Goal: Task Accomplishment & Management: Use online tool/utility

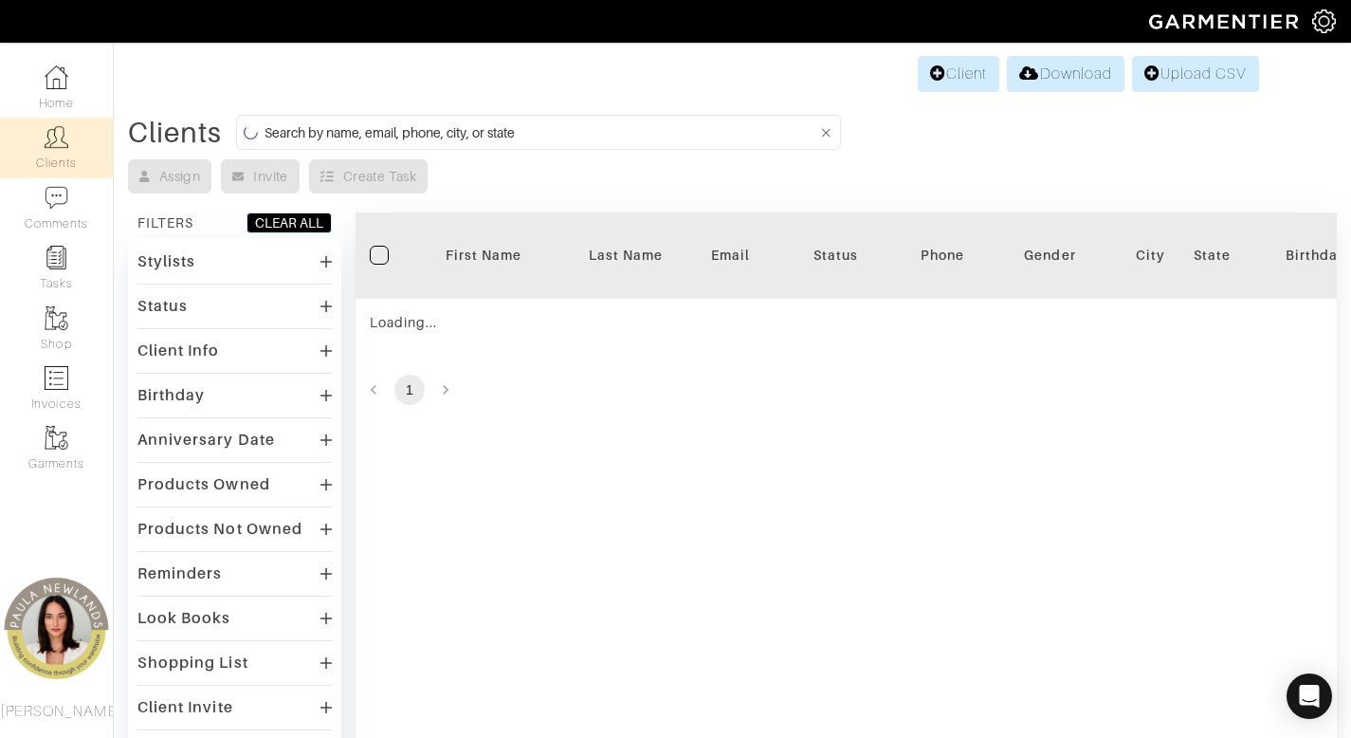
click at [661, 138] on input at bounding box center [541, 132] width 553 height 24
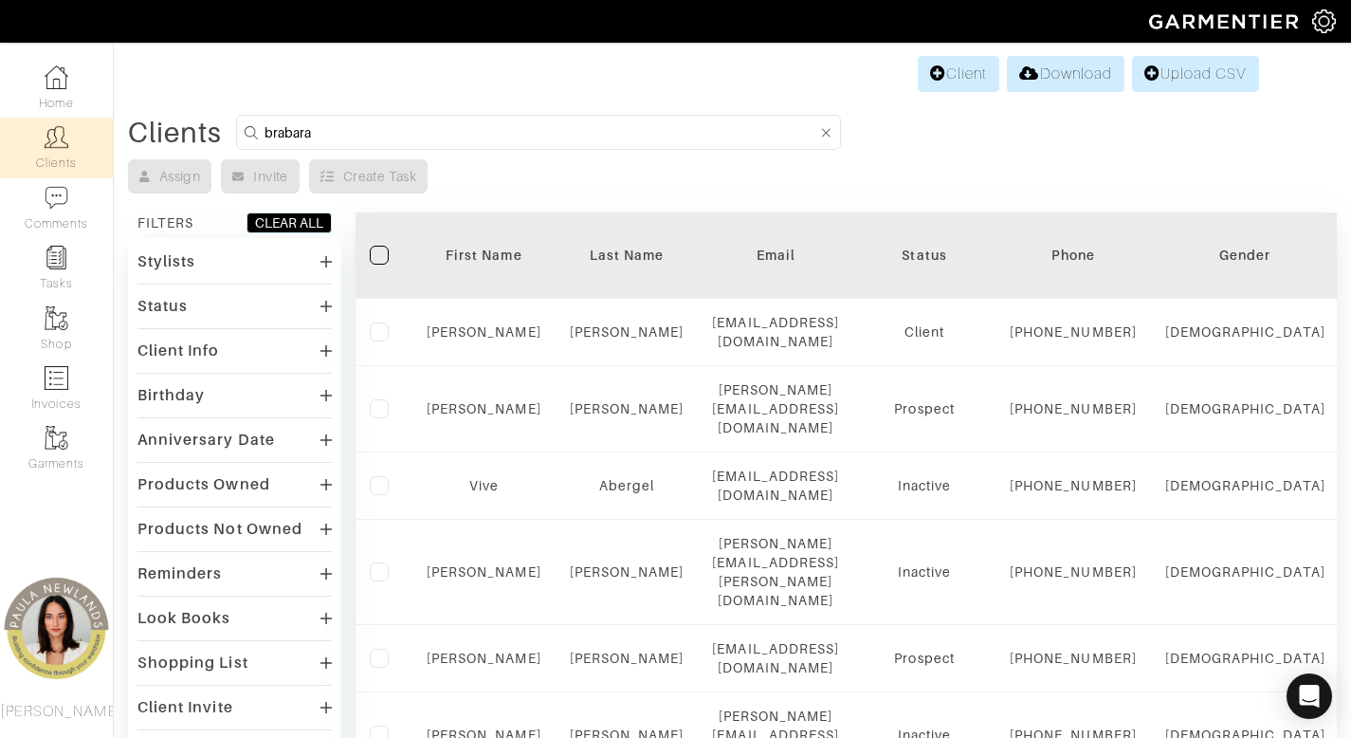
type input "brabara"
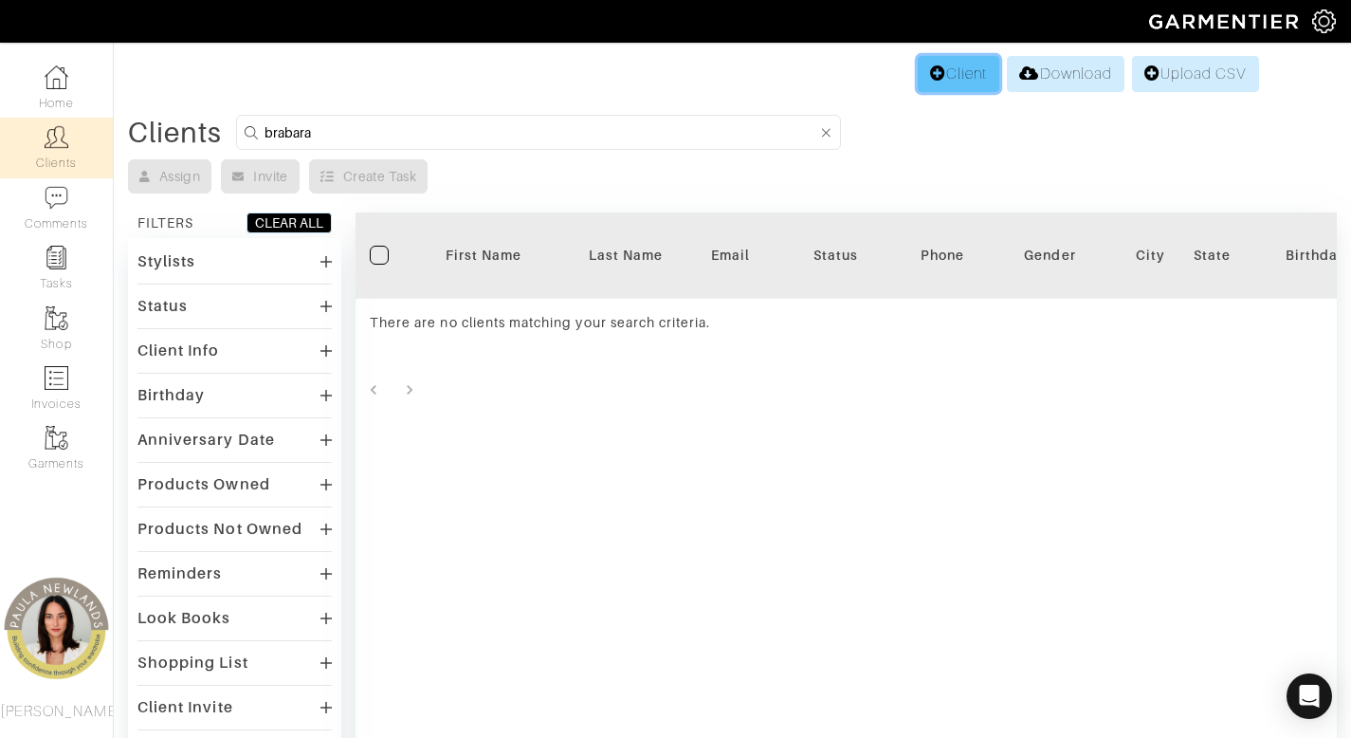
click at [956, 70] on link "Client" at bounding box center [959, 74] width 82 height 36
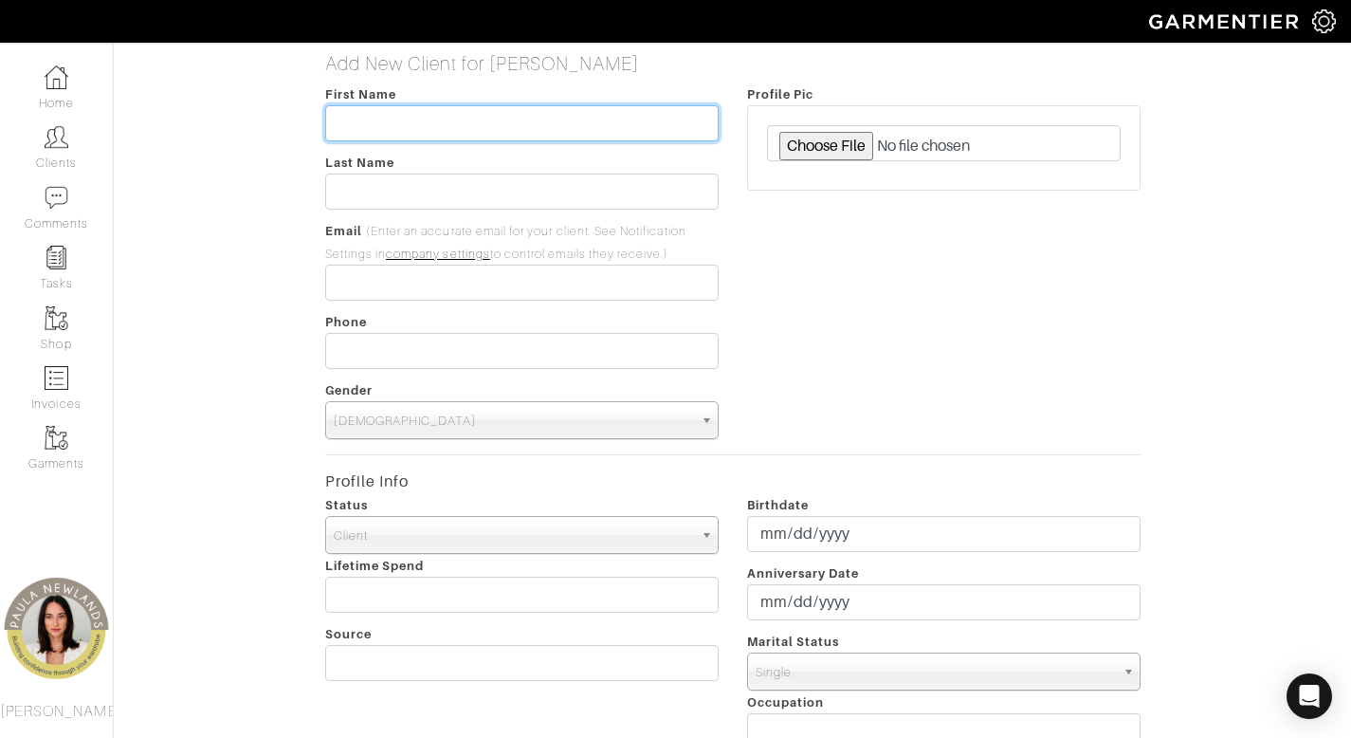
click at [548, 127] on input "text" at bounding box center [522, 123] width 394 height 36
type input "Barbara"
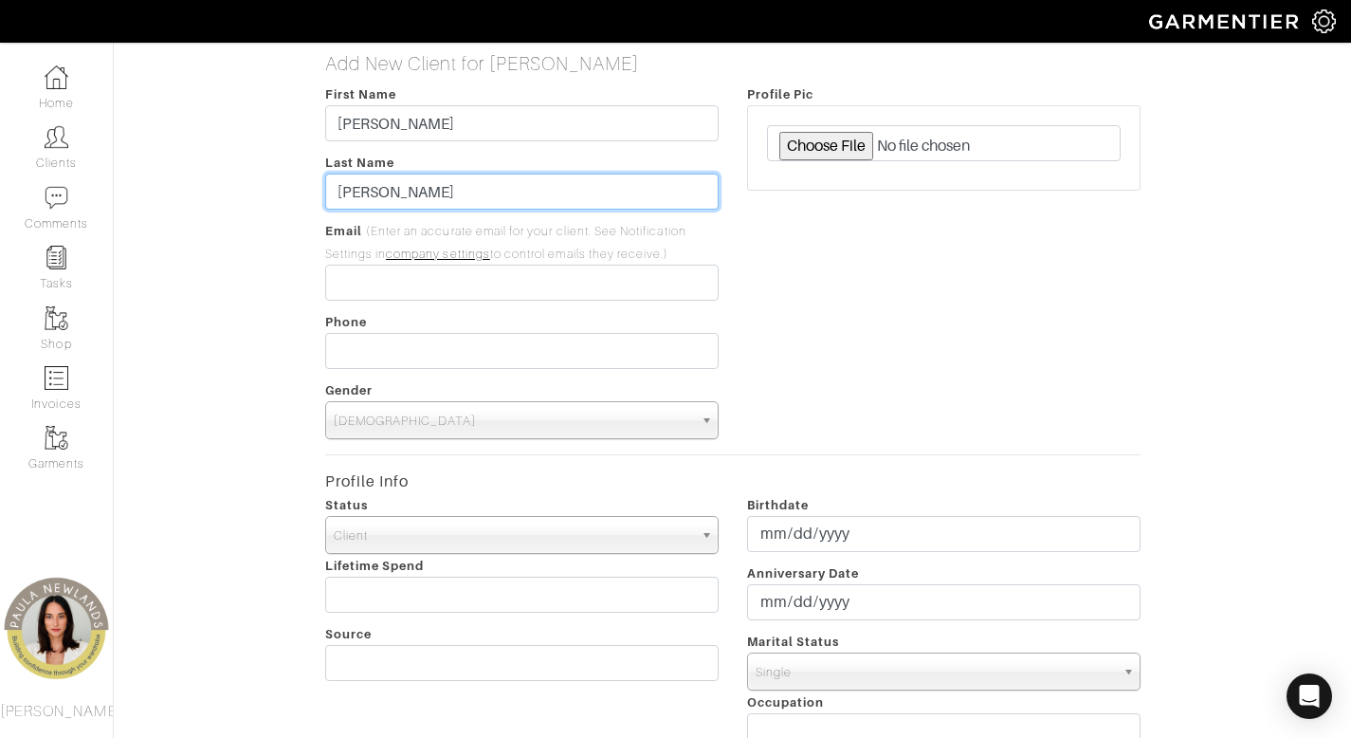
type input "Crowley"
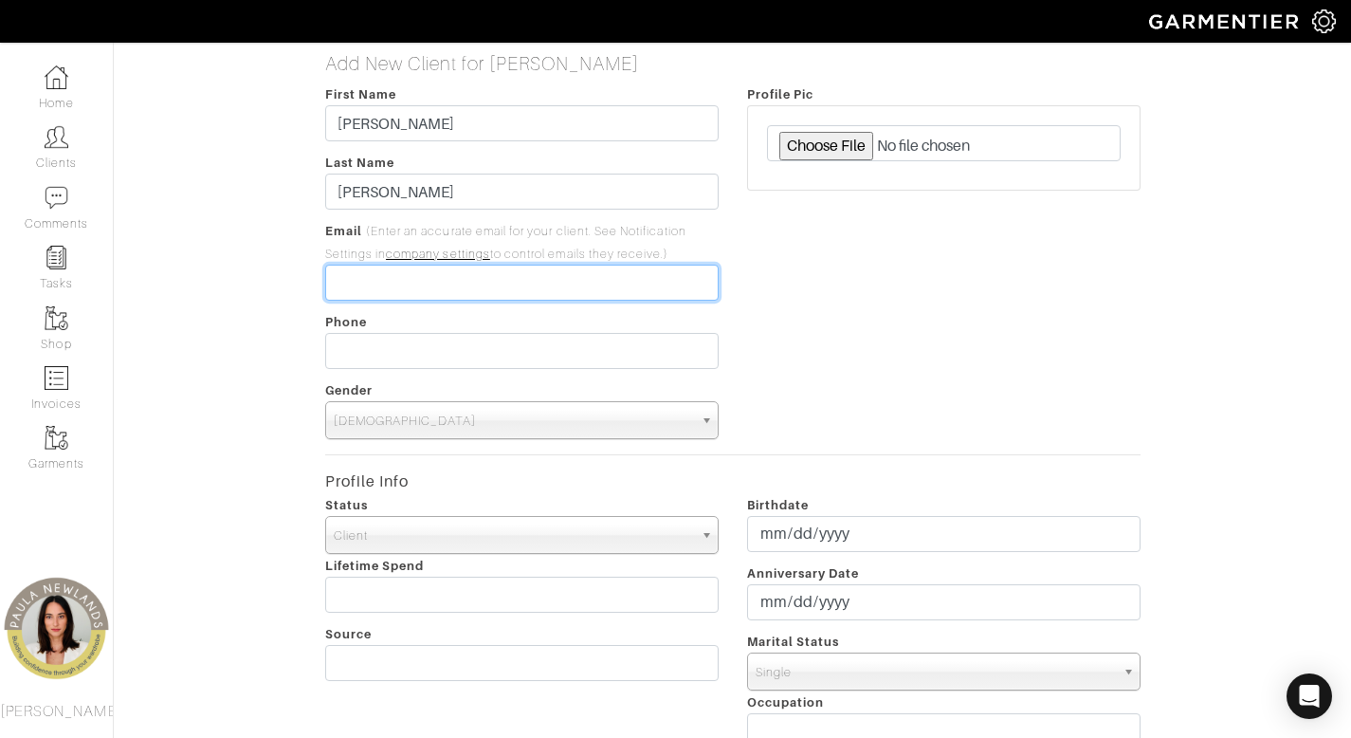
paste input "barbaracrowley73@gmail.com"
type input "barbaracrowley73@gmail.com"
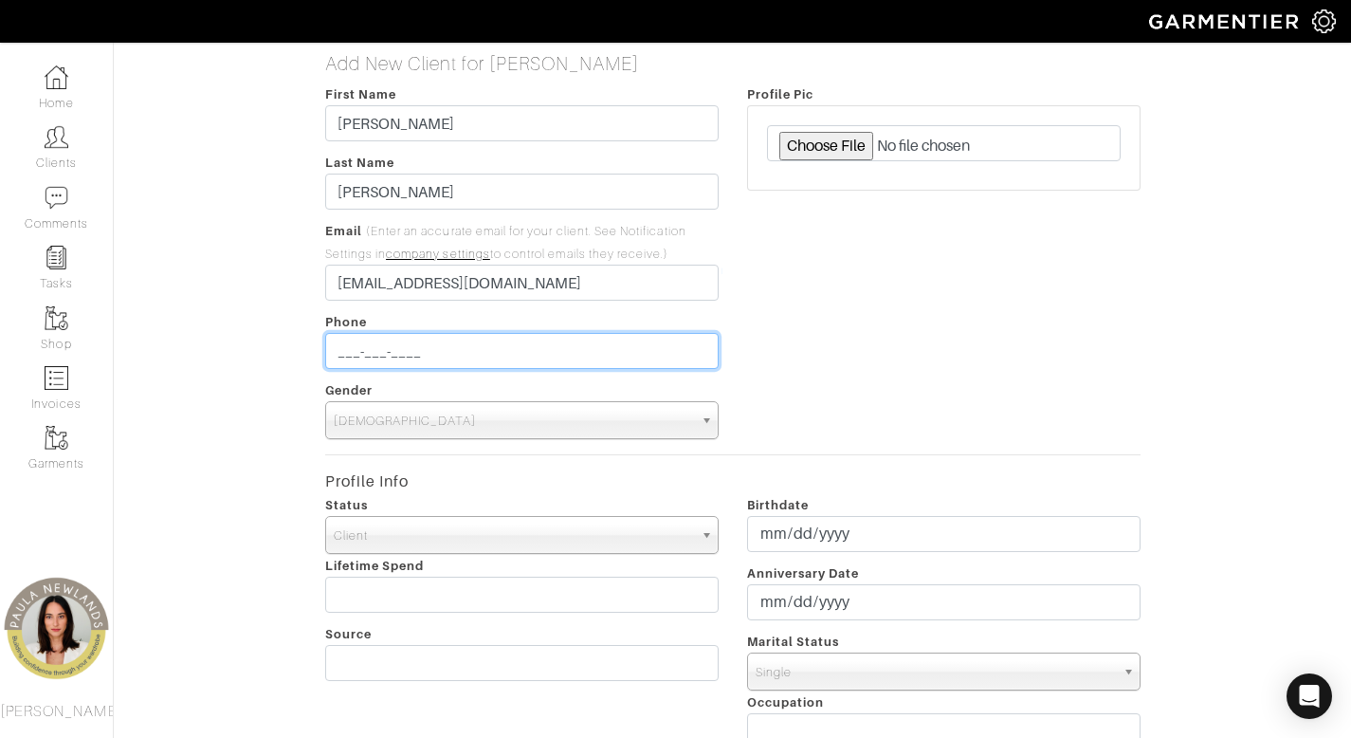
click at [524, 355] on input "___-___-____" at bounding box center [522, 351] width 394 height 36
paste input "972-333-5528"
type input "972-333-5528"
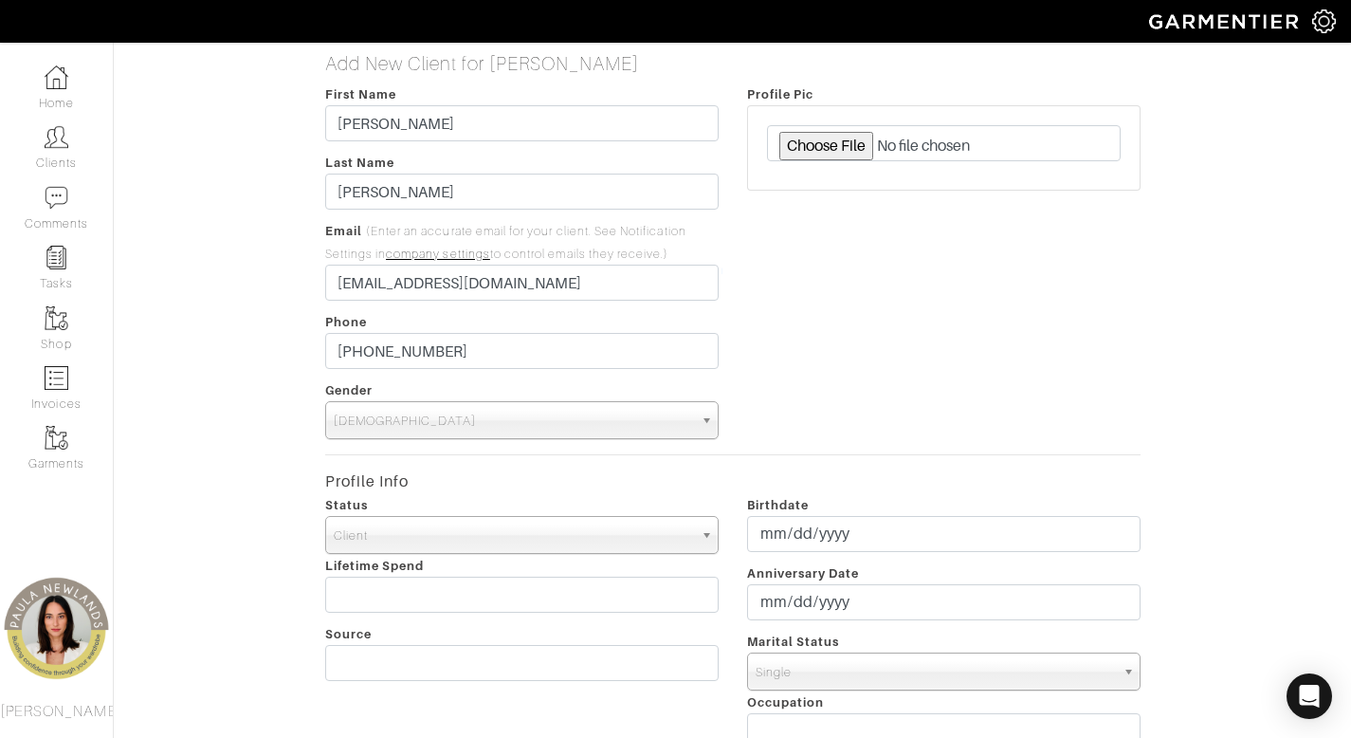
click at [627, 405] on span "Male" at bounding box center [513, 421] width 359 height 38
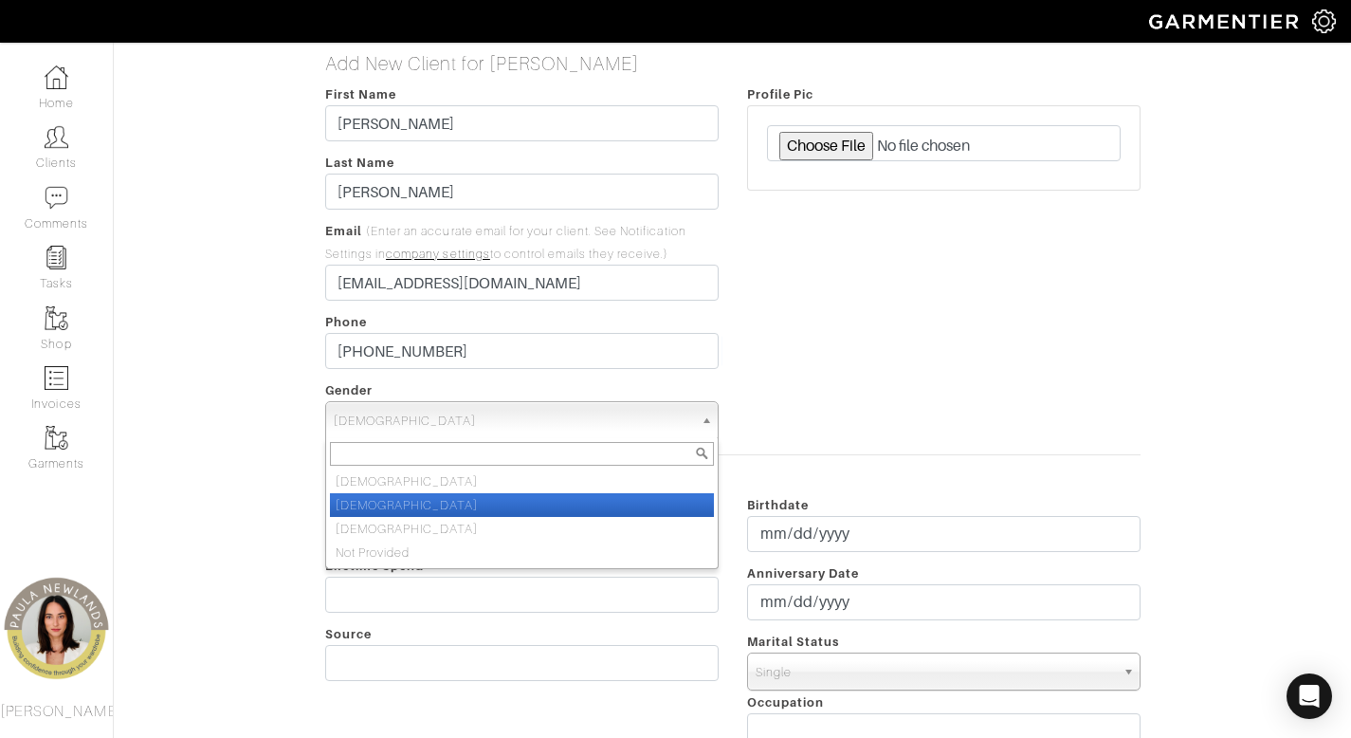
click at [615, 505] on li "Female" at bounding box center [522, 505] width 384 height 24
select select "Female"
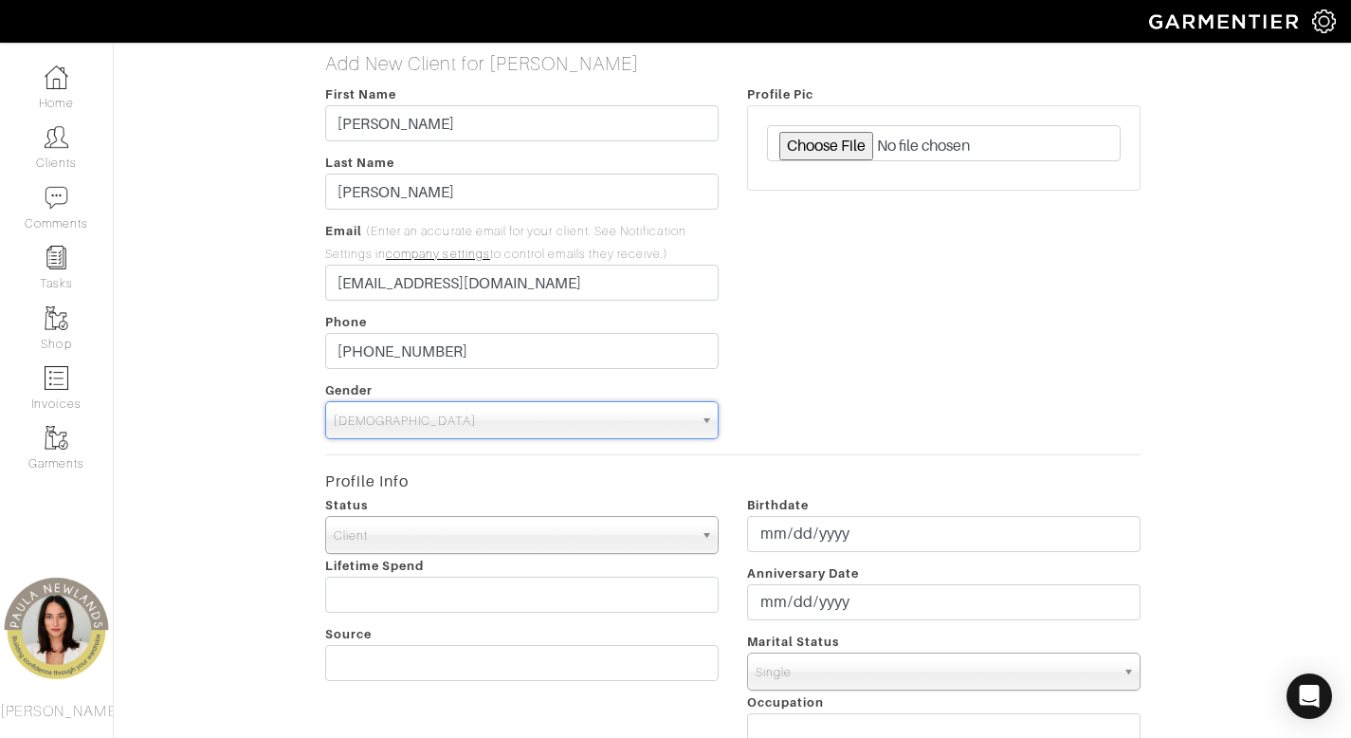
scroll to position [644, 0]
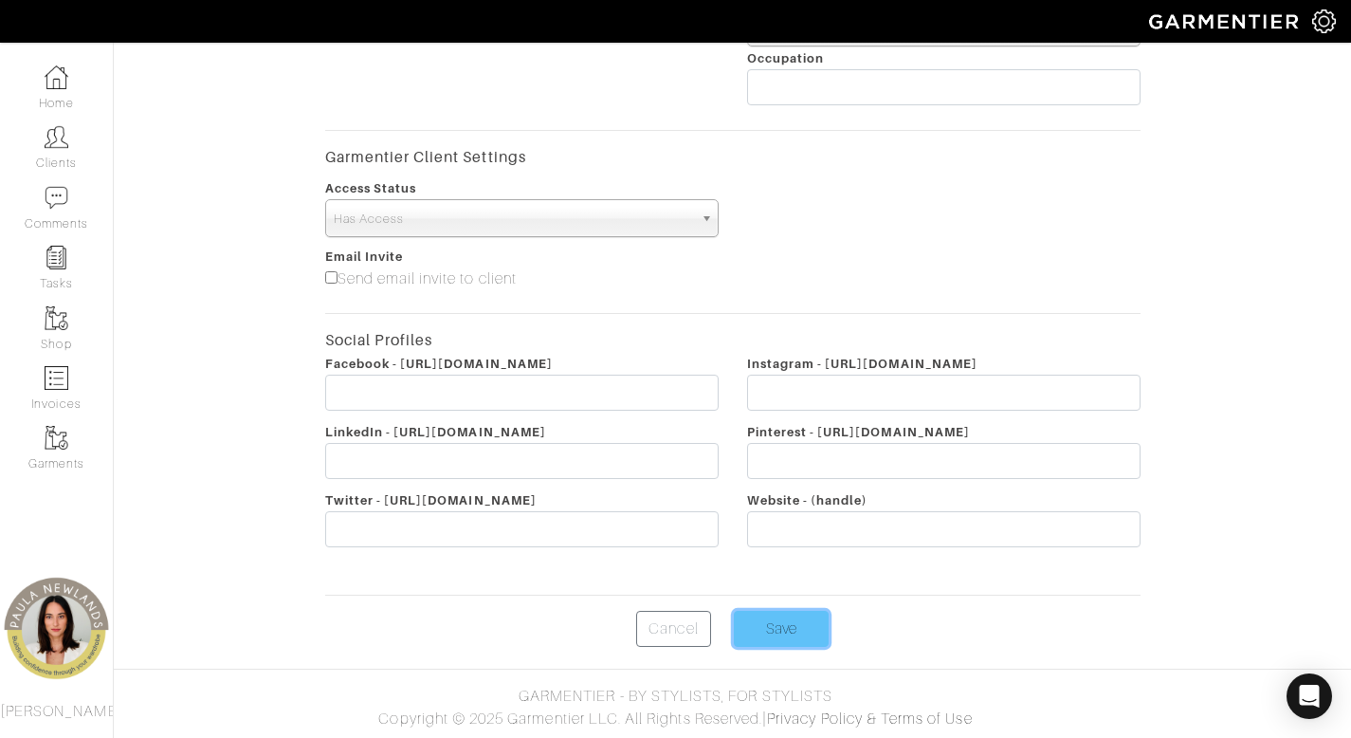
click at [747, 628] on input "Save" at bounding box center [781, 629] width 95 height 36
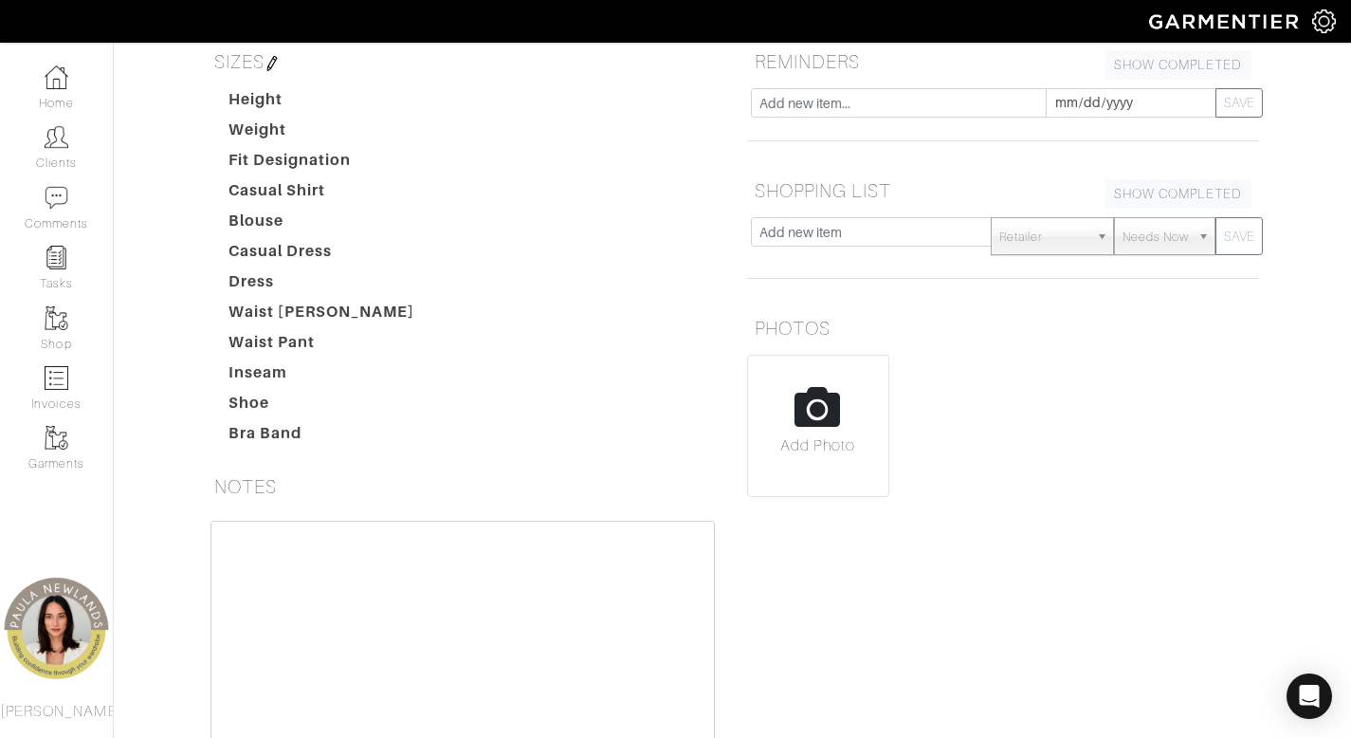
scroll to position [419, 0]
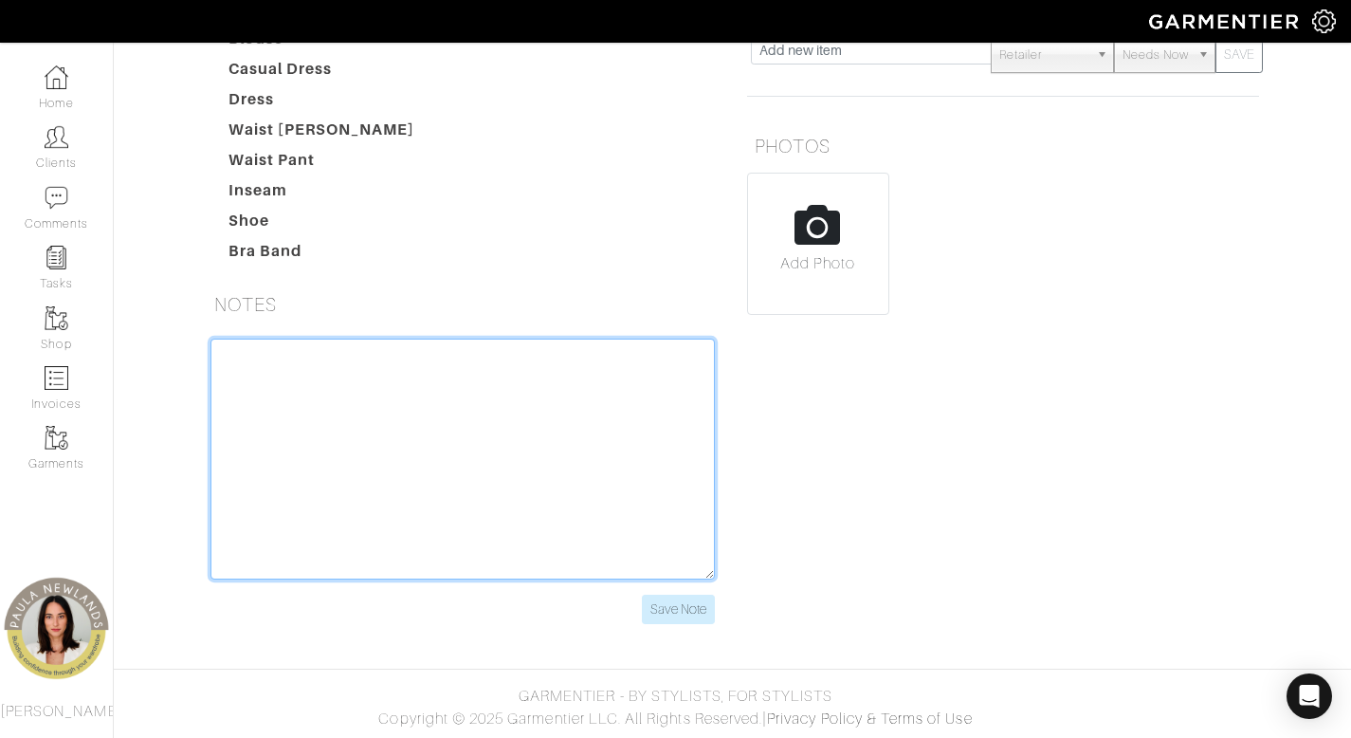
click at [362, 405] on textarea at bounding box center [463, 459] width 505 height 241
paste textarea "active 72 years old psychotherapist telahealth sees people in person her and hi…"
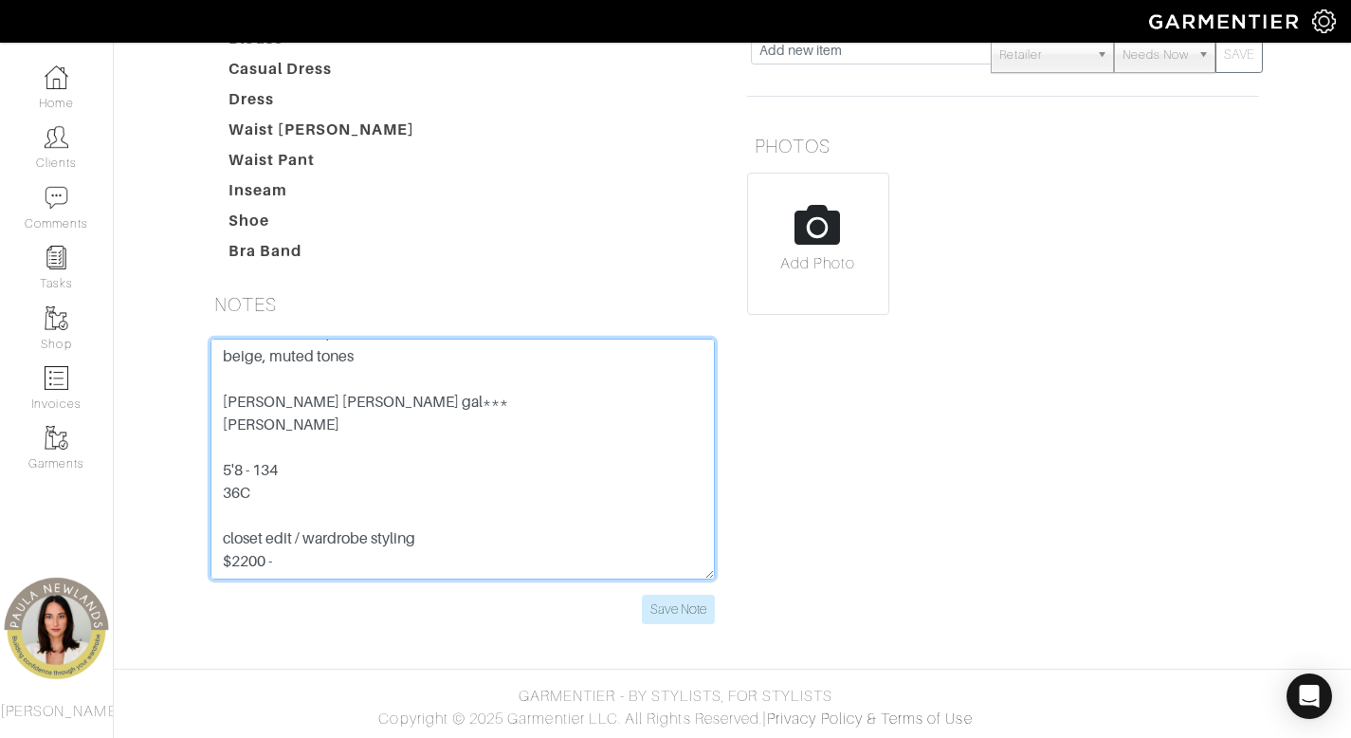
scroll to position [0, 0]
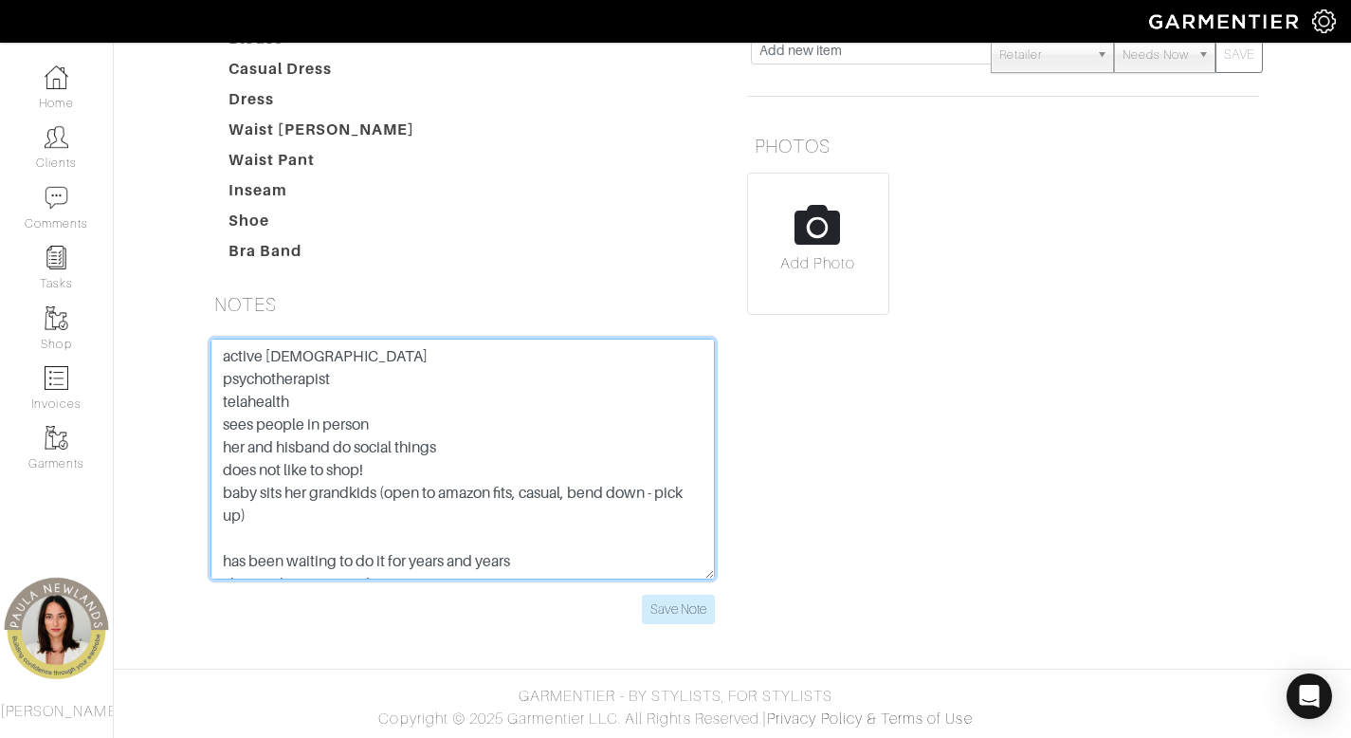
click at [216, 387] on textarea "active 72 years old psychotherapist telahealth sees people in person her and hi…" at bounding box center [463, 459] width 505 height 241
type textarea "active 72 years old psychotherapist telahealth sees people in person her and hi…"
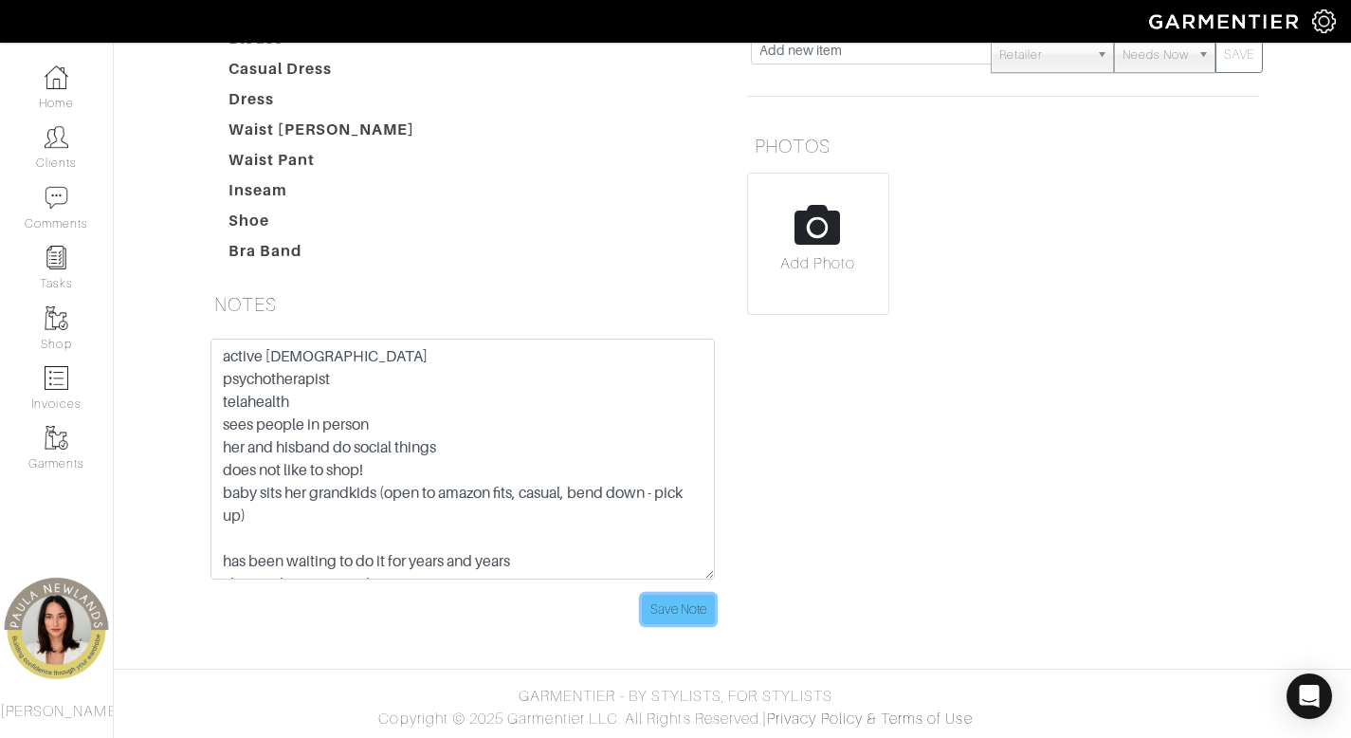
click at [664, 613] on input "Save Note" at bounding box center [678, 609] width 73 height 29
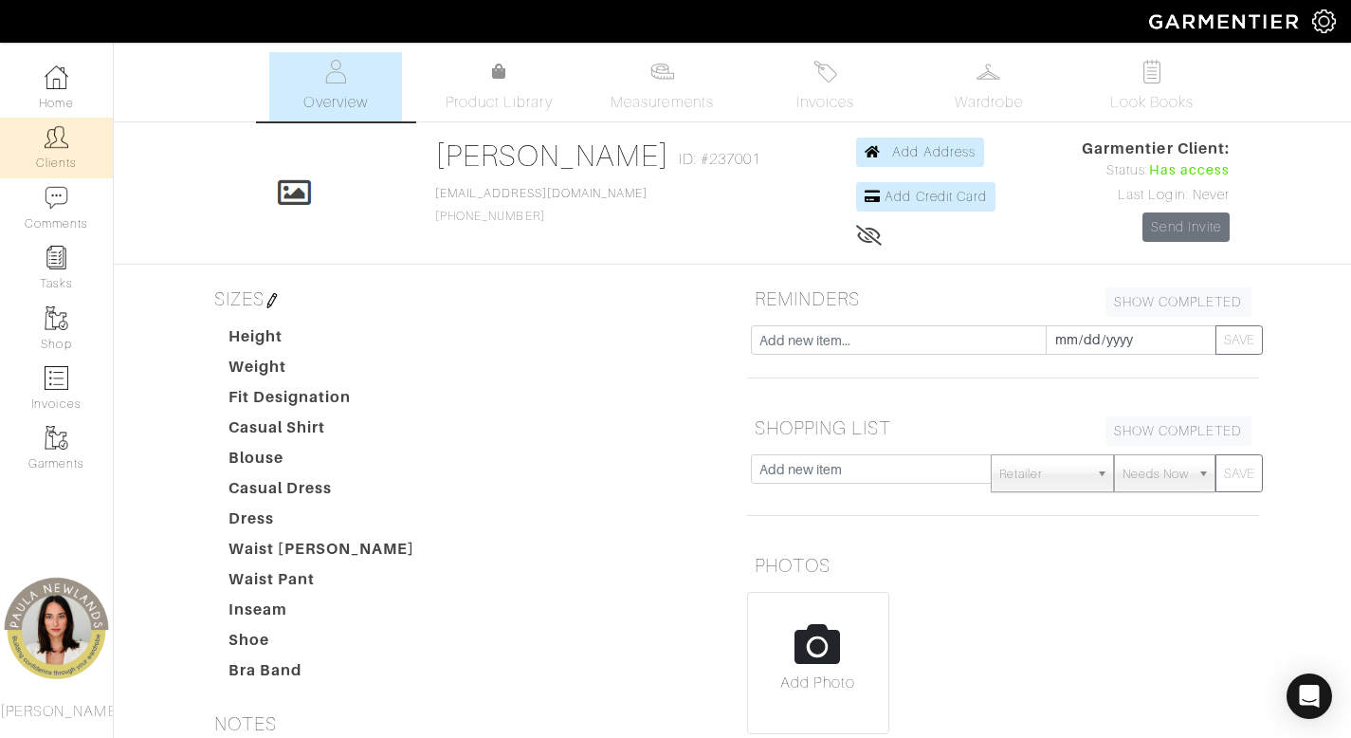
click at [55, 137] on img at bounding box center [57, 137] width 24 height 24
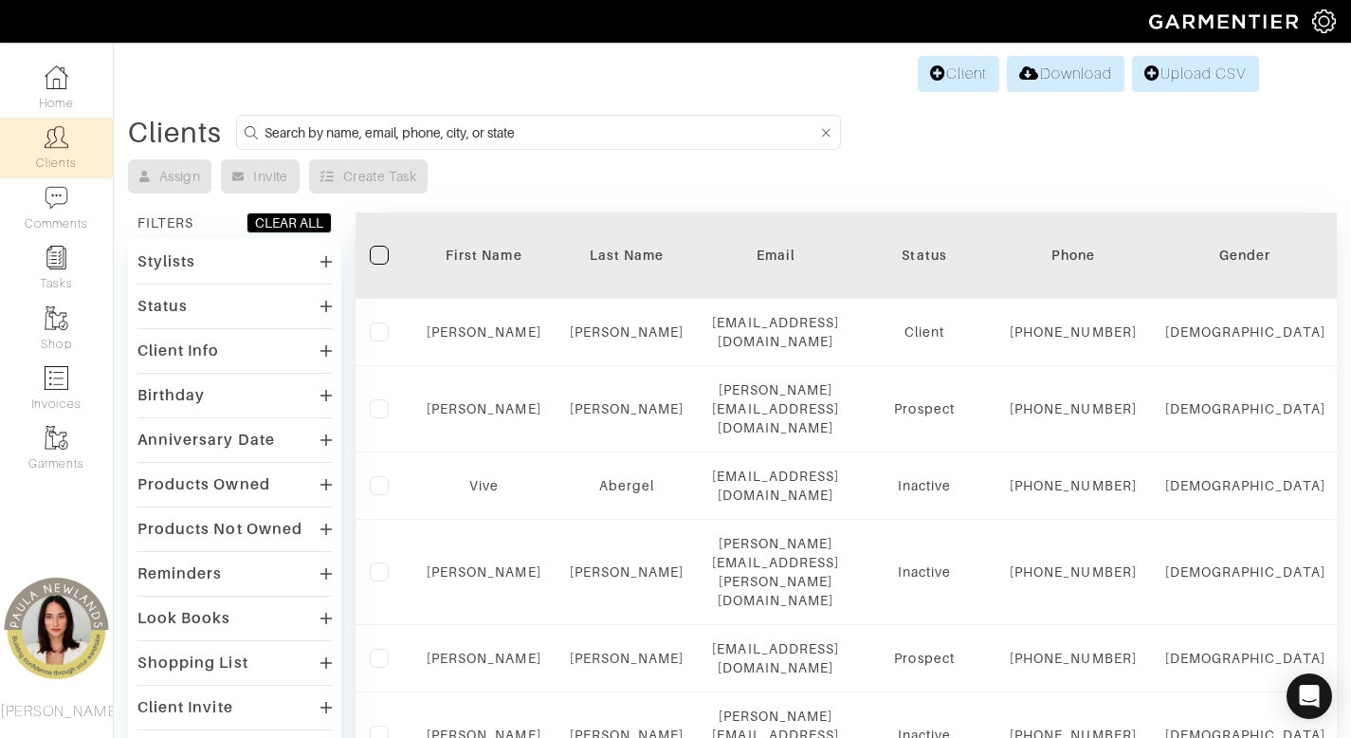
click at [639, 138] on input at bounding box center [541, 132] width 553 height 24
type input "meg"
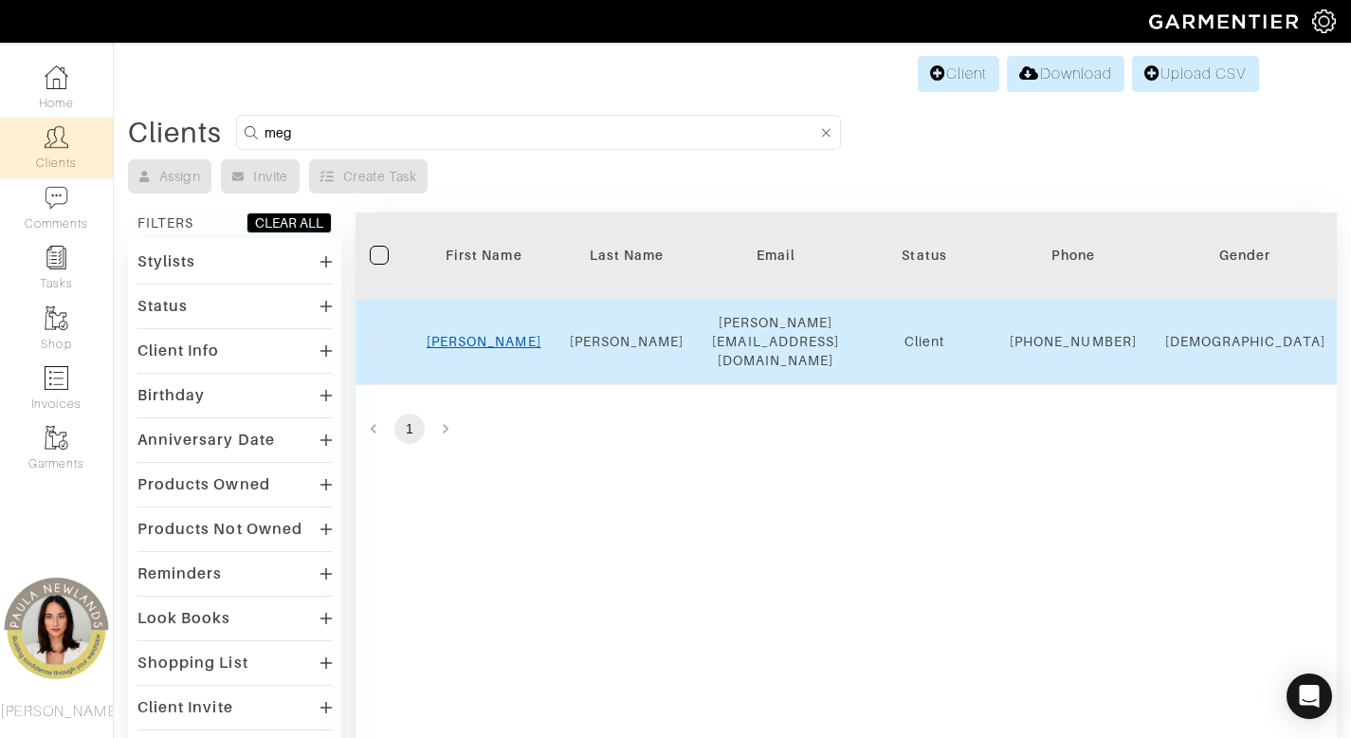
click at [481, 342] on link "Meg" at bounding box center [484, 341] width 115 height 15
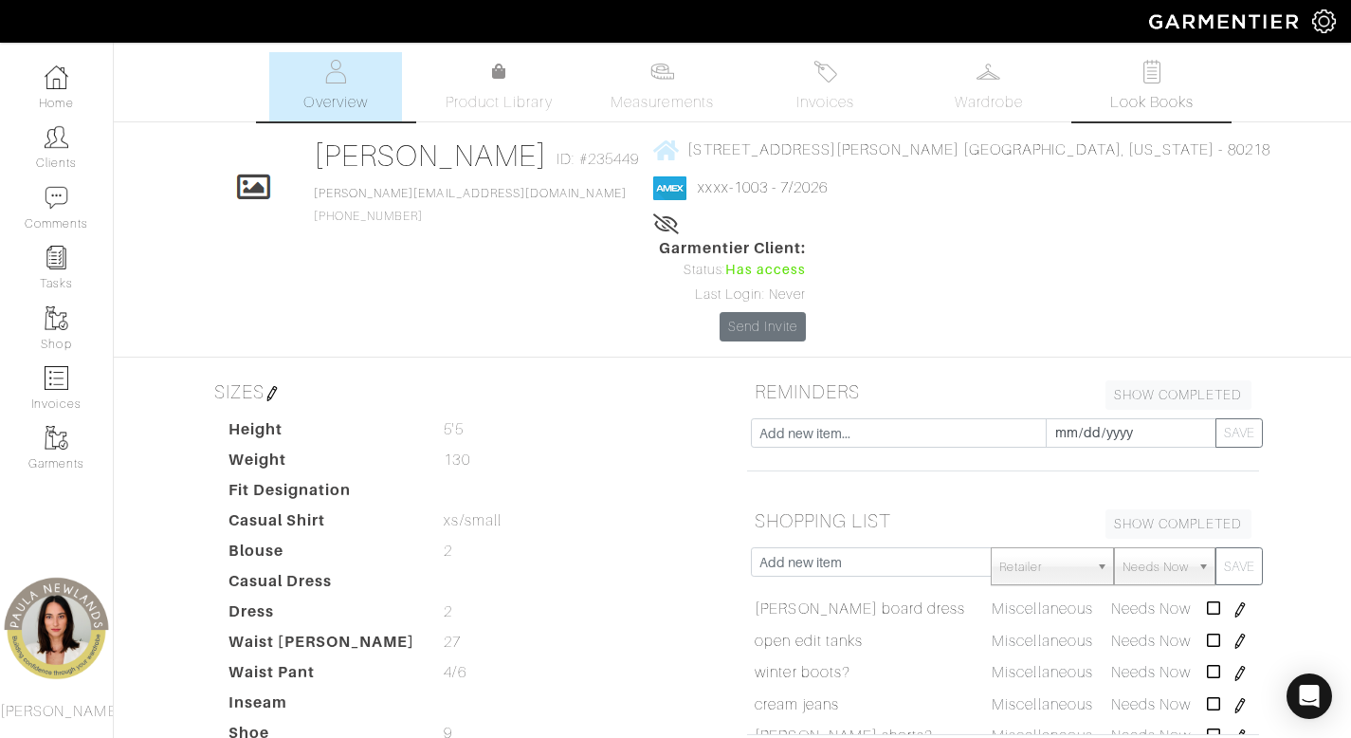
click at [1147, 79] on img at bounding box center [1152, 72] width 24 height 24
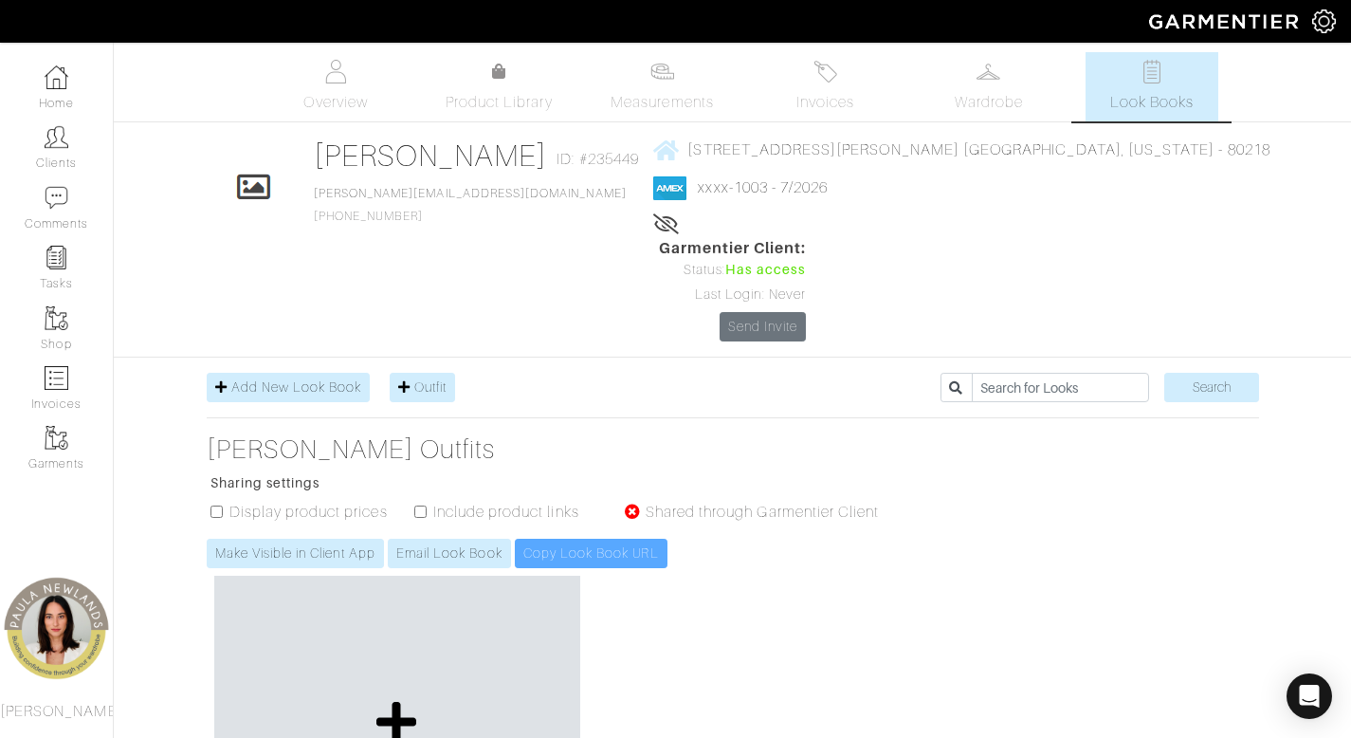
click at [406, 699] on icon at bounding box center [397, 722] width 41 height 46
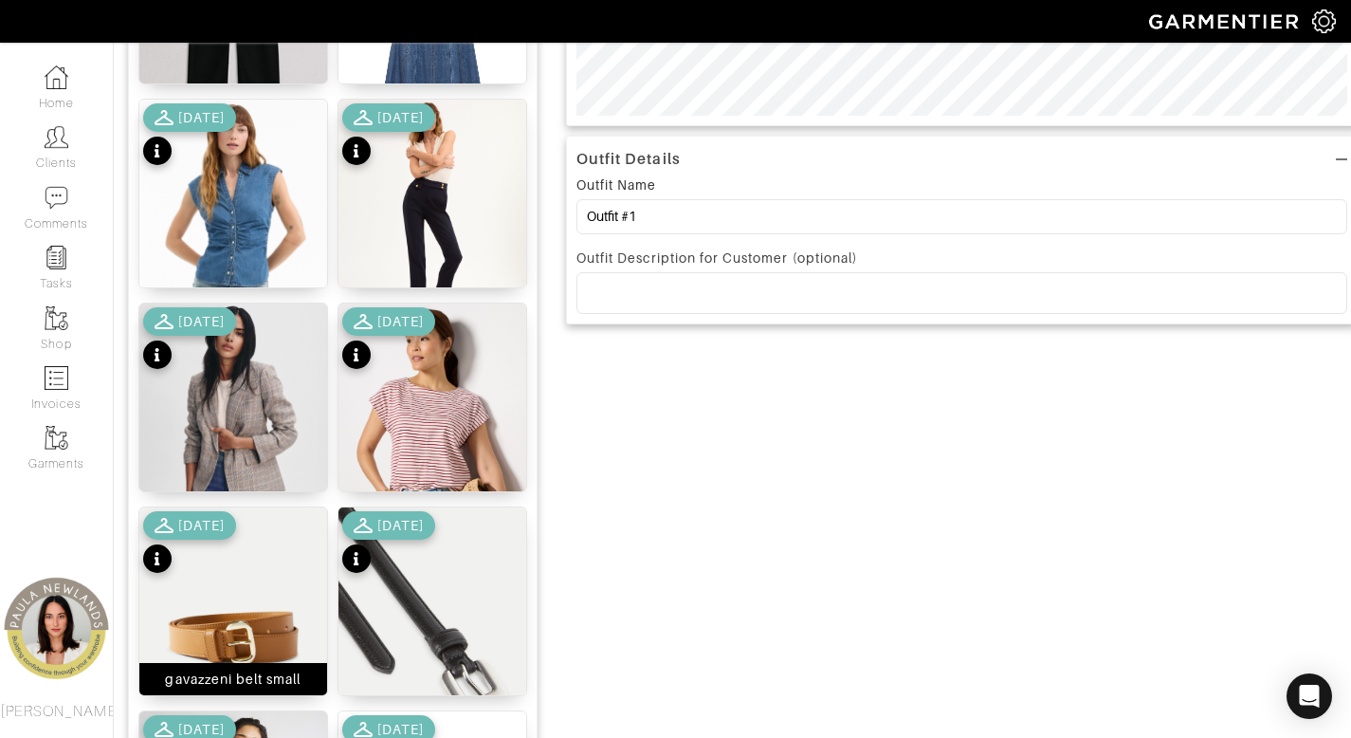
scroll to position [745, 0]
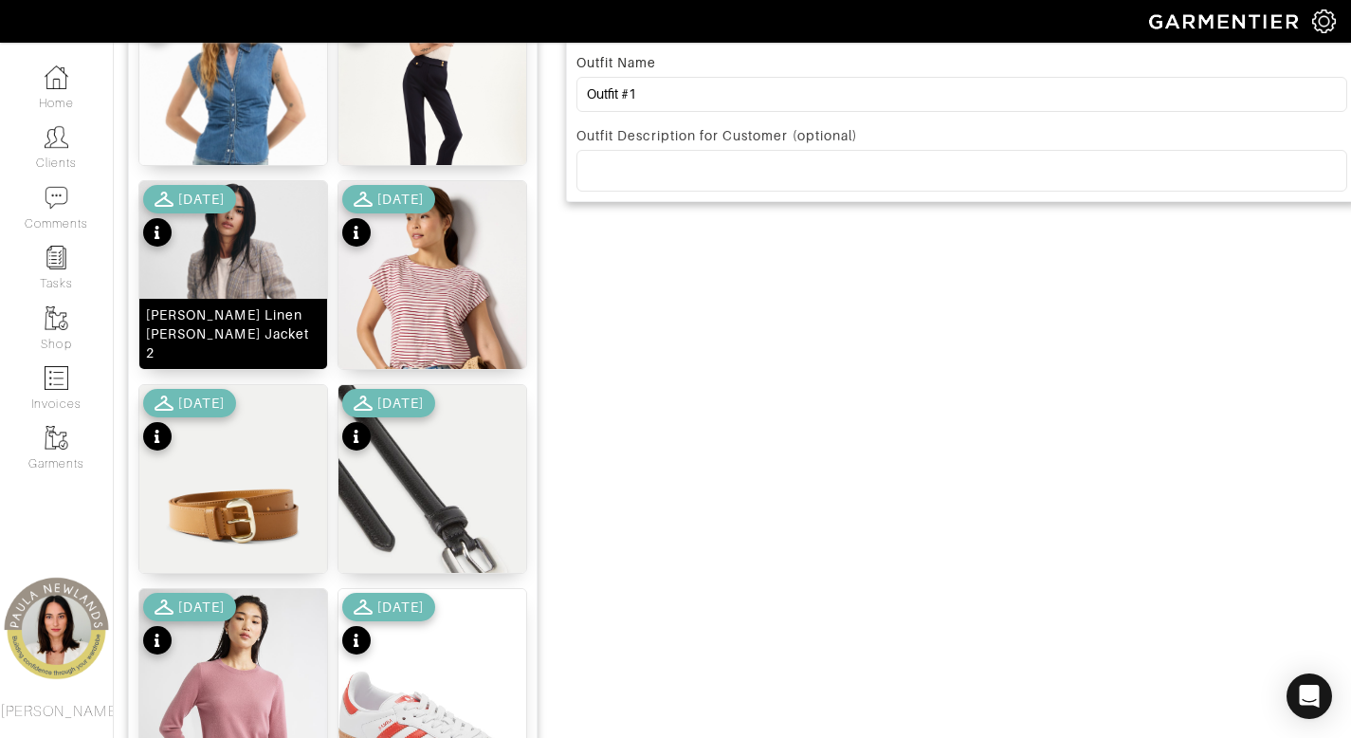
click at [253, 333] on div "Obie Linen Dickey Jacket 2" at bounding box center [233, 333] width 175 height 57
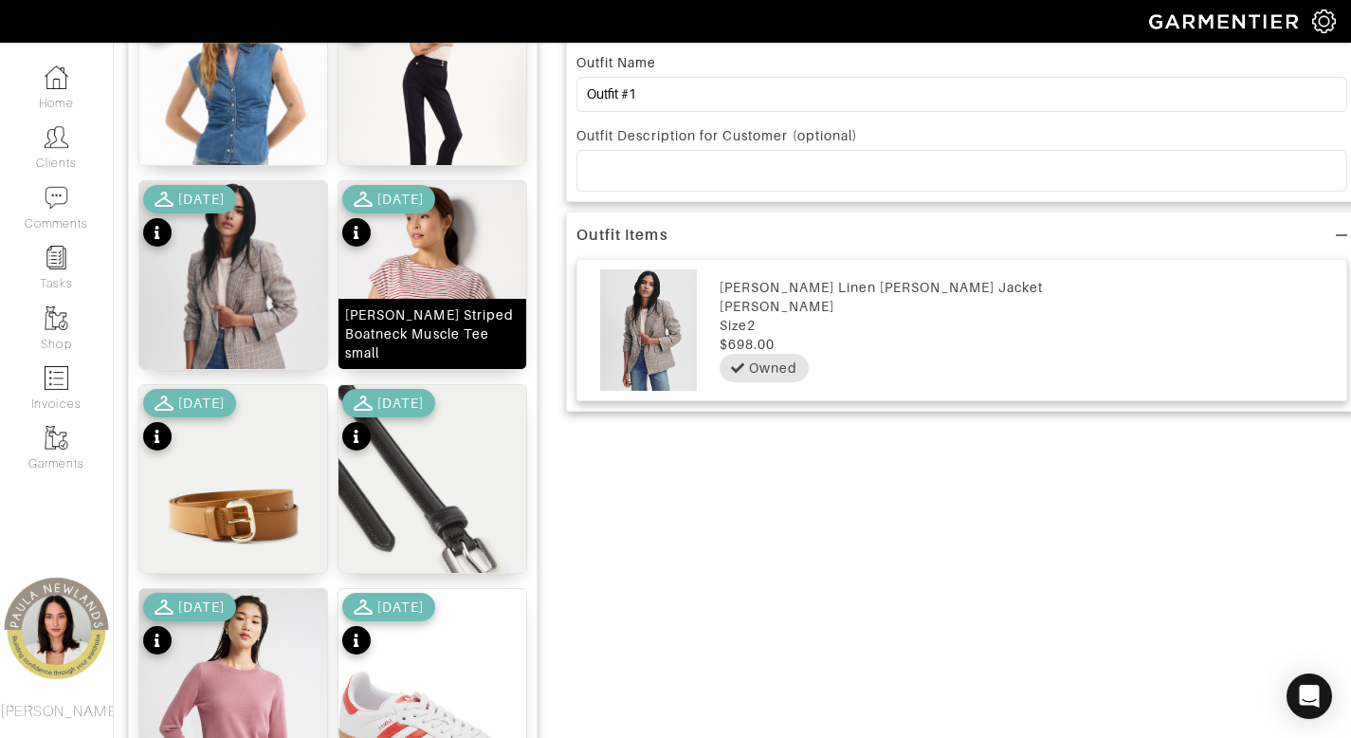
click at [421, 346] on div "Molly Striped Boatneck Muscle Tee small" at bounding box center [432, 333] width 175 height 57
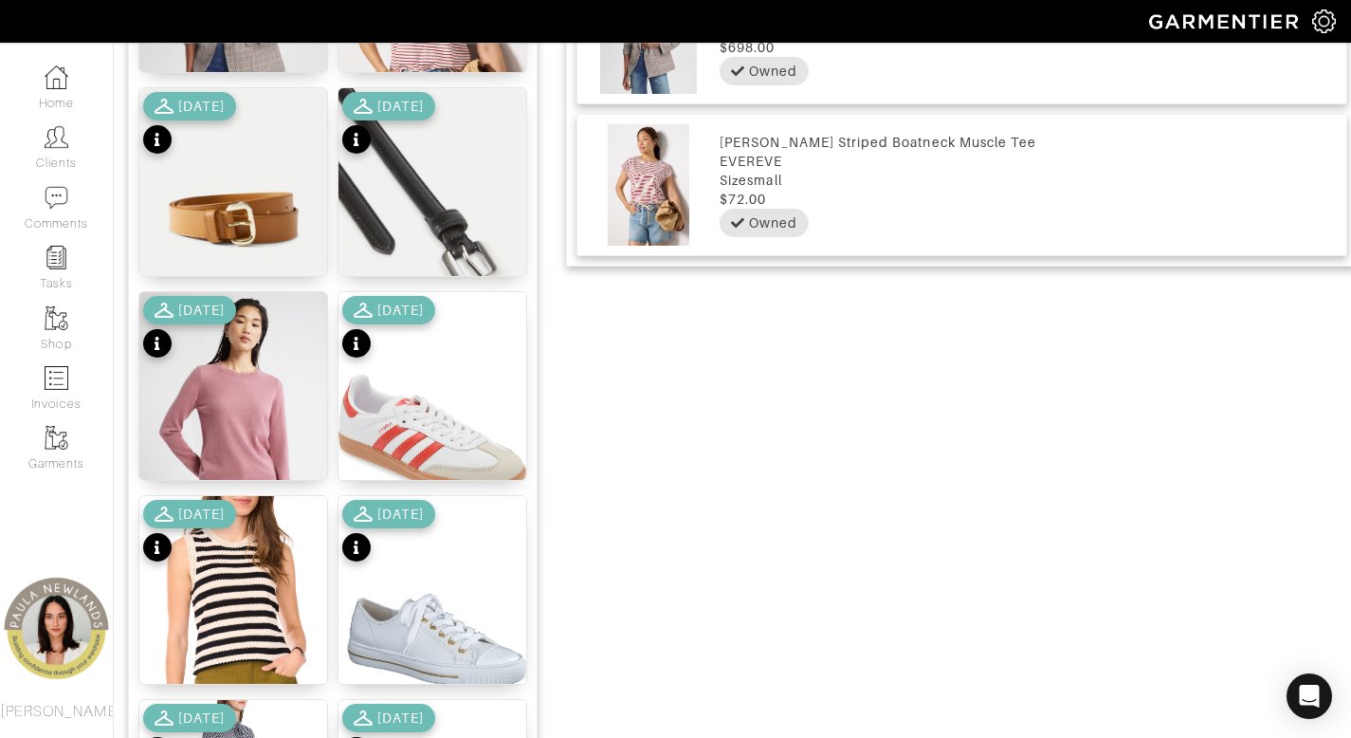
scroll to position [1150, 0]
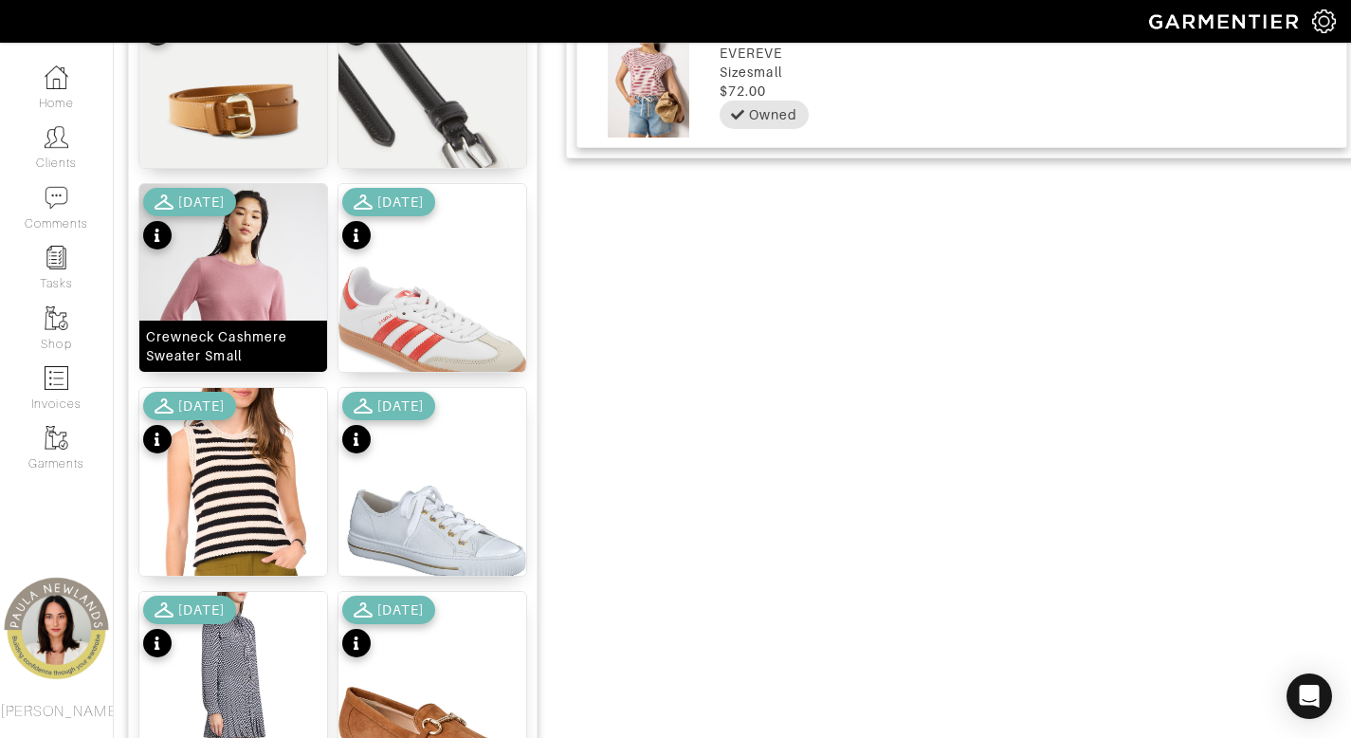
click at [249, 354] on div "Crewneck Cashmere Sweater Small" at bounding box center [233, 346] width 175 height 38
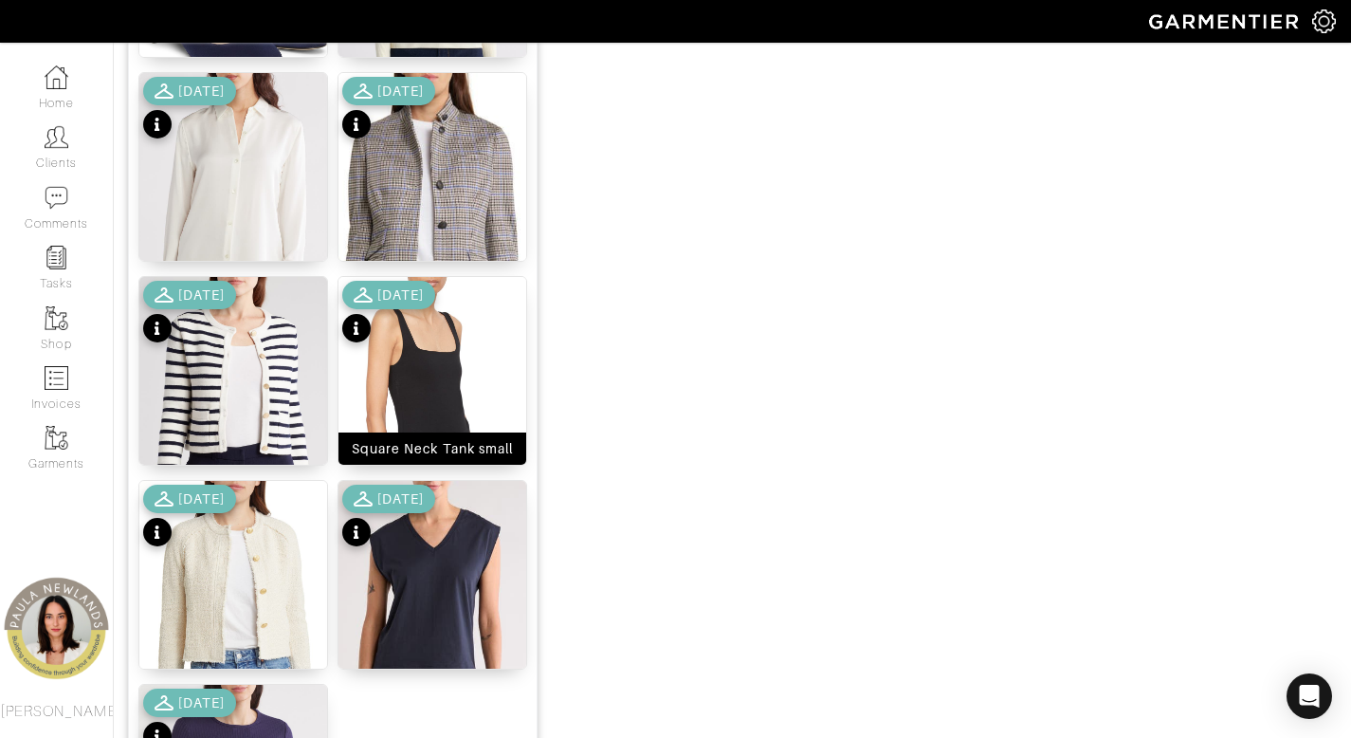
scroll to position [2363, 0]
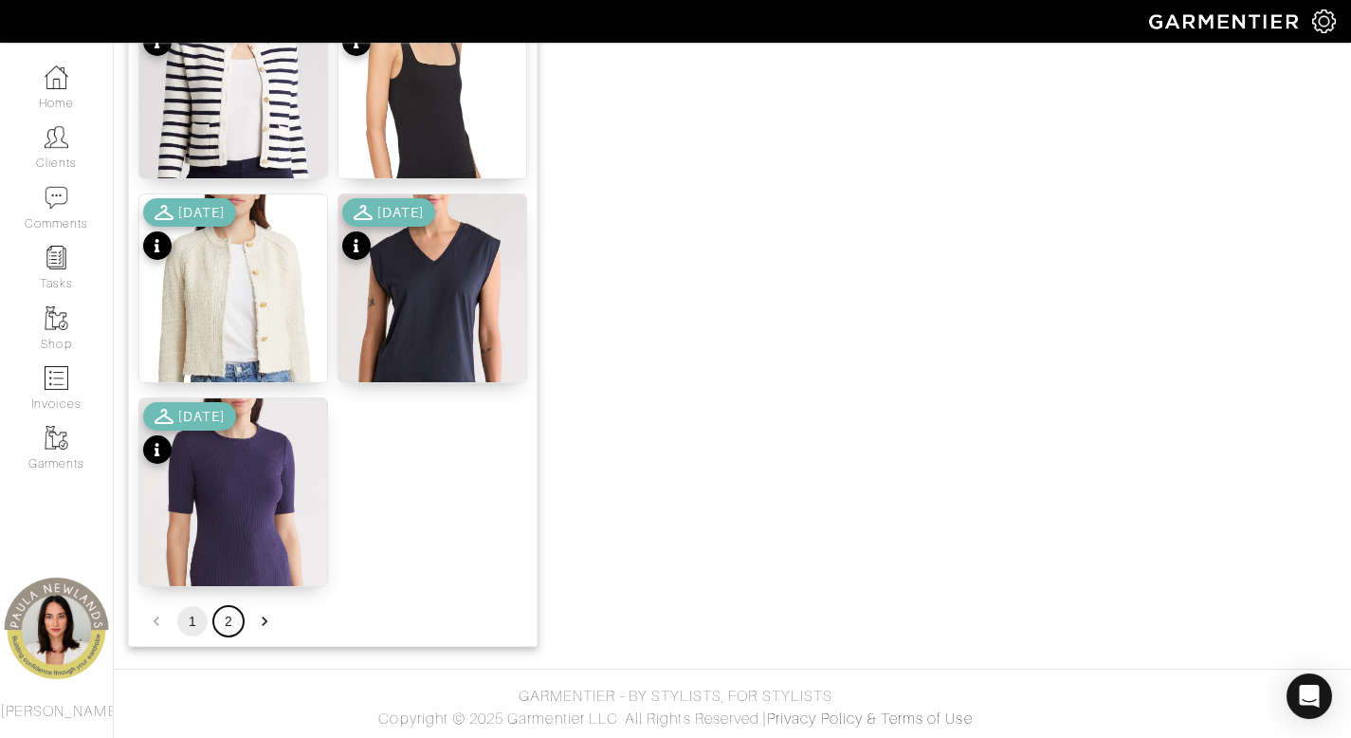
click at [225, 620] on button "2" at bounding box center [228, 621] width 30 height 30
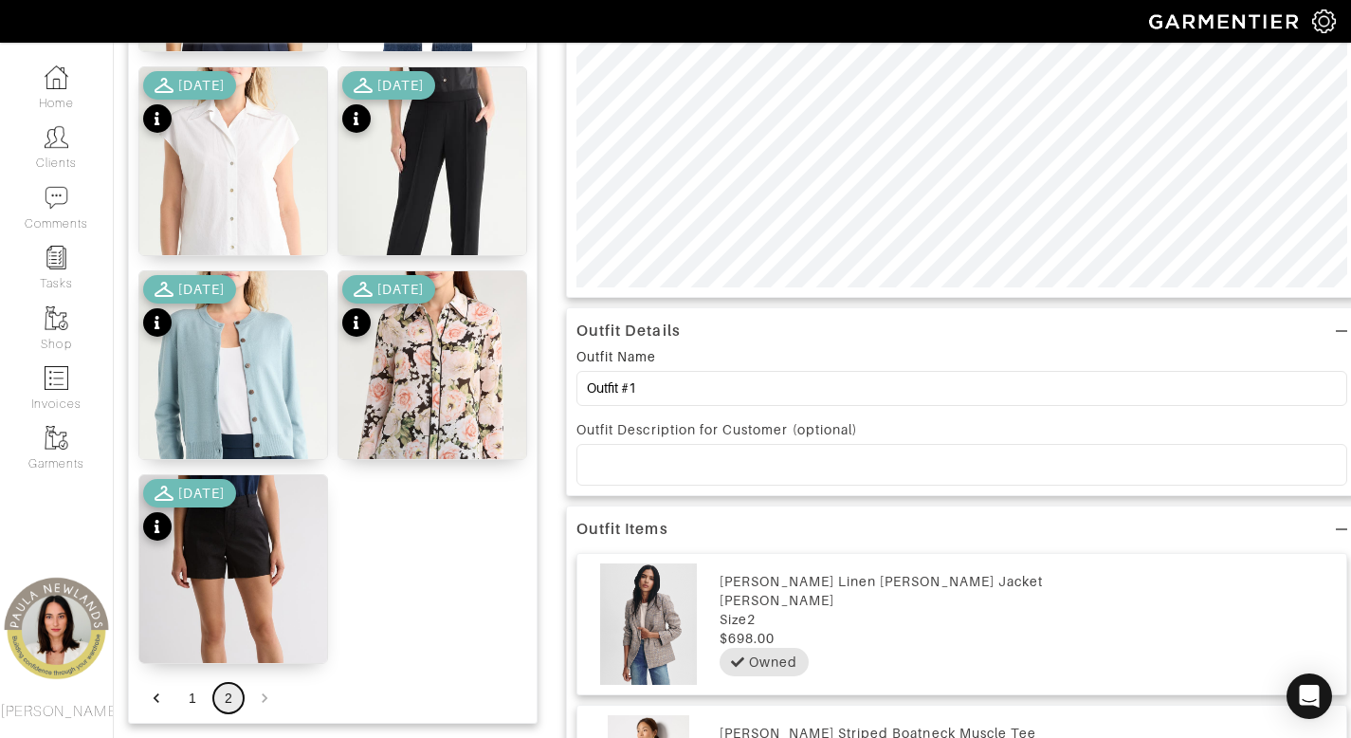
scroll to position [0, 0]
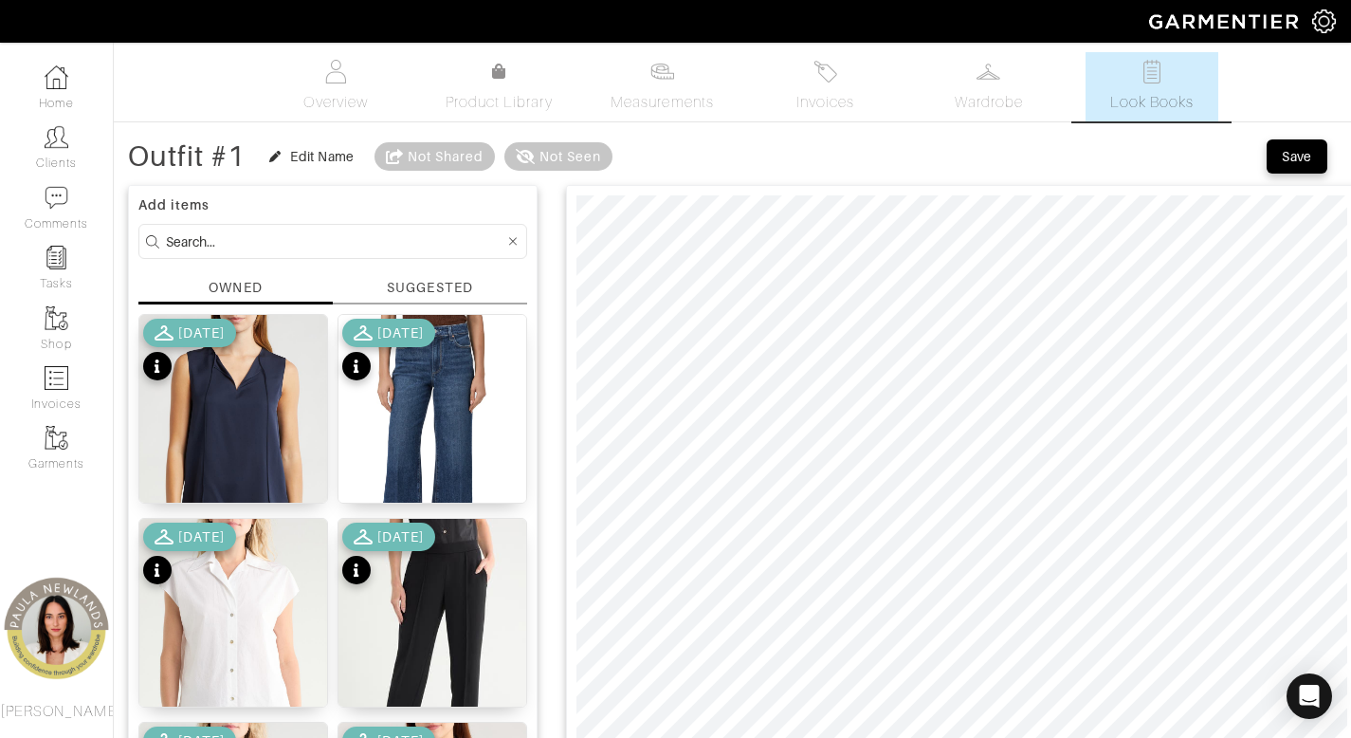
click at [311, 250] on input at bounding box center [335, 242] width 339 height 24
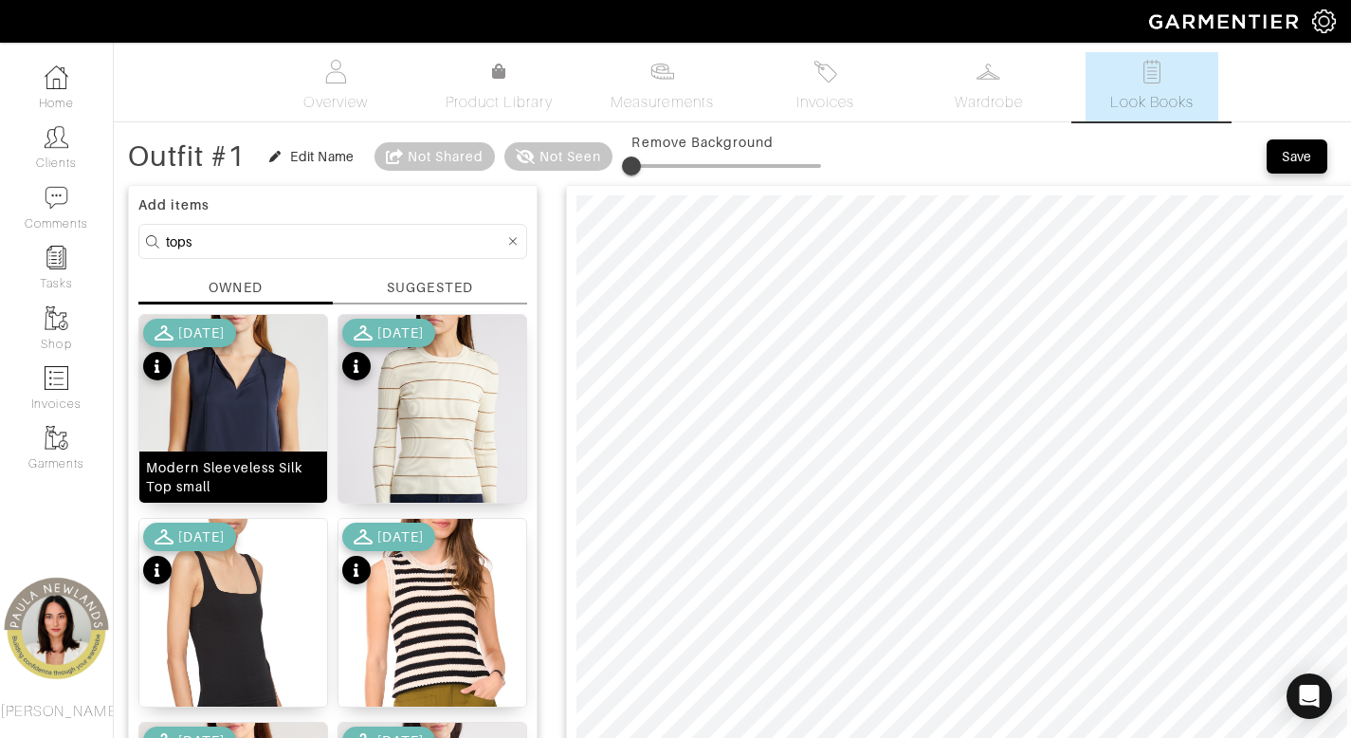
click at [251, 474] on div "Modern Sleeveless Silk Top small" at bounding box center [233, 477] width 175 height 38
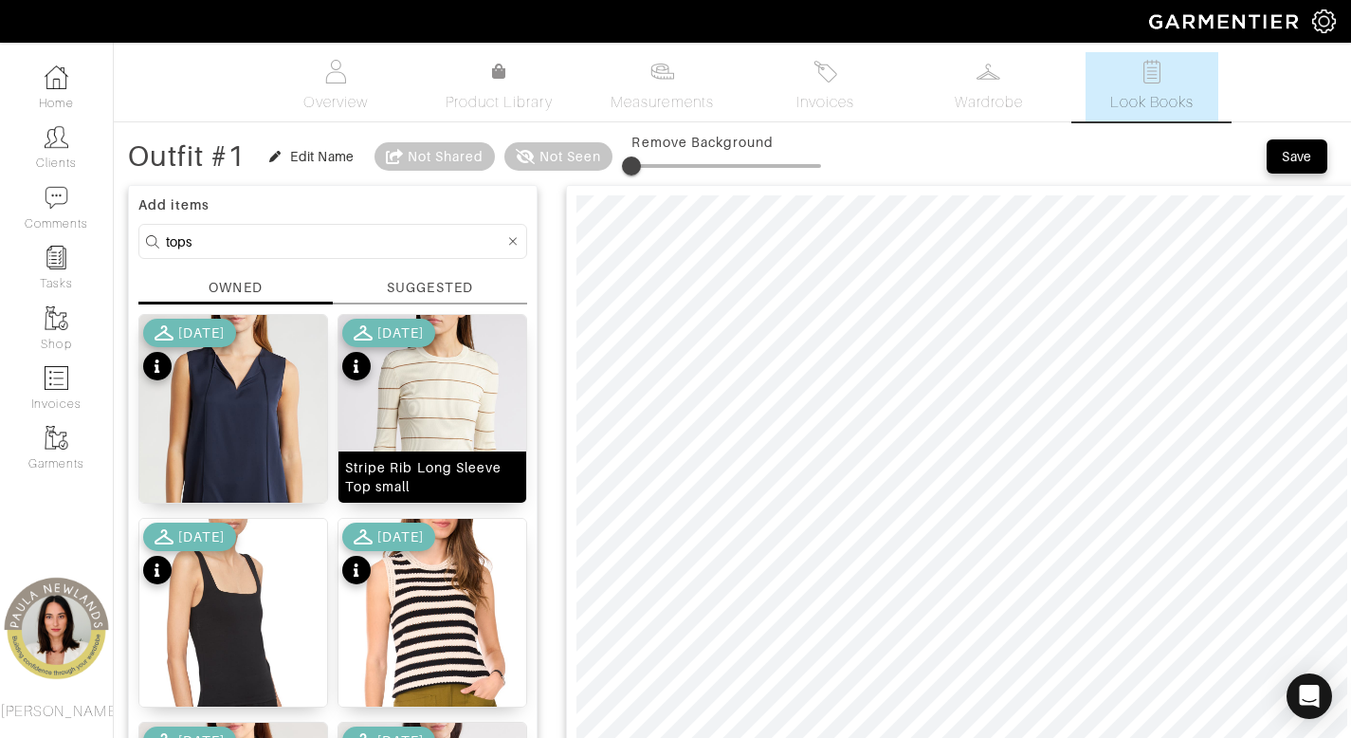
click at [493, 476] on div "Stripe Rib Long Sleeve Top small" at bounding box center [432, 477] width 175 height 38
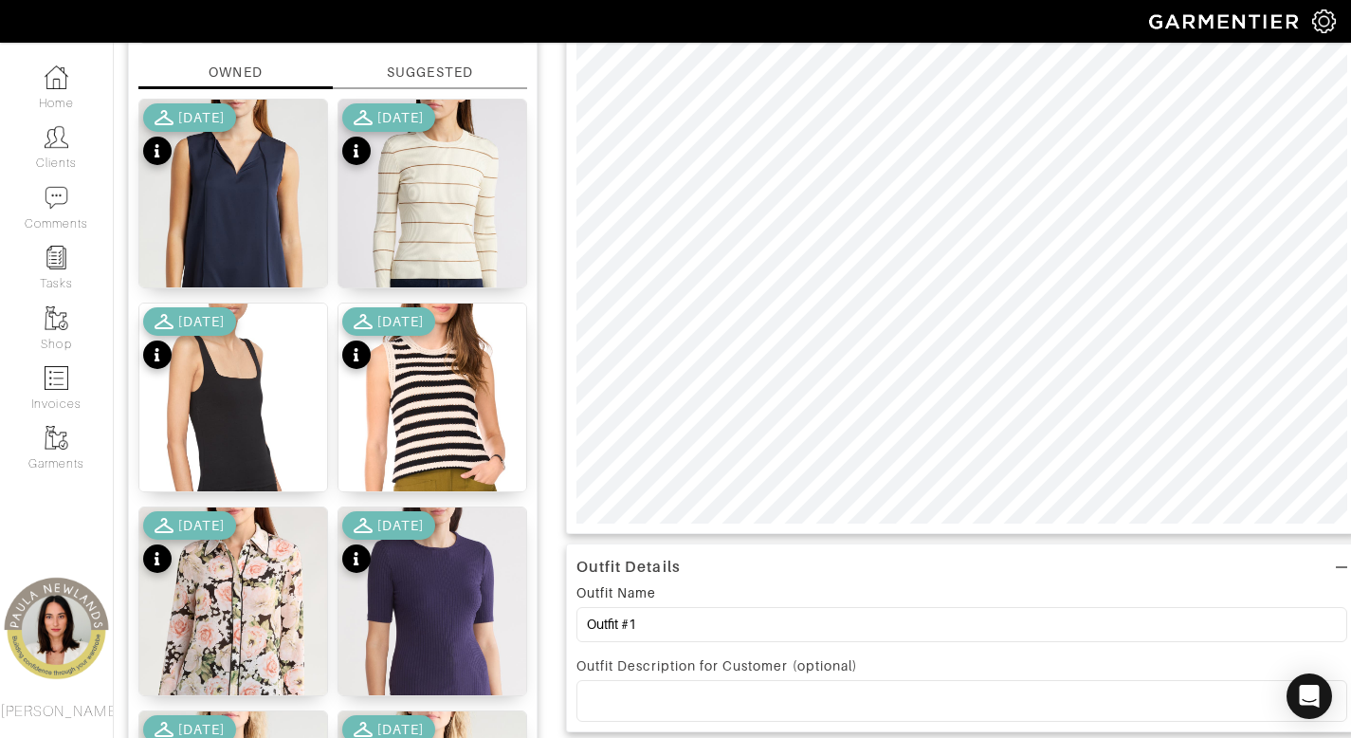
scroll to position [235, 0]
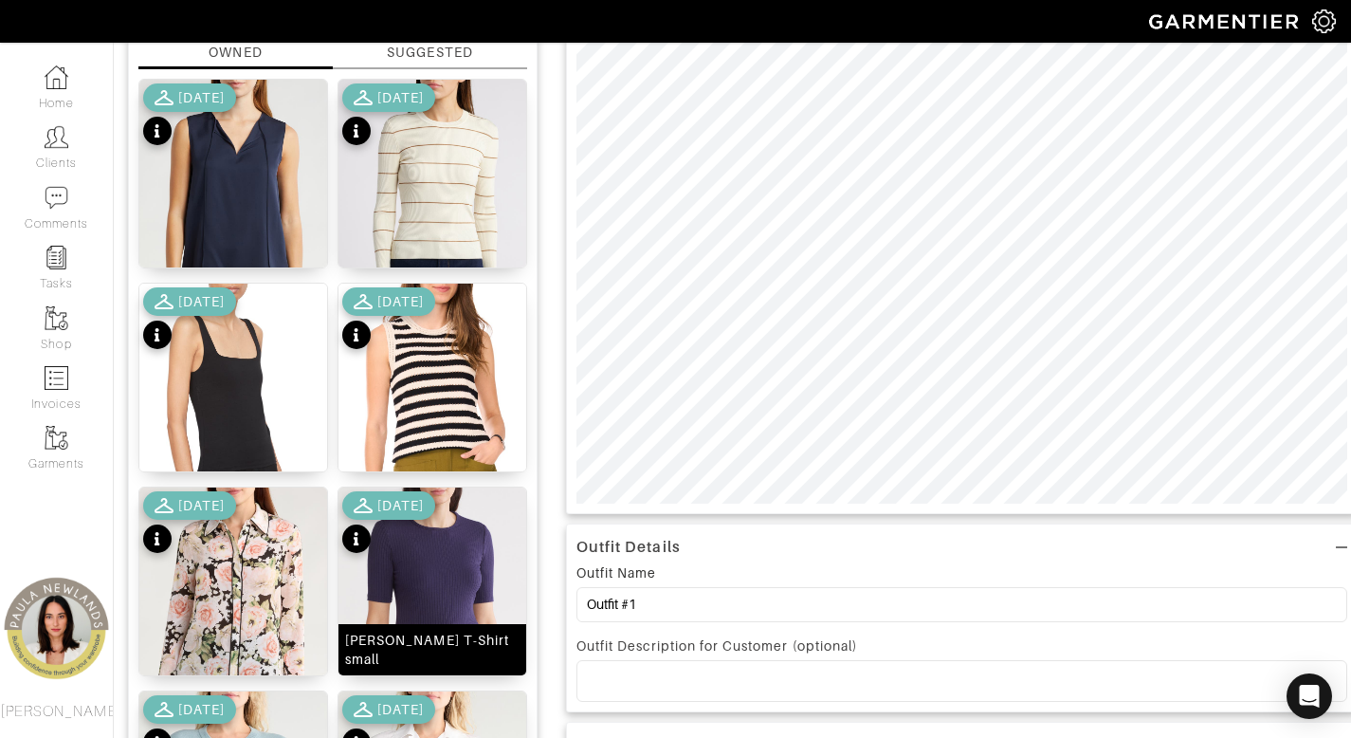
click at [475, 652] on div "Vivika Crewneck T-Shirt small" at bounding box center [432, 650] width 175 height 38
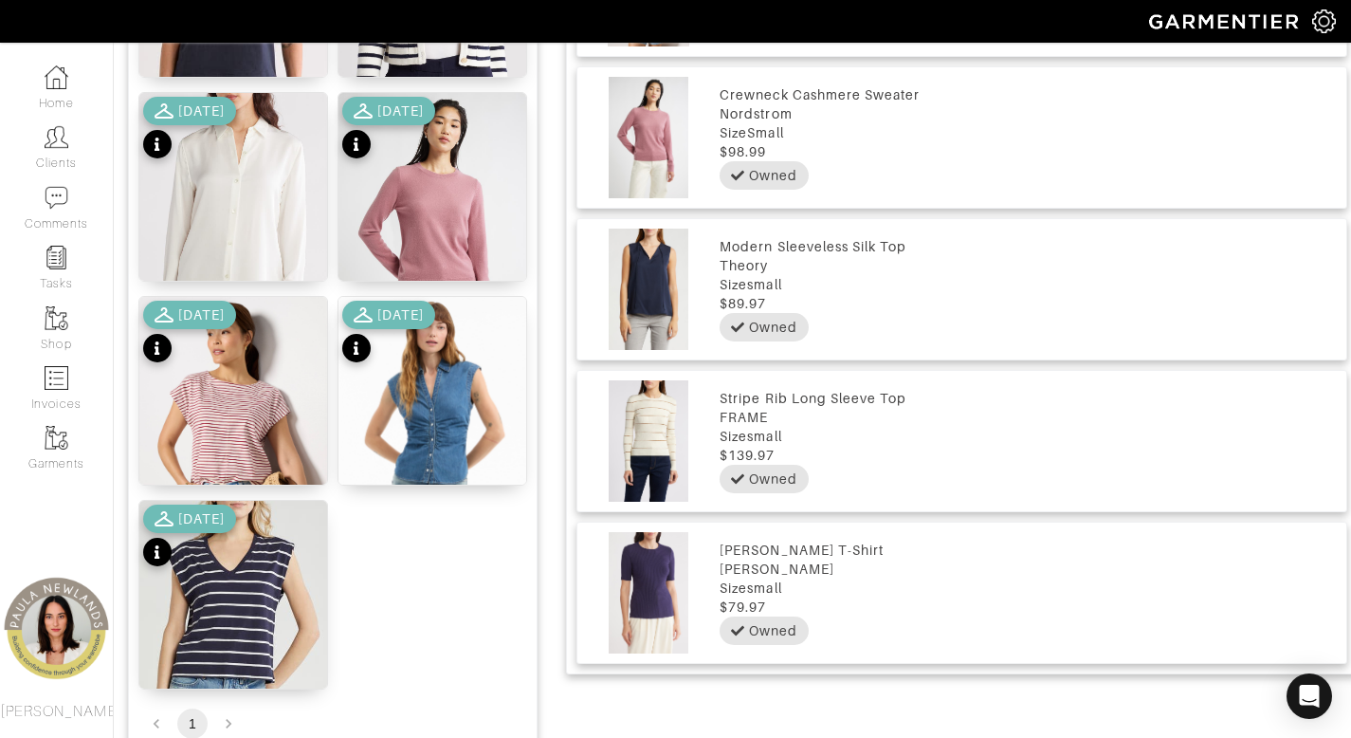
scroll to position [1251, 0]
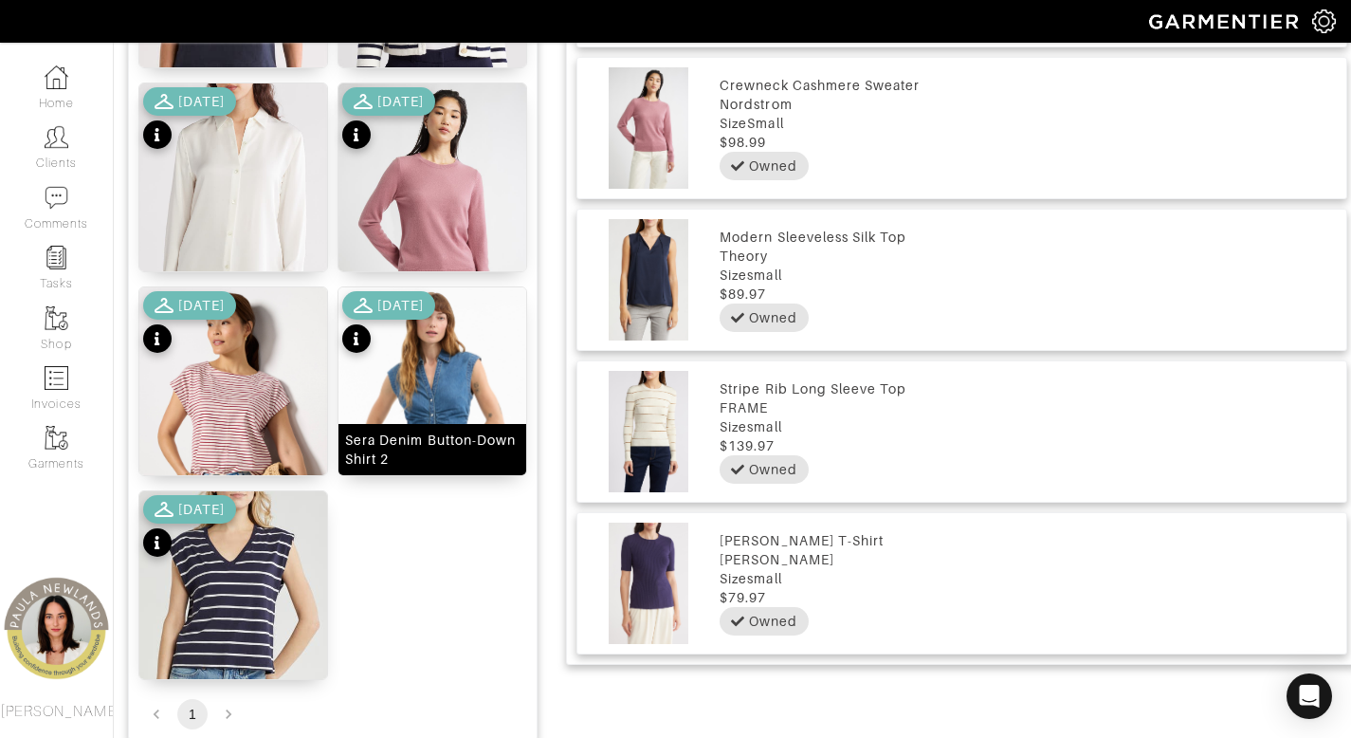
click at [446, 450] on div "Sera Denim Button-Down Shirt 2" at bounding box center [432, 450] width 175 height 38
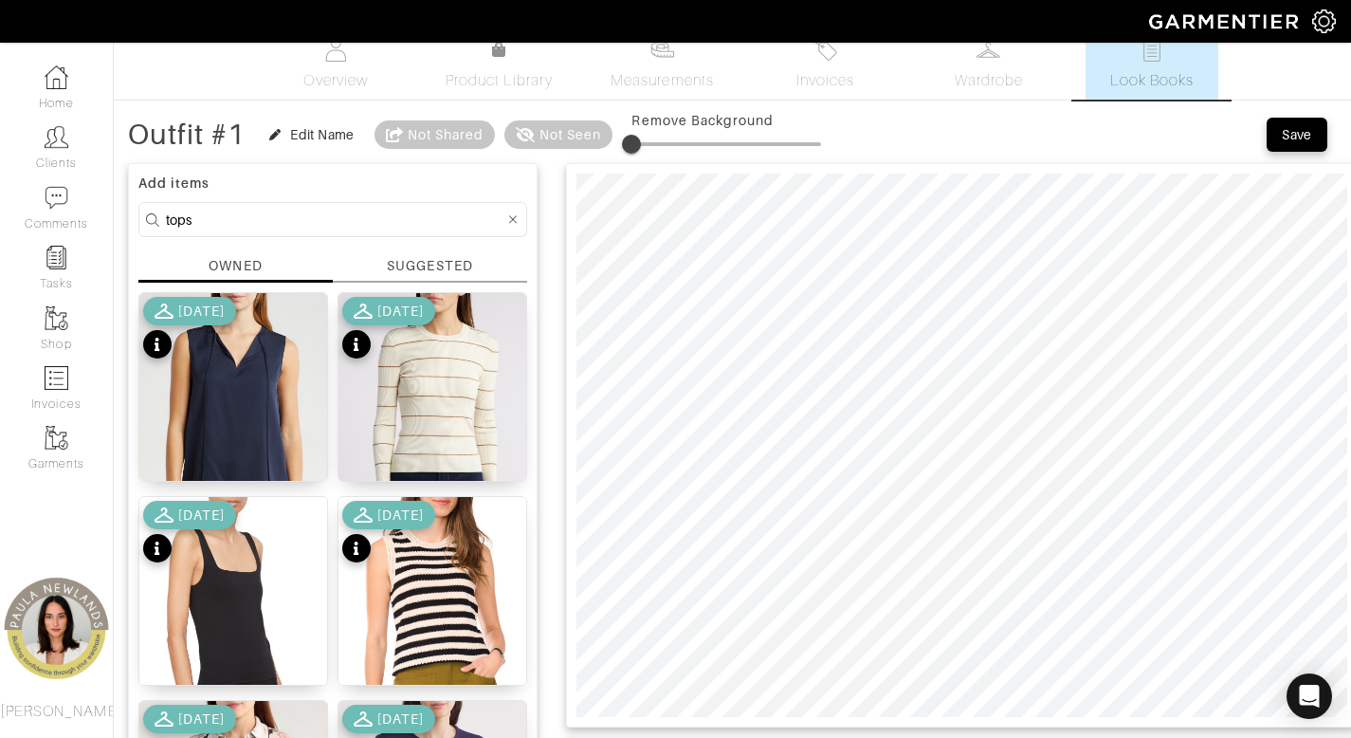
scroll to position [0, 0]
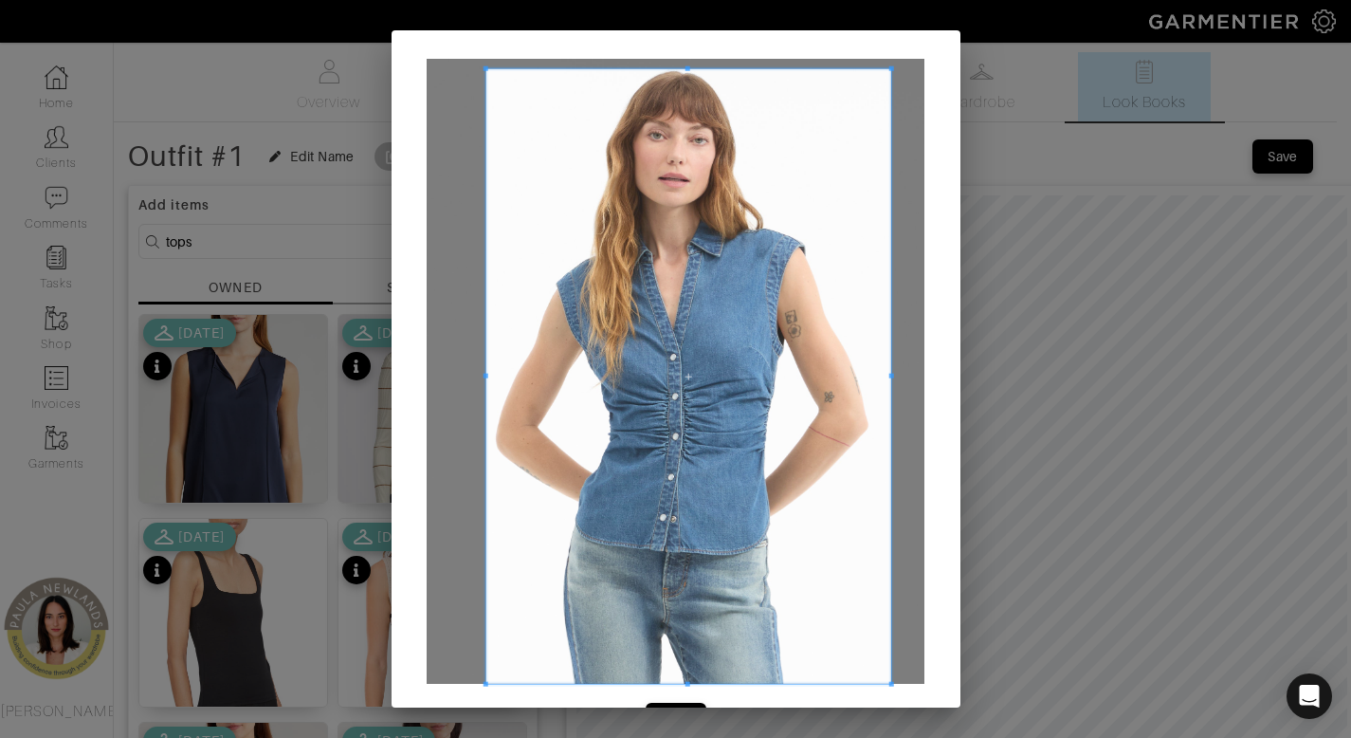
click at [911, 737] on div "Crop" at bounding box center [675, 369] width 1351 height 738
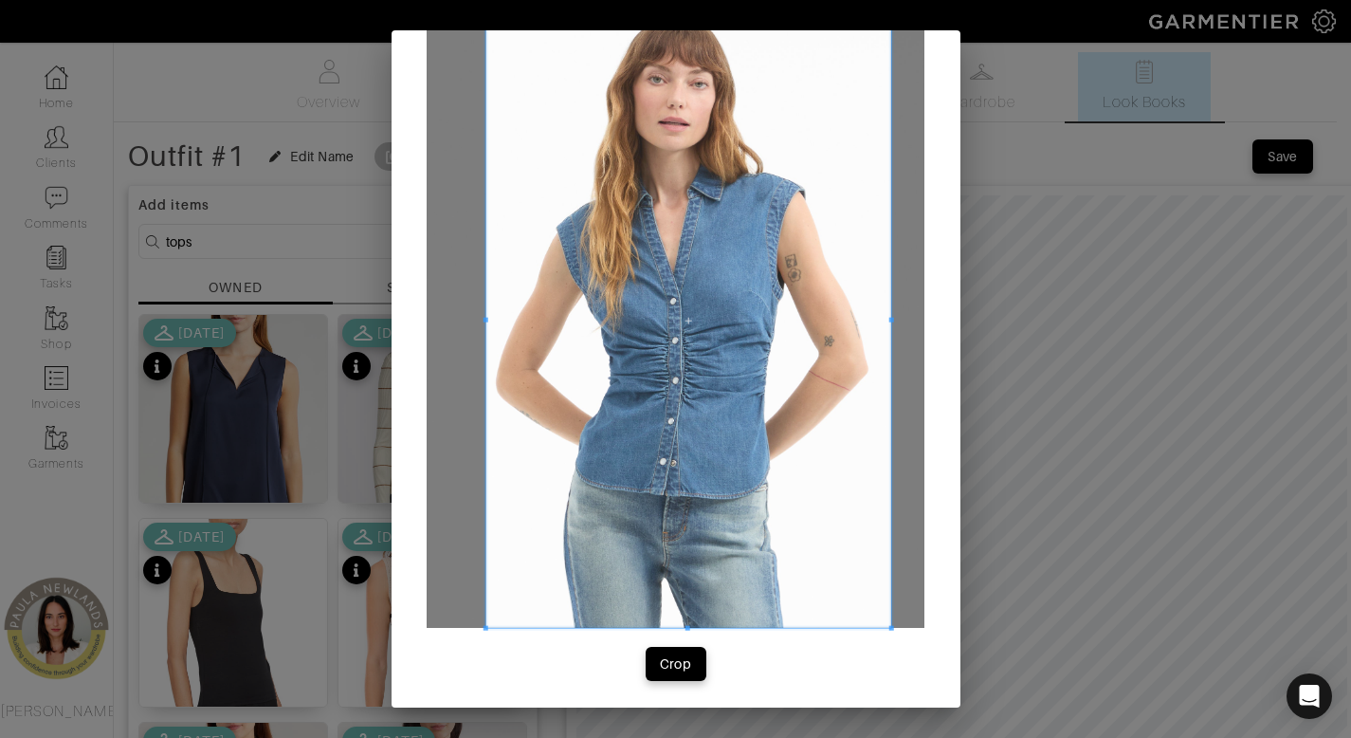
scroll to position [58, 0]
click at [678, 659] on div "Crop" at bounding box center [676, 661] width 32 height 19
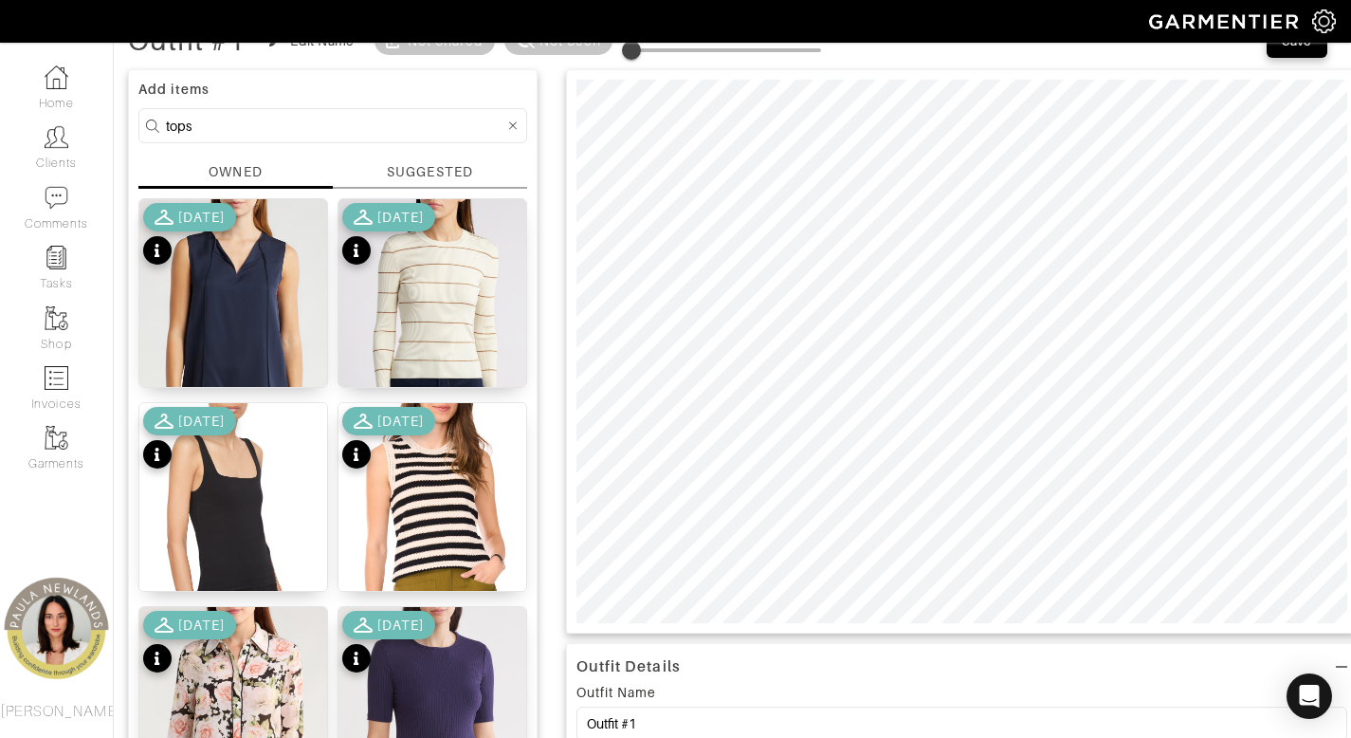
scroll to position [119, 0]
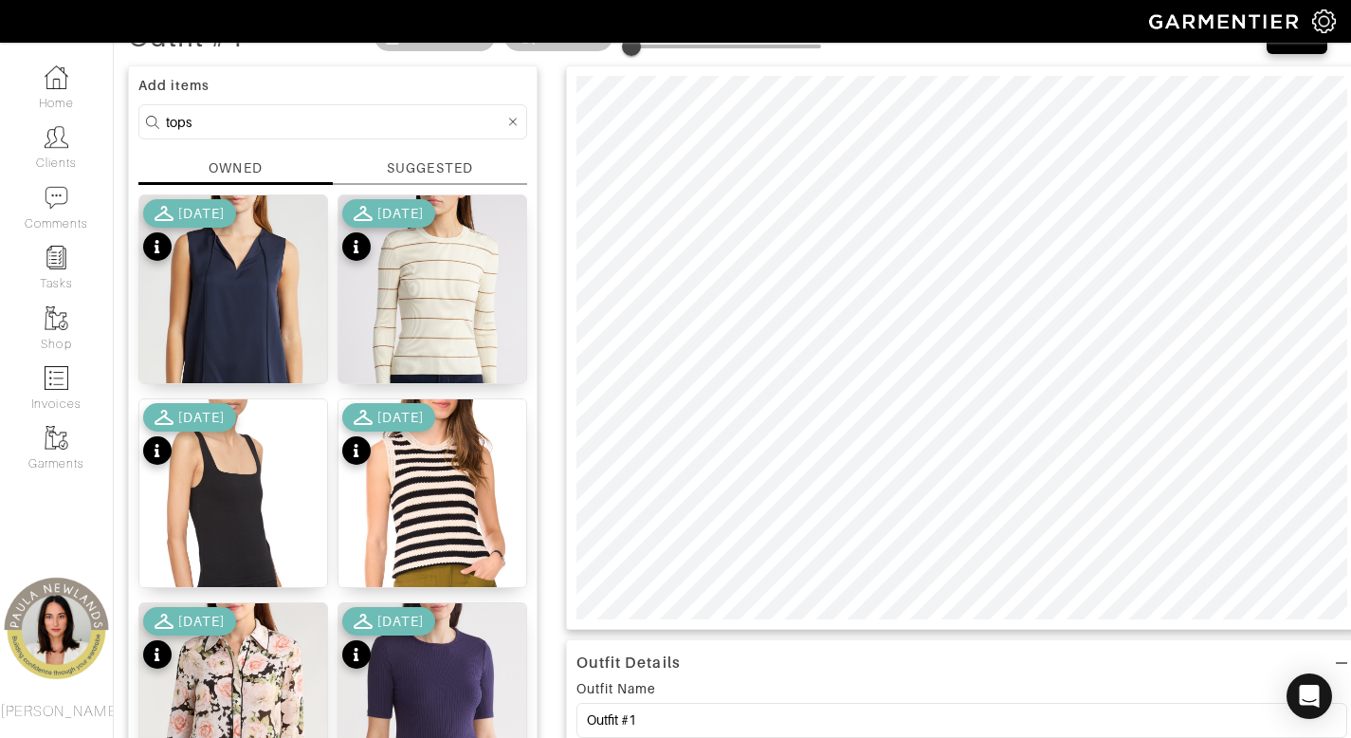
click at [488, 125] on input "tops" at bounding box center [335, 122] width 339 height 24
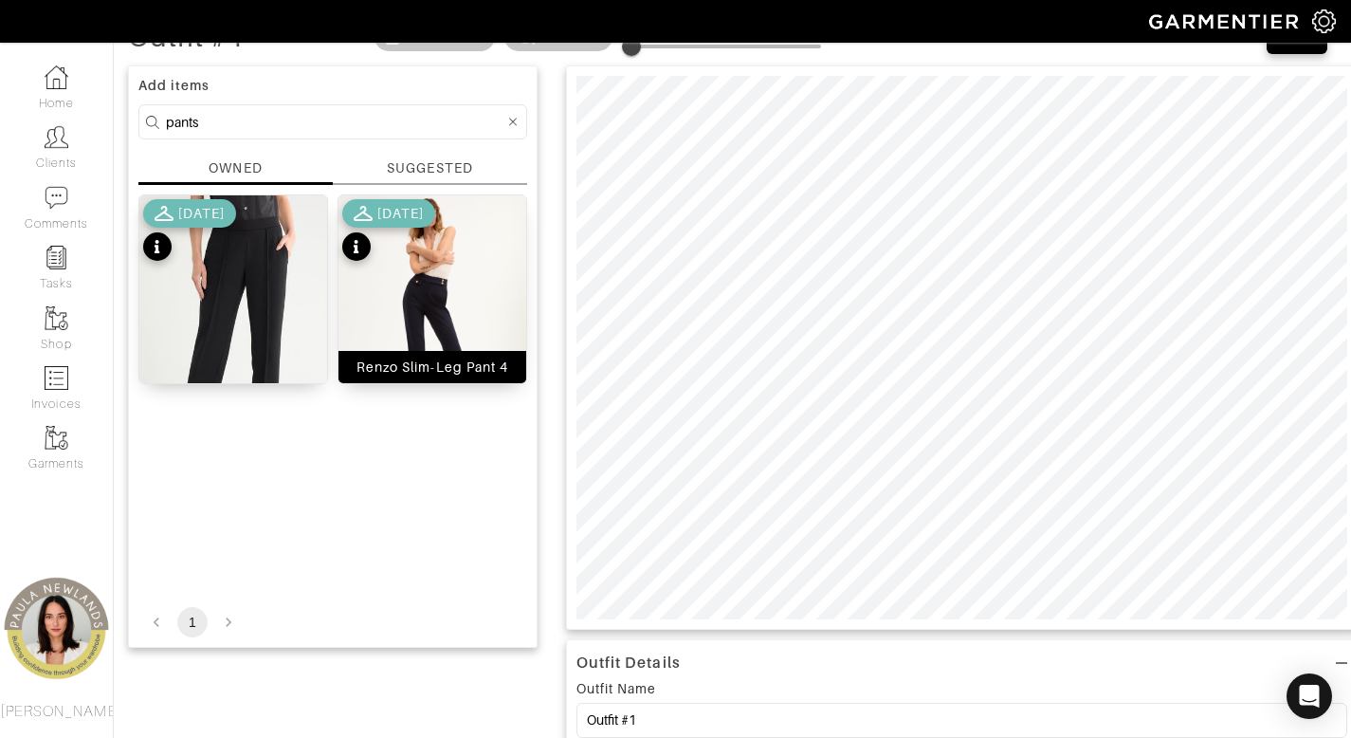
click at [423, 370] on div "Renzo Slim-Leg Pant 4" at bounding box center [433, 367] width 152 height 19
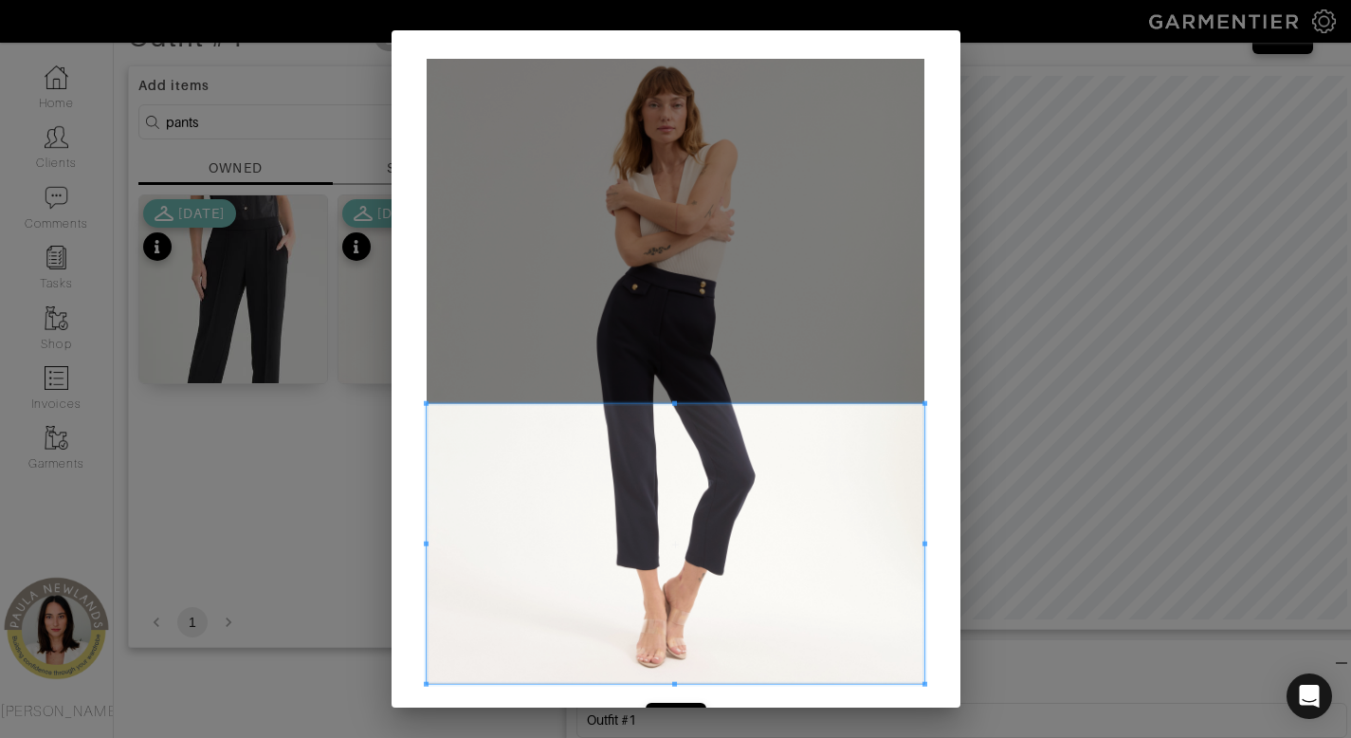
click at [601, 620] on span at bounding box center [676, 544] width 498 height 280
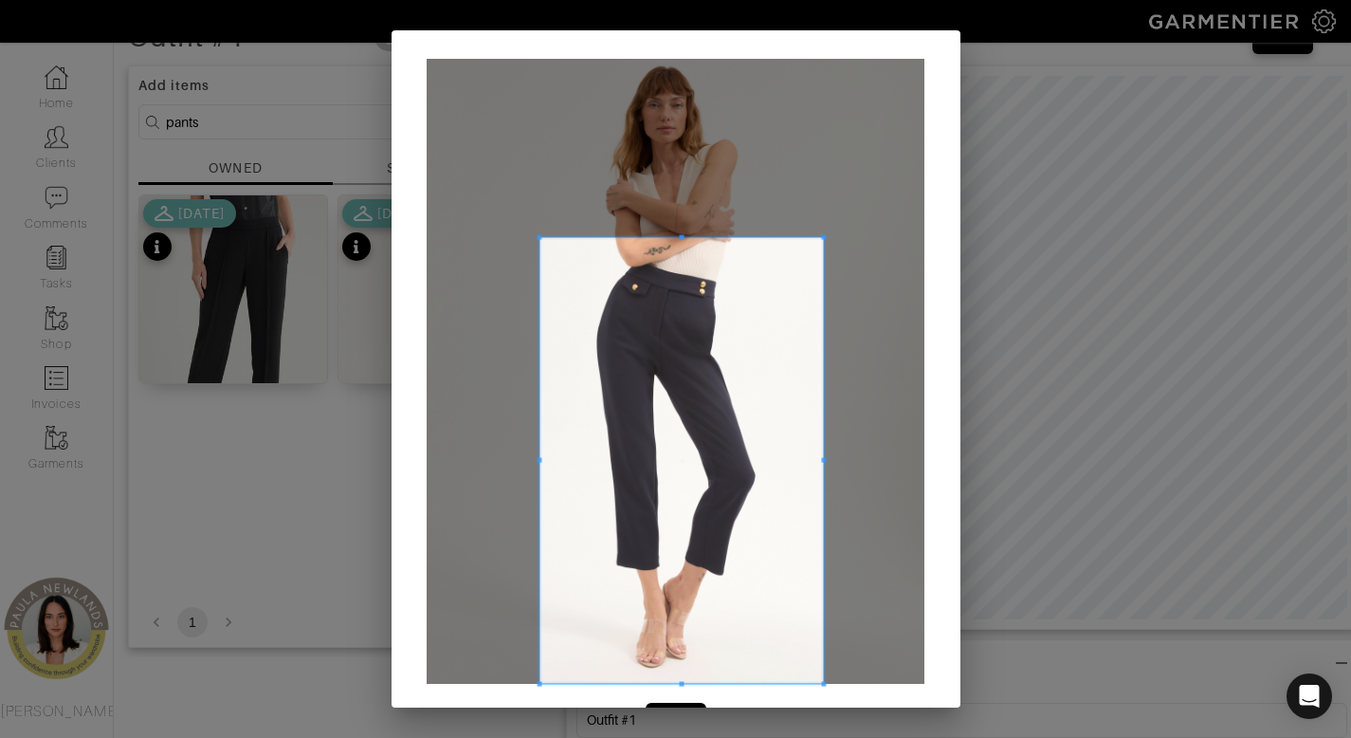
click at [808, 735] on div "Crop" at bounding box center [675, 369] width 1351 height 738
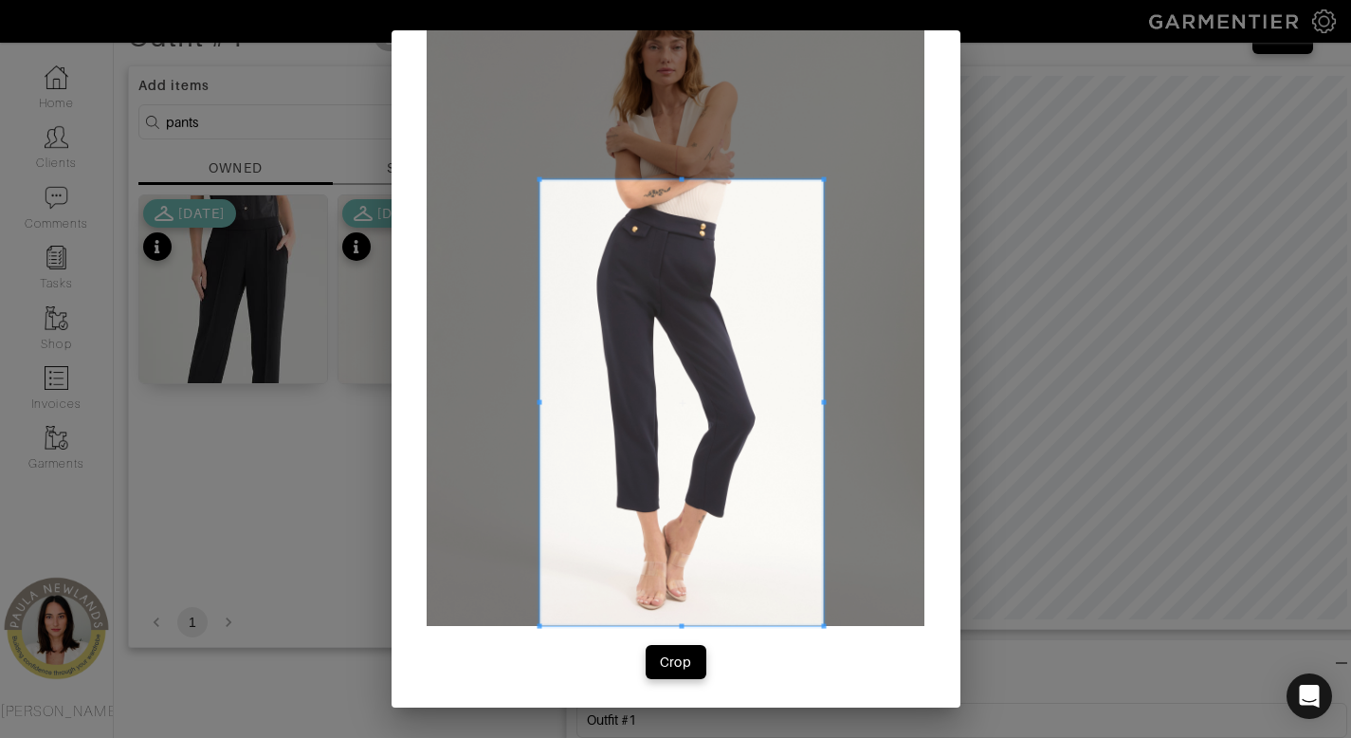
click at [660, 681] on div "Crop" at bounding box center [676, 339] width 569 height 735
click at [680, 657] on div "Crop" at bounding box center [676, 661] width 32 height 19
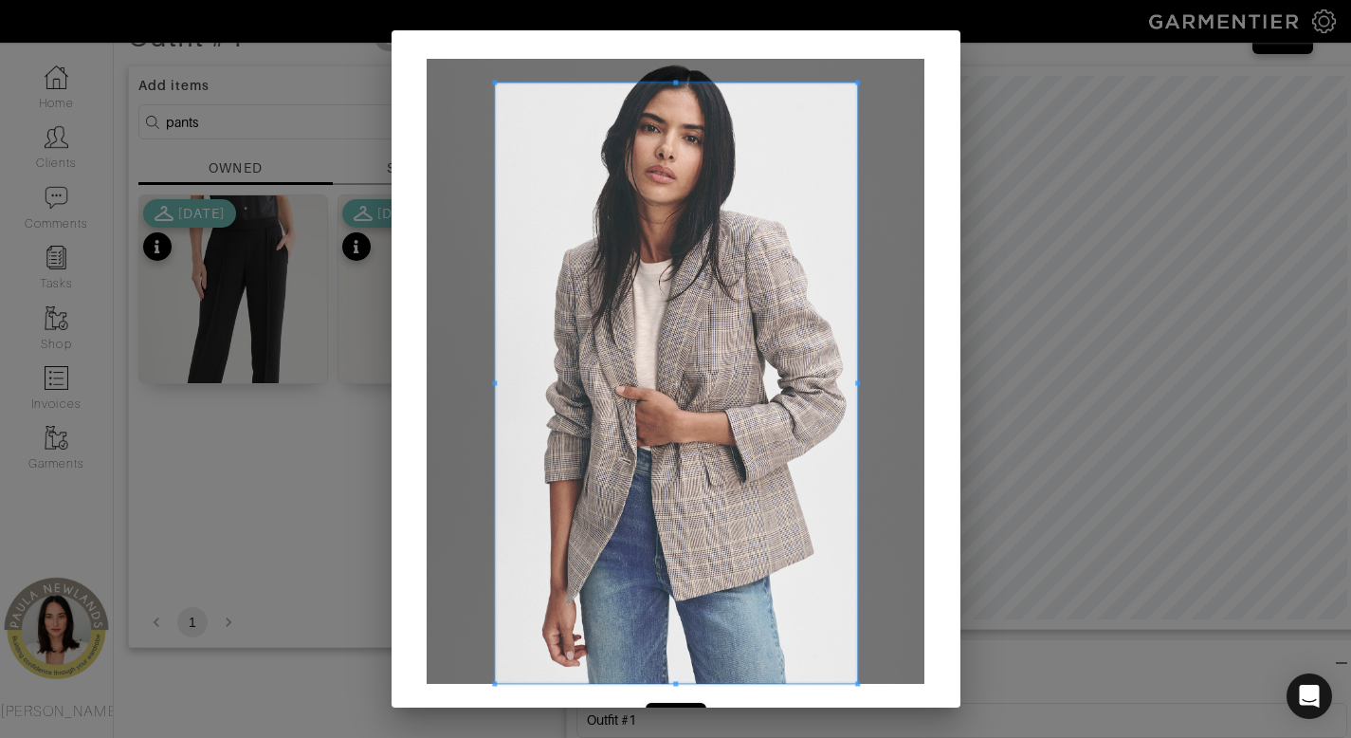
click at [842, 737] on div "Crop" at bounding box center [675, 369] width 1351 height 738
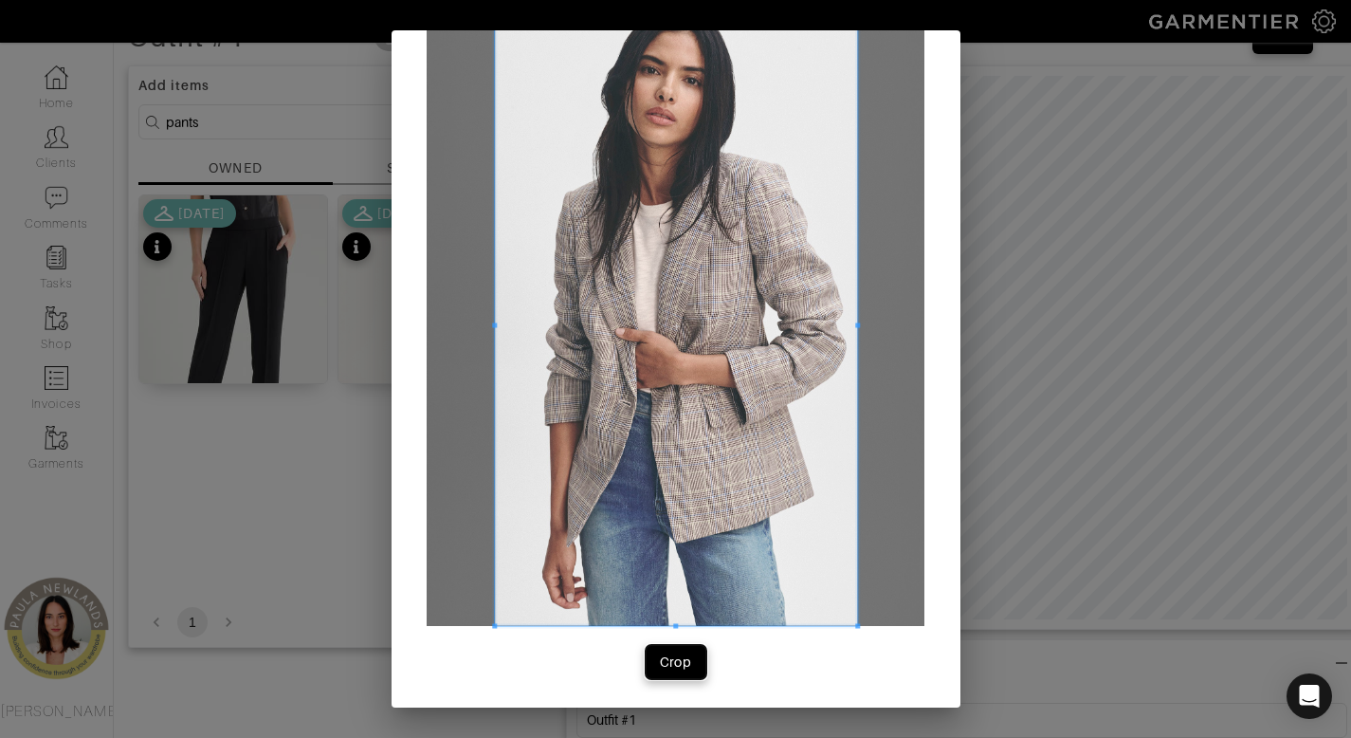
click at [657, 652] on button "Crop" at bounding box center [676, 662] width 61 height 34
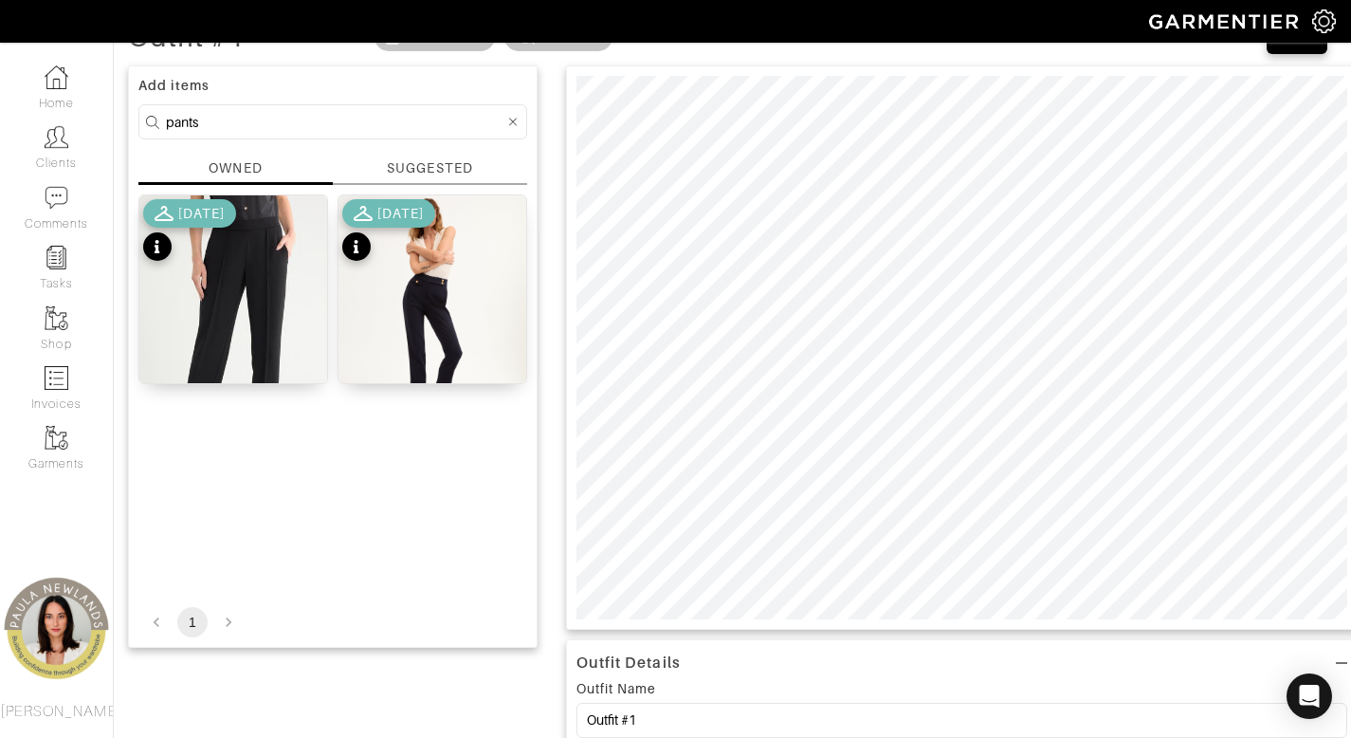
click at [350, 127] on input "pants" at bounding box center [335, 122] width 339 height 24
click at [351, 127] on input "pants" at bounding box center [335, 122] width 339 height 24
type input "shoes"
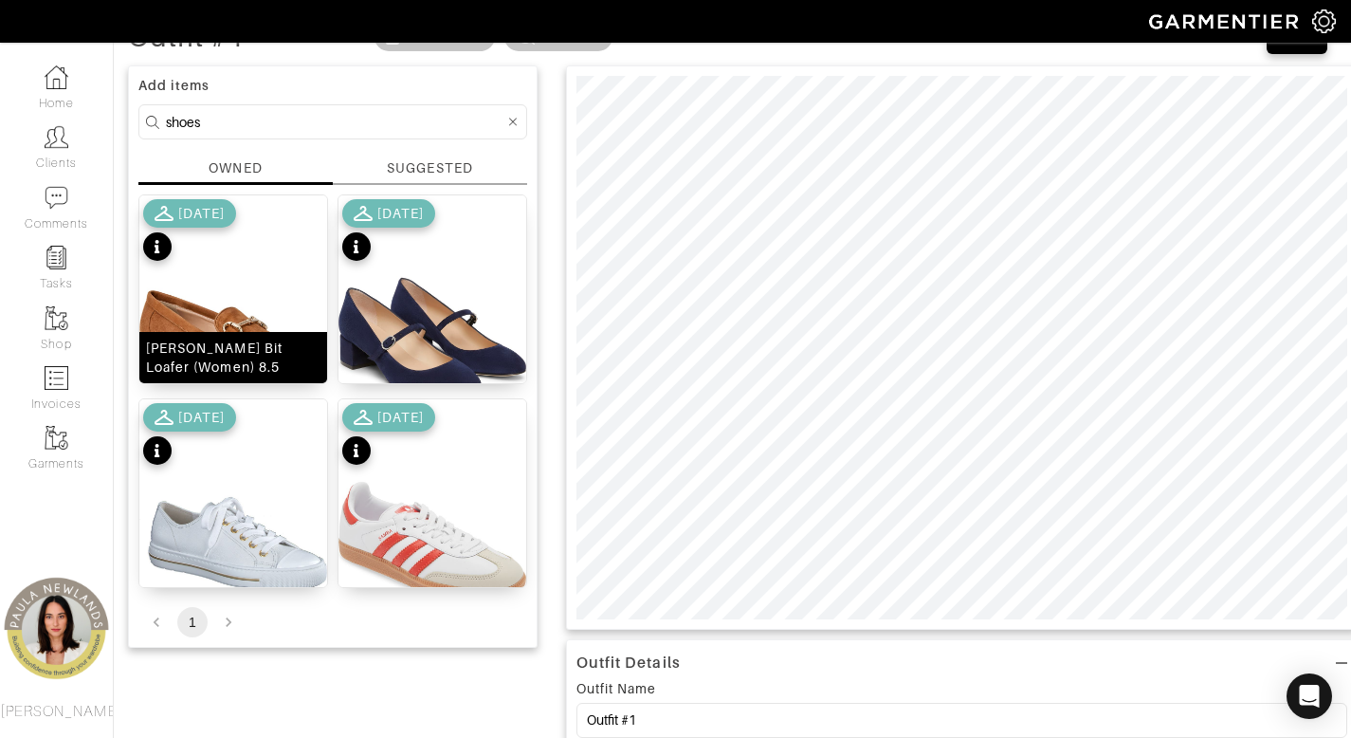
click at [224, 360] on div "Luna Bit Loafer (Women) 8.5" at bounding box center [233, 358] width 175 height 38
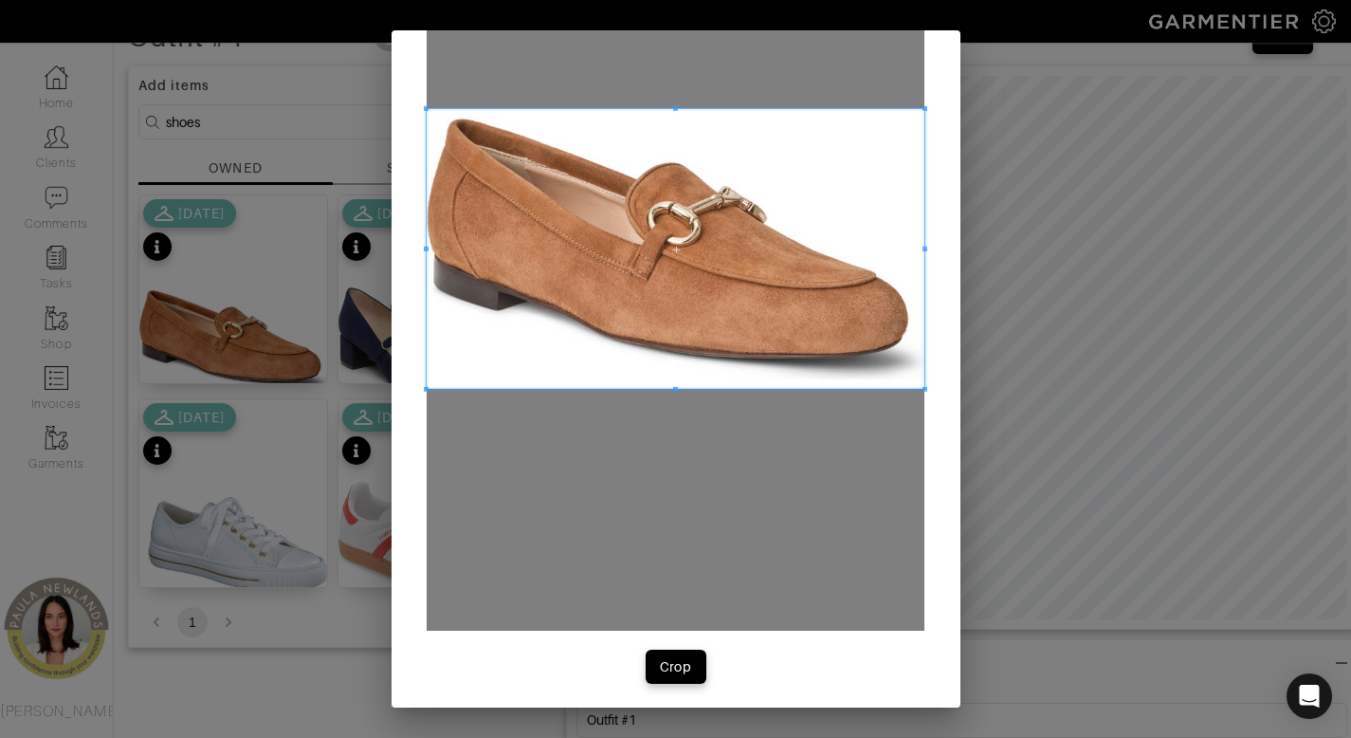
scroll to position [196, 0]
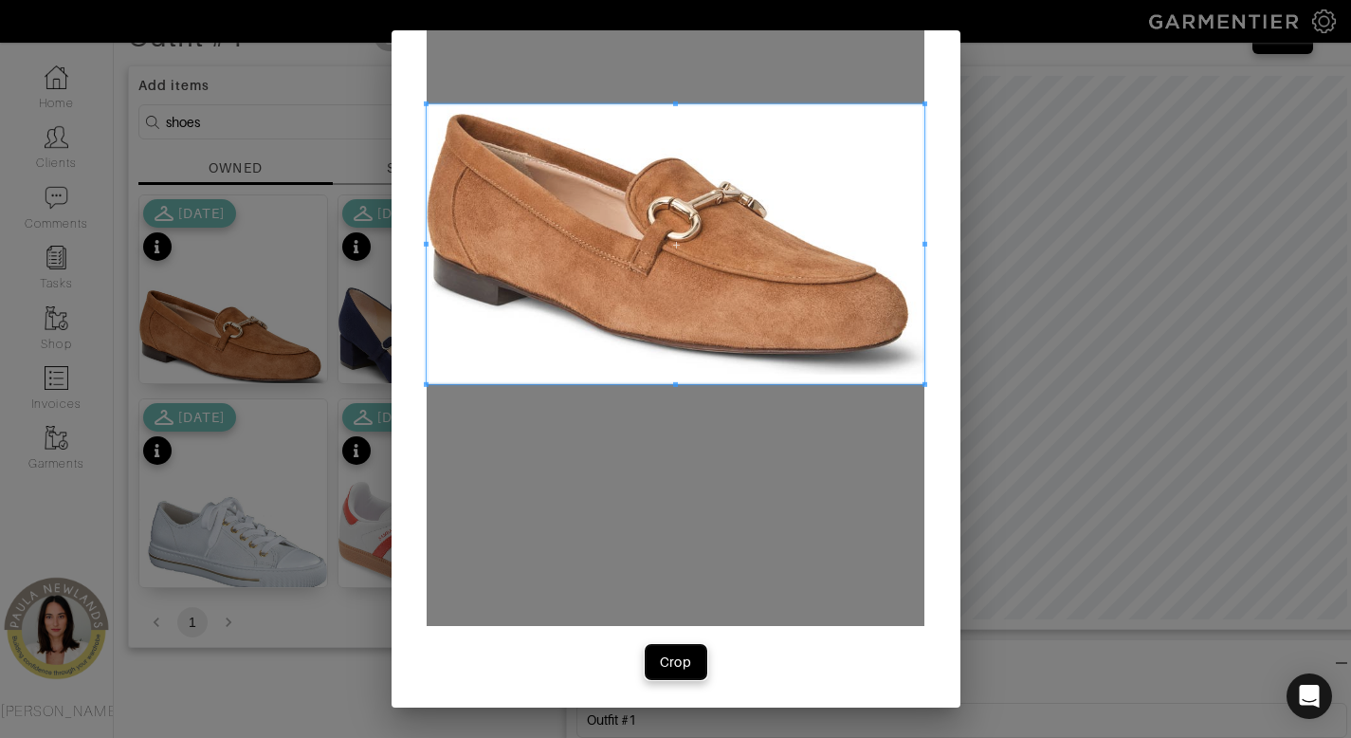
click at [672, 673] on button "Crop" at bounding box center [676, 662] width 61 height 34
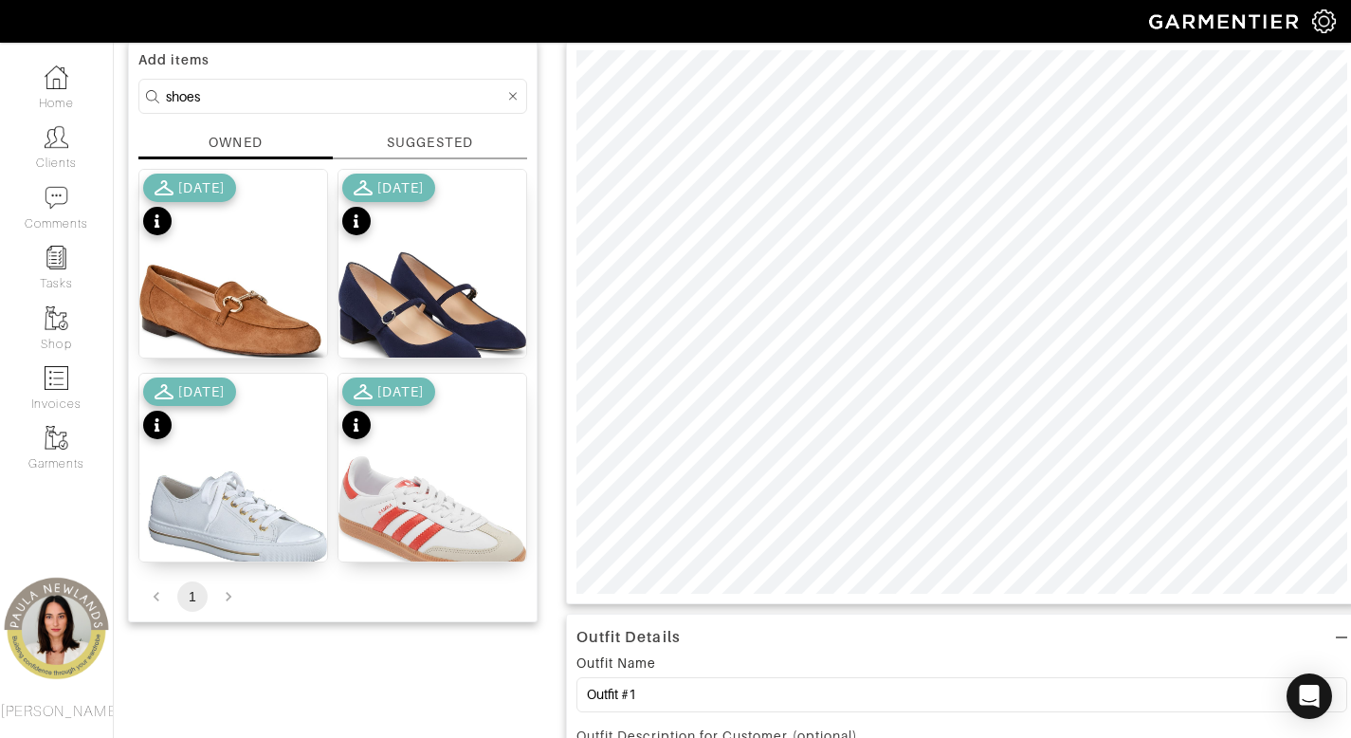
scroll to position [155, 0]
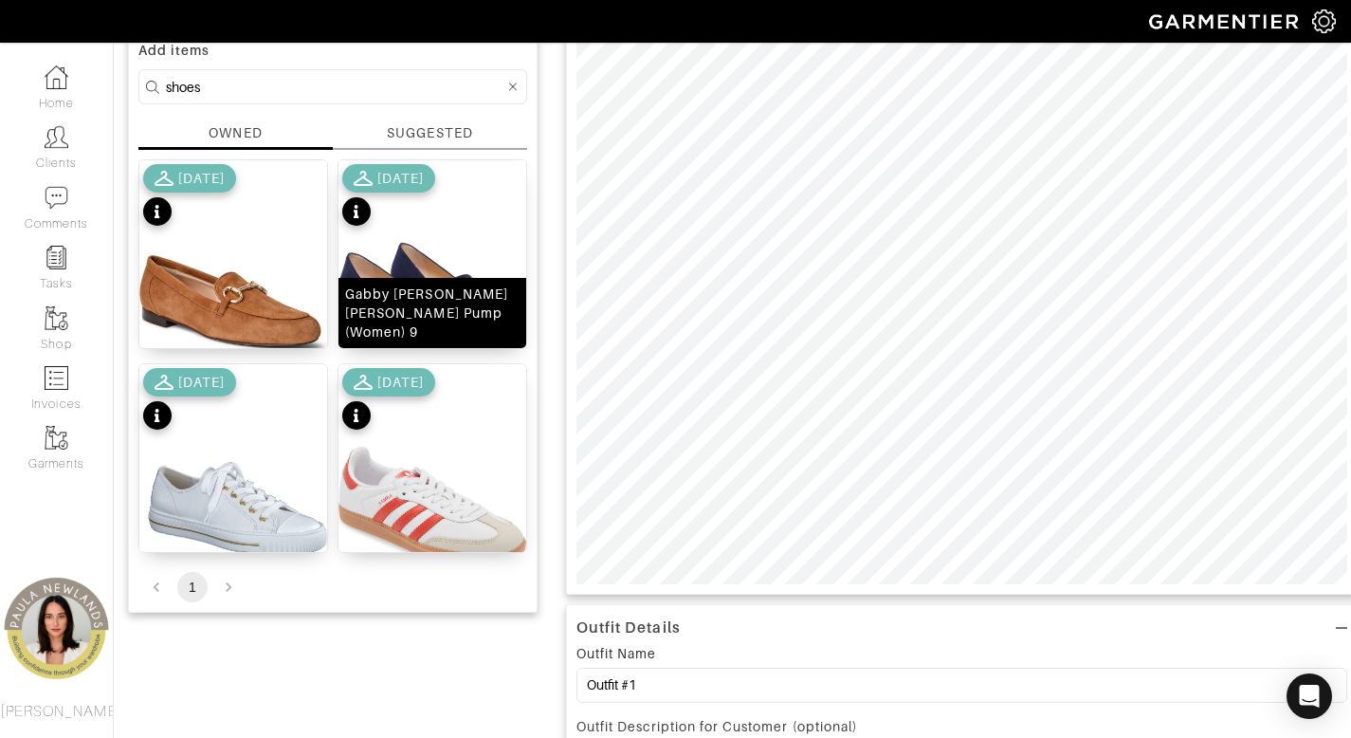
click at [447, 324] on div "Gabby Mary Jane Pump (Women) 9" at bounding box center [432, 313] width 175 height 57
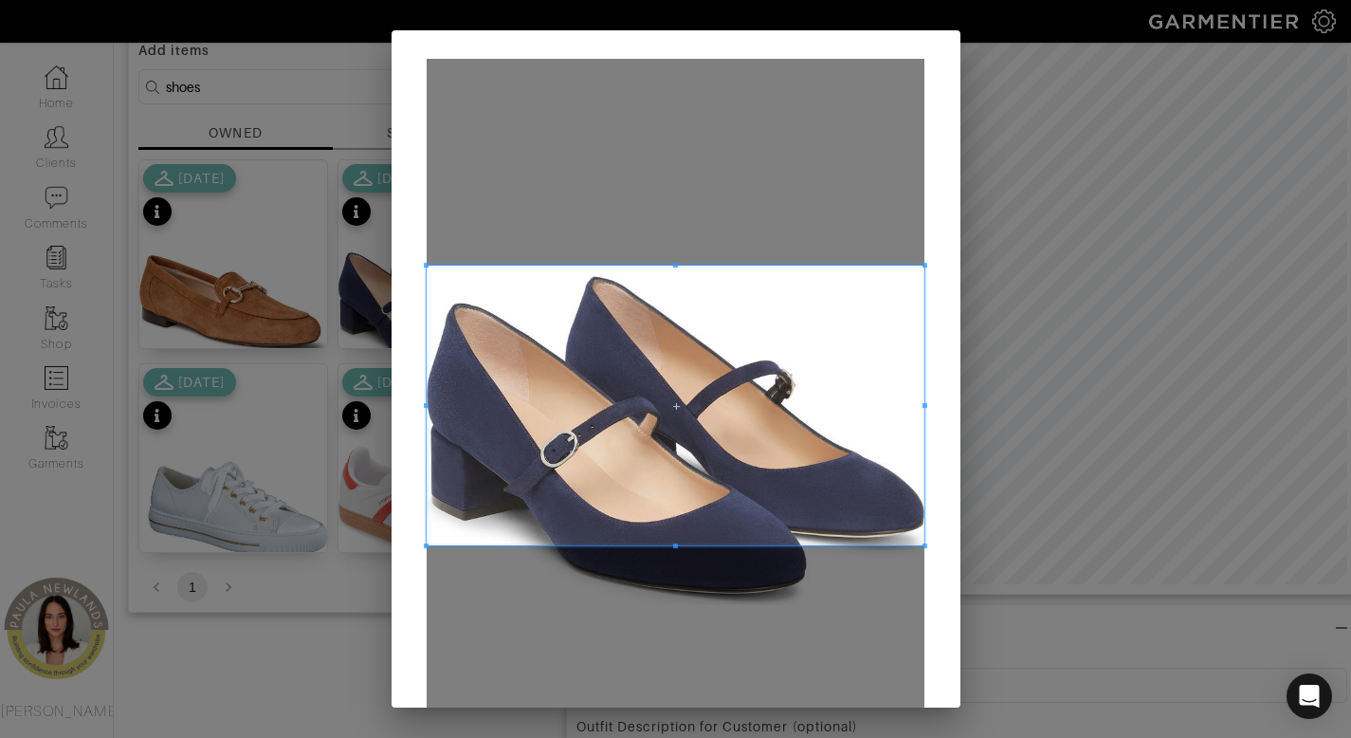
click at [487, 427] on span at bounding box center [676, 406] width 498 height 280
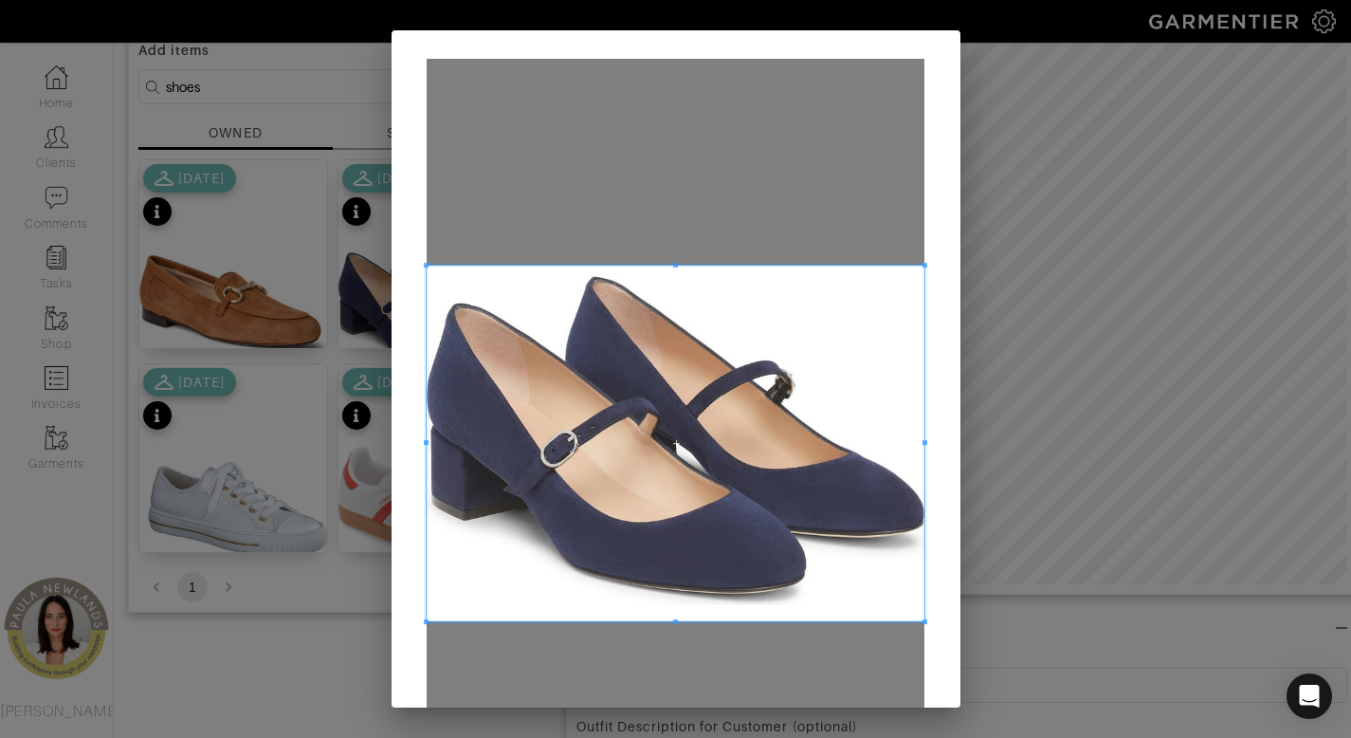
click at [493, 619] on span at bounding box center [676, 621] width 498 height 5
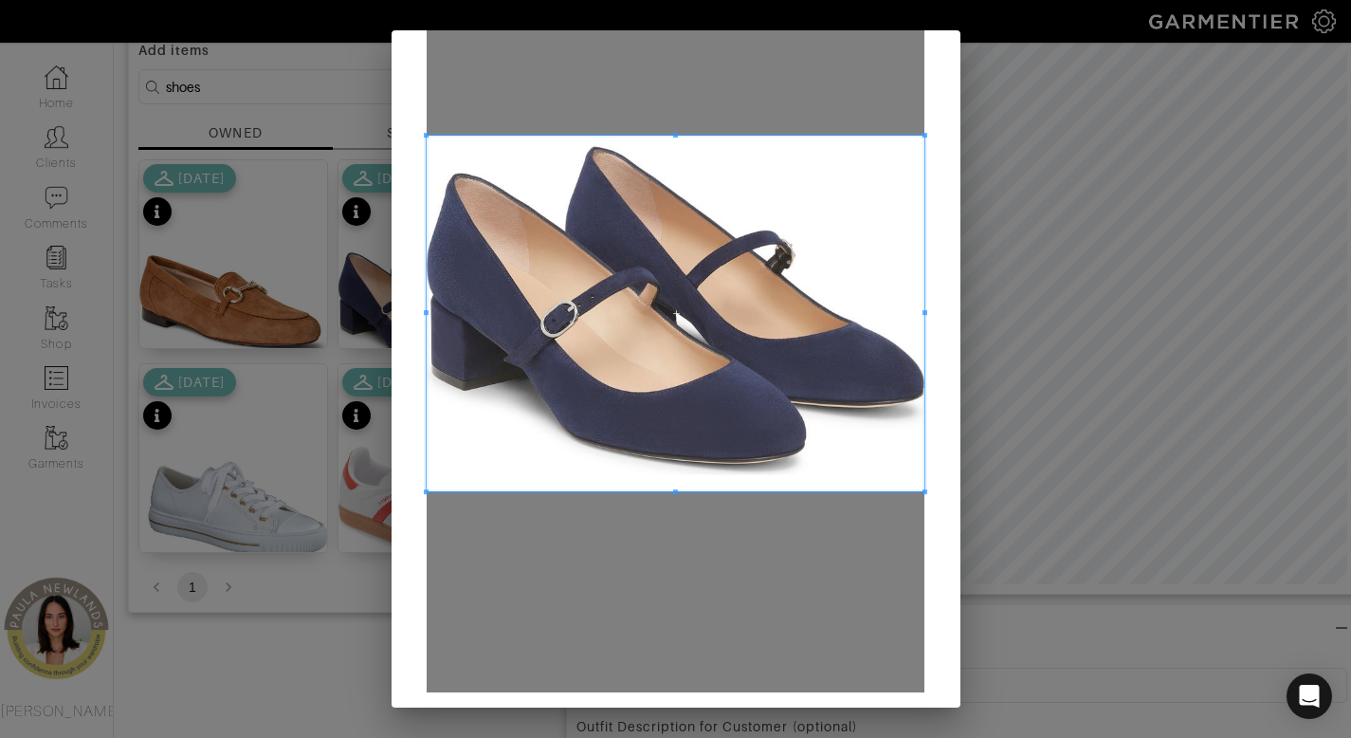
scroll to position [196, 0]
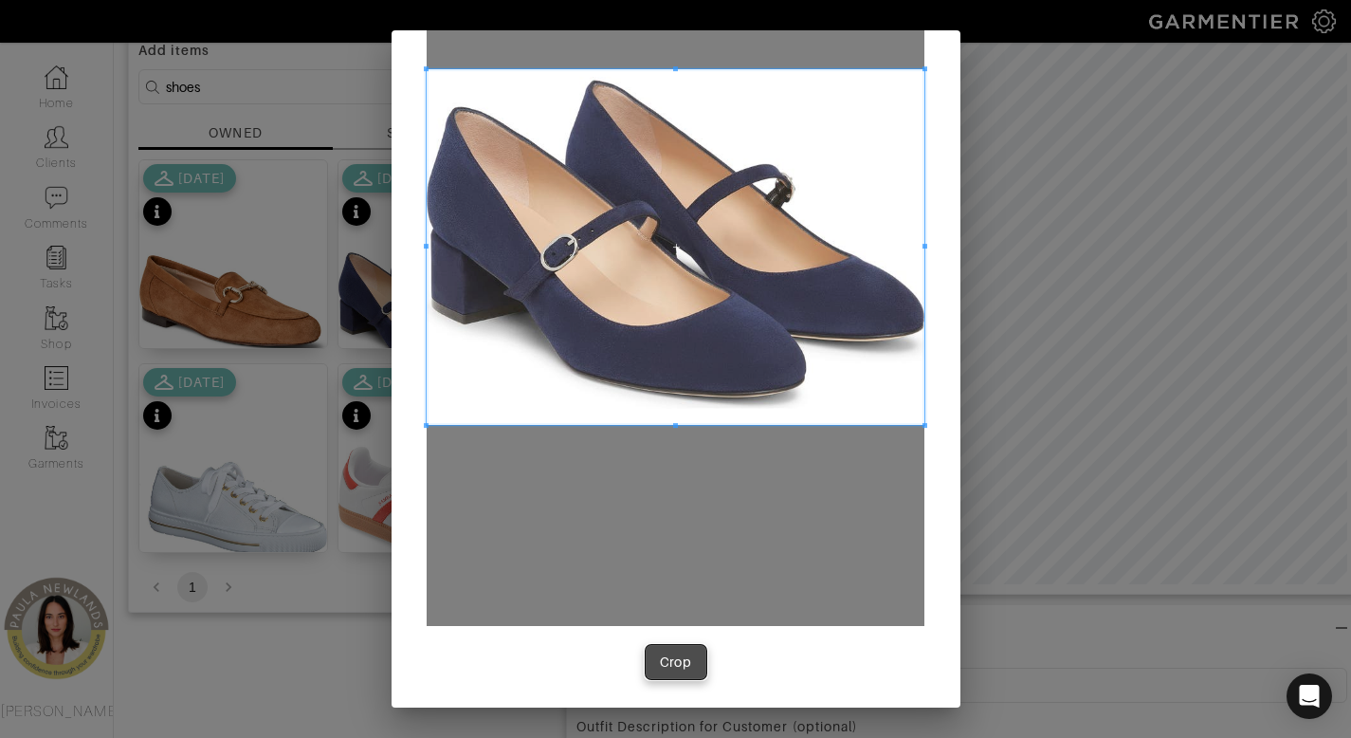
click at [660, 652] on div "Crop" at bounding box center [676, 661] width 32 height 19
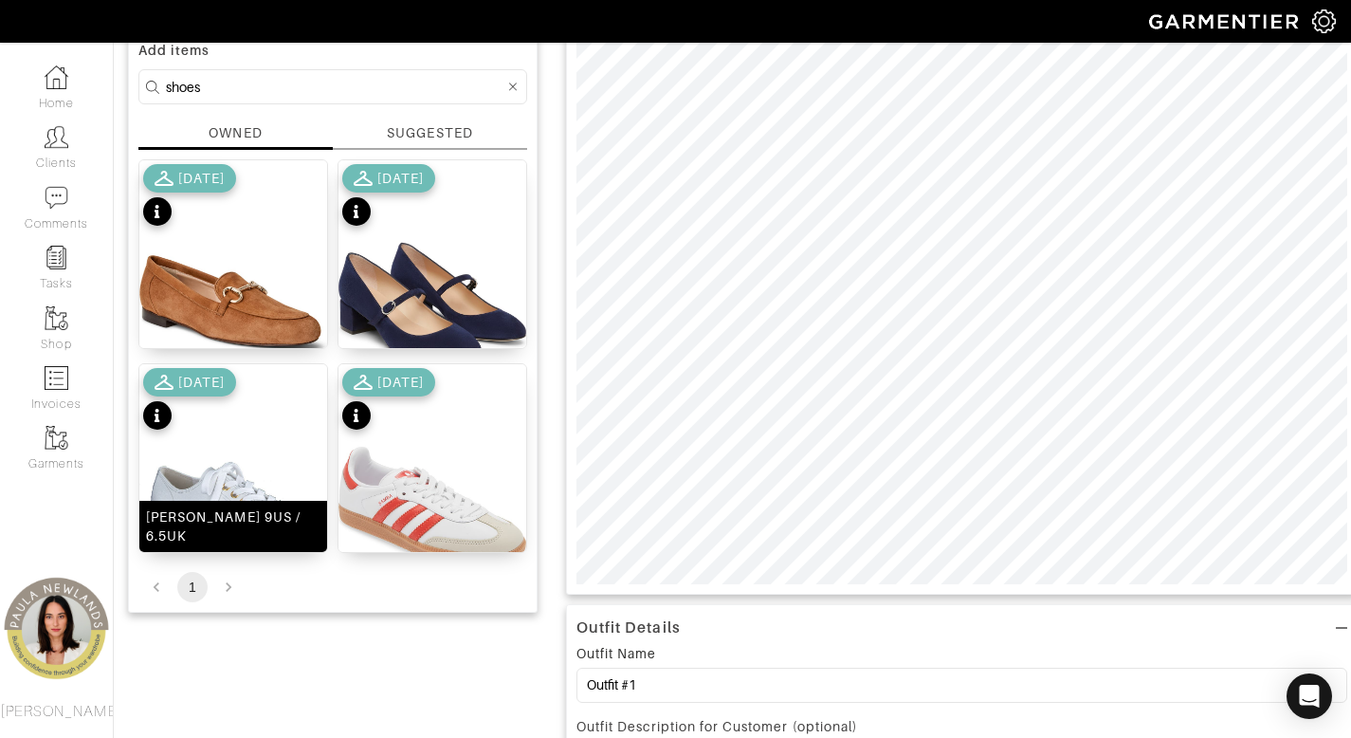
click at [237, 532] on div "Sophie Sneaker 9US / 6.5UK" at bounding box center [233, 526] width 175 height 38
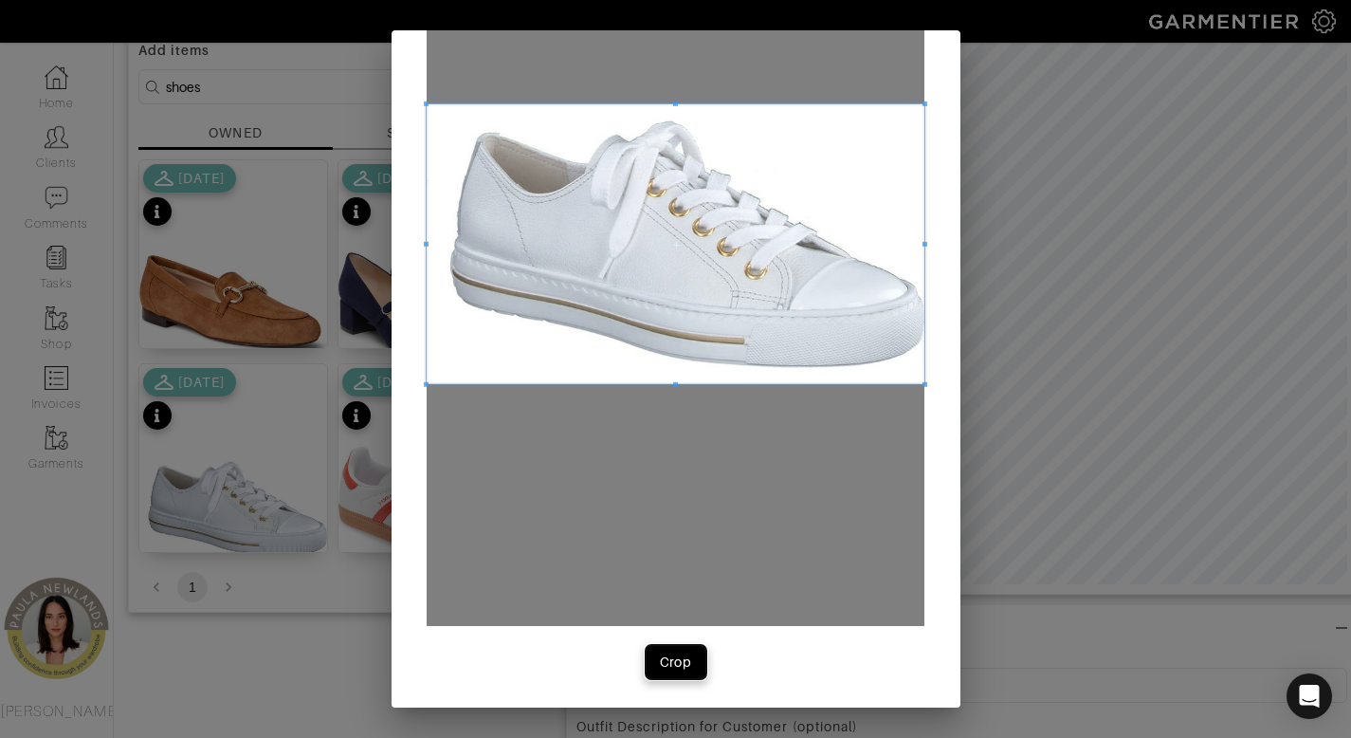
click at [666, 657] on div "Crop" at bounding box center [676, 661] width 32 height 19
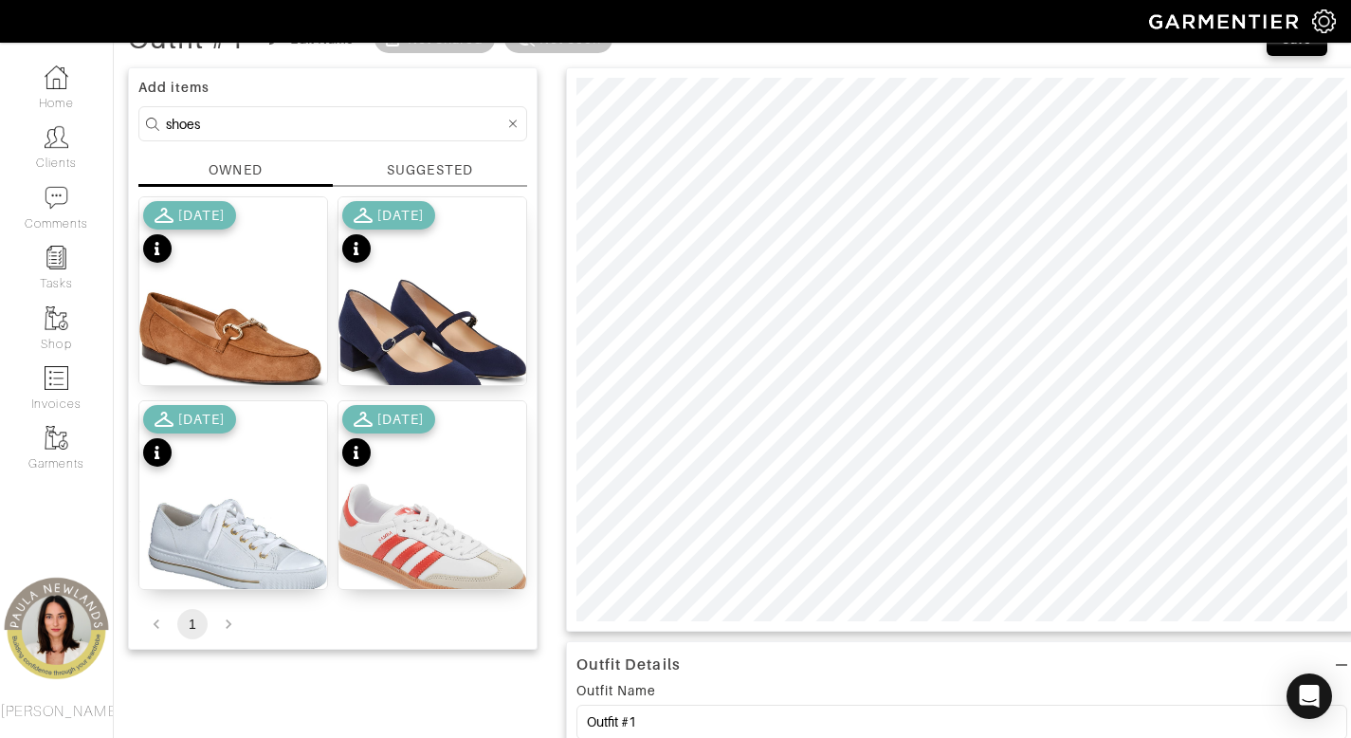
scroll to position [117, 0]
click at [1296, 53] on button "Save" at bounding box center [1297, 40] width 61 height 34
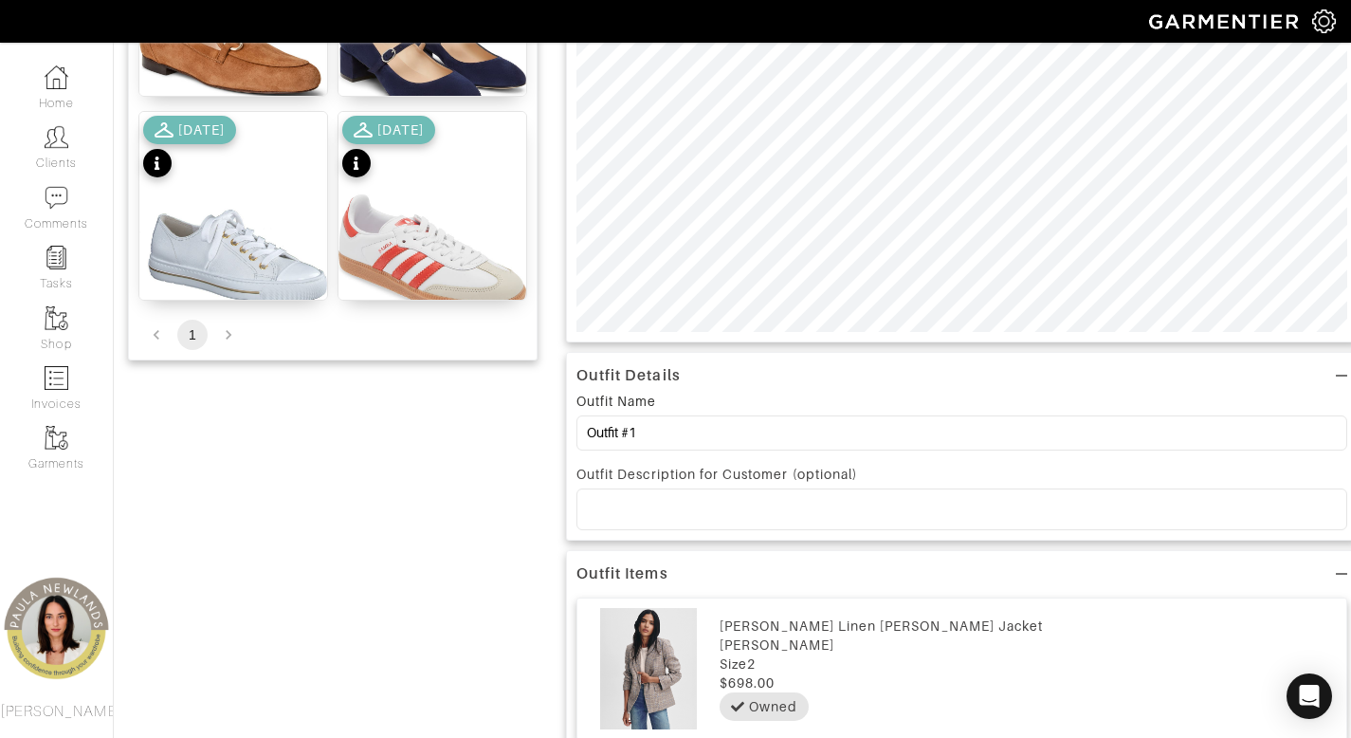
scroll to position [0, 0]
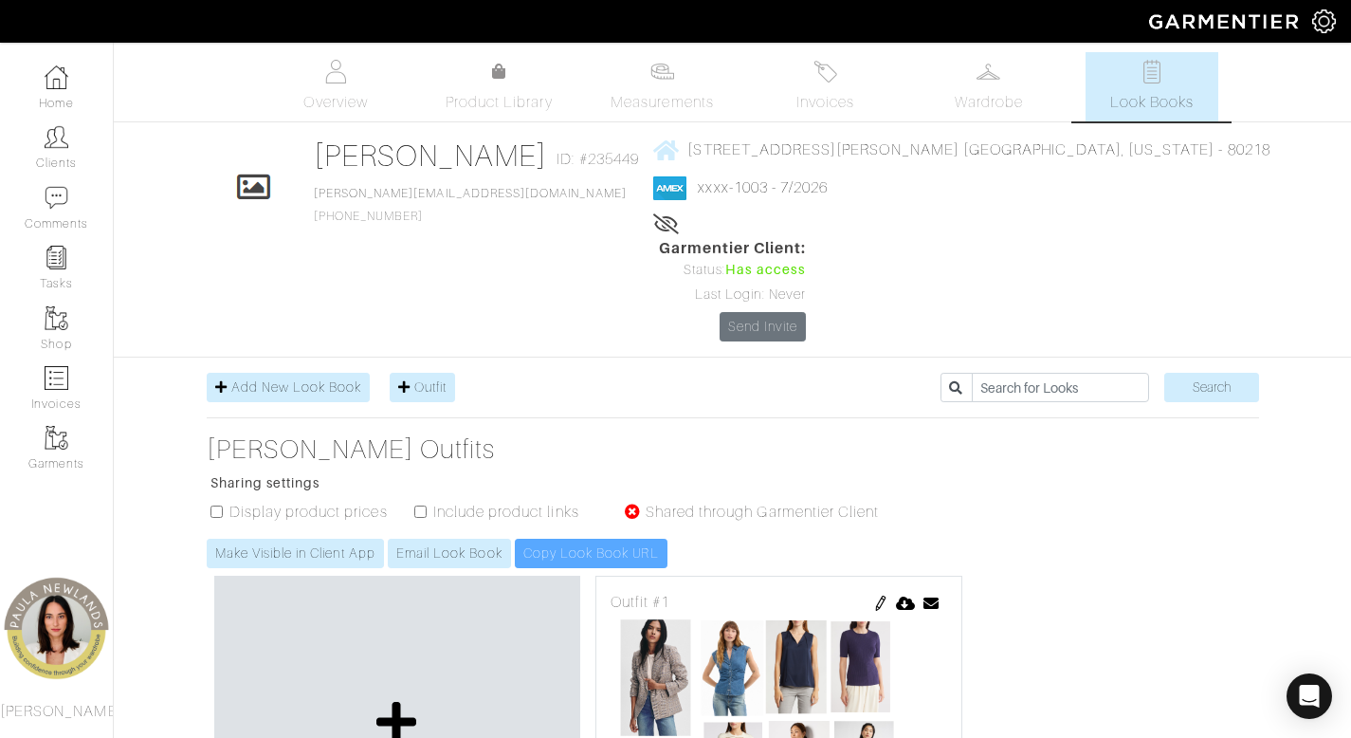
click at [680, 229] on icon at bounding box center [666, 223] width 27 height 15
click at [677, 230] on icon at bounding box center [665, 223] width 24 height 15
click at [1044, 568] on div "ADD OUTFIT Outfit #1 08/18/25 Send Outfit × Close Email smith.meg4@gmail.com Ca…" at bounding box center [733, 741] width 1053 height 347
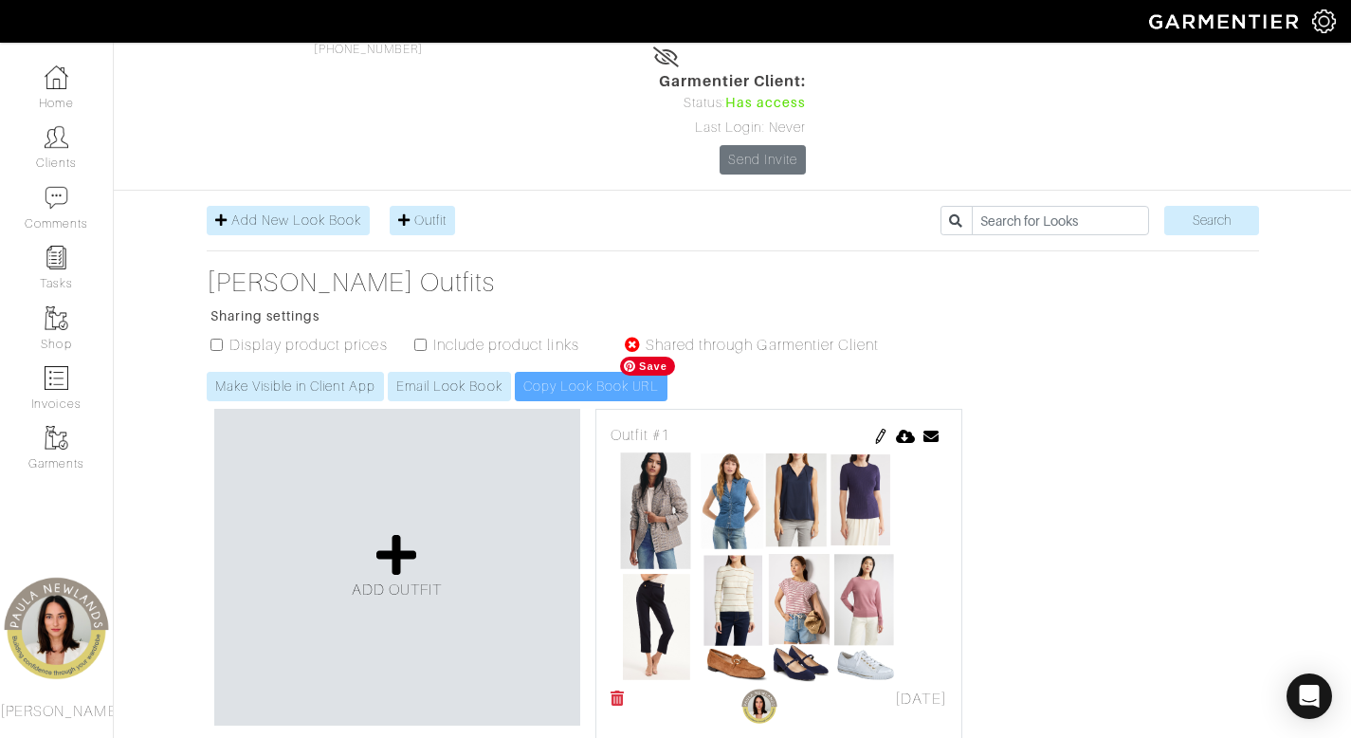
scroll to position [169, 0]
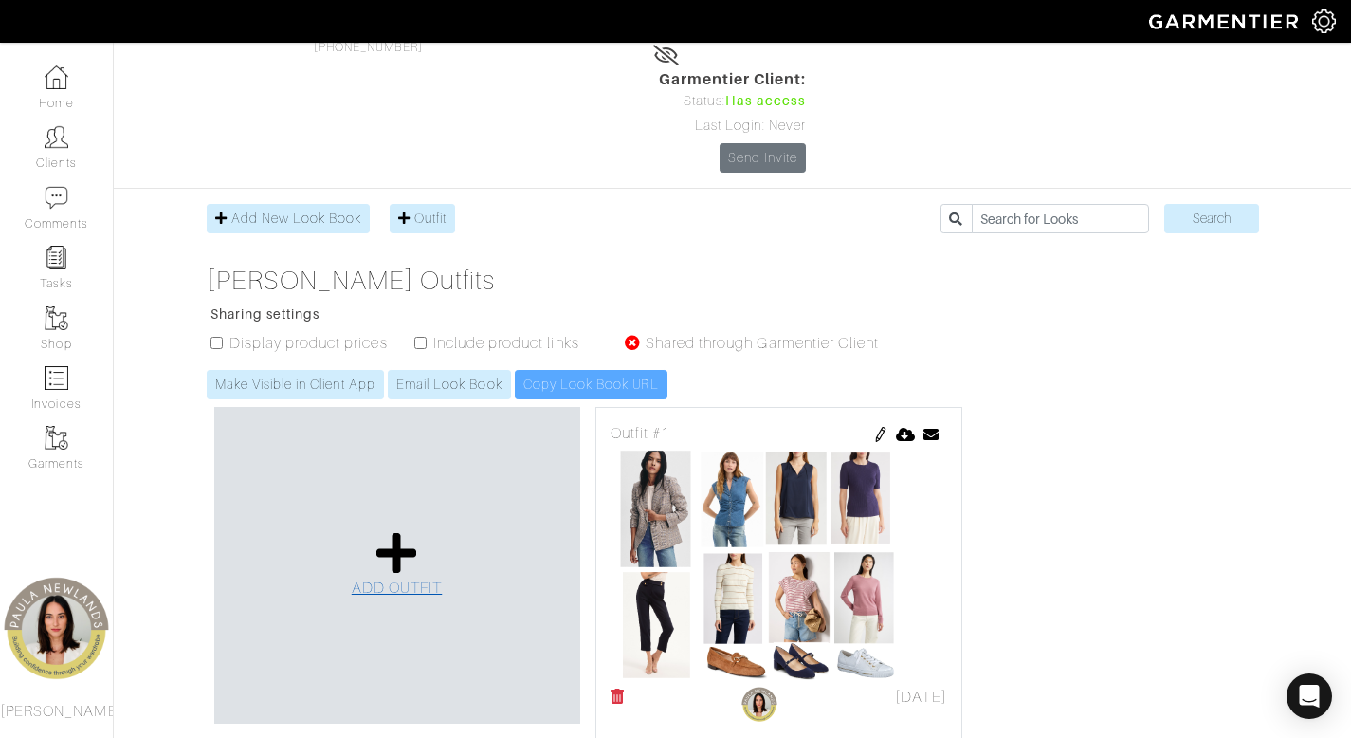
click at [397, 530] on icon at bounding box center [397, 553] width 41 height 46
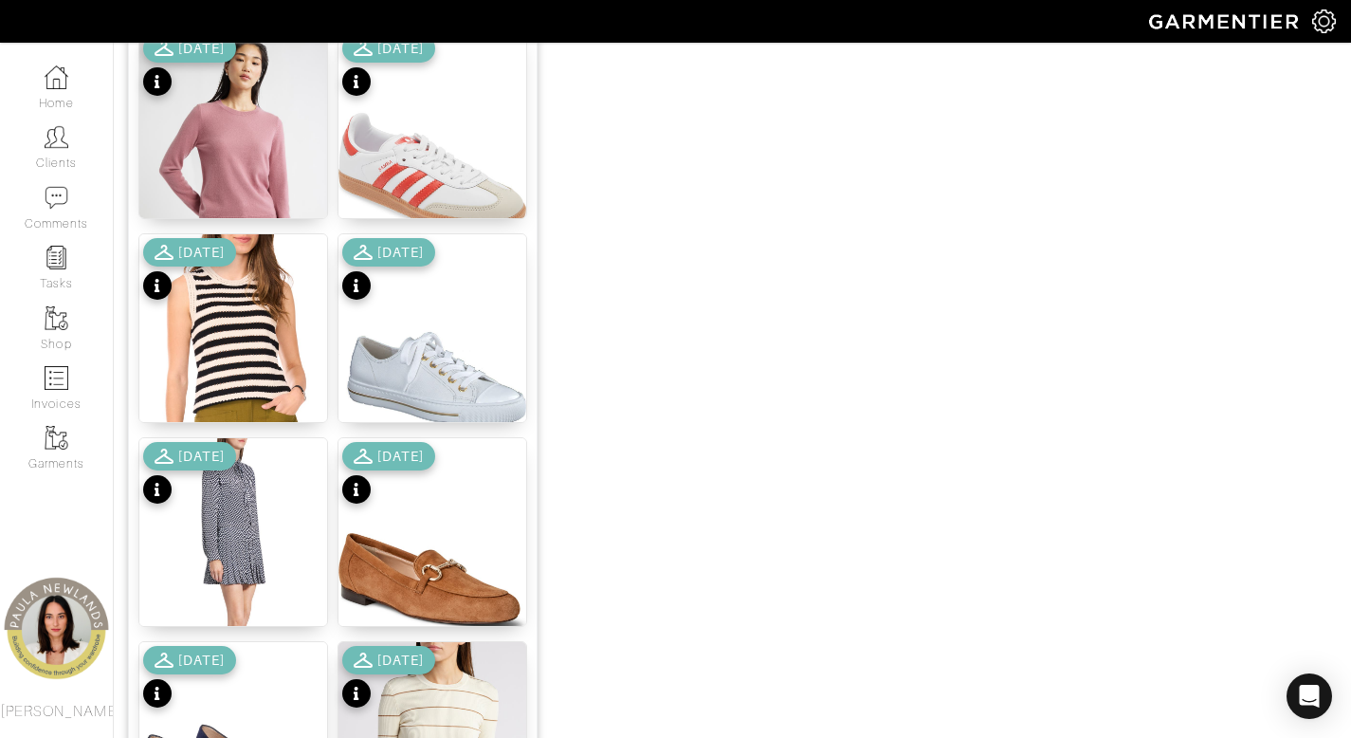
scroll to position [1917, 0]
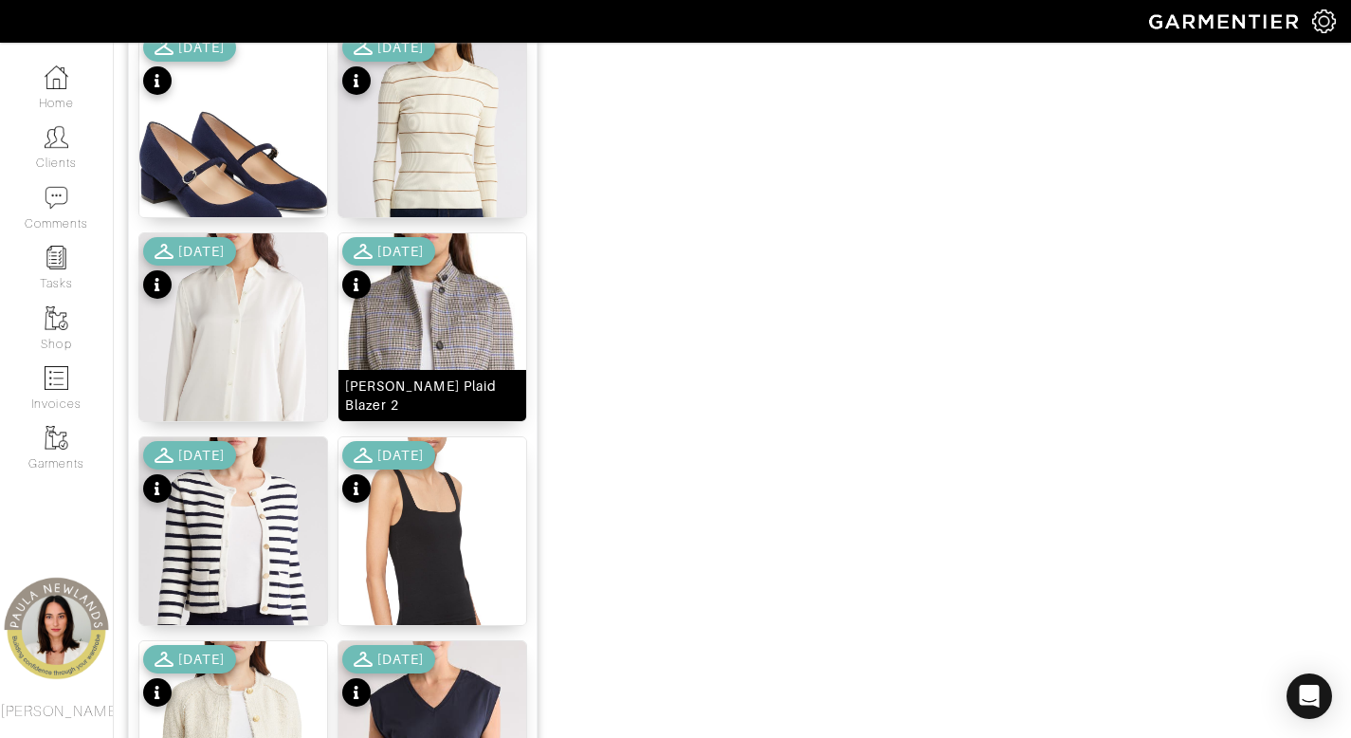
click at [455, 406] on div "Slade Plaid Blazer 2" at bounding box center [432, 396] width 175 height 38
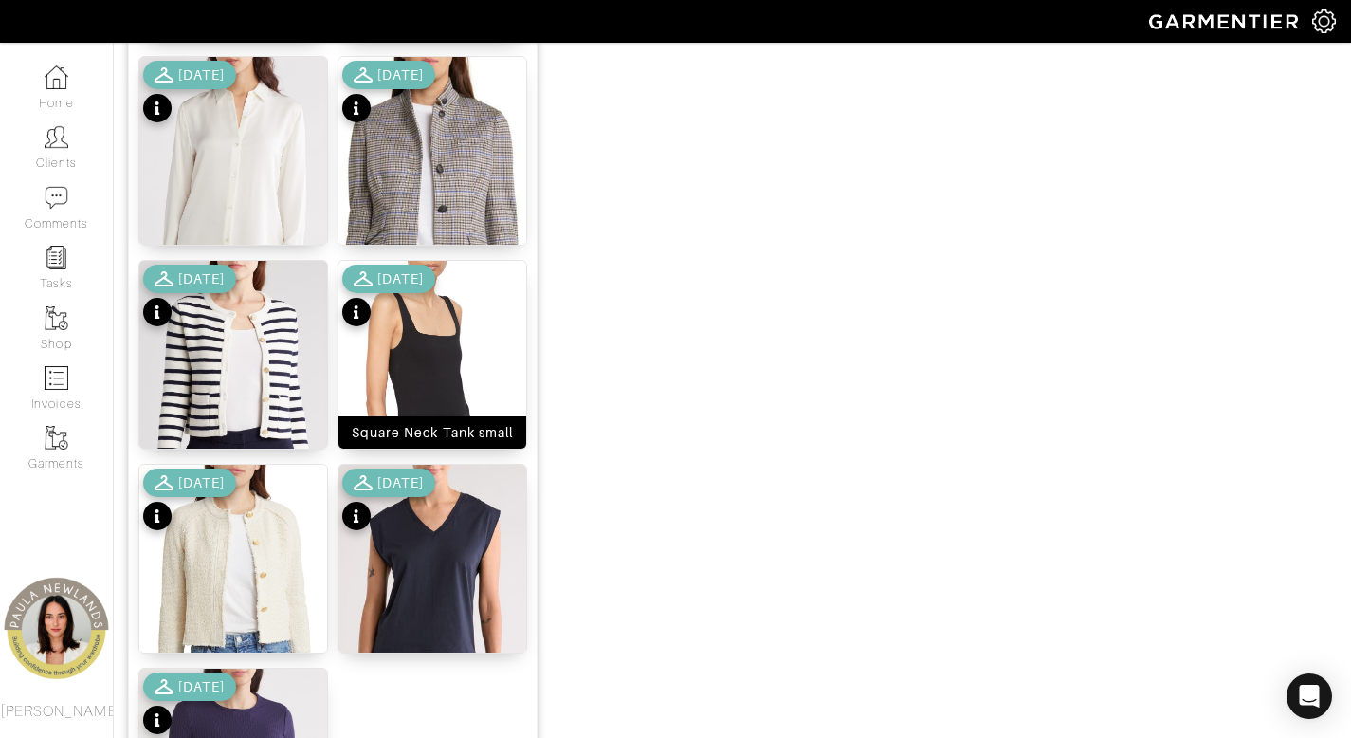
scroll to position [2201, 0]
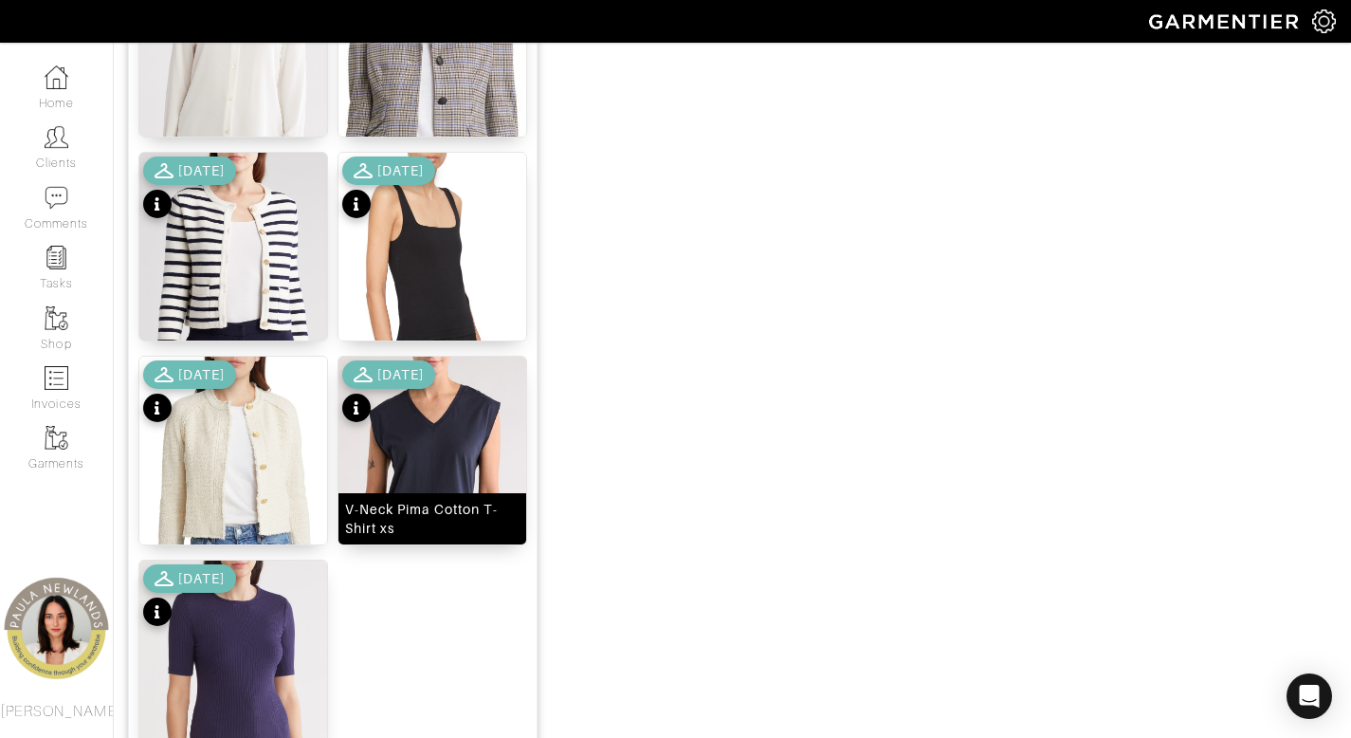
click at [460, 526] on div "V-Neck Pima Cotton T-Shirt xs" at bounding box center [432, 519] width 175 height 38
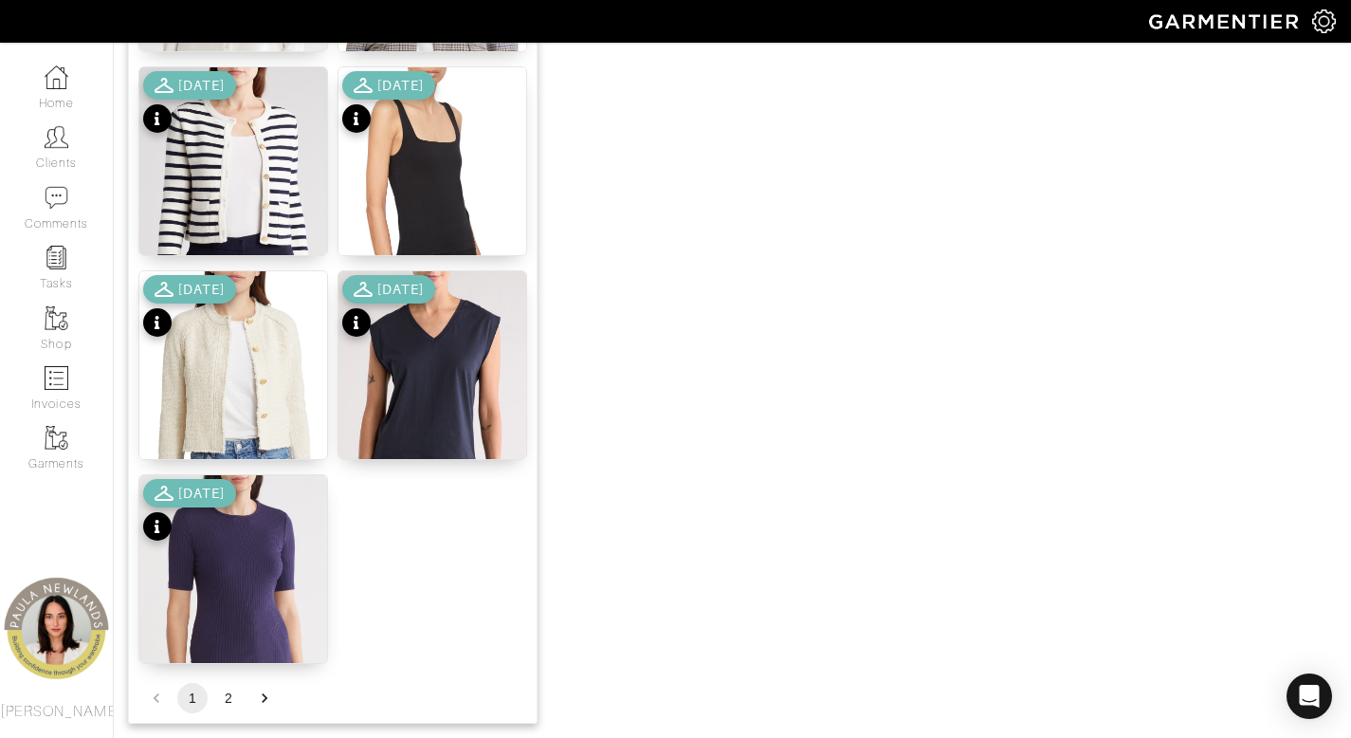
scroll to position [2360, 0]
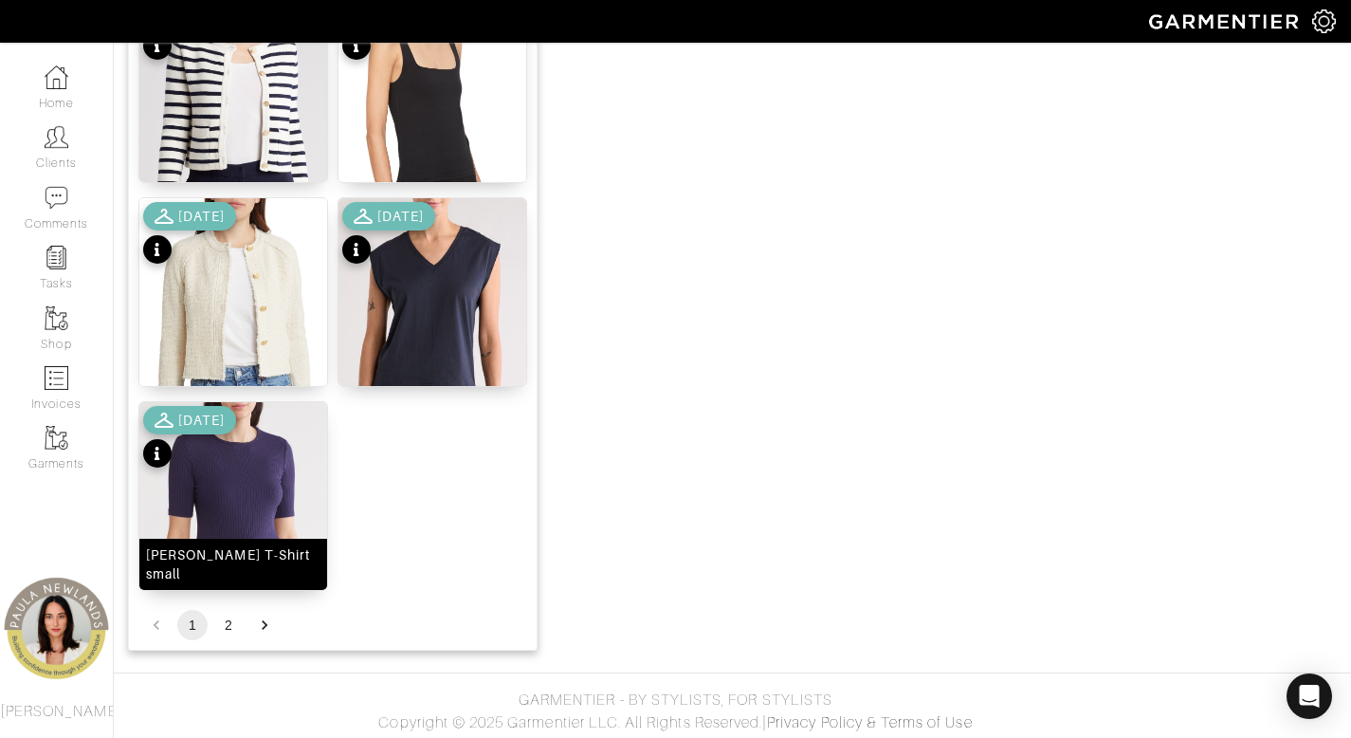
click at [256, 567] on div "[PERSON_NAME] T-Shirt small" at bounding box center [233, 564] width 175 height 38
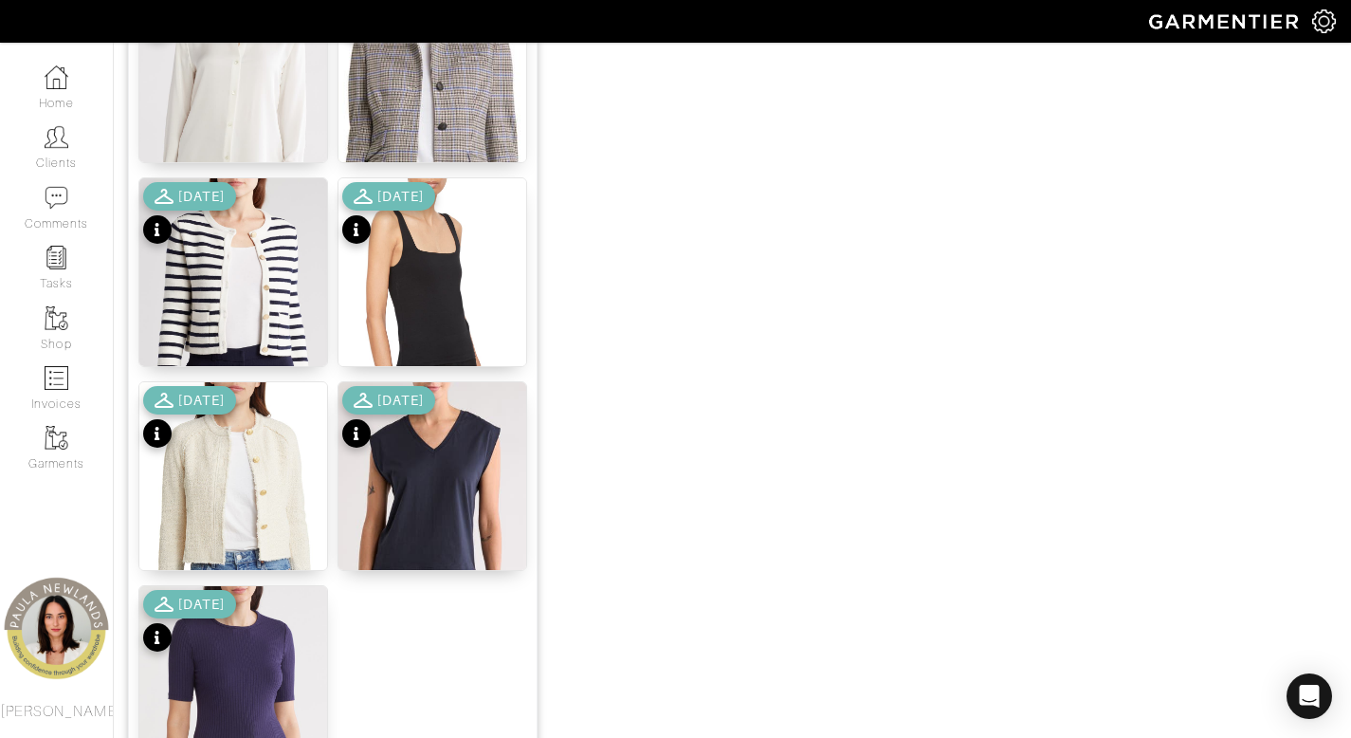
scroll to position [2175, 0]
click at [450, 349] on div "Square Neck Tank small" at bounding box center [432, 350] width 161 height 19
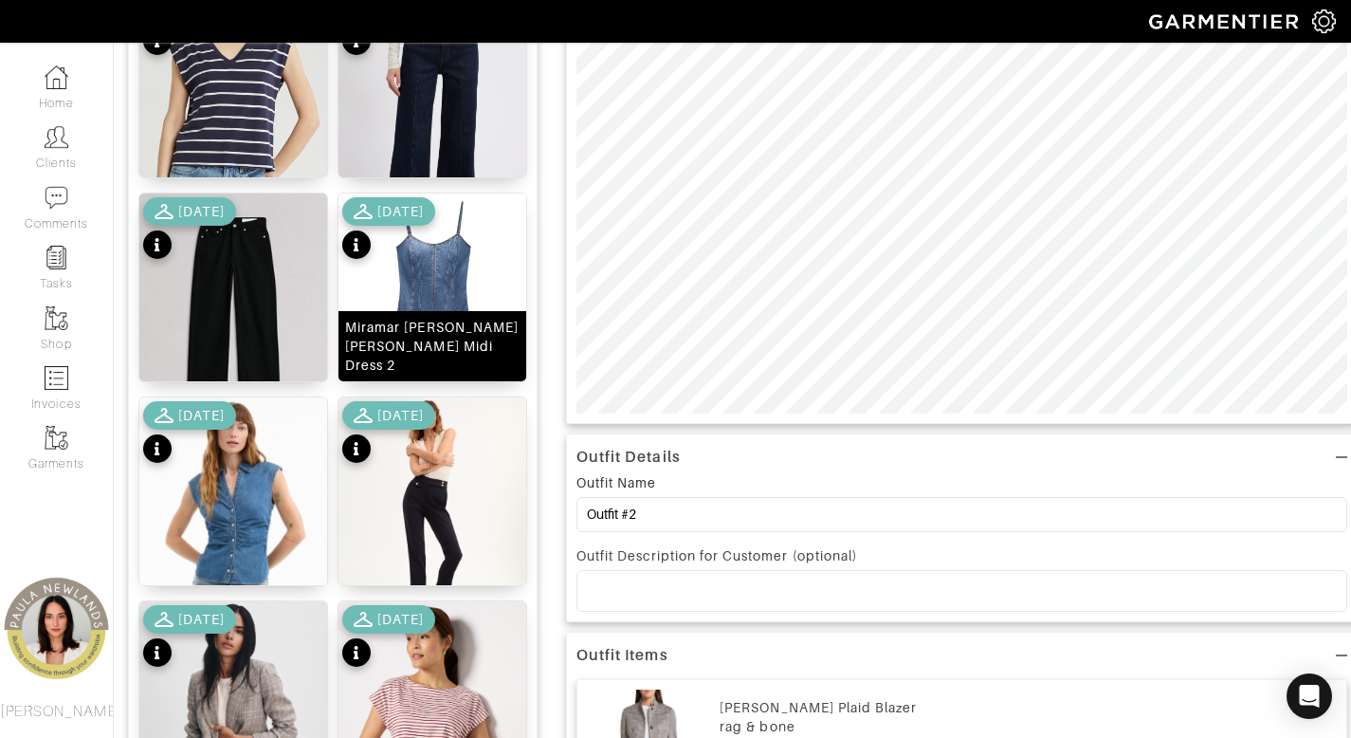
scroll to position [142, 0]
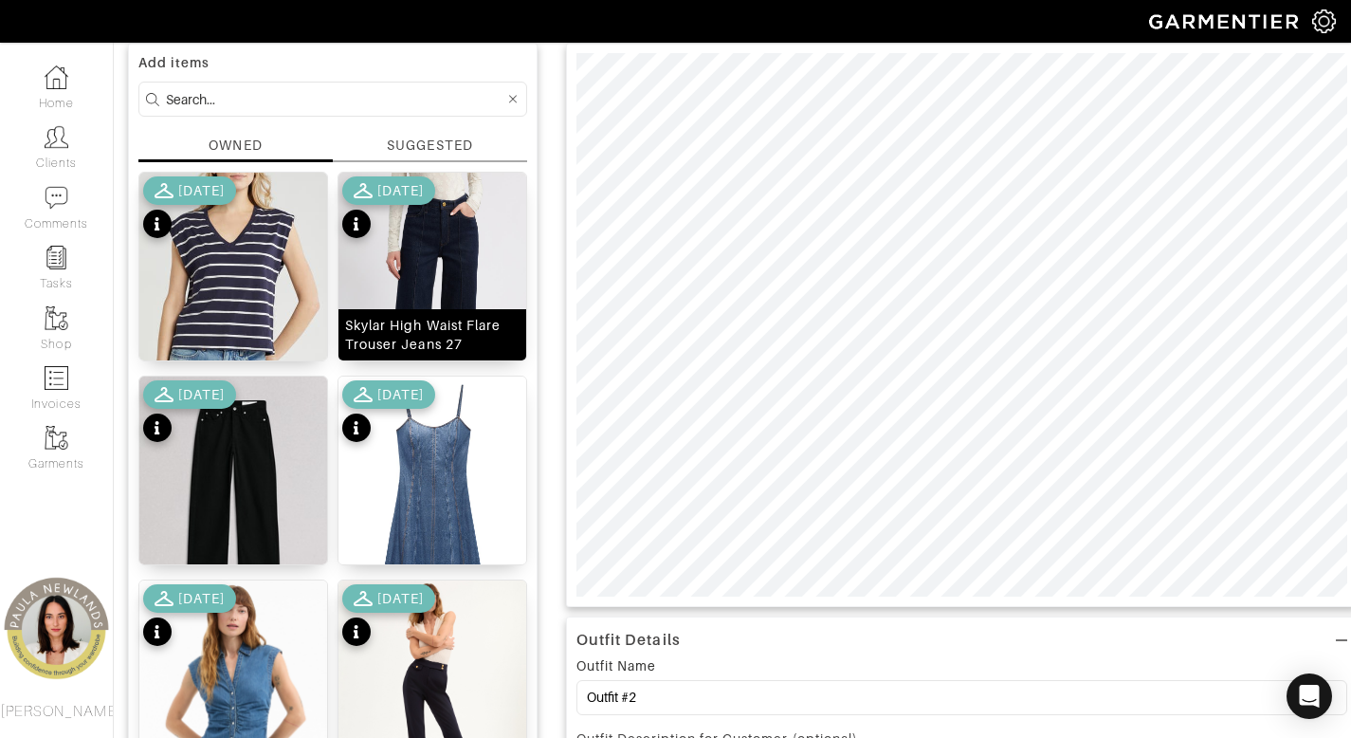
click at [434, 347] on div "Skylar High Waist Flare Trouser Jeans 27" at bounding box center [432, 335] width 175 height 38
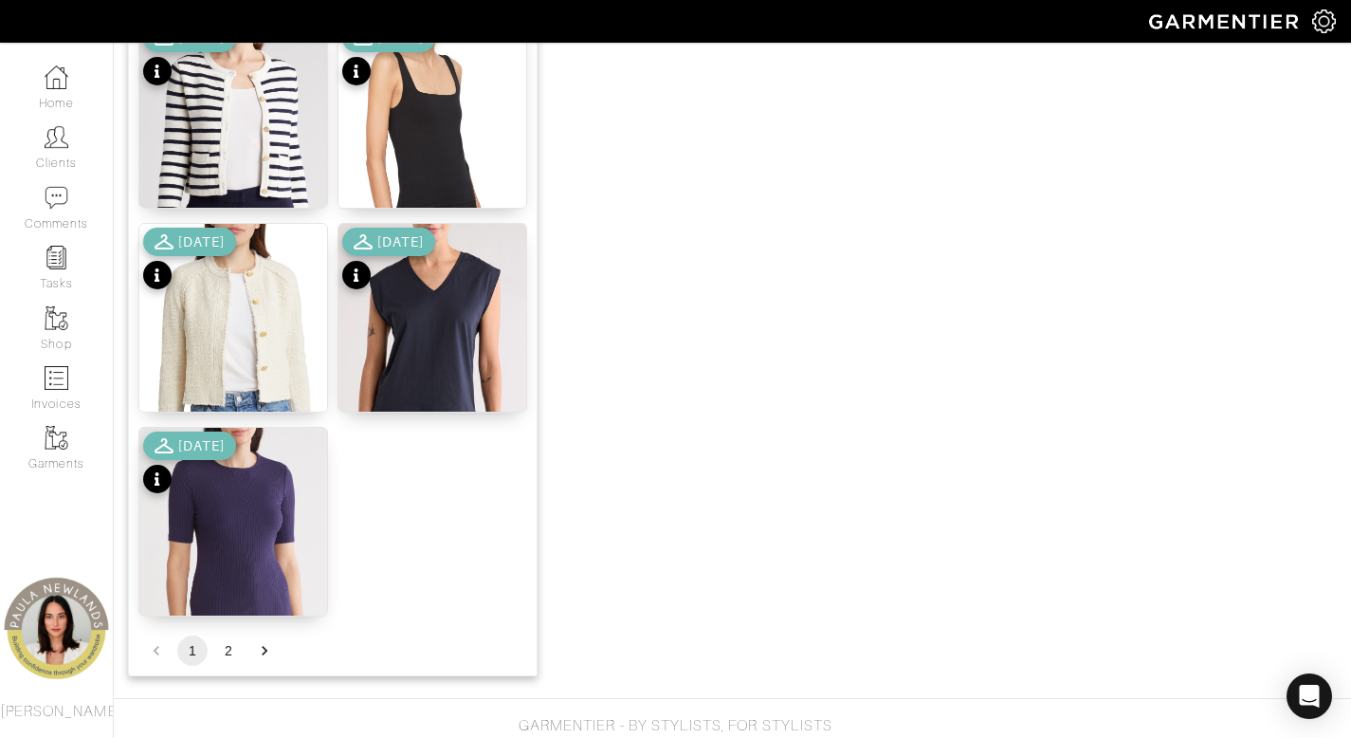
scroll to position [2344, 0]
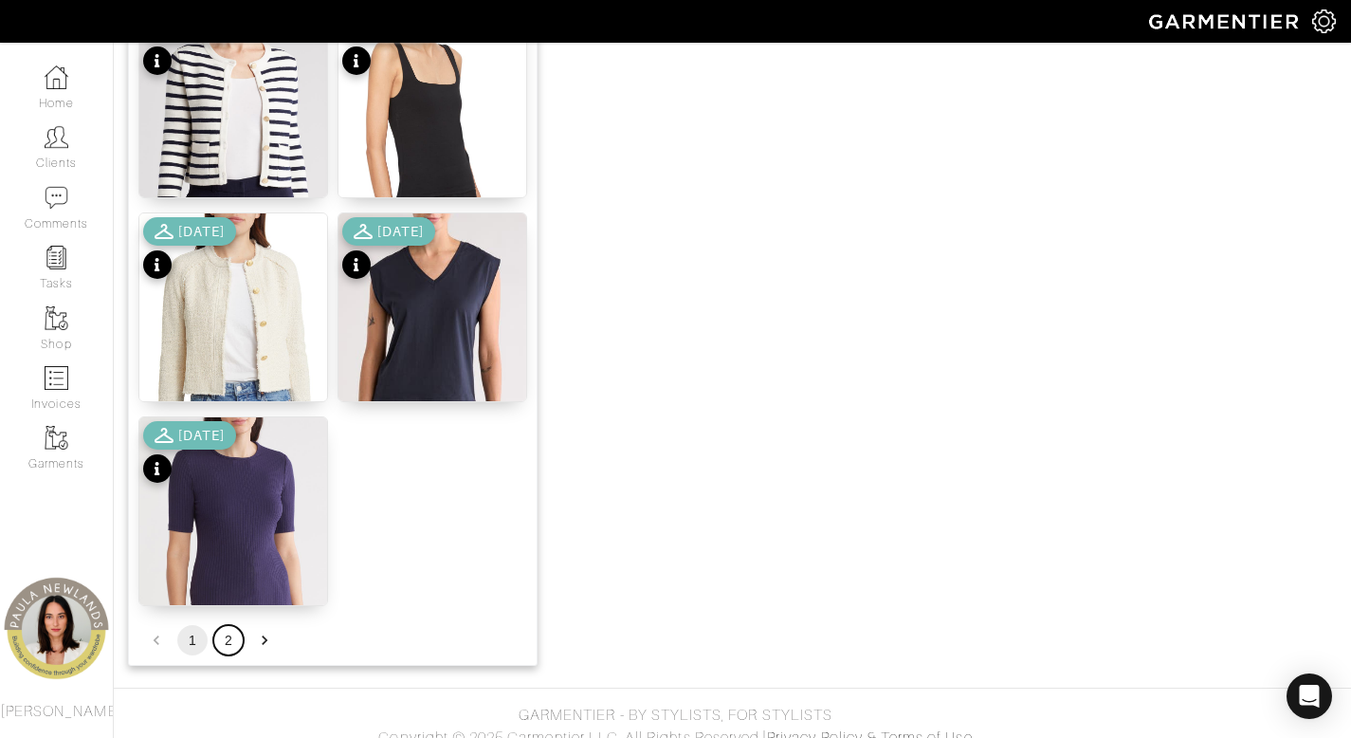
drag, startPoint x: 233, startPoint y: 641, endPoint x: 456, endPoint y: 537, distance: 246.1
click at [234, 641] on button "2" at bounding box center [228, 640] width 30 height 30
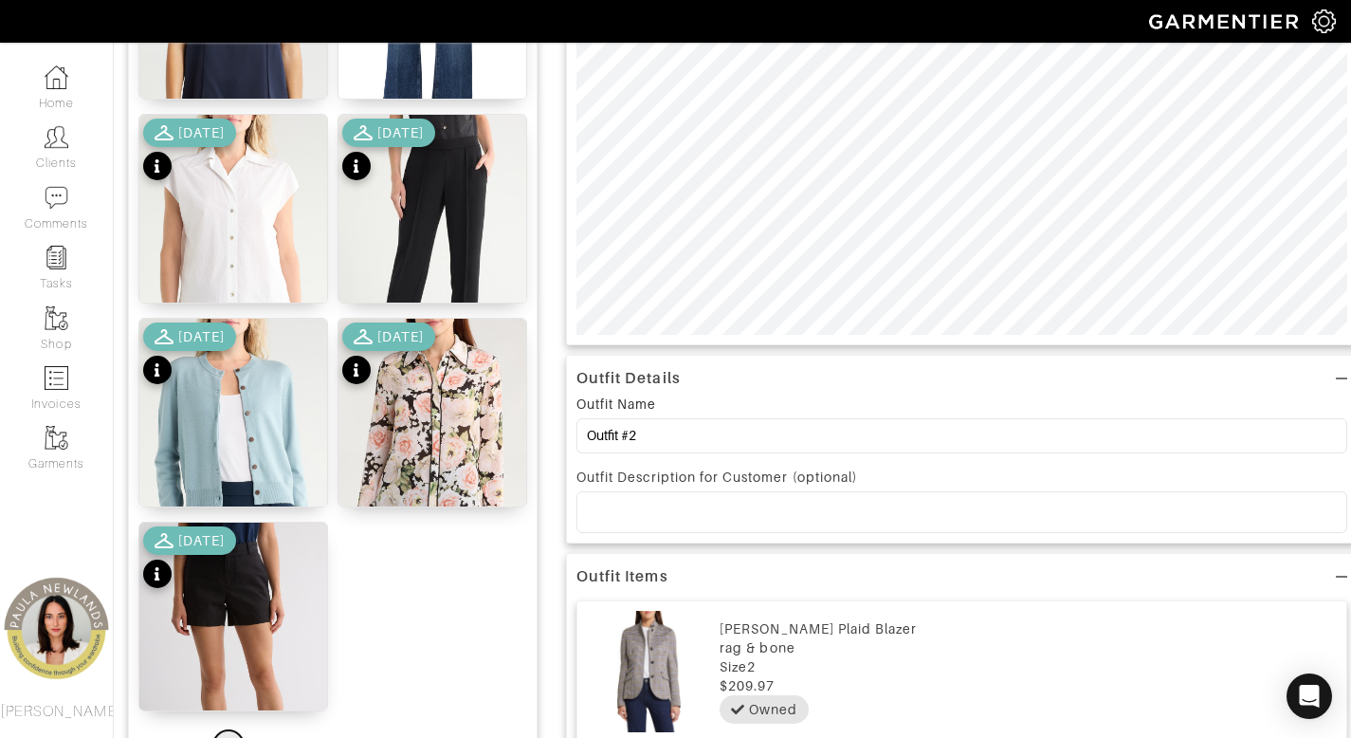
scroll to position [145, 0]
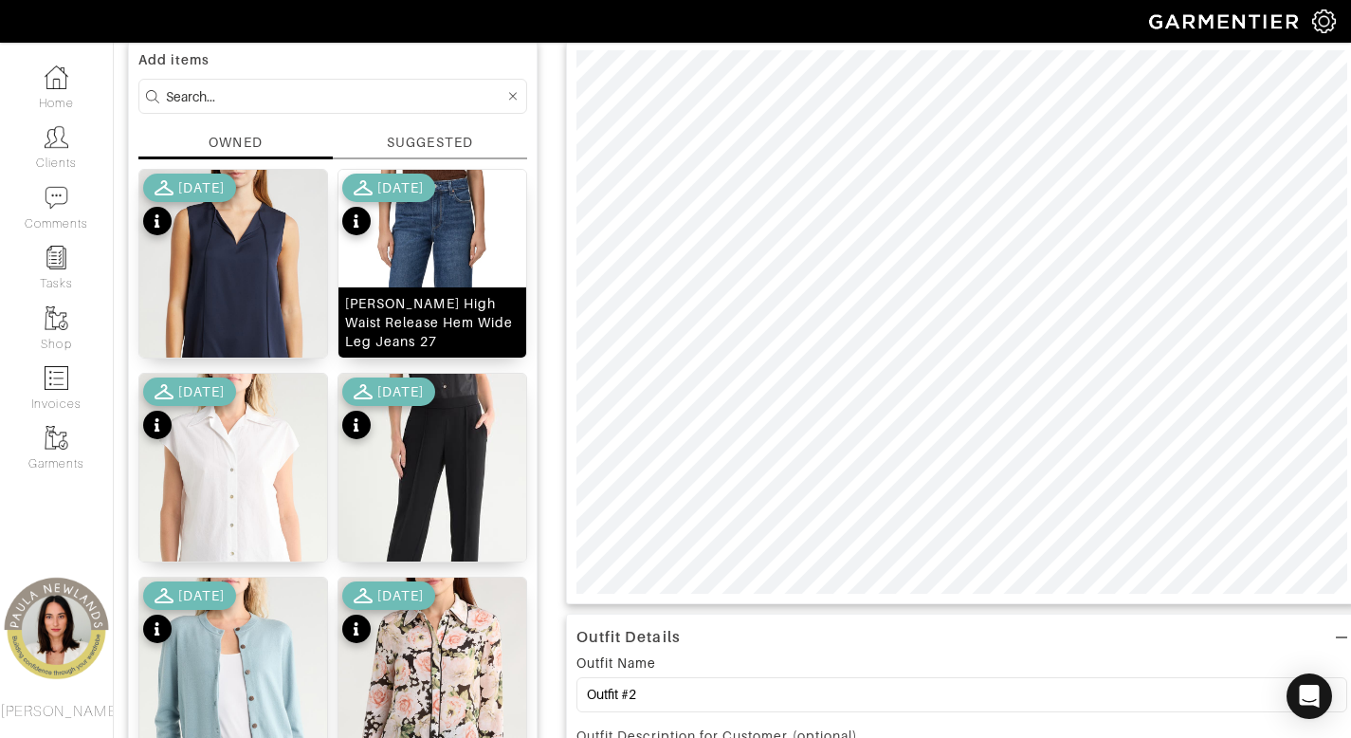
click at [408, 343] on div "Anessa High Waist Release Hem Wide Leg Jeans 27" at bounding box center [432, 322] width 175 height 57
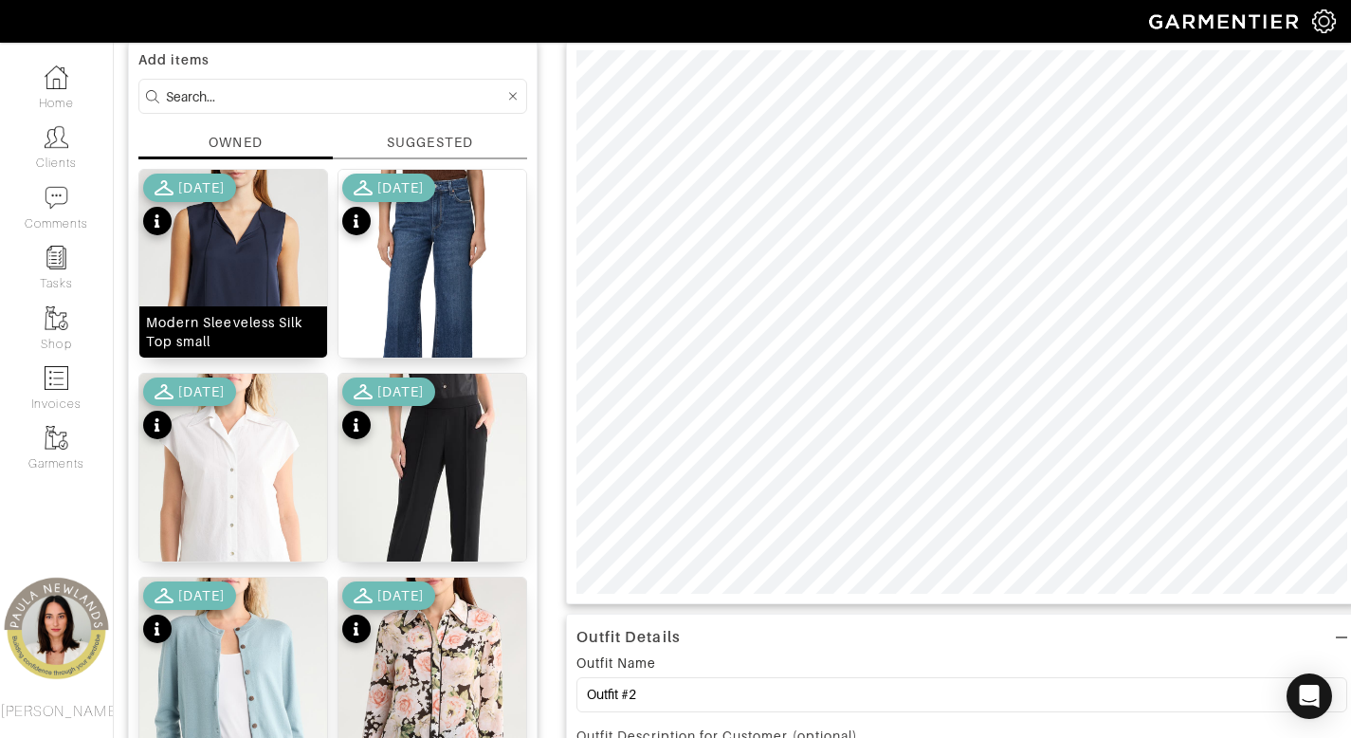
click at [222, 332] on div "Modern Sleeveless Silk Top small" at bounding box center [233, 332] width 175 height 38
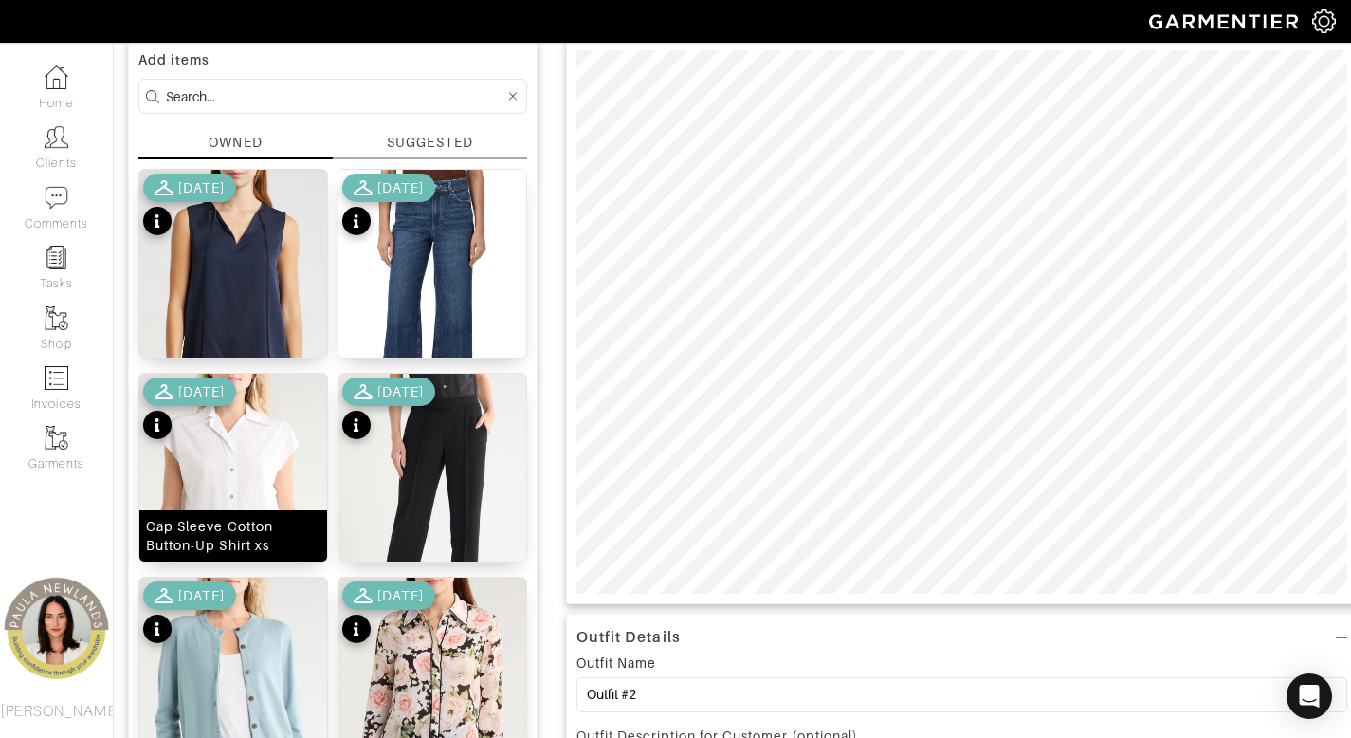
click at [248, 528] on div "Cap Sleeve Cotton Button-Up Shirt xs" at bounding box center [233, 536] width 175 height 38
click at [392, 96] on input at bounding box center [335, 96] width 339 height 24
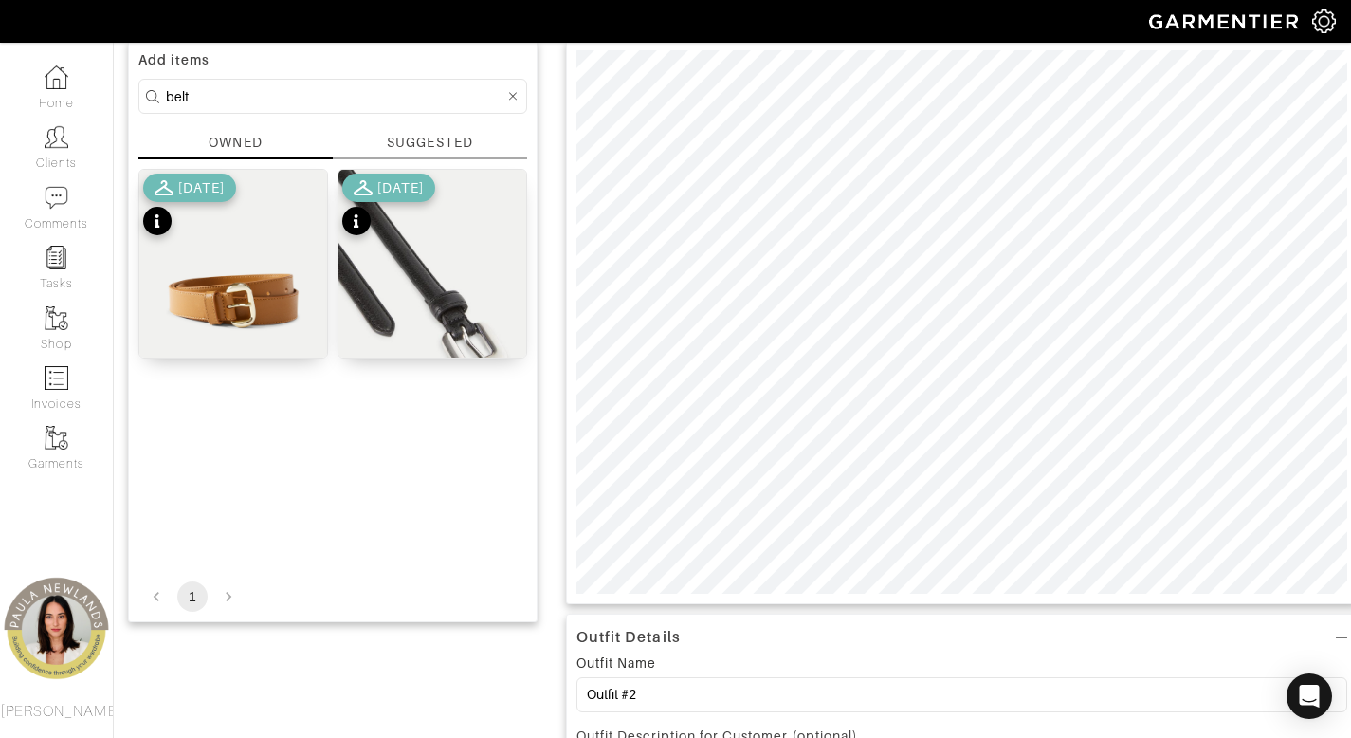
click at [373, 100] on input "belt" at bounding box center [335, 96] width 339 height 24
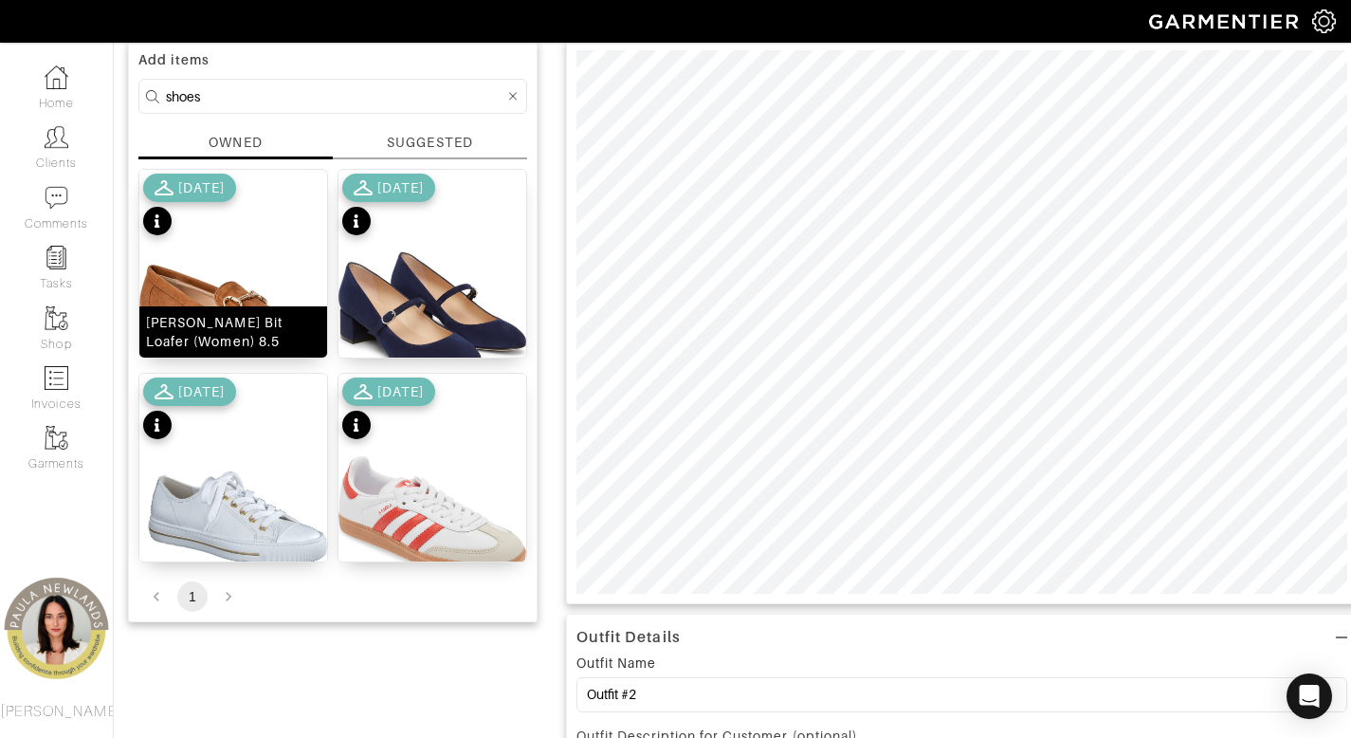
click at [221, 338] on div "Luna Bit Loafer (Women) 8.5" at bounding box center [233, 332] width 175 height 38
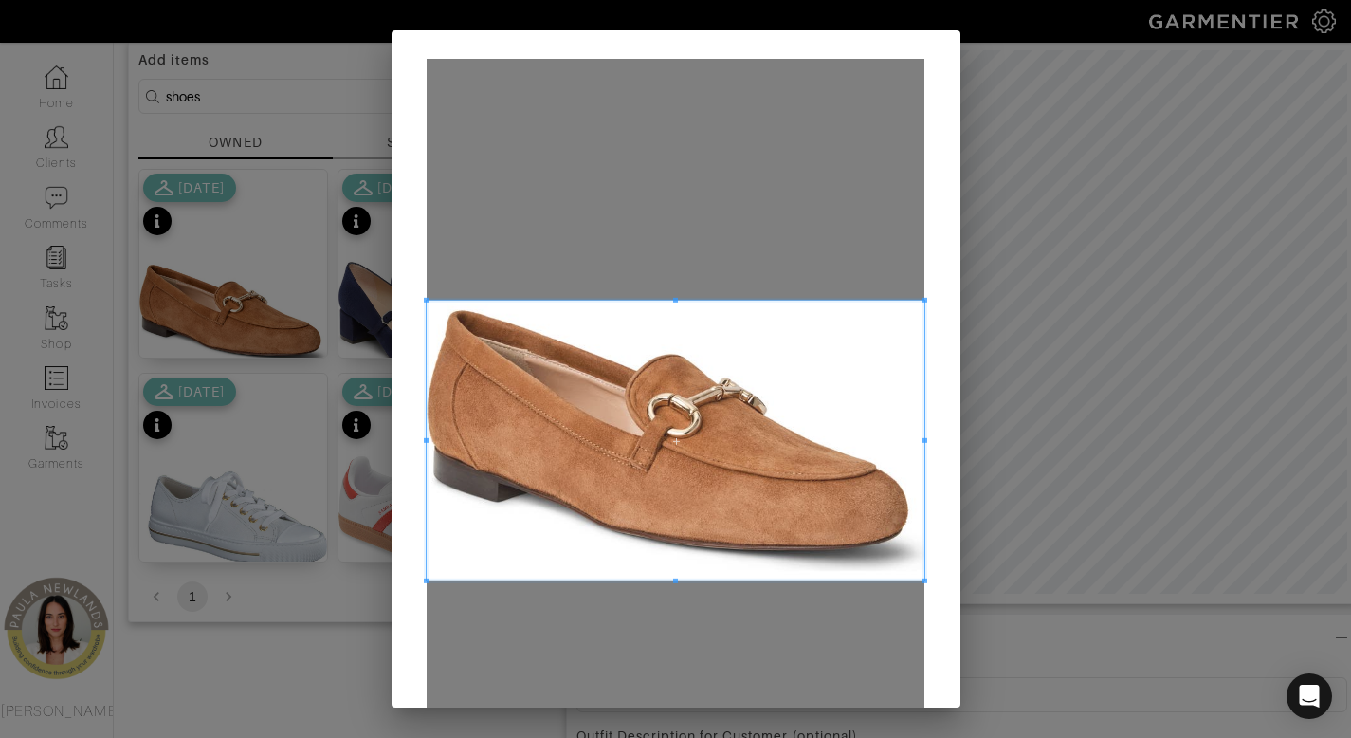
click at [932, 79] on div "Crop" at bounding box center [676, 466] width 569 height 873
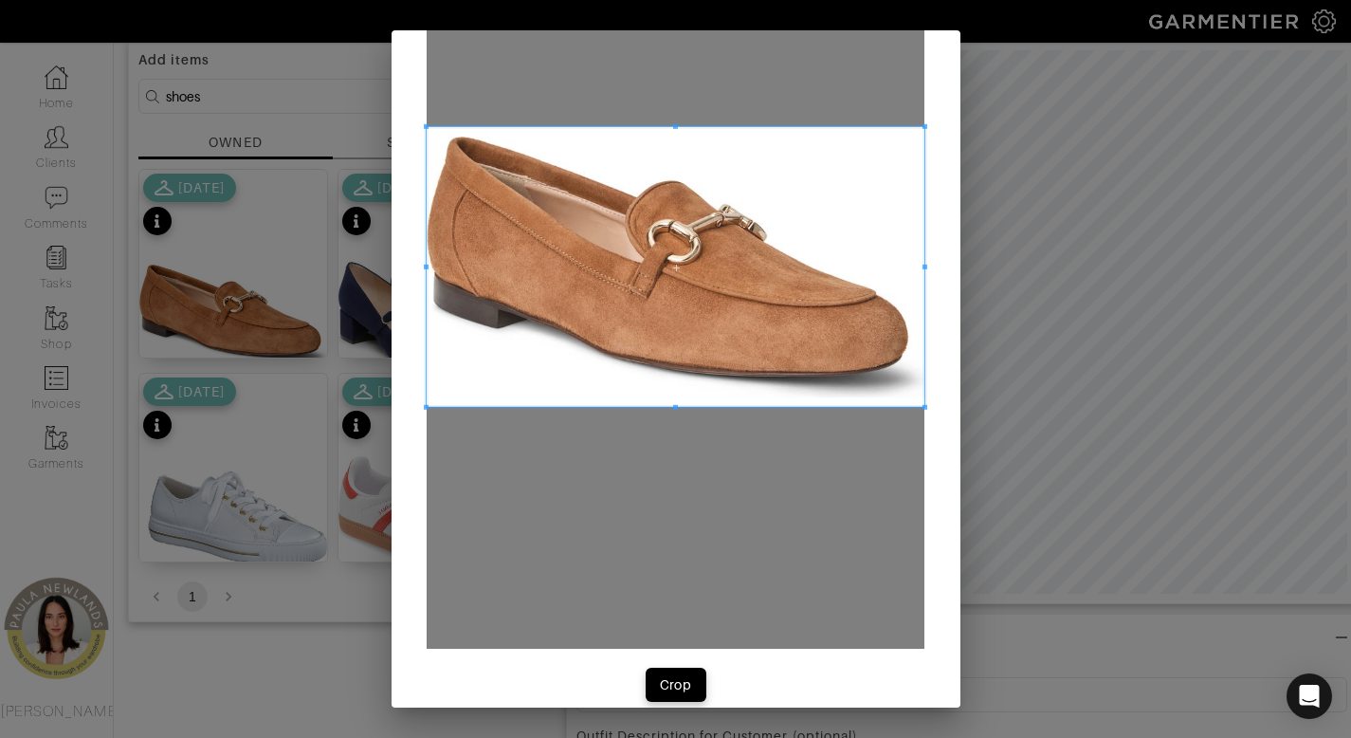
scroll to position [196, 0]
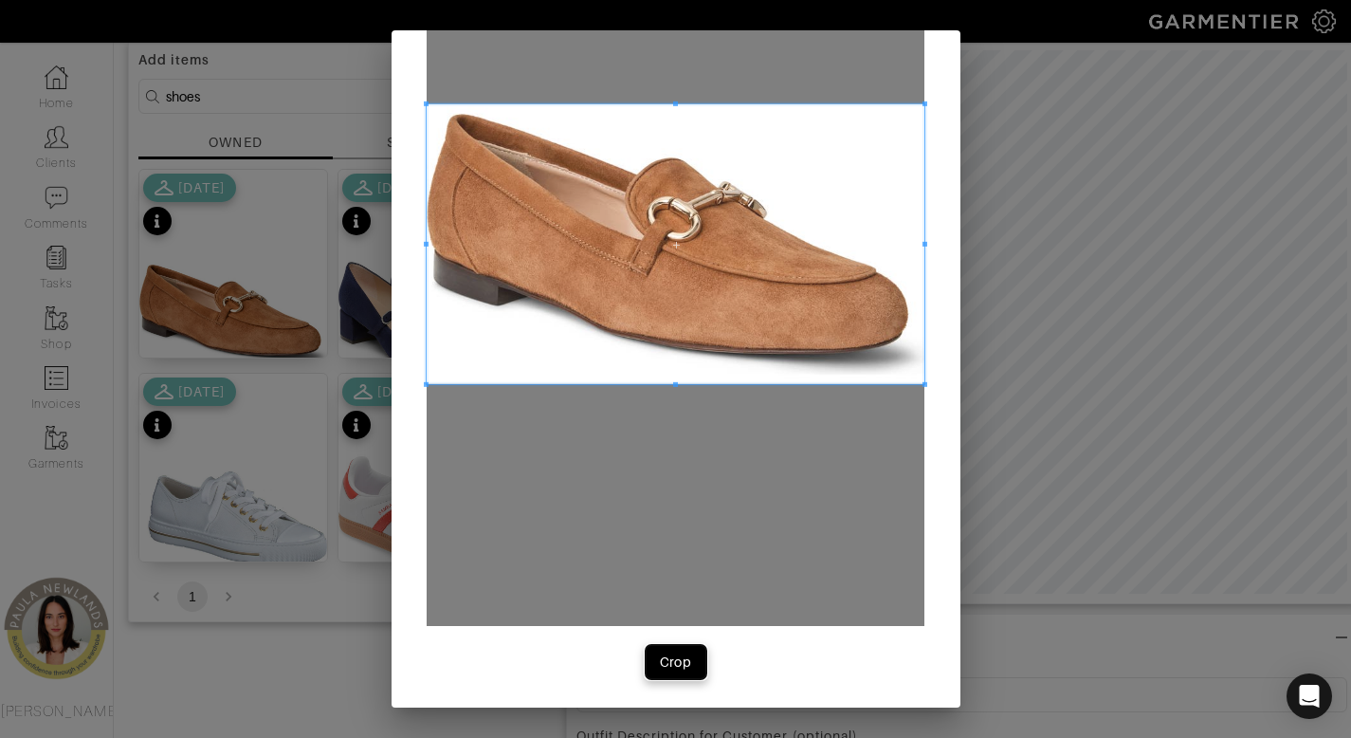
click at [664, 659] on div "Crop" at bounding box center [676, 661] width 32 height 19
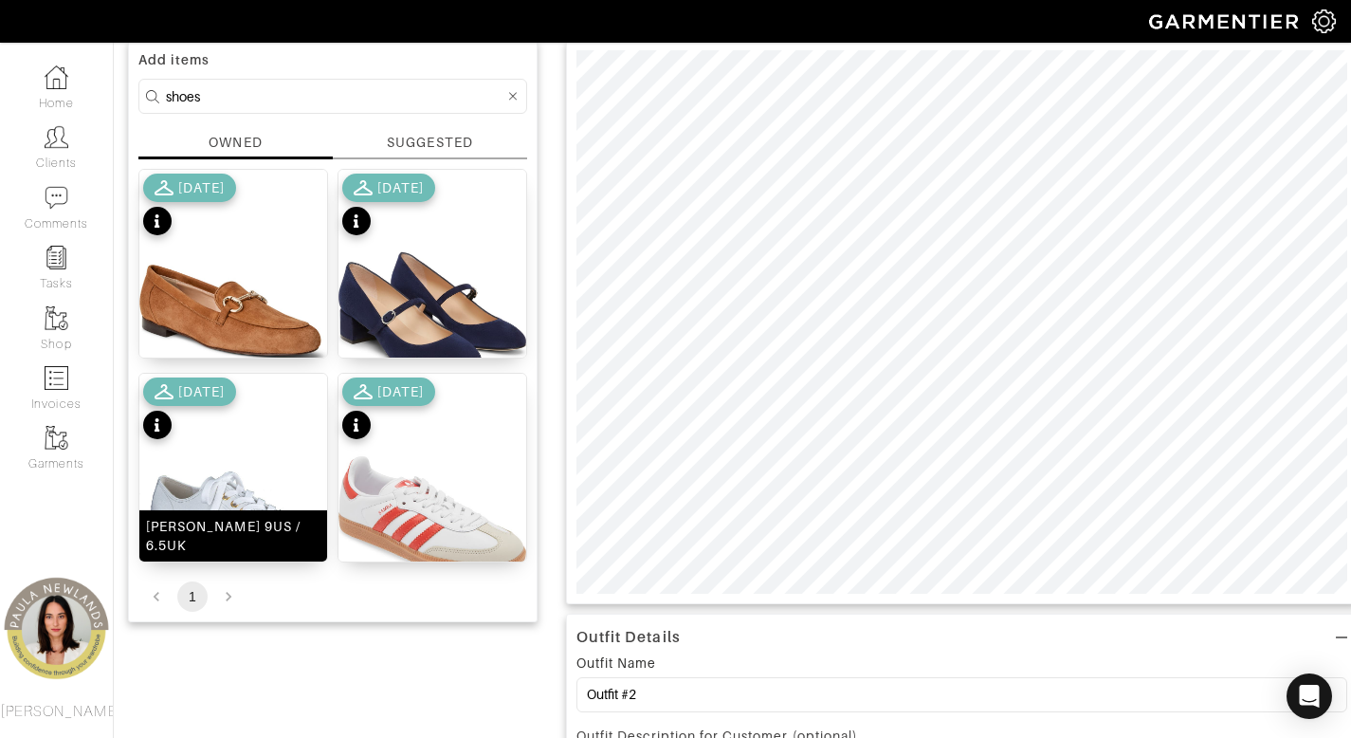
click at [238, 548] on div "[PERSON_NAME] 9US / 6.5UK" at bounding box center [233, 536] width 175 height 38
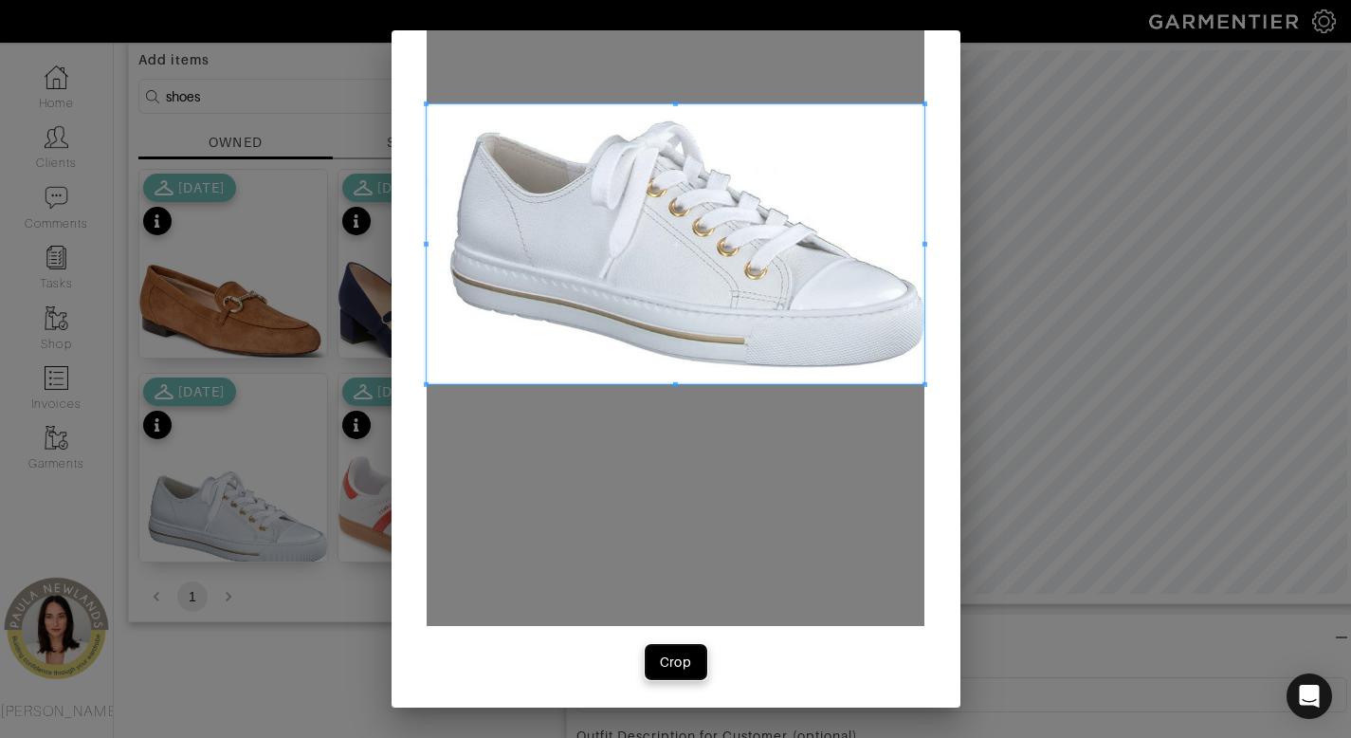
click at [674, 665] on div "Crop" at bounding box center [676, 661] width 32 height 19
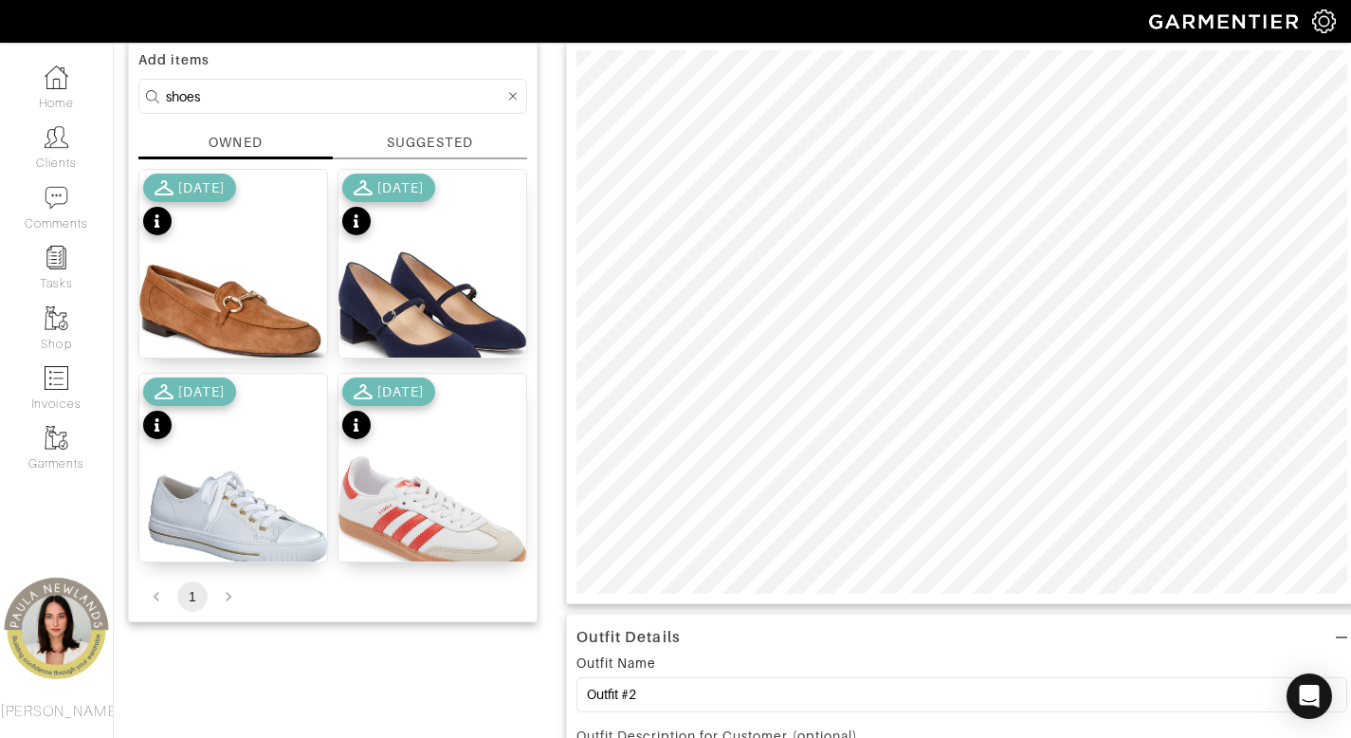
click at [368, 96] on input "shoes" at bounding box center [335, 96] width 339 height 24
click at [369, 96] on input "shoes" at bounding box center [335, 96] width 339 height 24
click at [368, 96] on input "shoes" at bounding box center [335, 96] width 339 height 24
type input "belt"
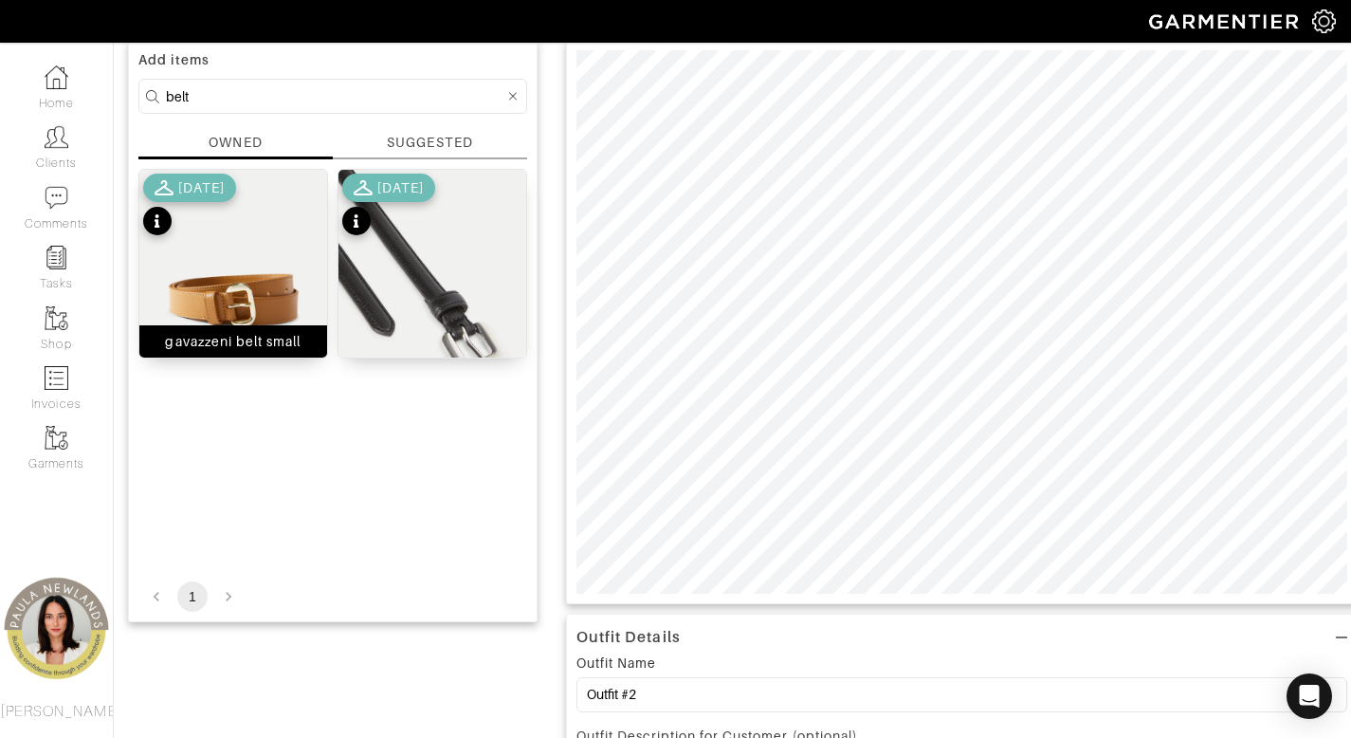
click at [249, 336] on div "gavazzeni belt small" at bounding box center [233, 341] width 136 height 19
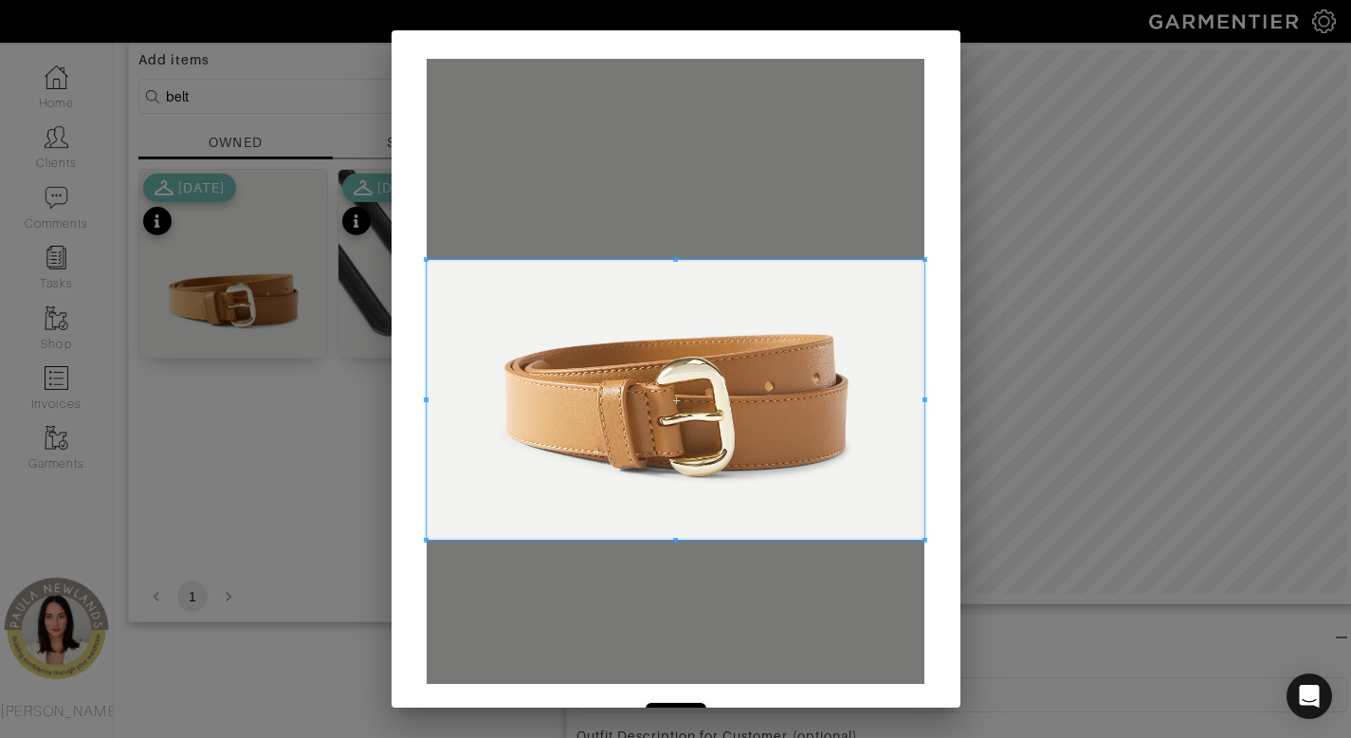
click at [801, 390] on span at bounding box center [676, 400] width 498 height 280
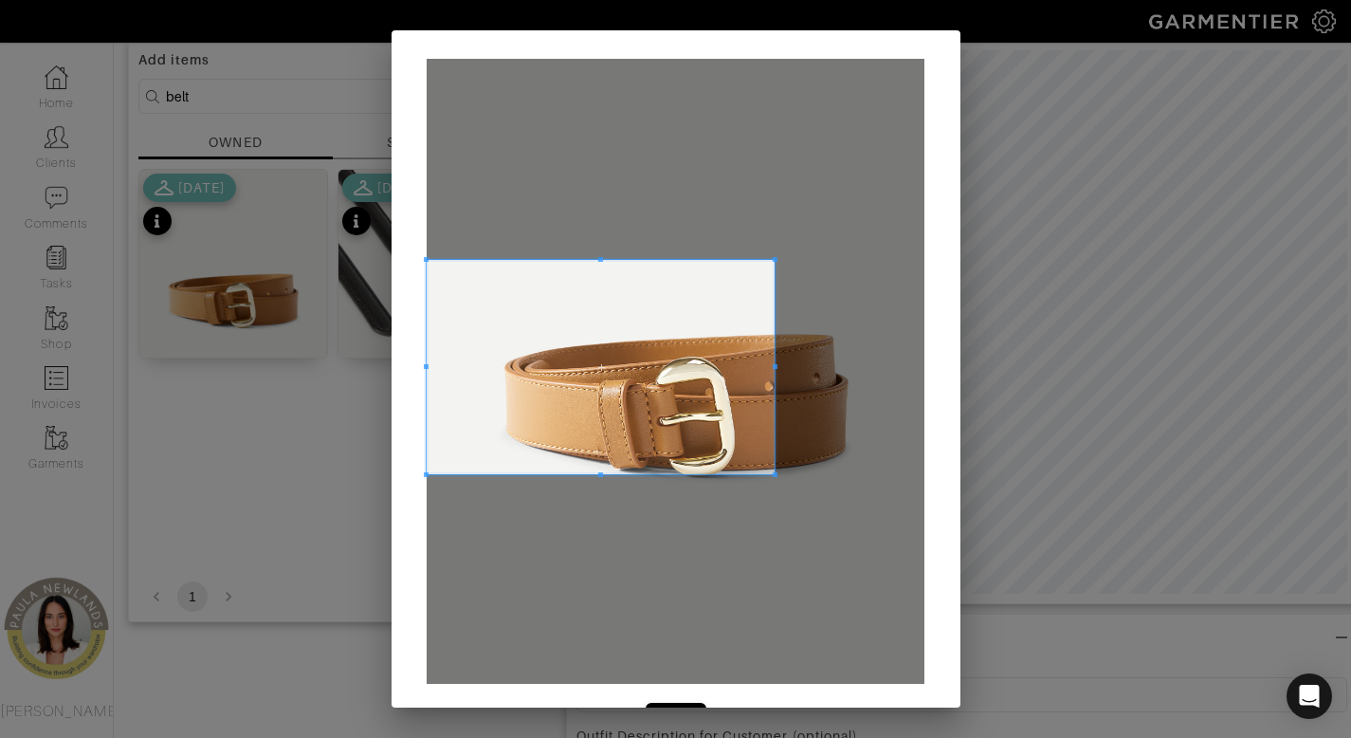
click at [773, 472] on span at bounding box center [775, 474] width 5 height 5
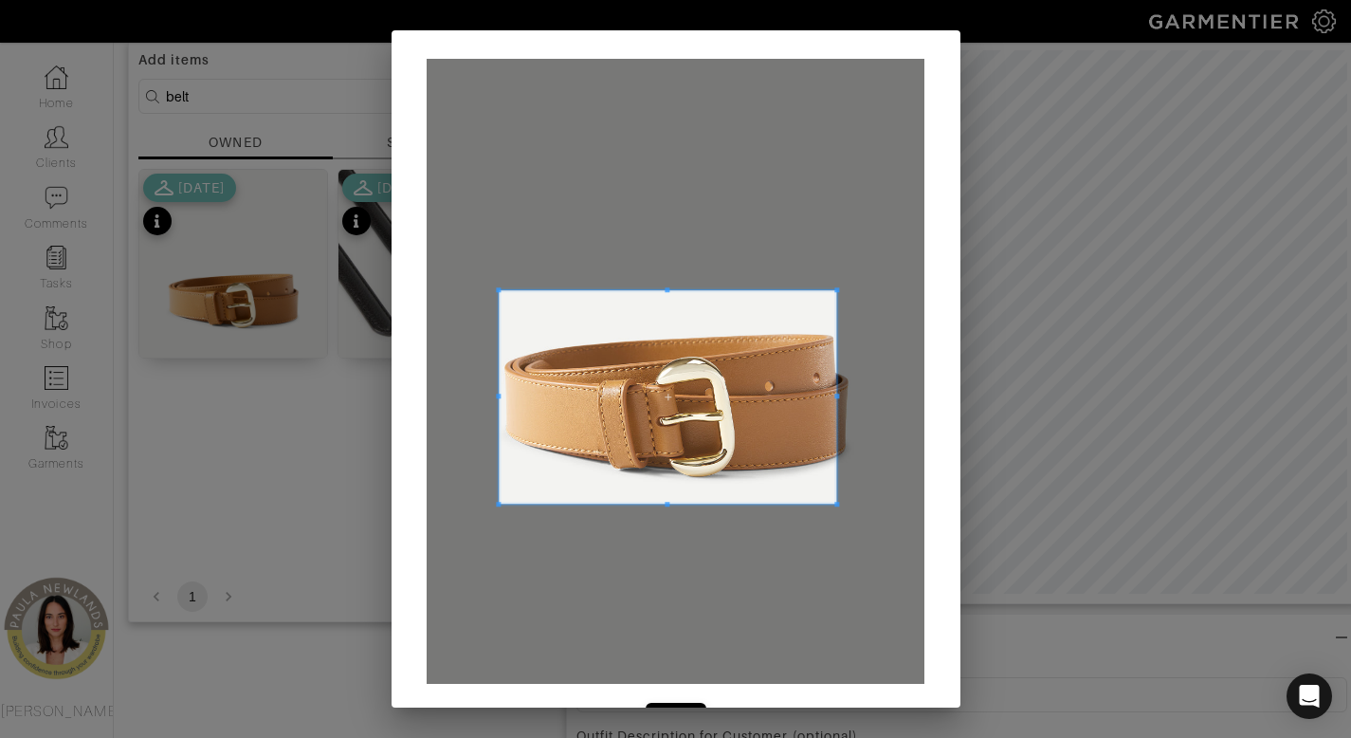
click at [743, 431] on span at bounding box center [668, 396] width 338 height 213
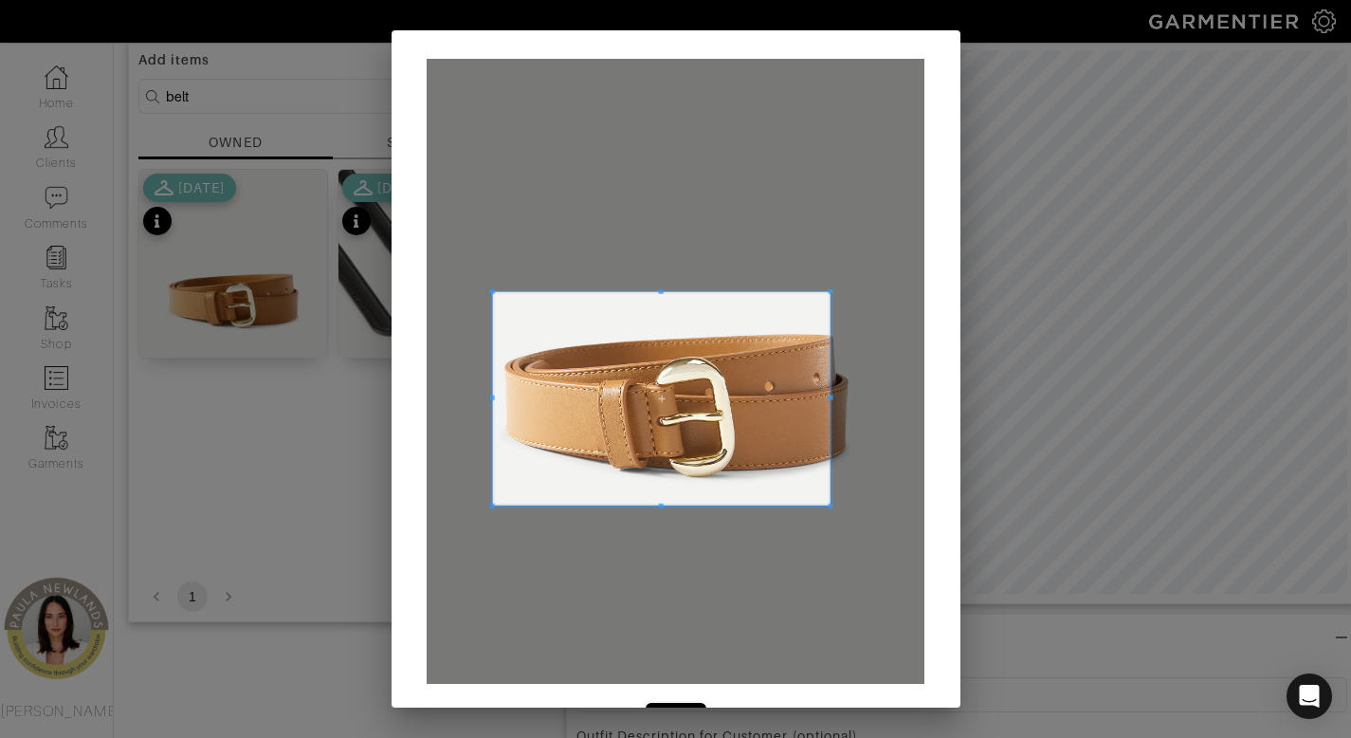
click at [735, 432] on span at bounding box center [662, 398] width 338 height 213
click at [828, 398] on div at bounding box center [676, 371] width 498 height 625
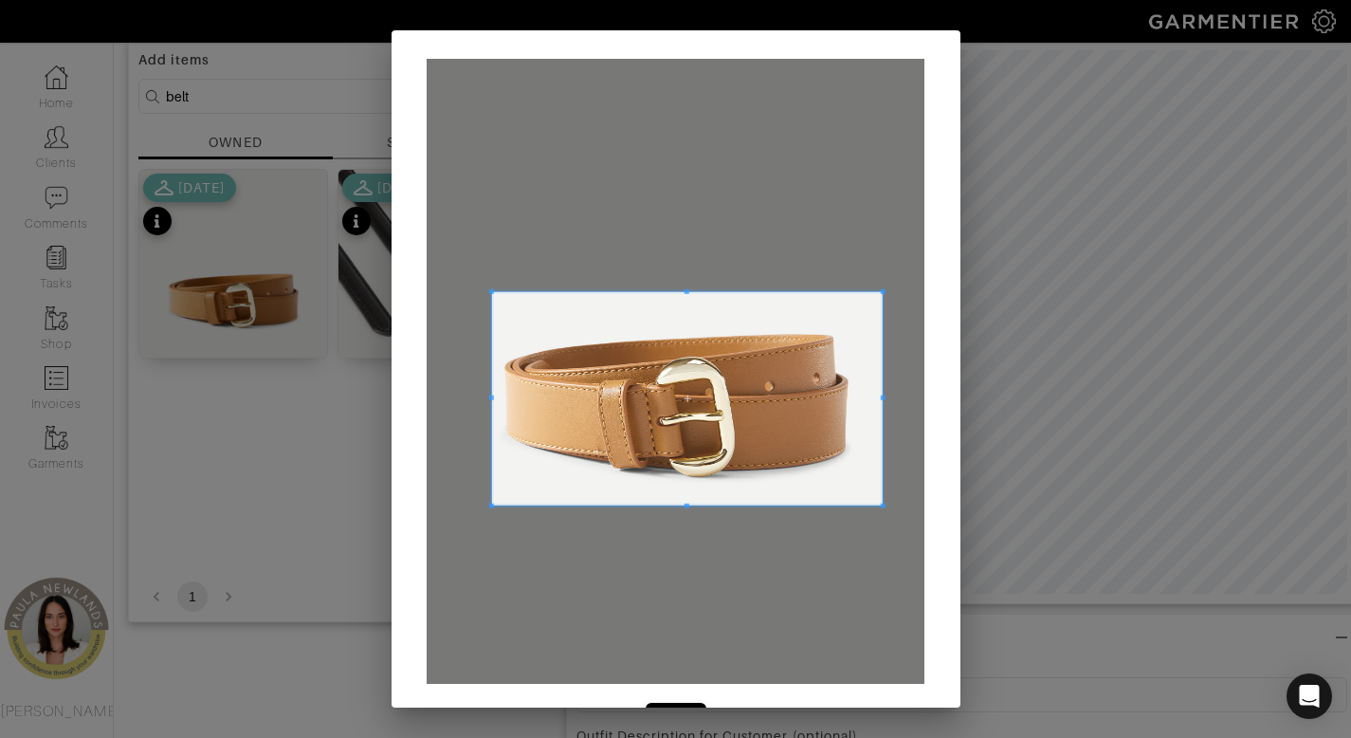
click at [881, 406] on span at bounding box center [883, 398] width 5 height 213
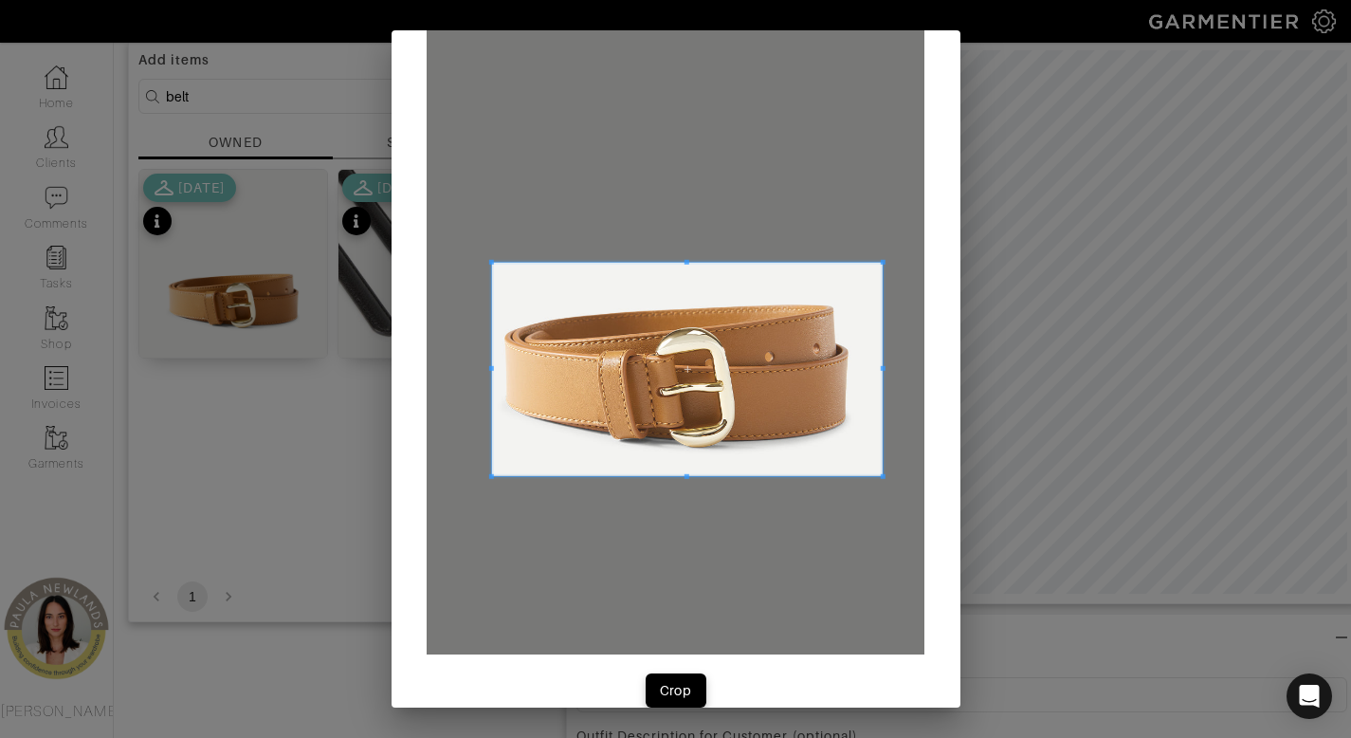
scroll to position [58, 0]
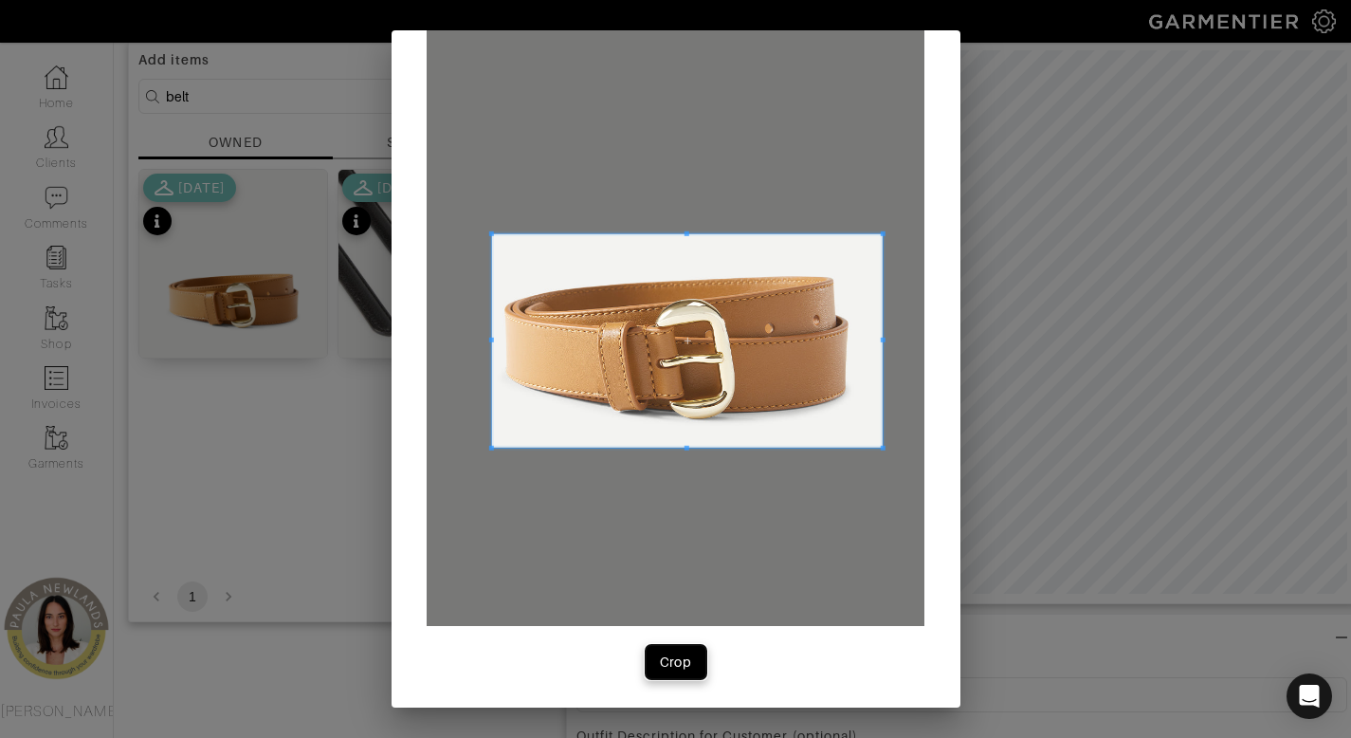
click at [676, 670] on div "Crop" at bounding box center [676, 661] width 32 height 19
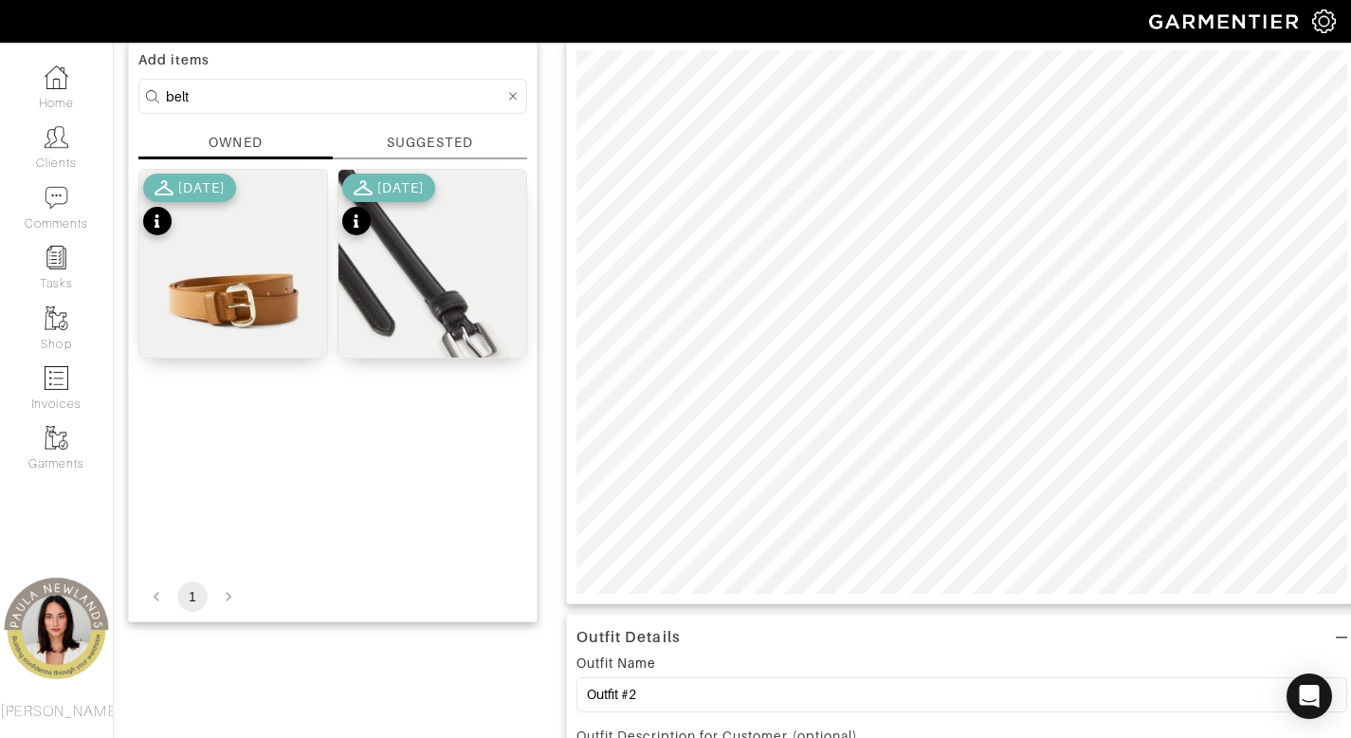
scroll to position [0, 0]
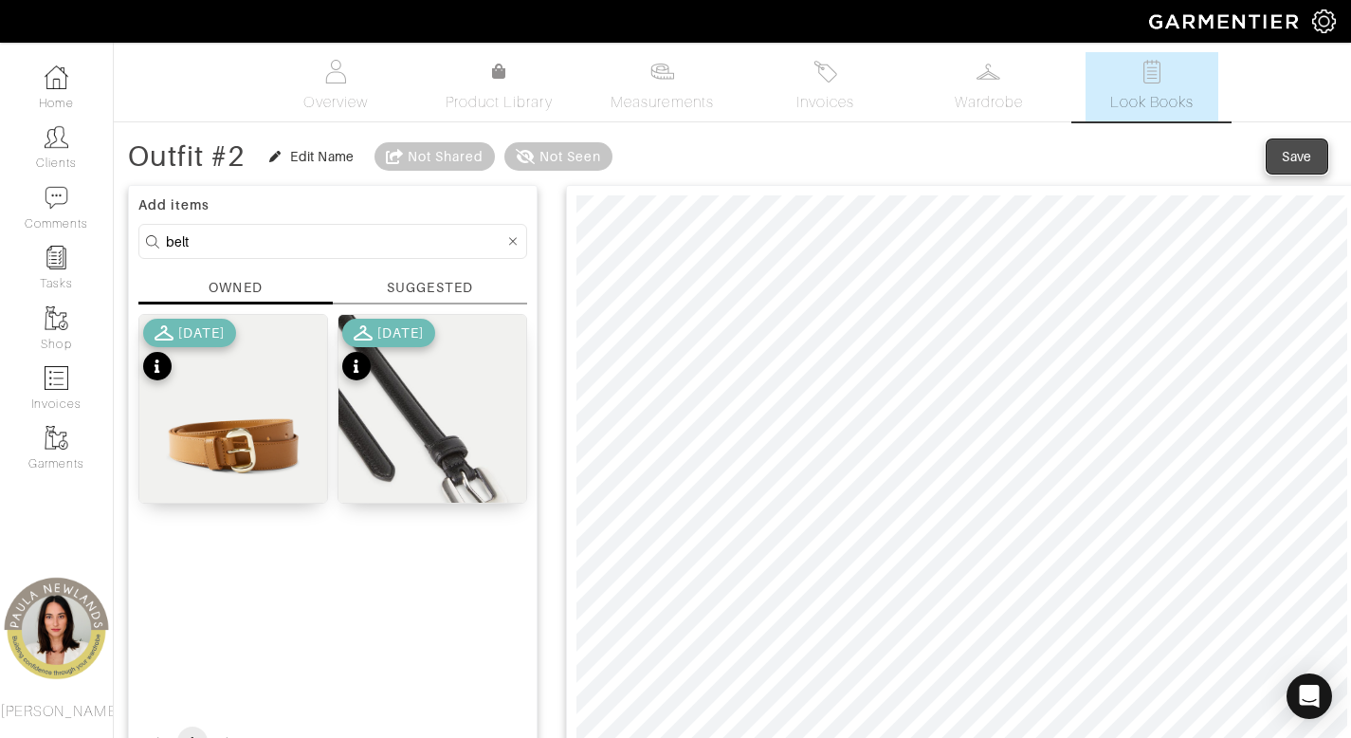
click at [1298, 156] on div "Save" at bounding box center [1297, 156] width 30 height 19
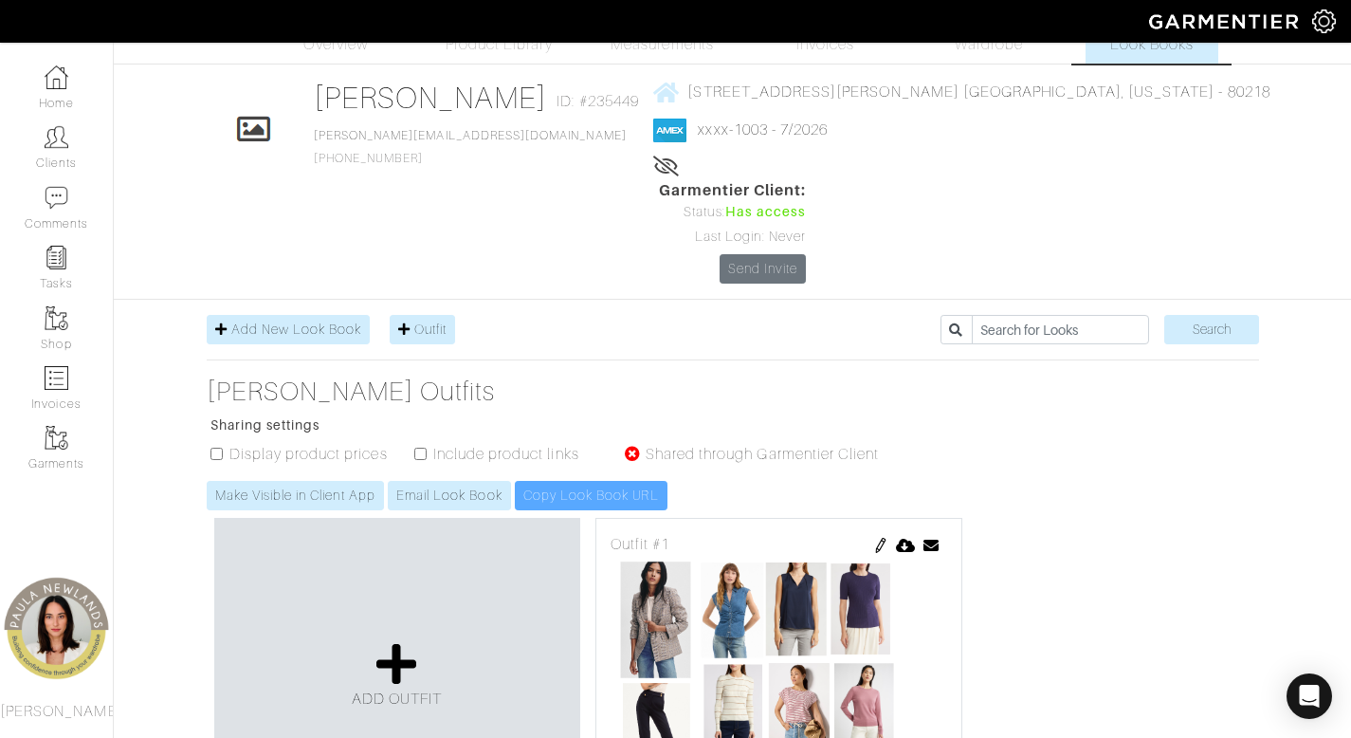
scroll to position [343, 0]
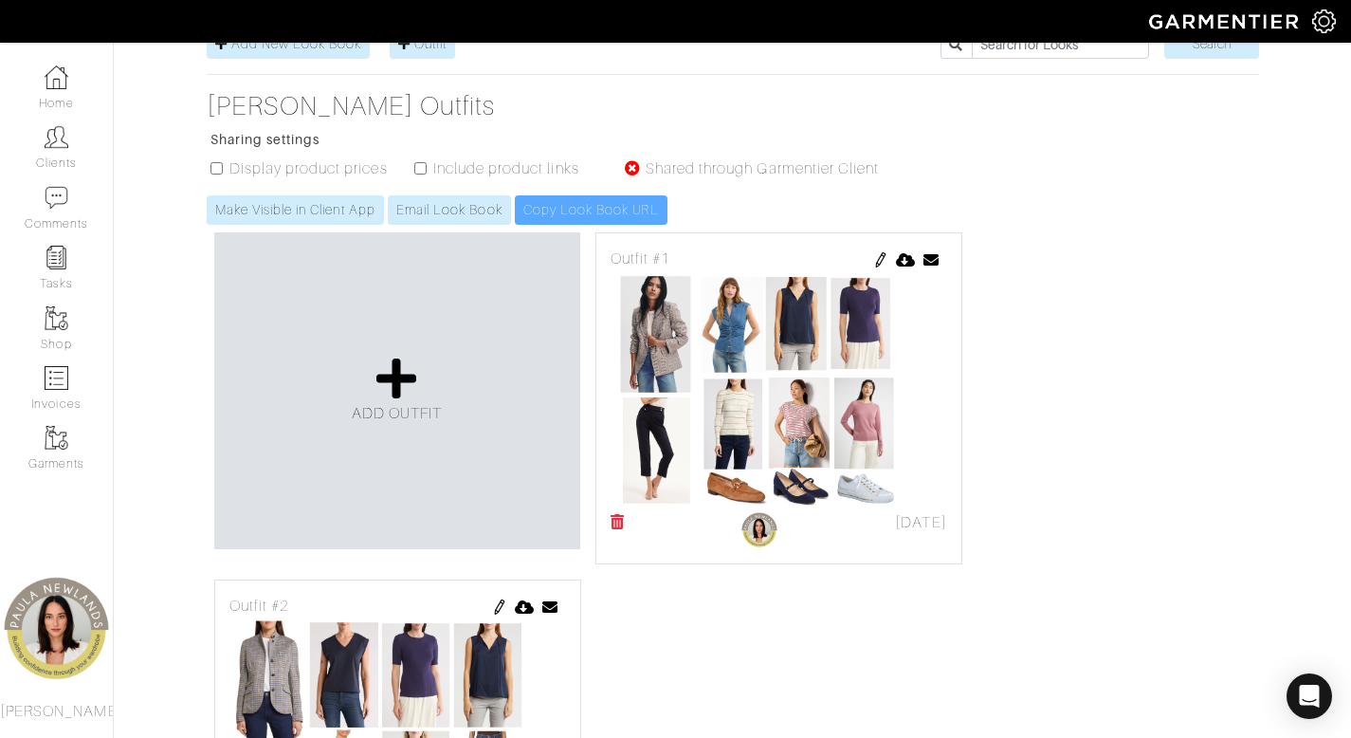
drag, startPoint x: 882, startPoint y: 163, endPoint x: 920, endPoint y: 225, distance: 72.4
click at [882, 252] on img at bounding box center [880, 259] width 15 height 15
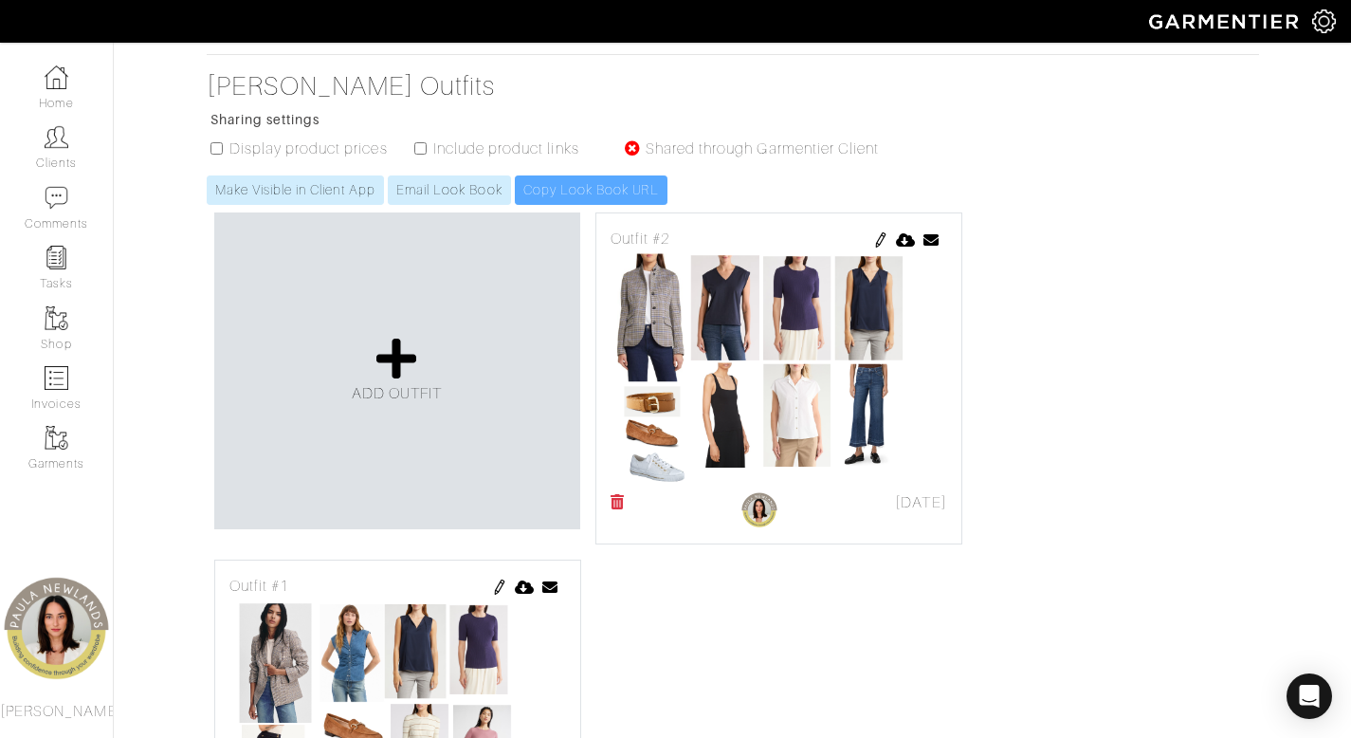
scroll to position [398, 0]
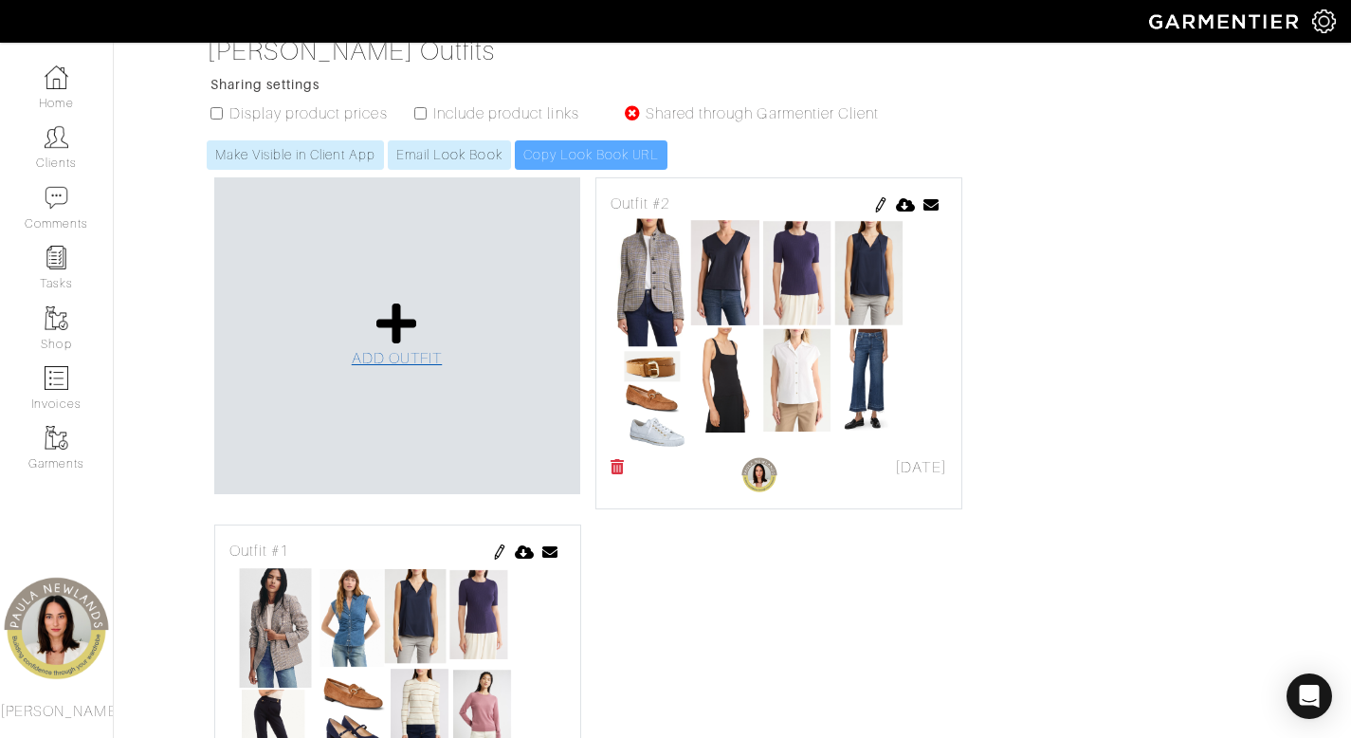
click at [395, 301] on icon at bounding box center [397, 324] width 41 height 46
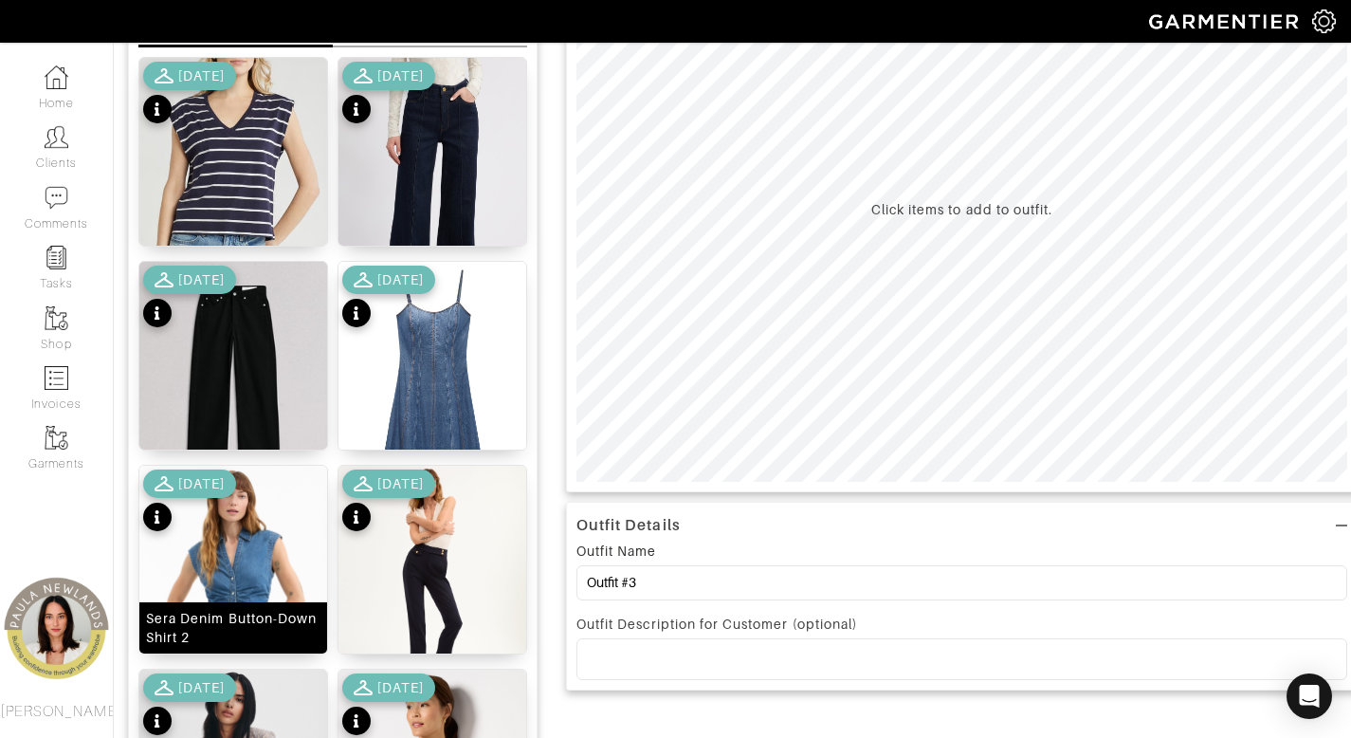
scroll to position [167, 0]
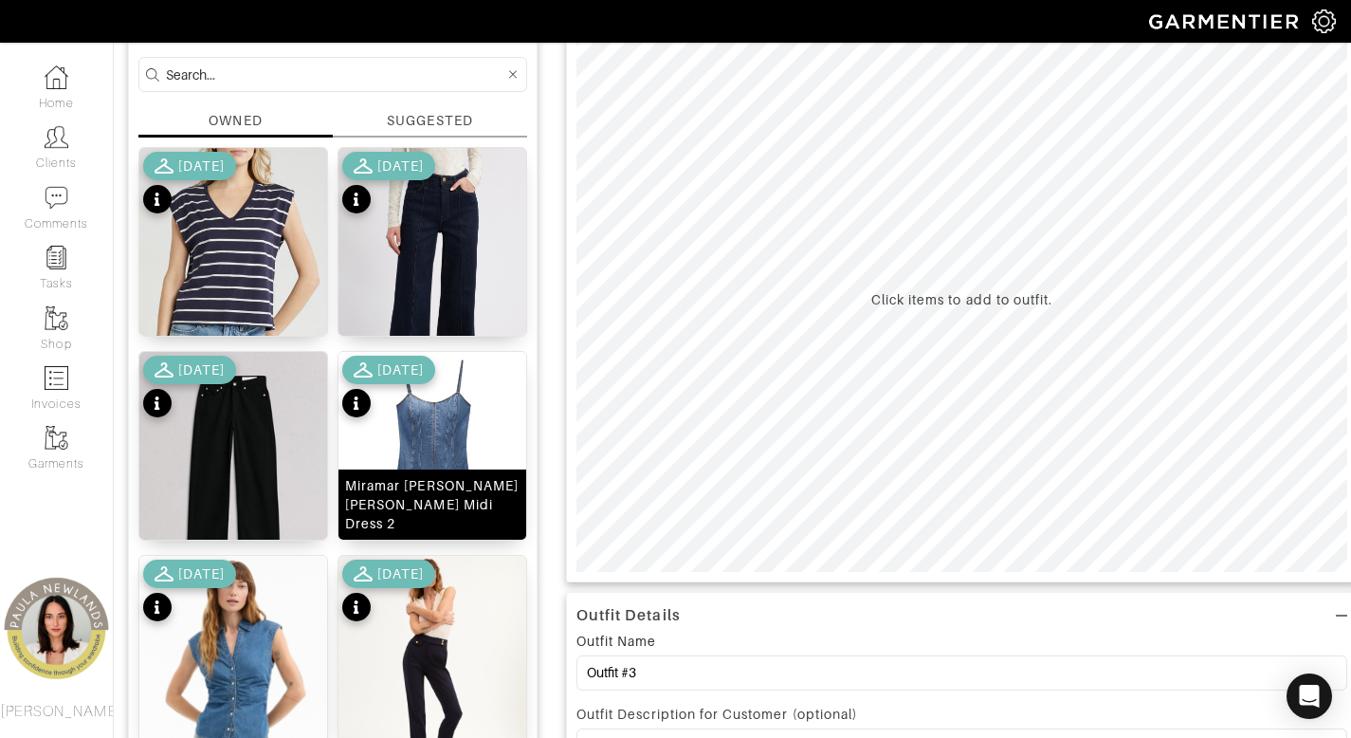
click at [426, 518] on div "Miramar [PERSON_NAME] [PERSON_NAME] Midi Dress 2" at bounding box center [432, 504] width 175 height 57
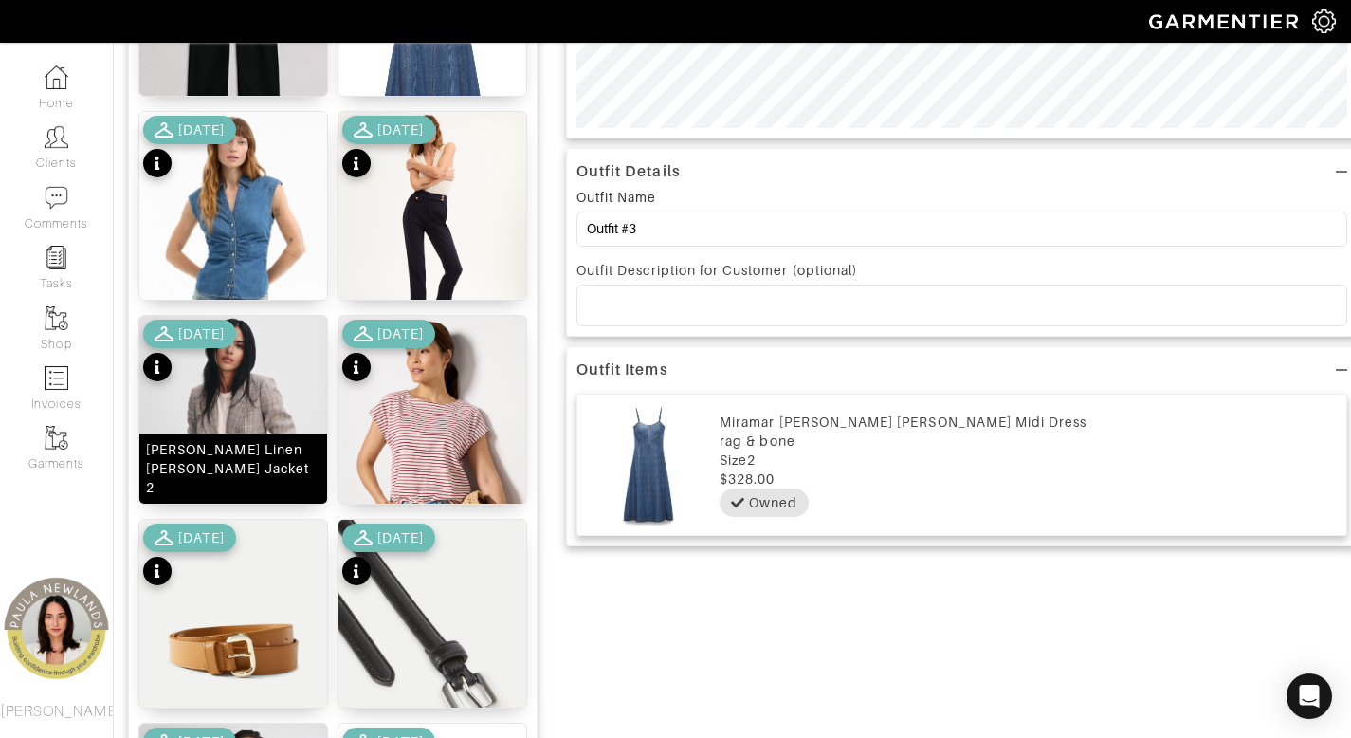
scroll to position [622, 0]
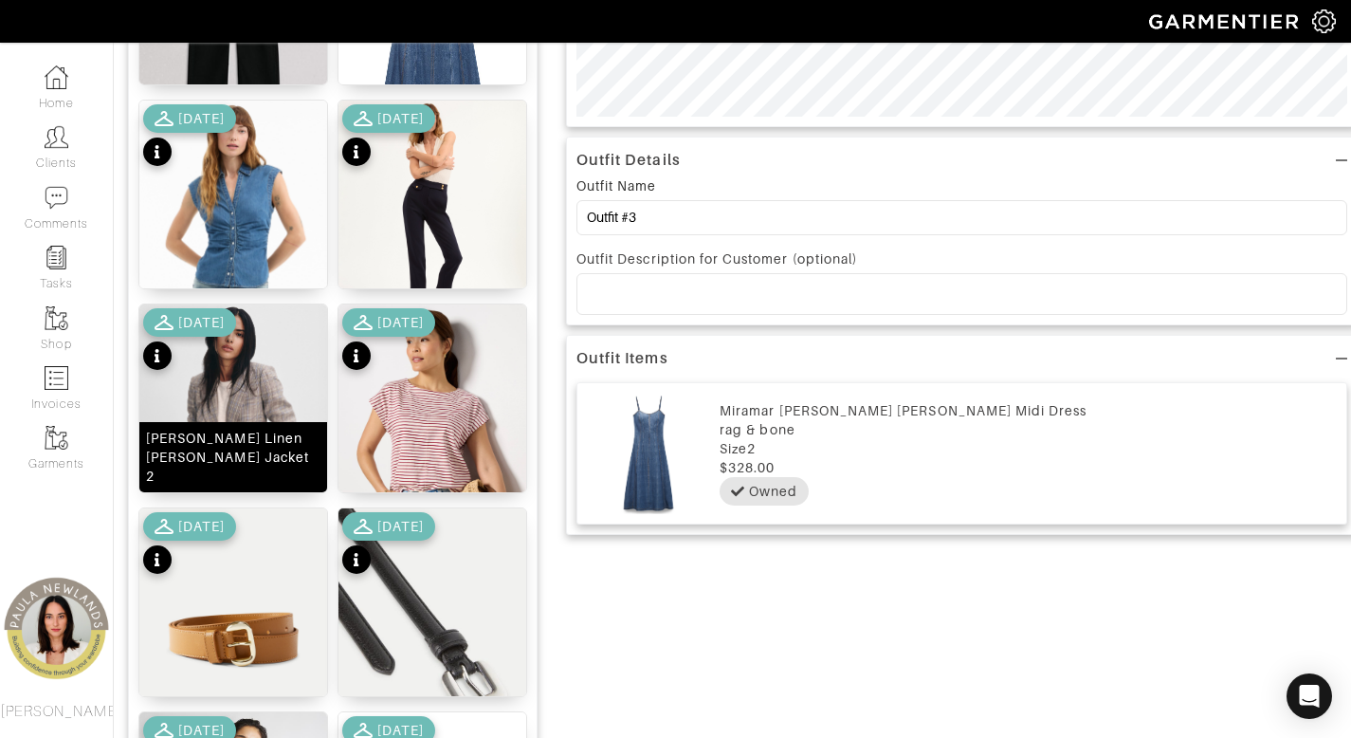
click at [214, 458] on div "[PERSON_NAME] Linen [PERSON_NAME] Jacket 2" at bounding box center [233, 457] width 175 height 57
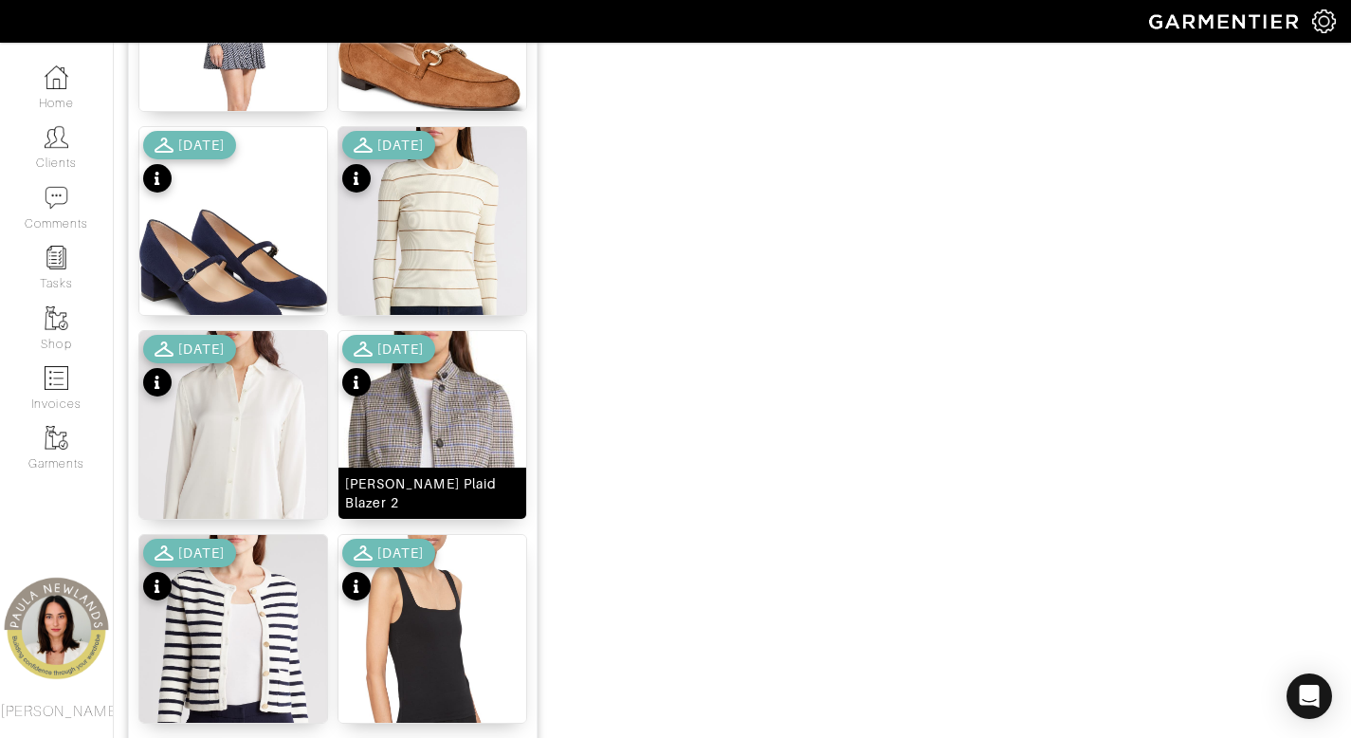
scroll to position [2034, 0]
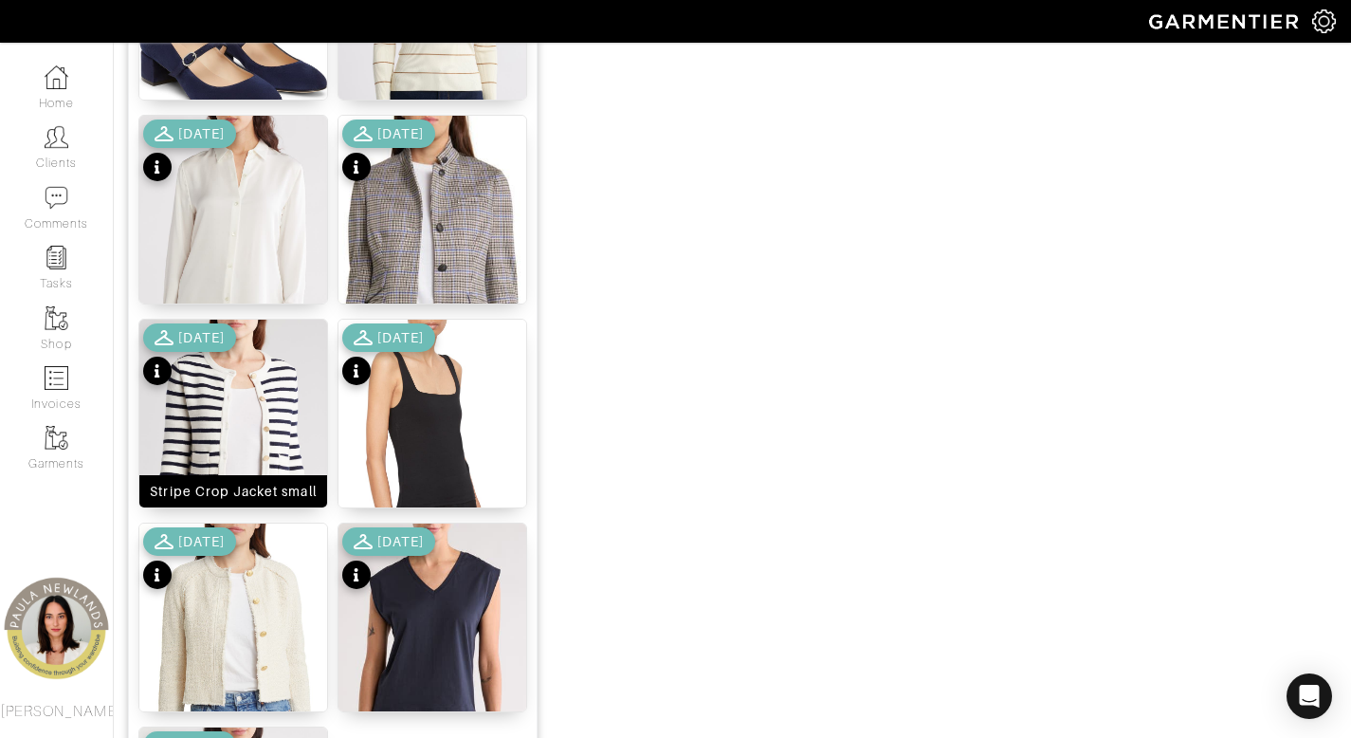
click at [226, 487] on div "Stripe Crop Jacket small" at bounding box center [233, 491] width 166 height 19
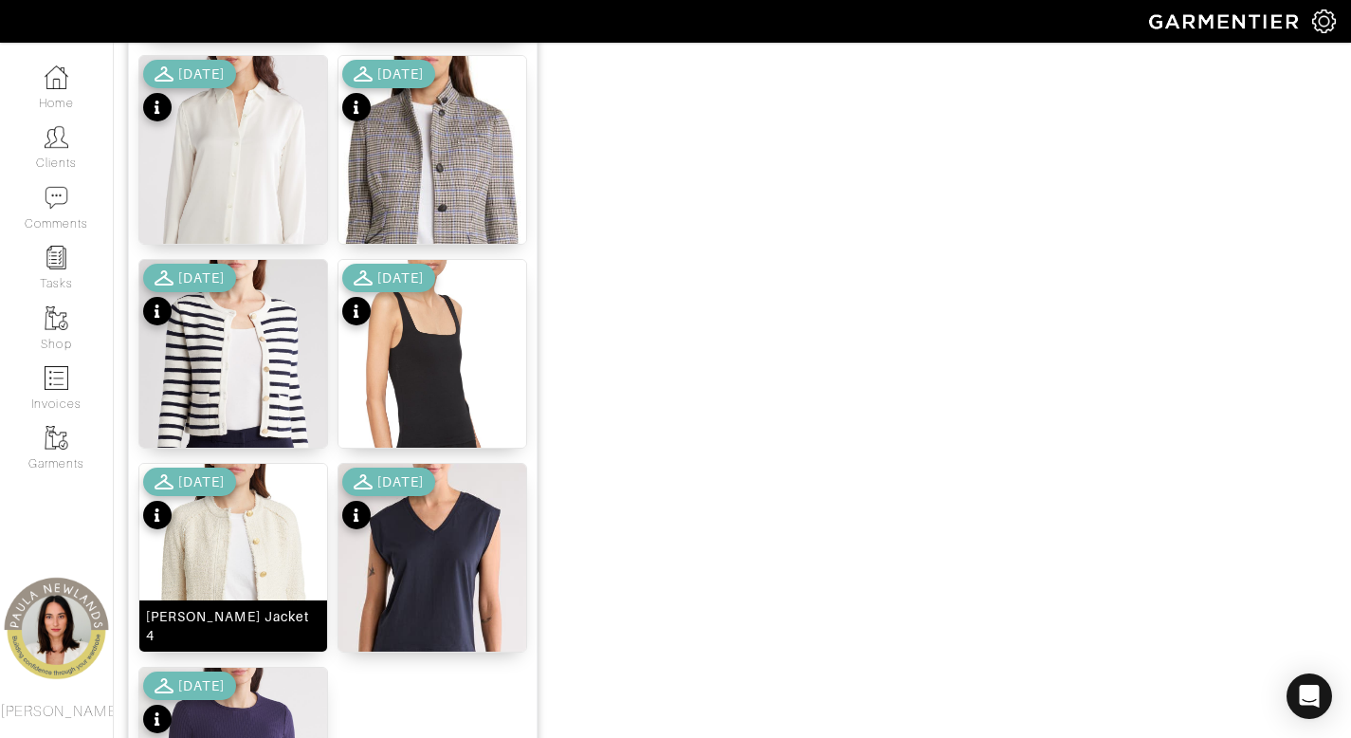
scroll to position [2164, 0]
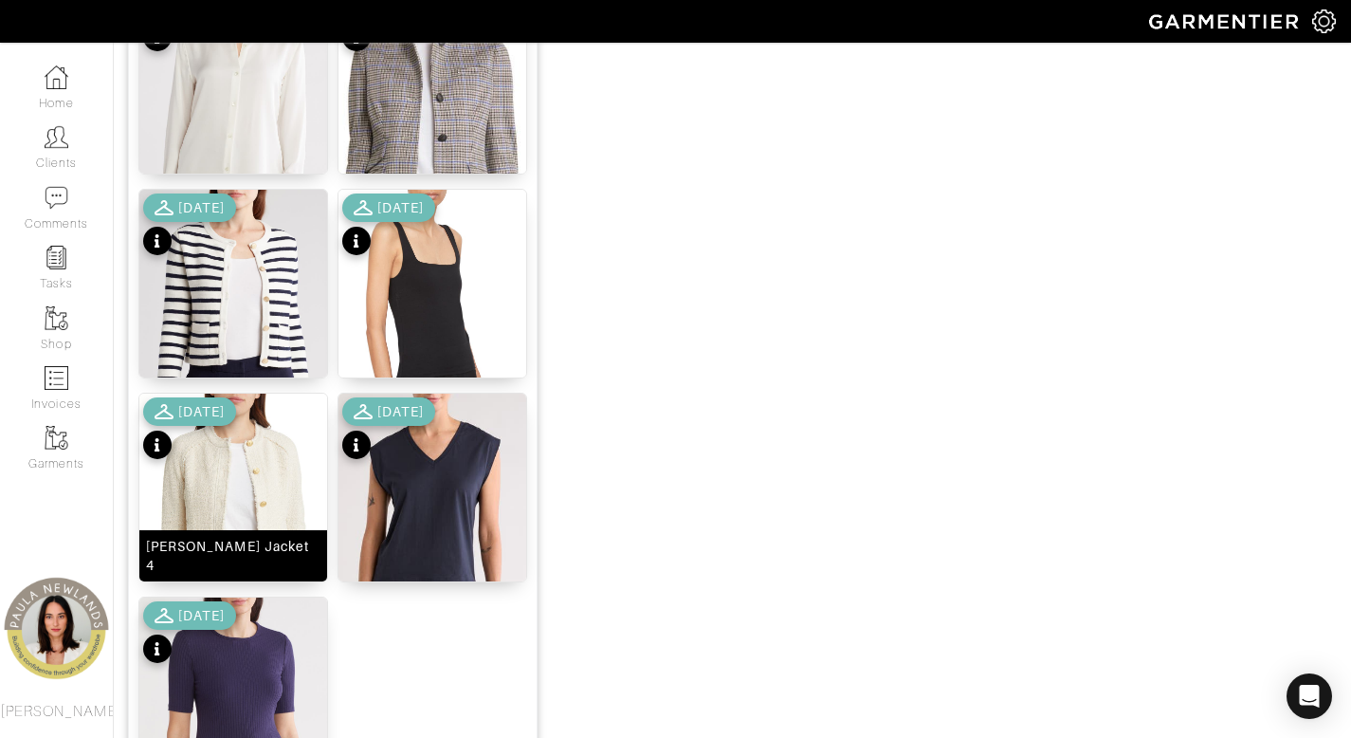
drag, startPoint x: 254, startPoint y: 571, endPoint x: 303, endPoint y: 624, distance: 71.8
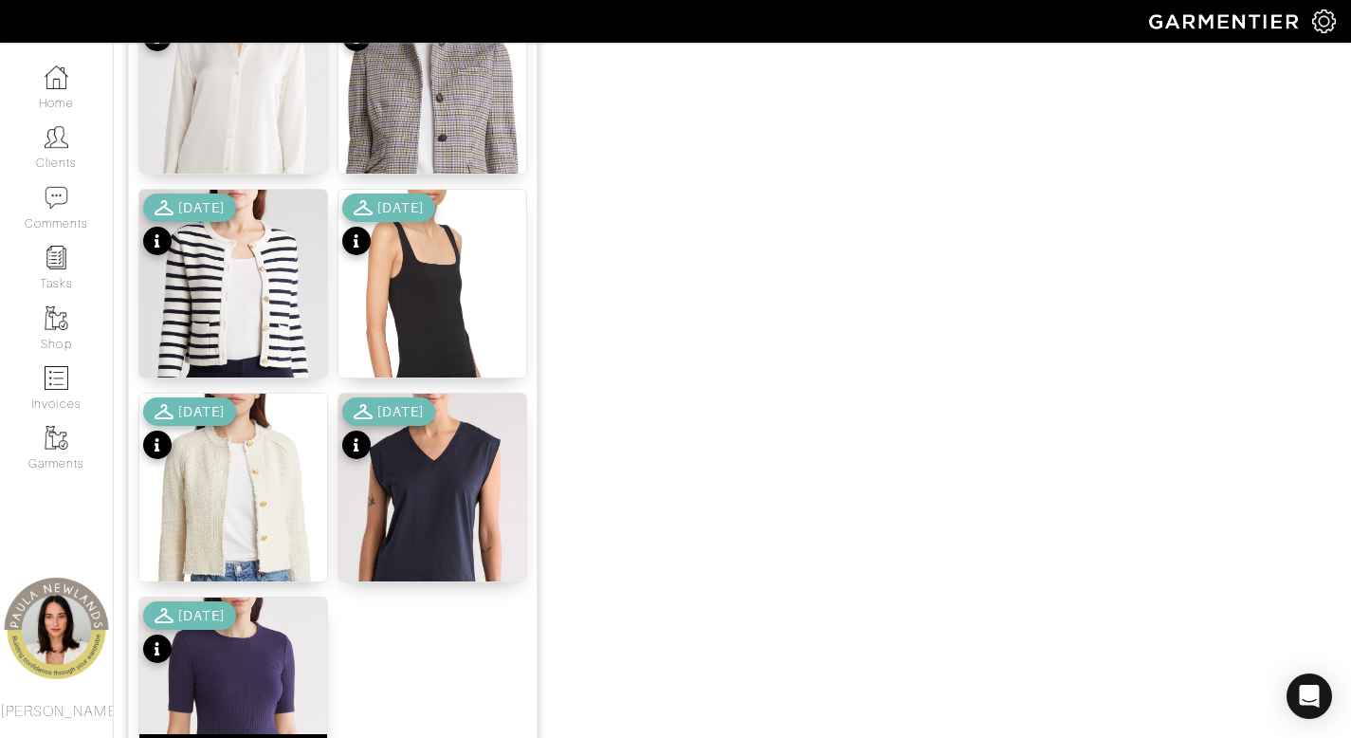
click at [254, 571] on div "Marisa Tweed Jacket 4" at bounding box center [233, 556] width 175 height 38
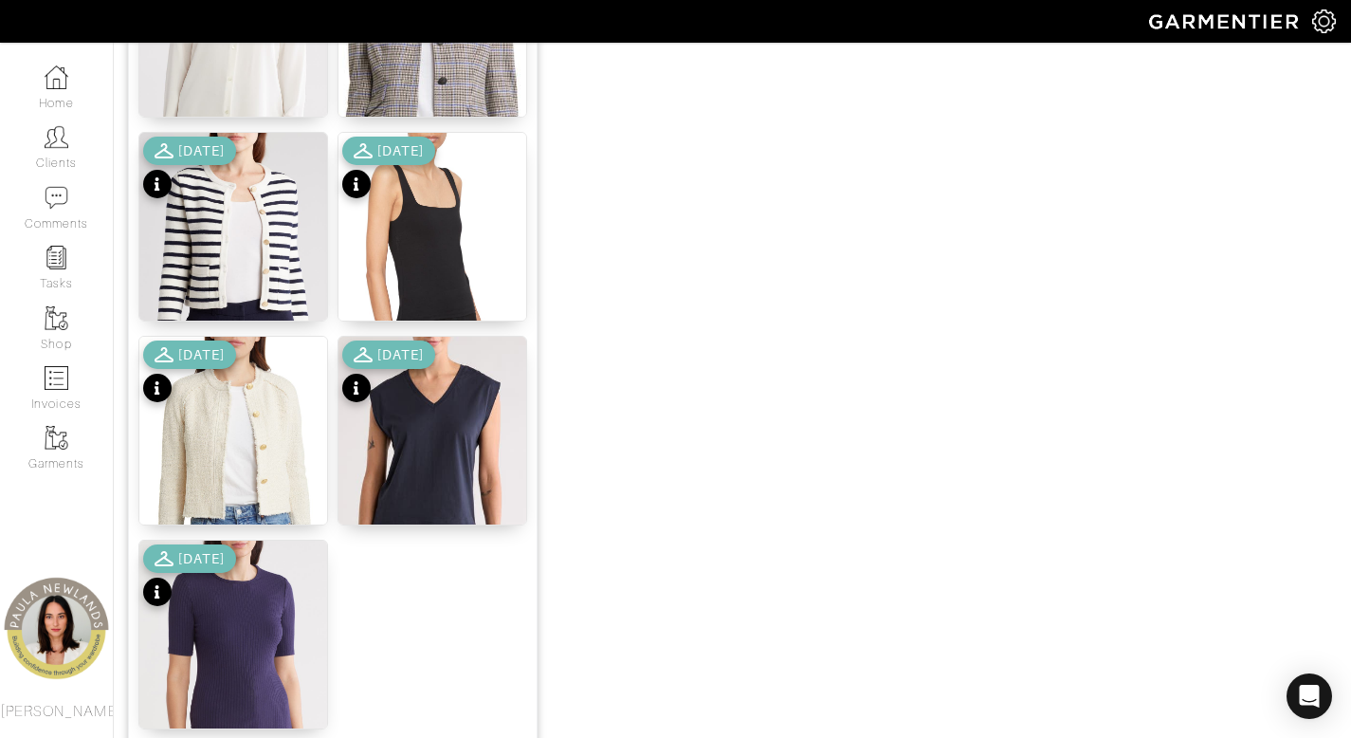
scroll to position [2363, 0]
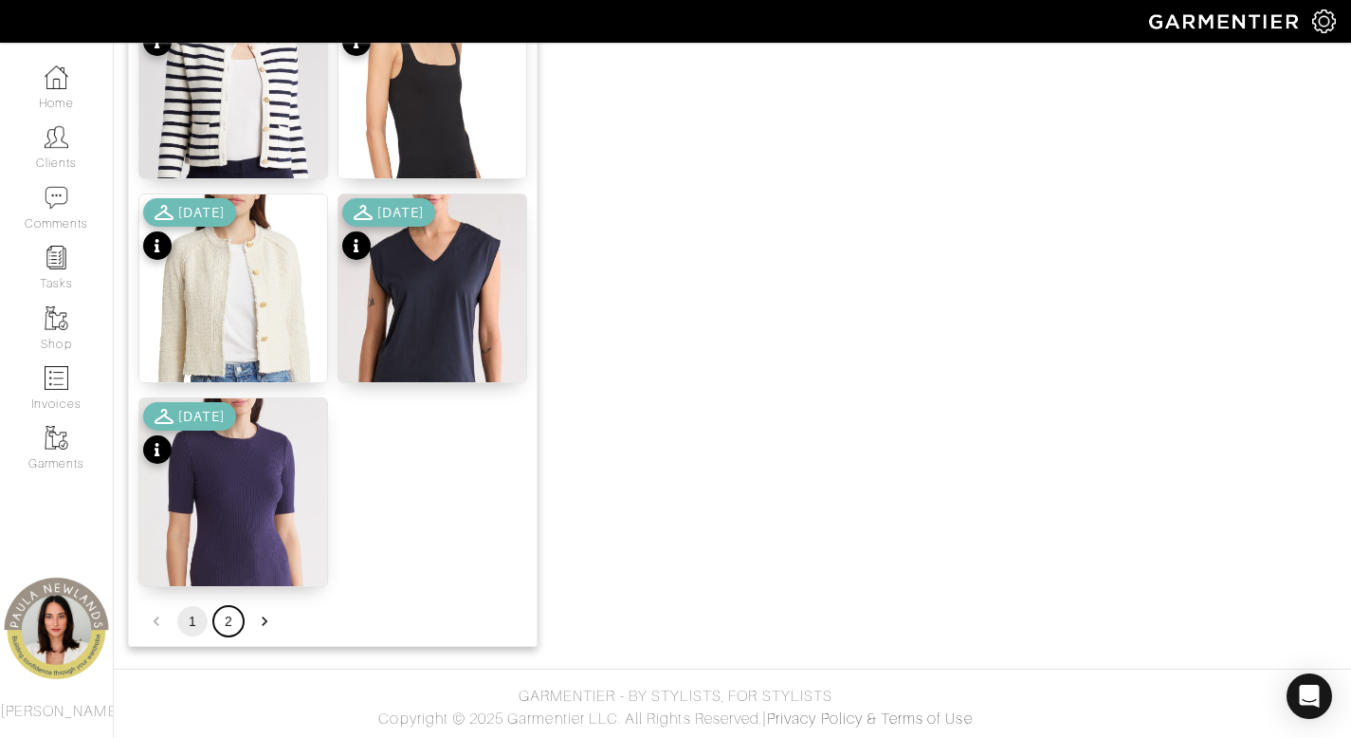
click at [229, 626] on button "2" at bounding box center [228, 621] width 30 height 30
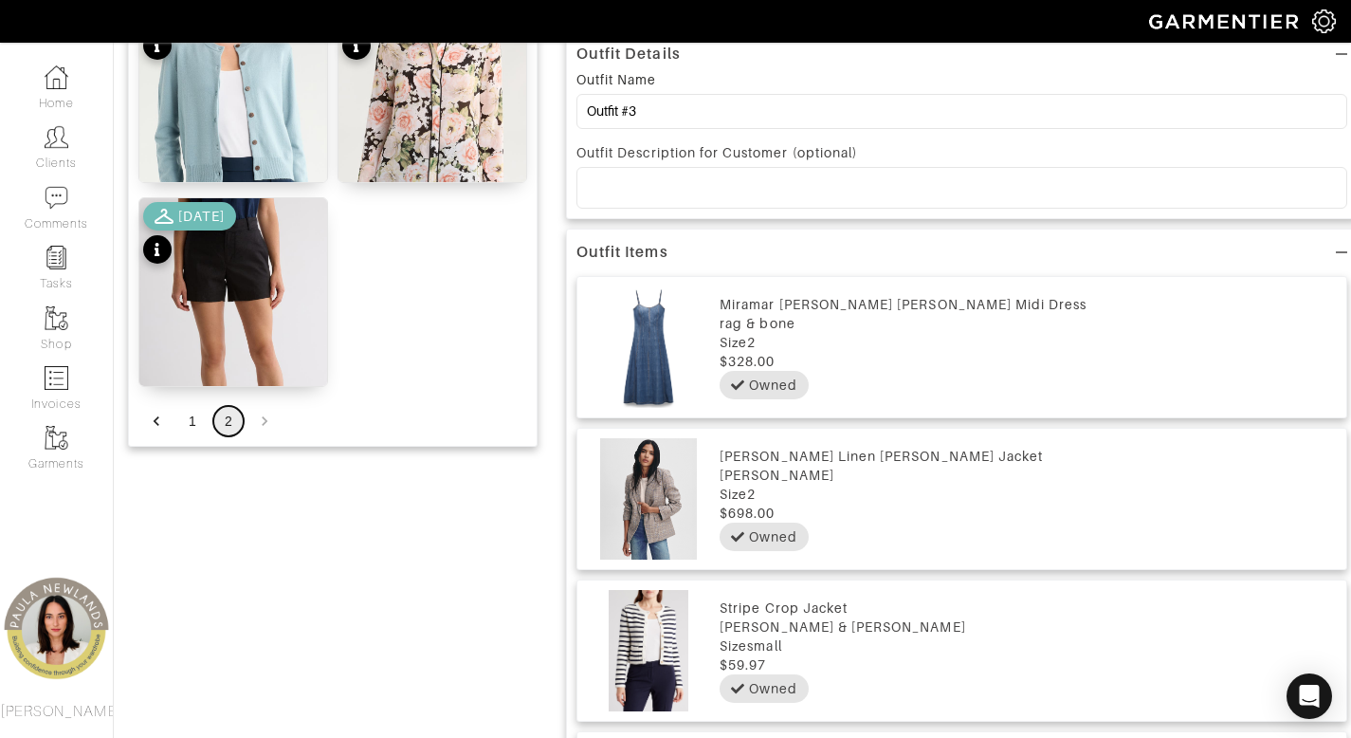
scroll to position [340, 0]
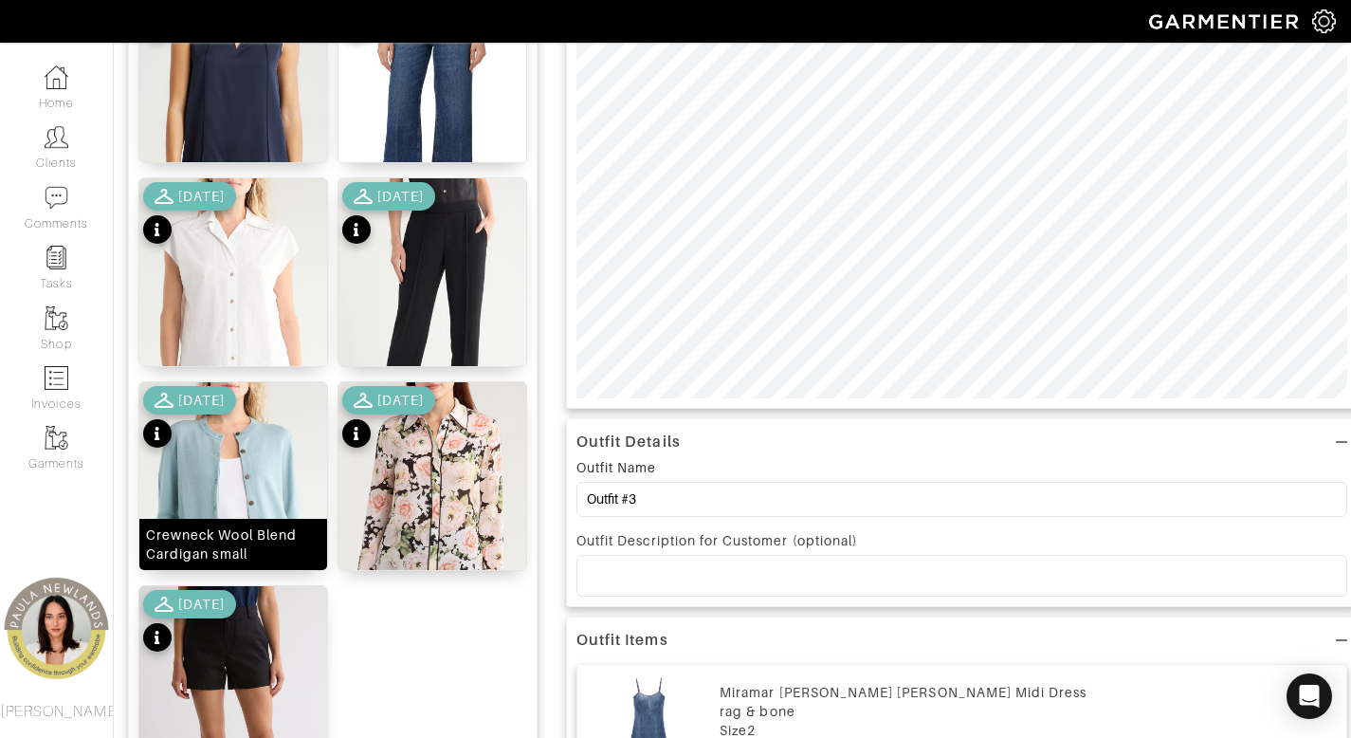
click at [233, 552] on div "Crewneck Wool Blend Cardigan small" at bounding box center [233, 544] width 175 height 38
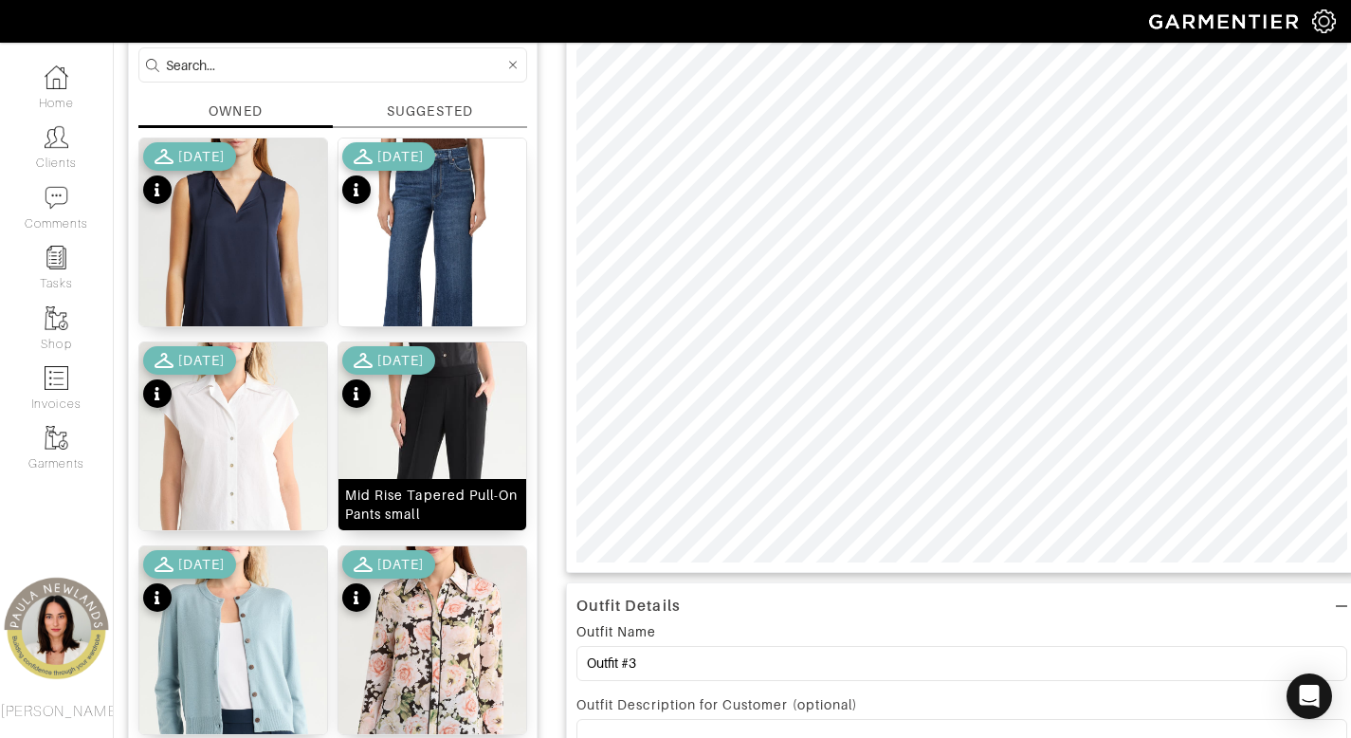
scroll to position [0, 0]
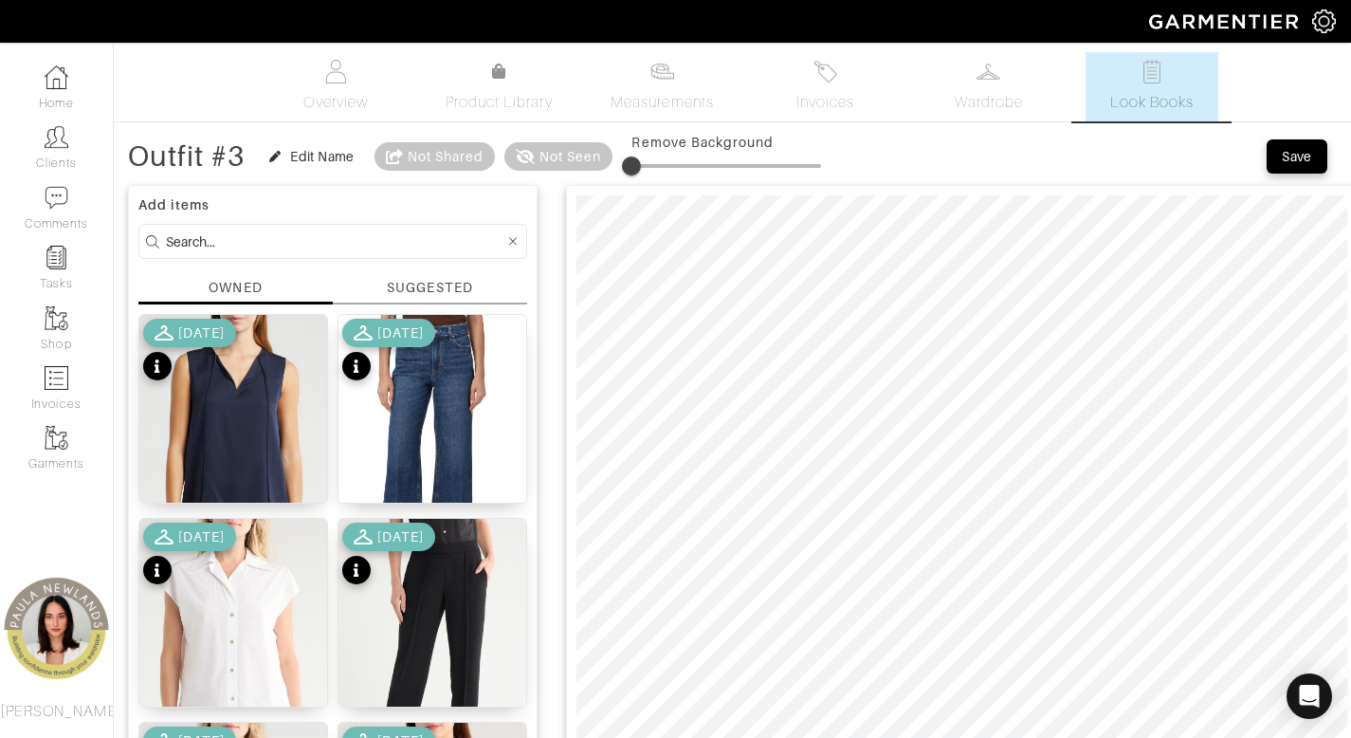
click at [318, 257] on form at bounding box center [332, 241] width 389 height 35
click at [316, 253] on form at bounding box center [332, 241] width 389 height 35
click at [321, 237] on input at bounding box center [335, 242] width 339 height 24
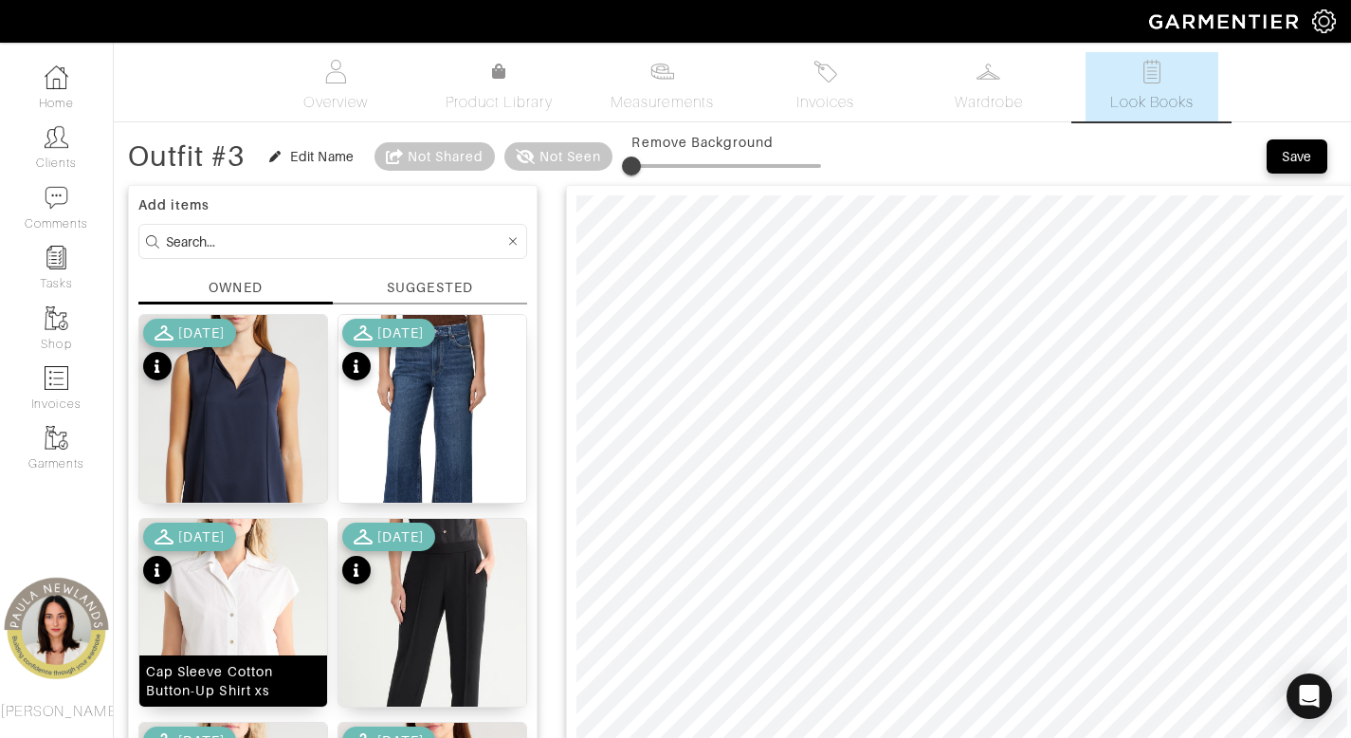
click at [233, 615] on img at bounding box center [233, 663] width 188 height 288
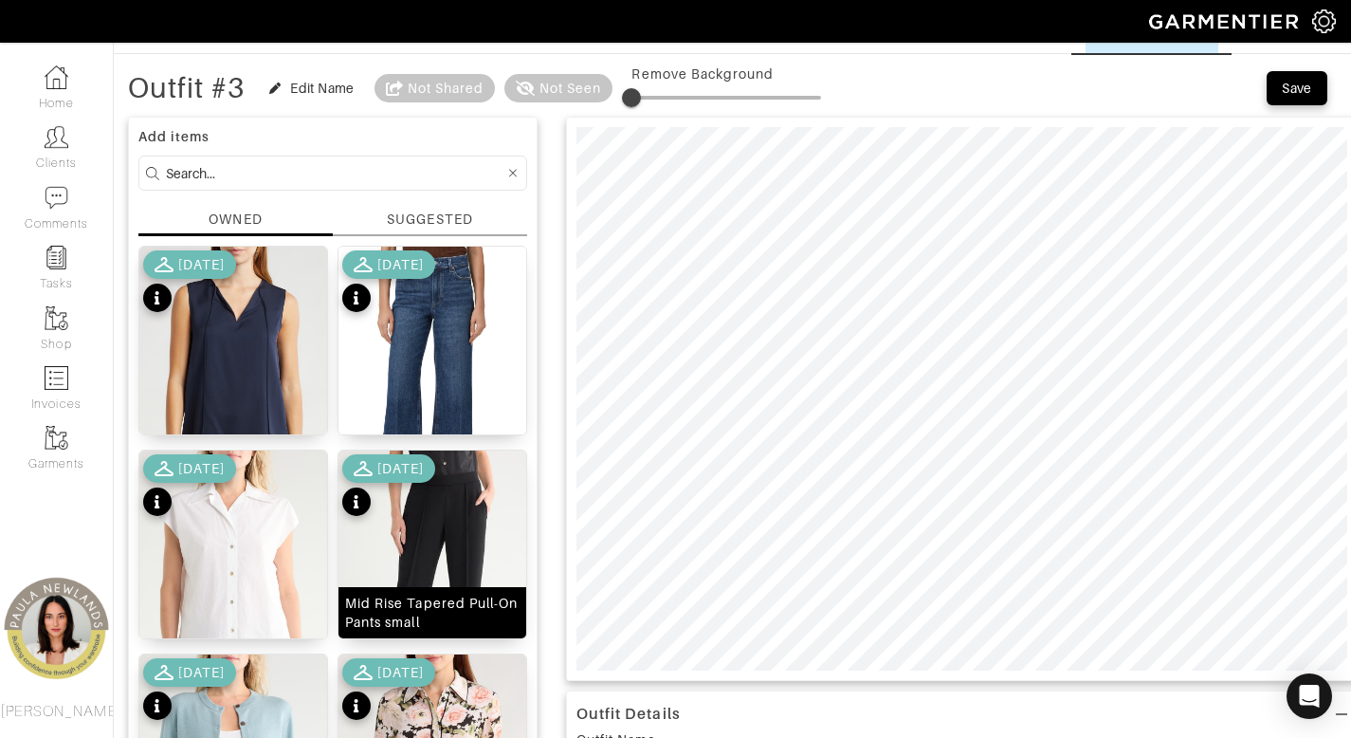
scroll to position [144, 0]
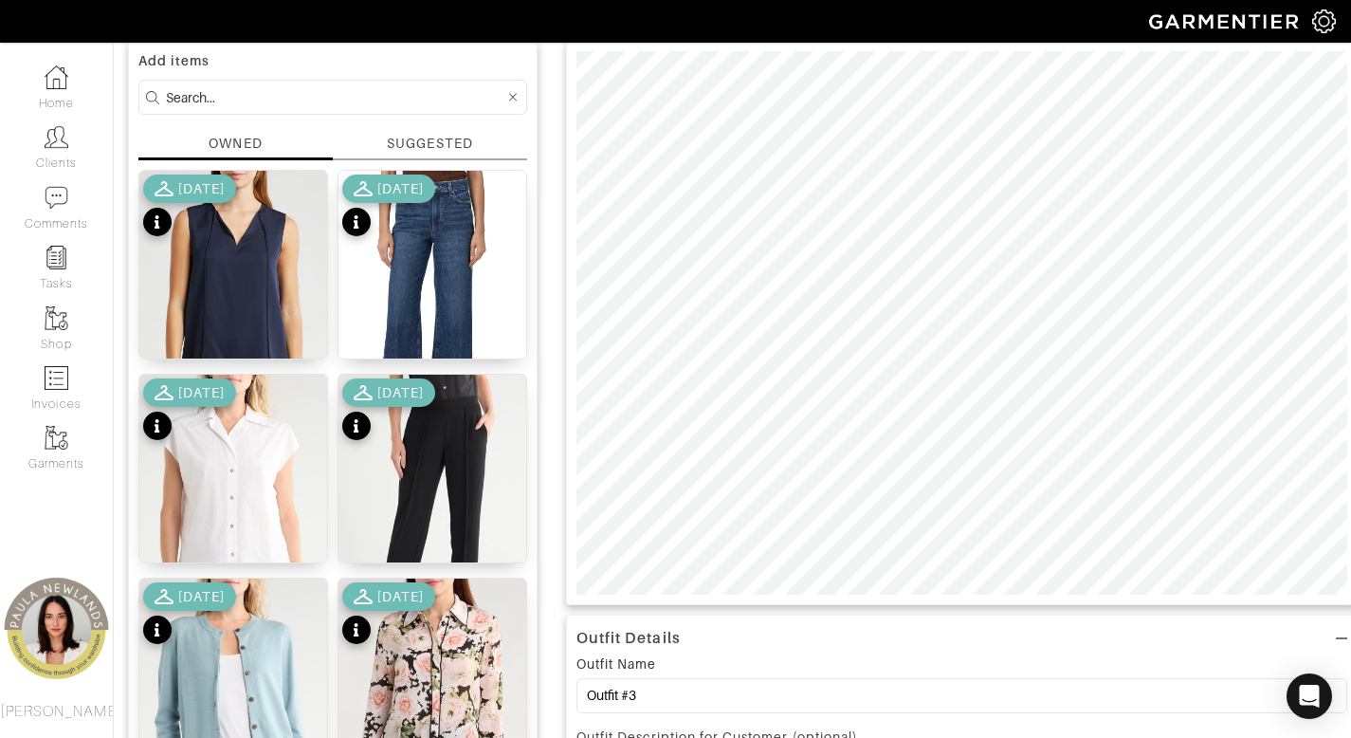
click at [286, 92] on input at bounding box center [335, 97] width 339 height 24
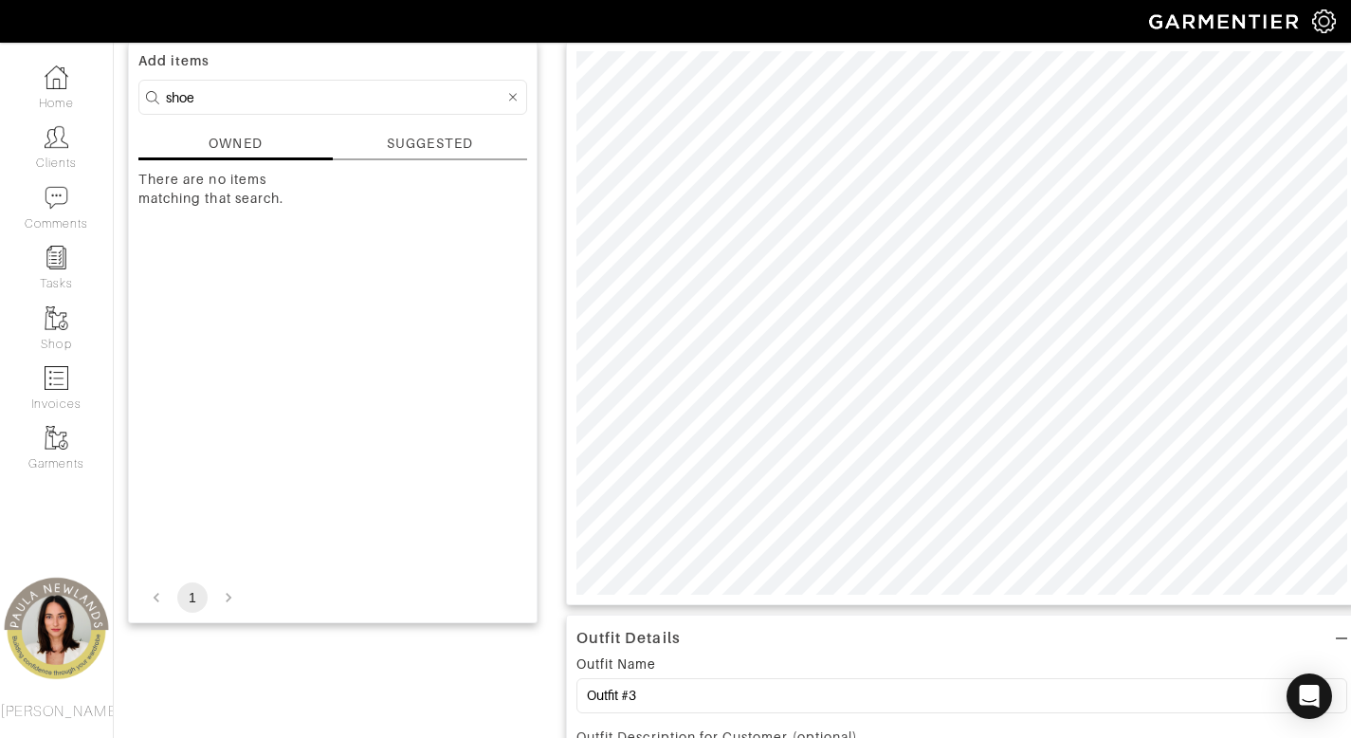
type input "shoe"
click at [303, 444] on div "There are no items matching that search." at bounding box center [332, 367] width 389 height 394
click at [288, 92] on input "shoe" at bounding box center [335, 97] width 339 height 24
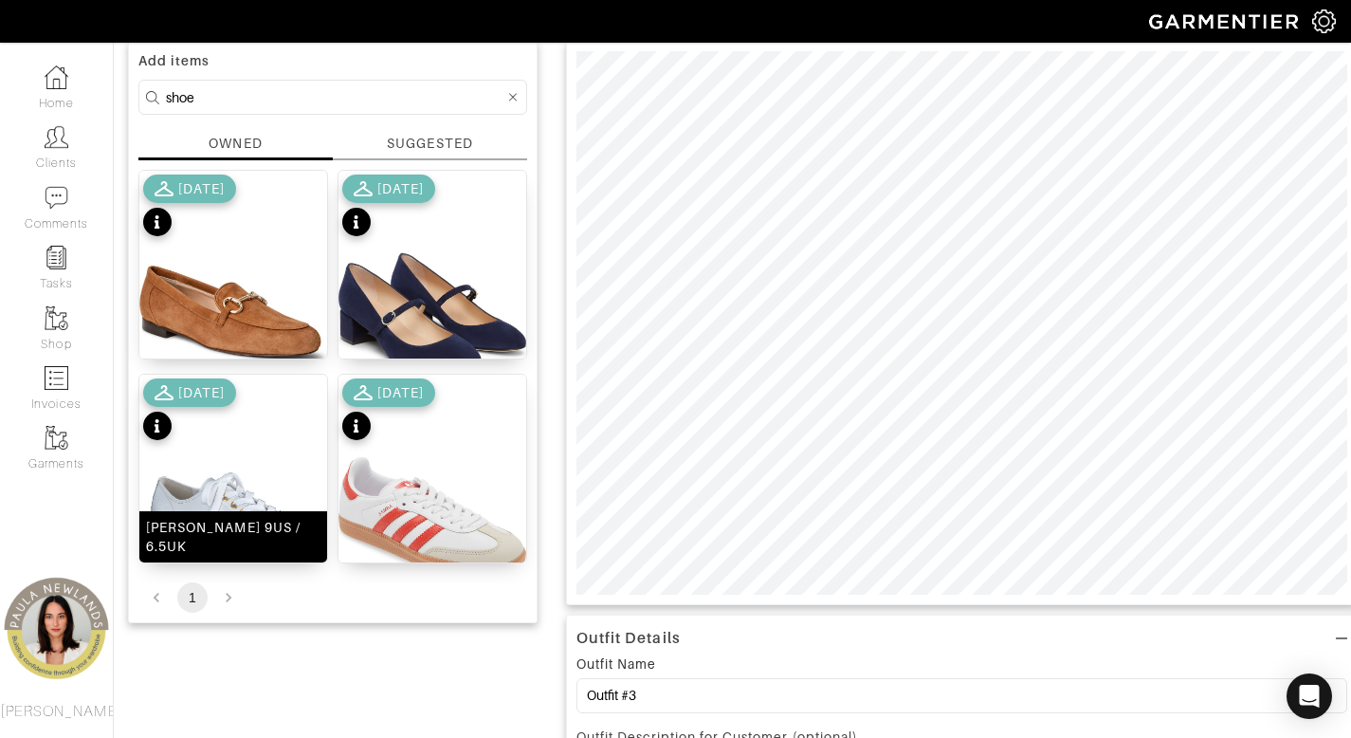
click at [263, 536] on div "[PERSON_NAME] 9US / 6.5UK" at bounding box center [233, 537] width 175 height 38
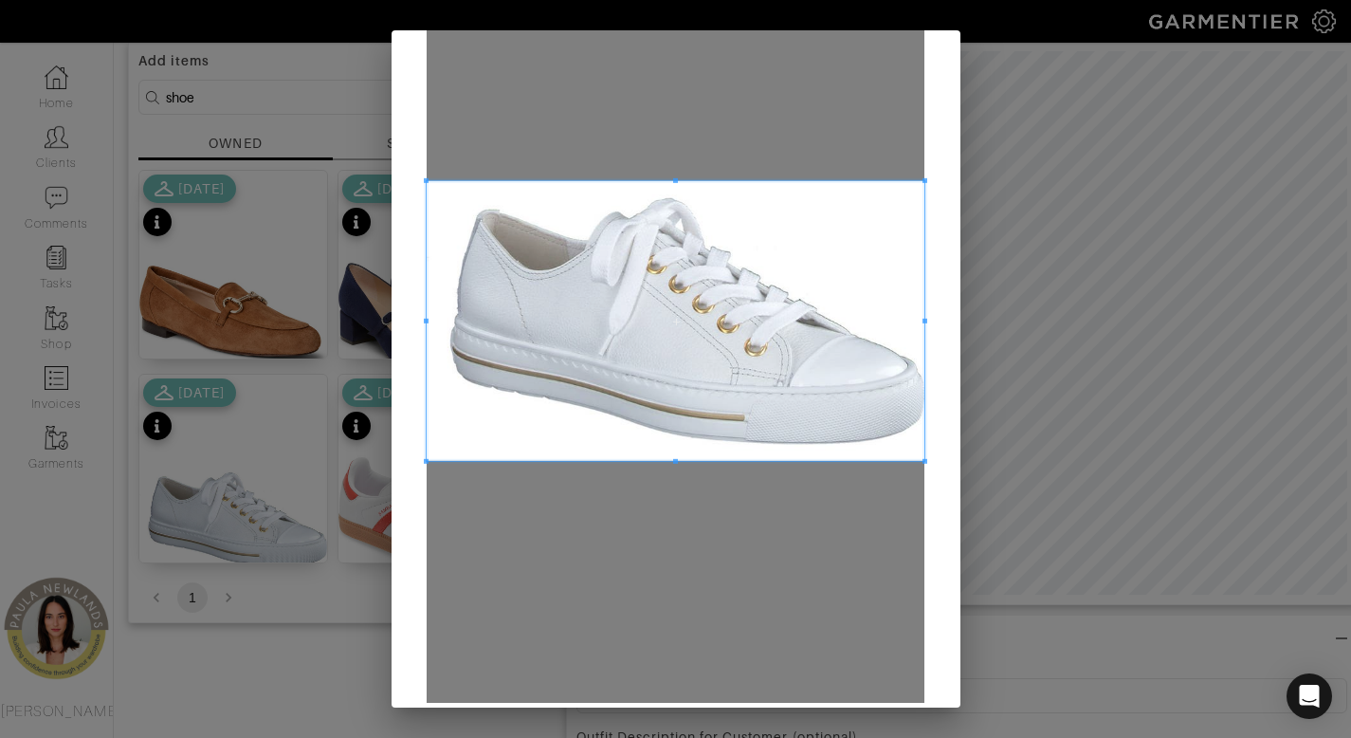
scroll to position [196, 0]
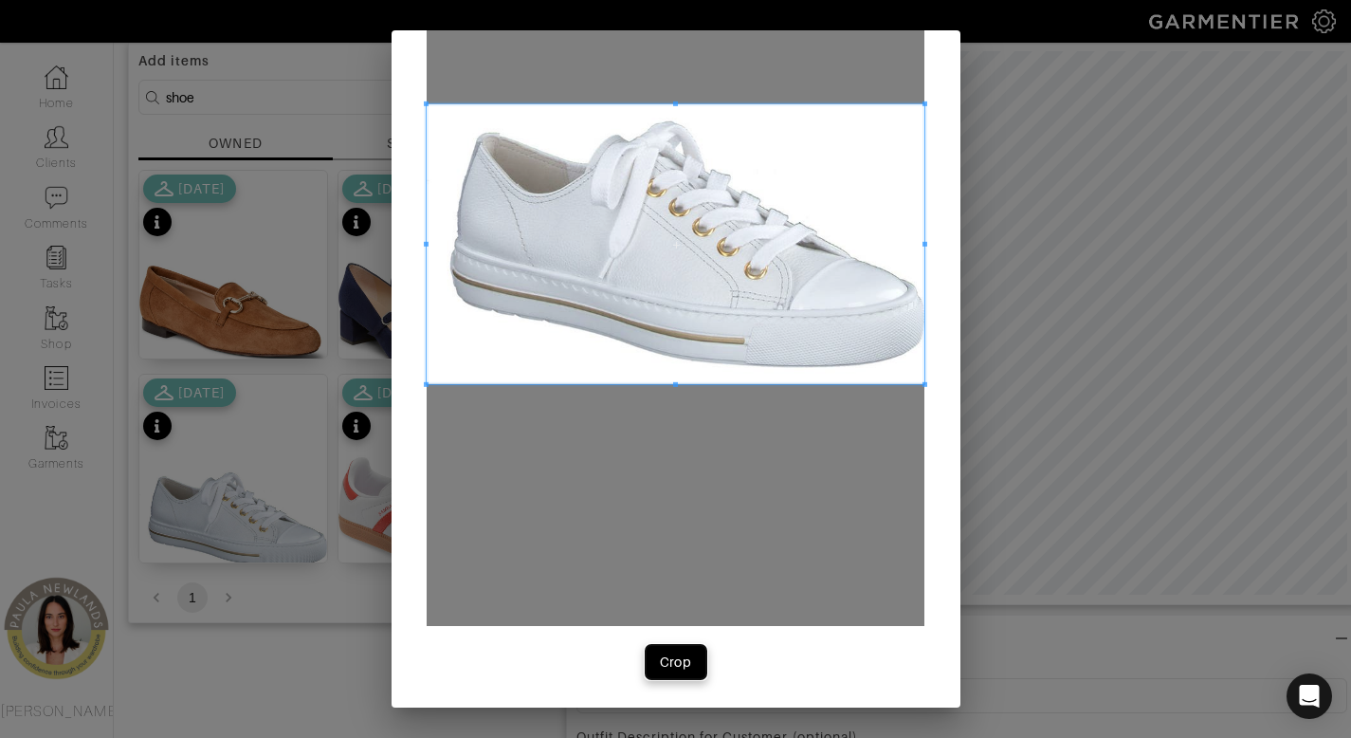
click at [674, 667] on div "Crop" at bounding box center [676, 661] width 32 height 19
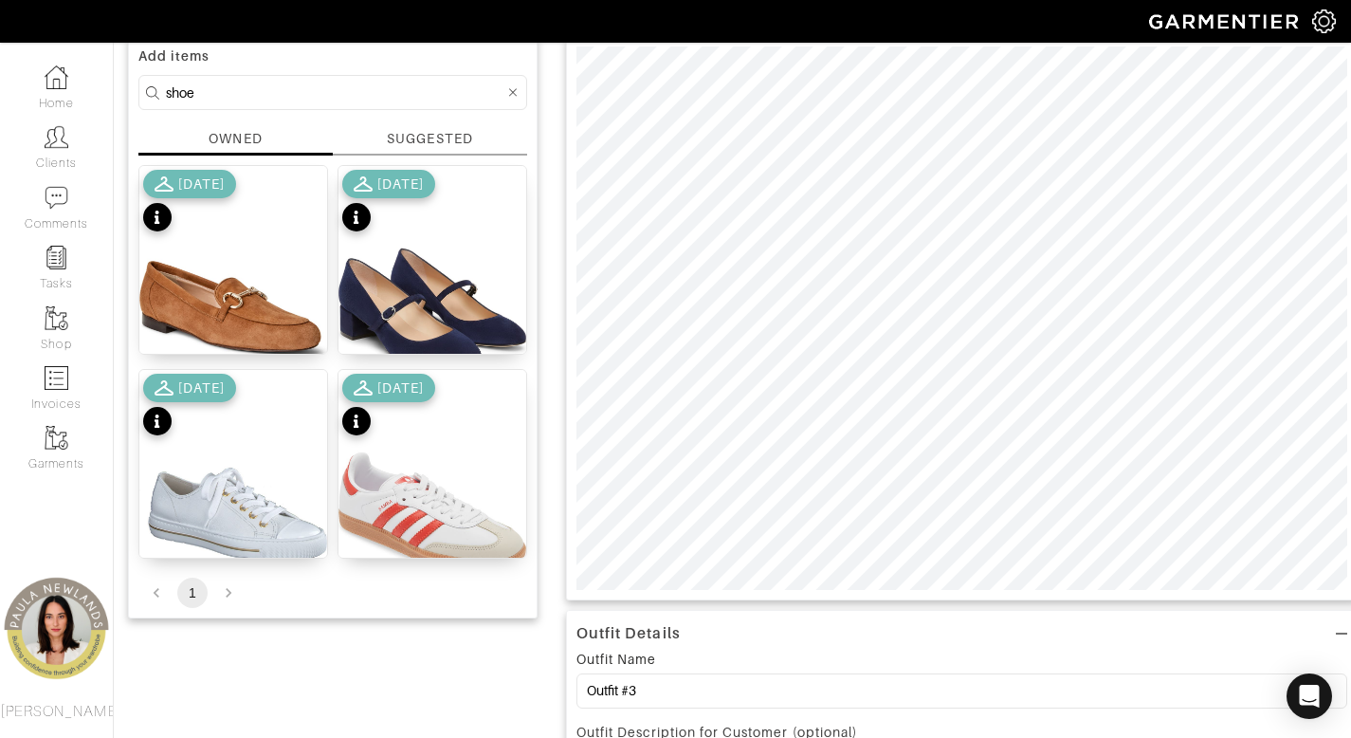
scroll to position [0, 0]
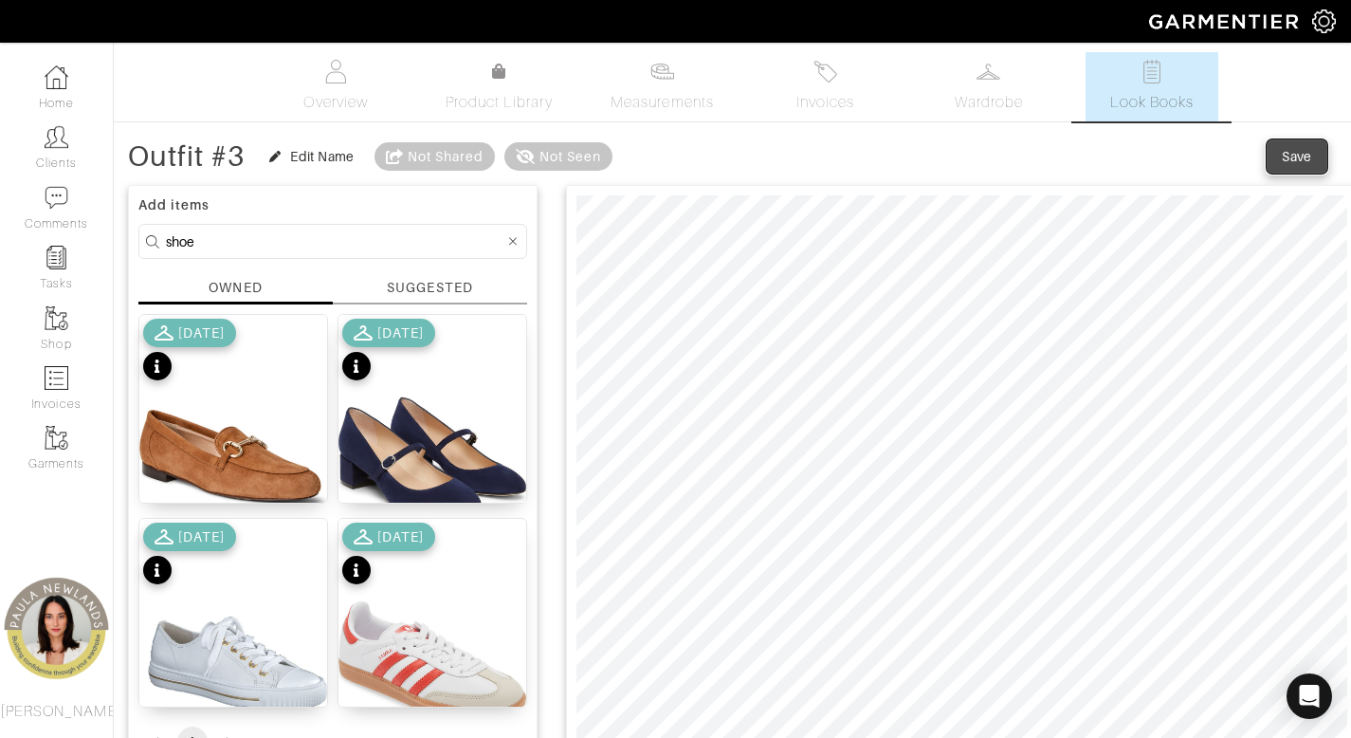
click at [1292, 158] on div "Save" at bounding box center [1297, 156] width 30 height 19
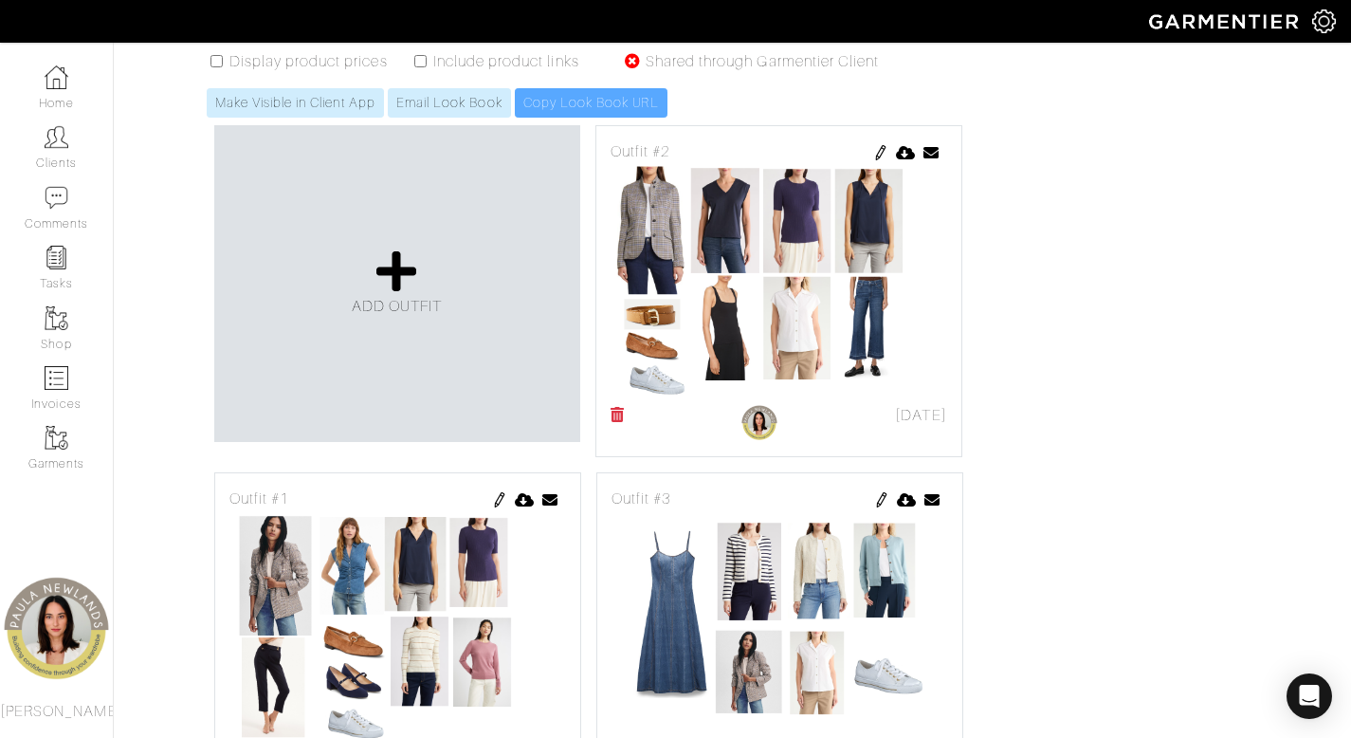
scroll to position [516, 0]
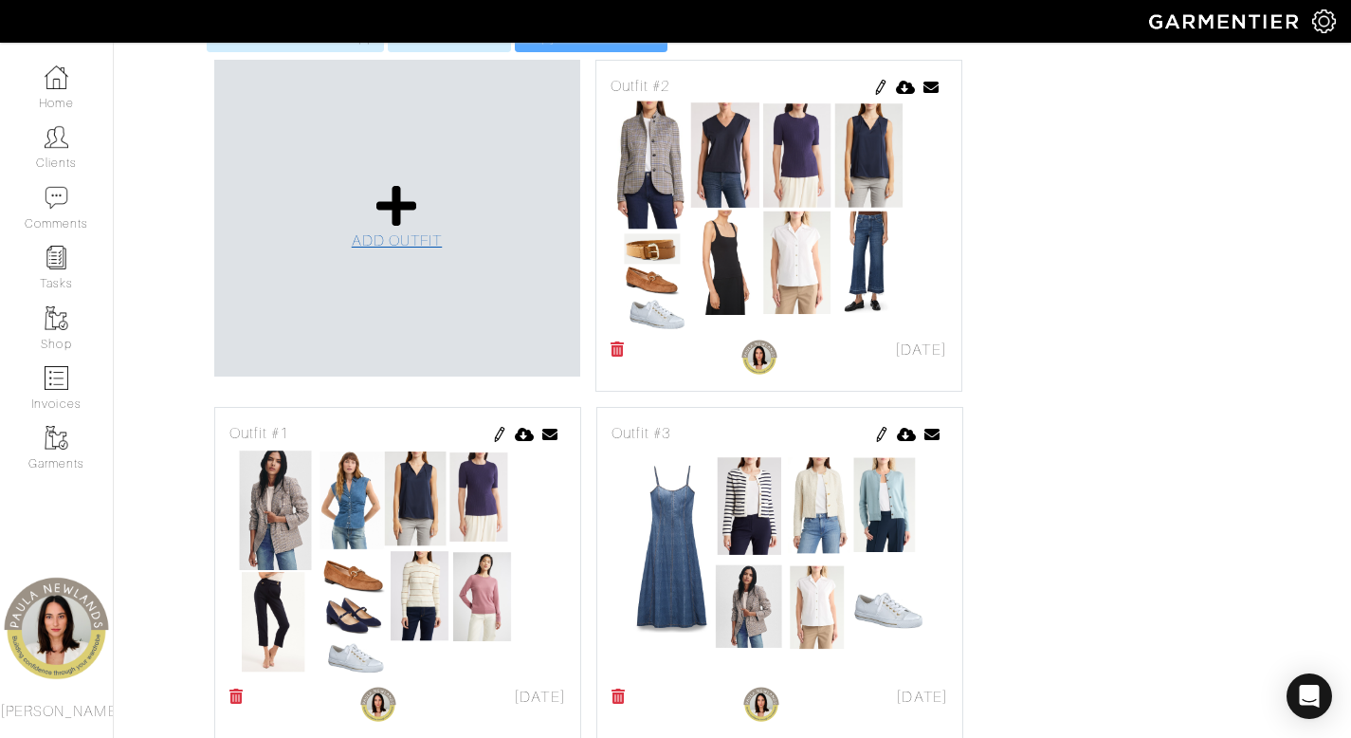
click at [401, 183] on icon at bounding box center [397, 206] width 41 height 46
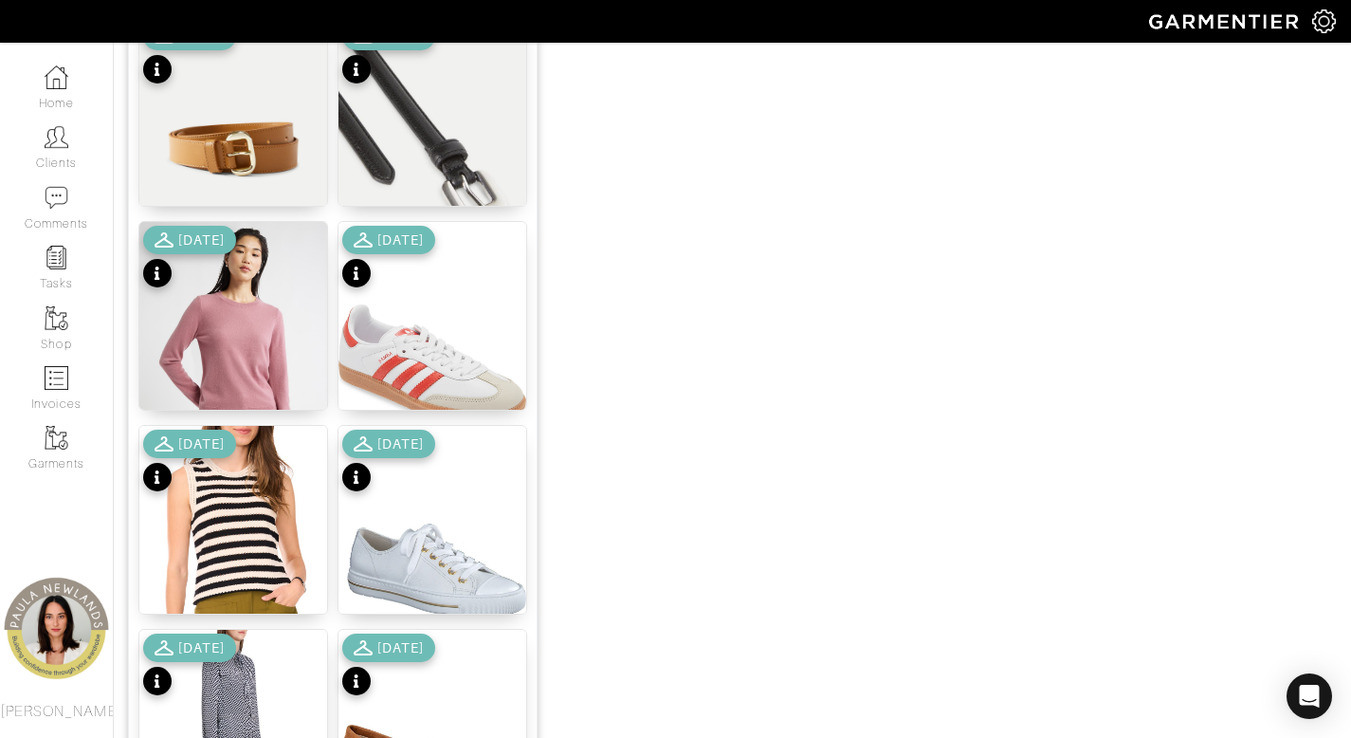
scroll to position [1118, 0]
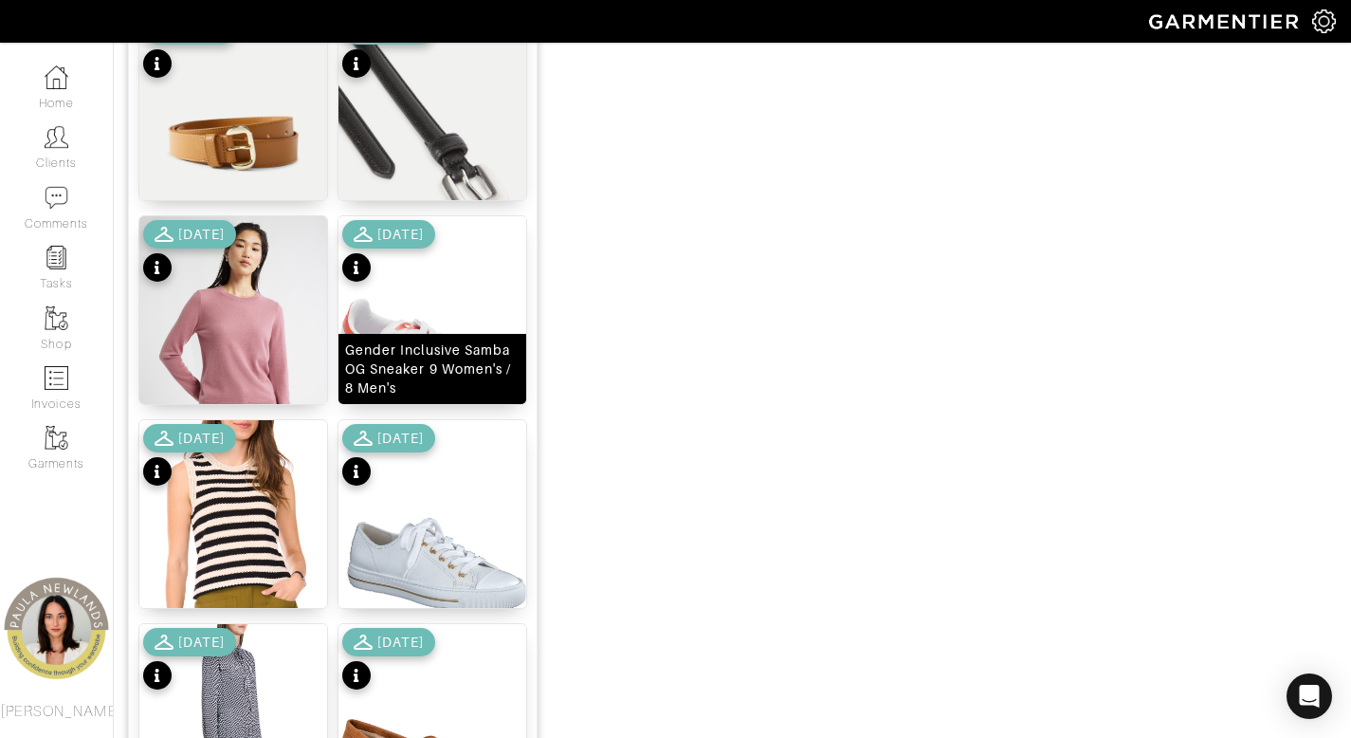
click at [452, 372] on div "Gender Inclusive Samba OG Sneaker 9 Women's / 8 Men's" at bounding box center [432, 368] width 175 height 57
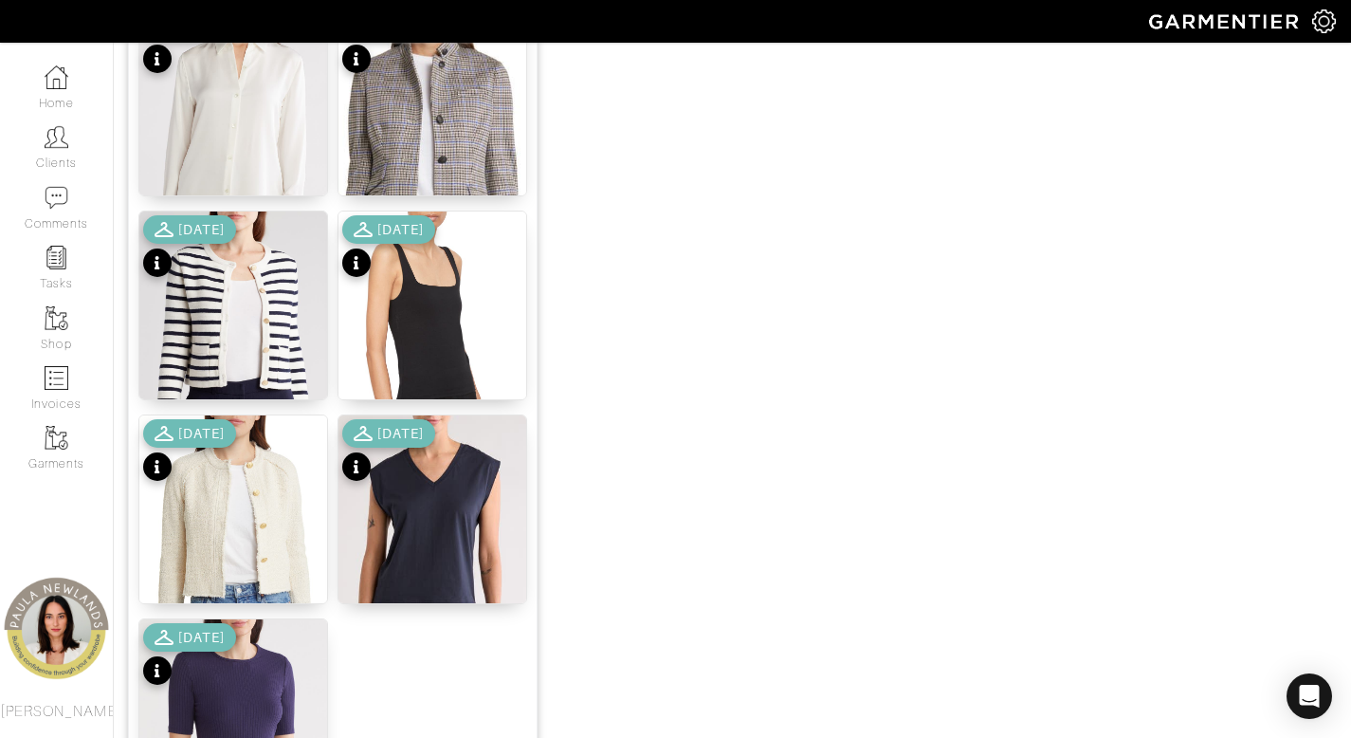
scroll to position [2363, 0]
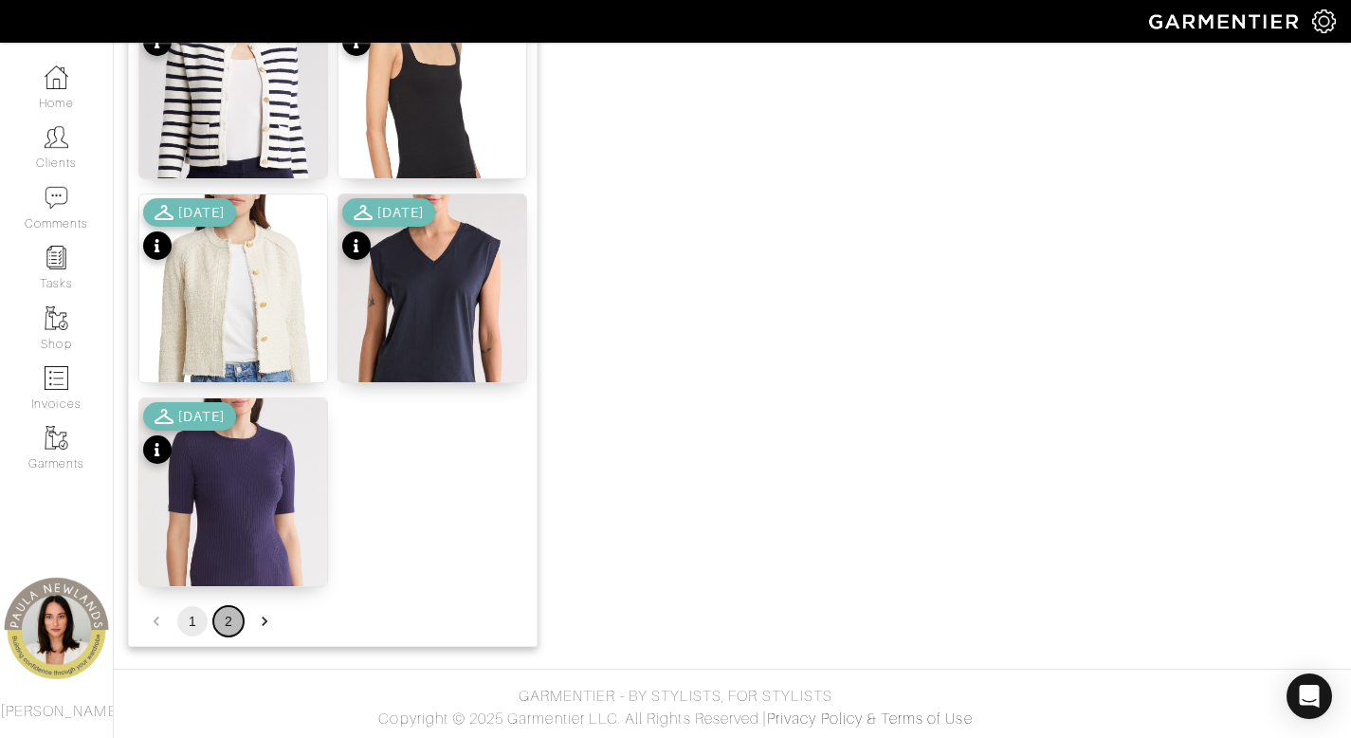
click at [232, 627] on button "2" at bounding box center [228, 621] width 30 height 30
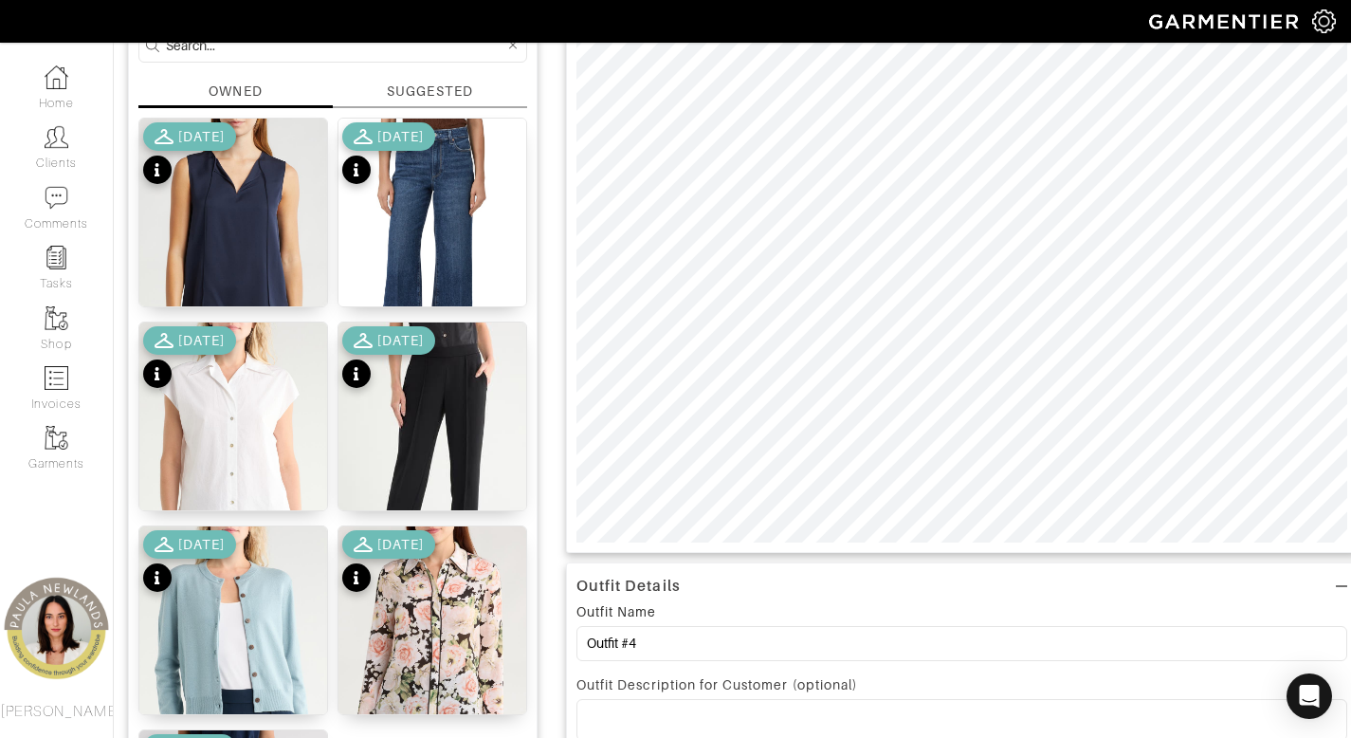
scroll to position [100, 0]
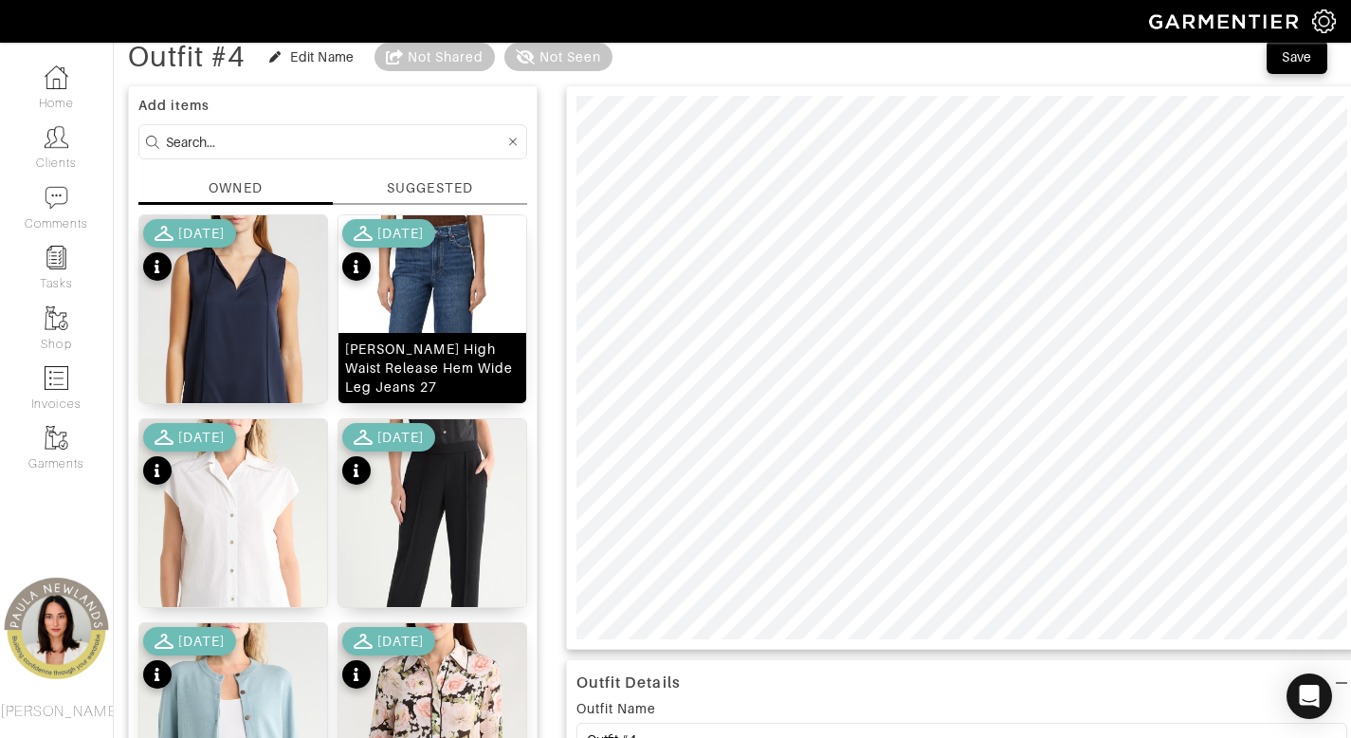
click at [441, 368] on div "Anessa High Waist Release Hem Wide Leg Jeans 27" at bounding box center [432, 368] width 175 height 57
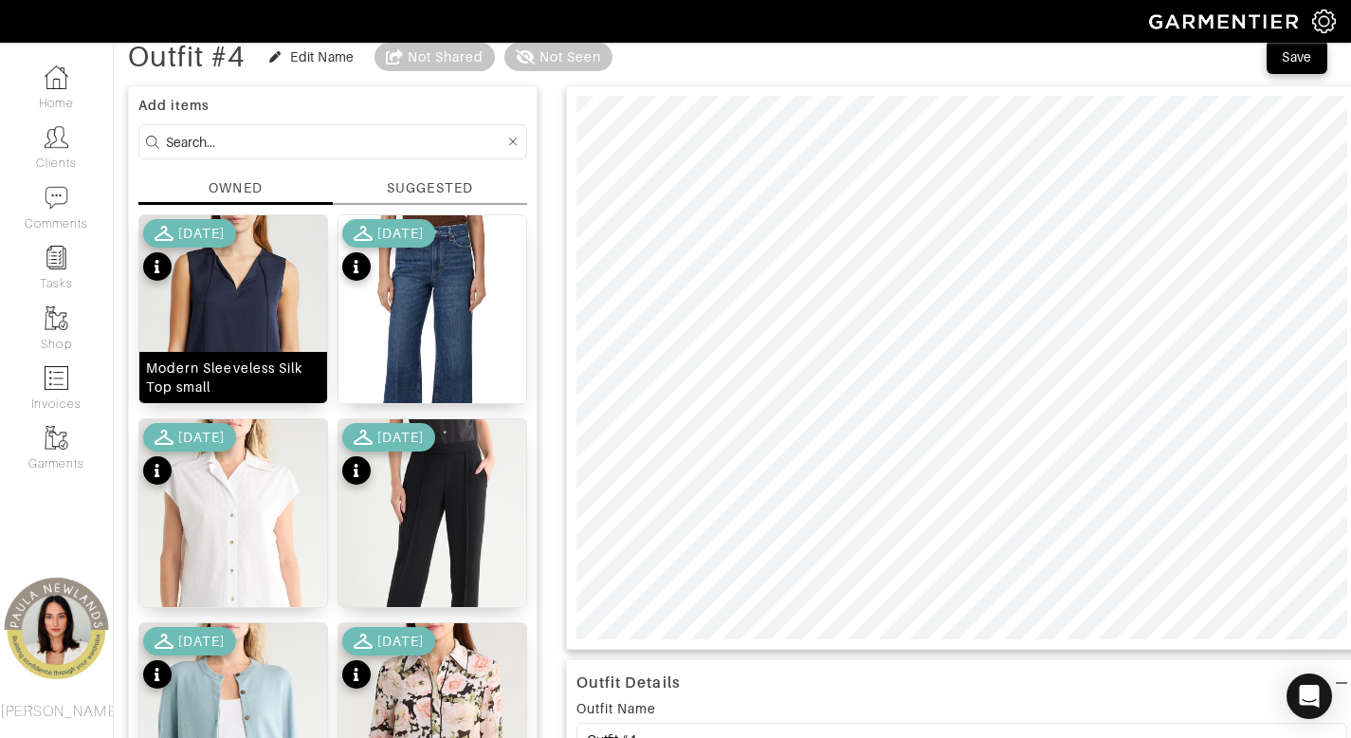
click at [235, 369] on div "Modern Sleeveless Silk Top small" at bounding box center [233, 377] width 175 height 38
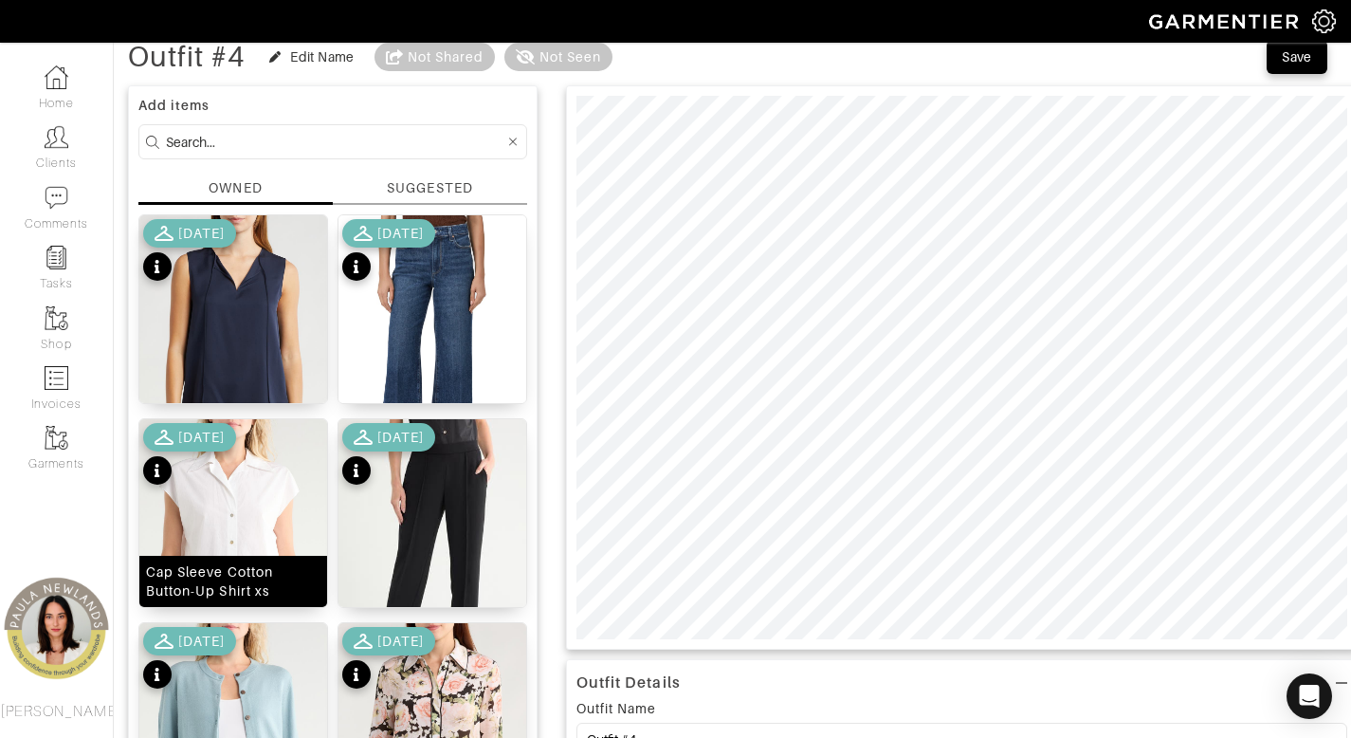
click at [263, 584] on div "Cap Sleeve Cotton Button-Up Shirt xs" at bounding box center [233, 581] width 175 height 38
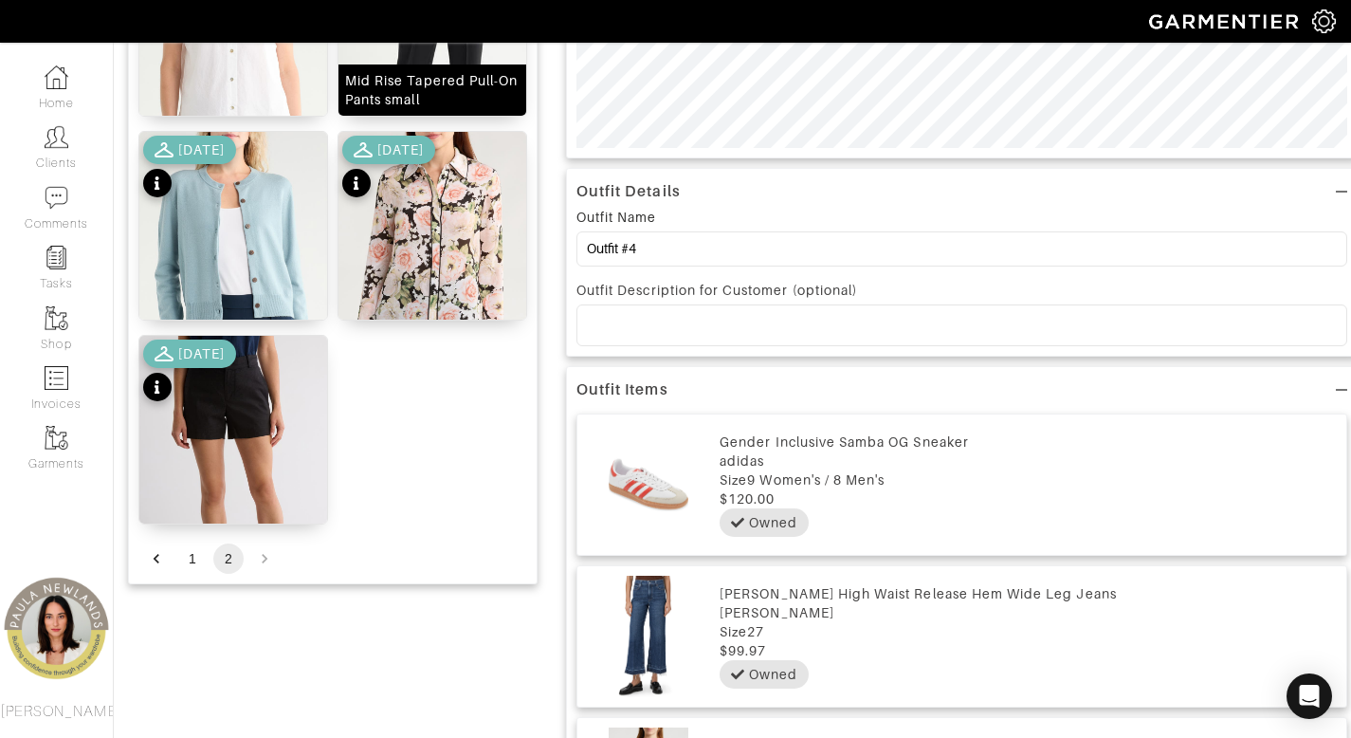
scroll to position [501, 0]
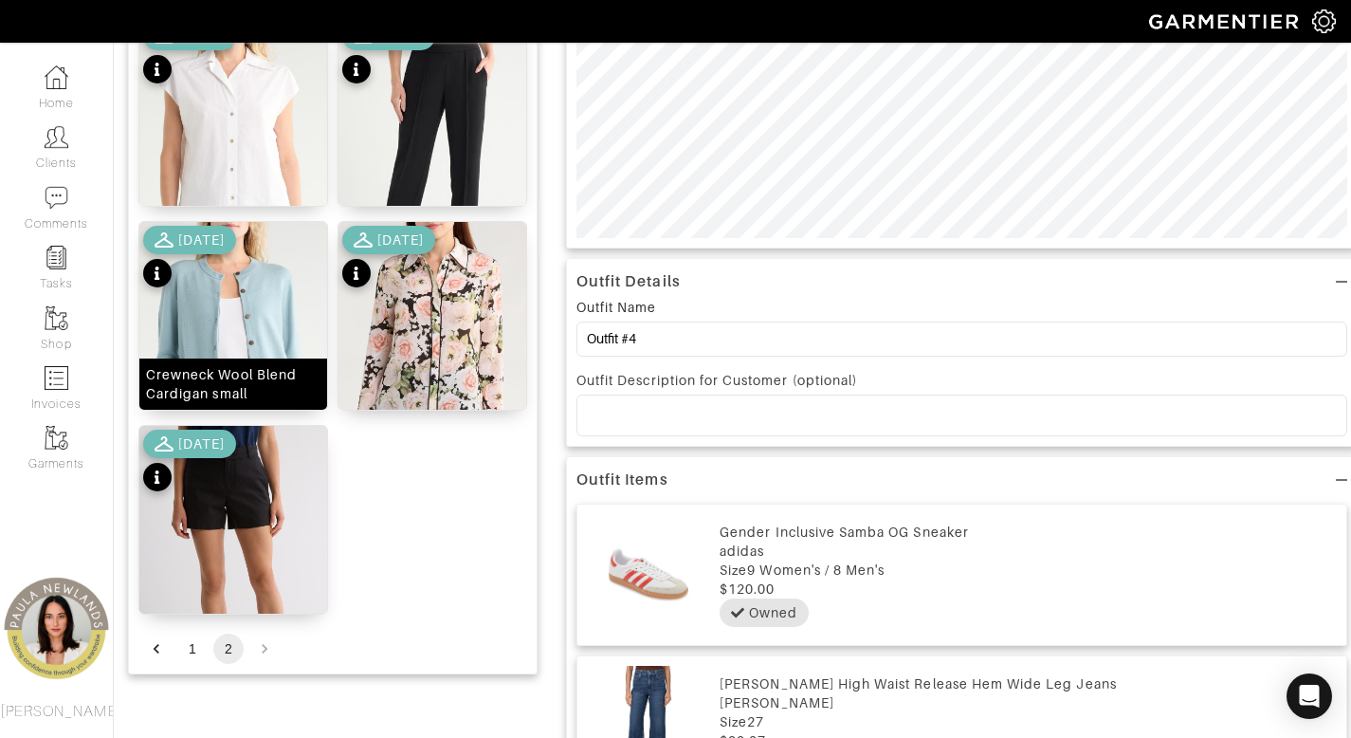
click at [226, 386] on div "Crewneck Wool Blend Cardigan small" at bounding box center [233, 384] width 175 height 38
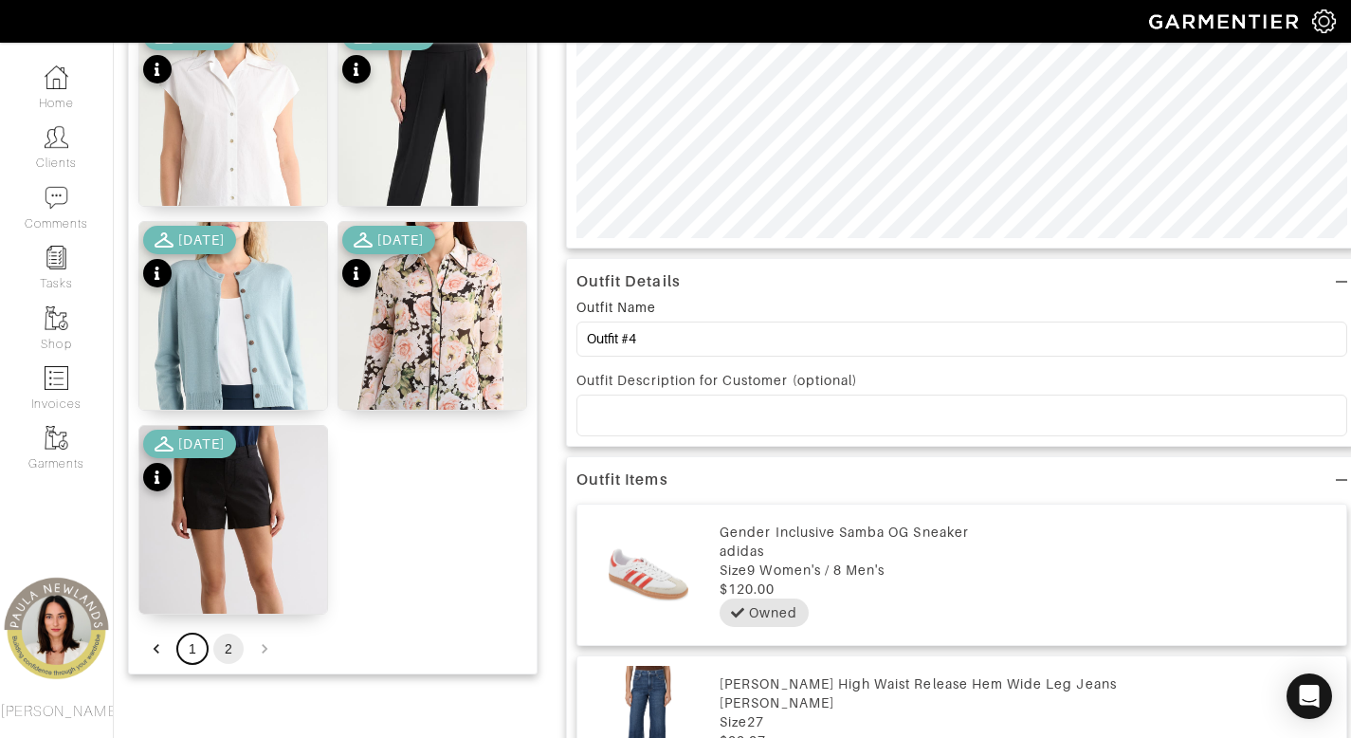
click at [192, 651] on button "1" at bounding box center [192, 649] width 30 height 30
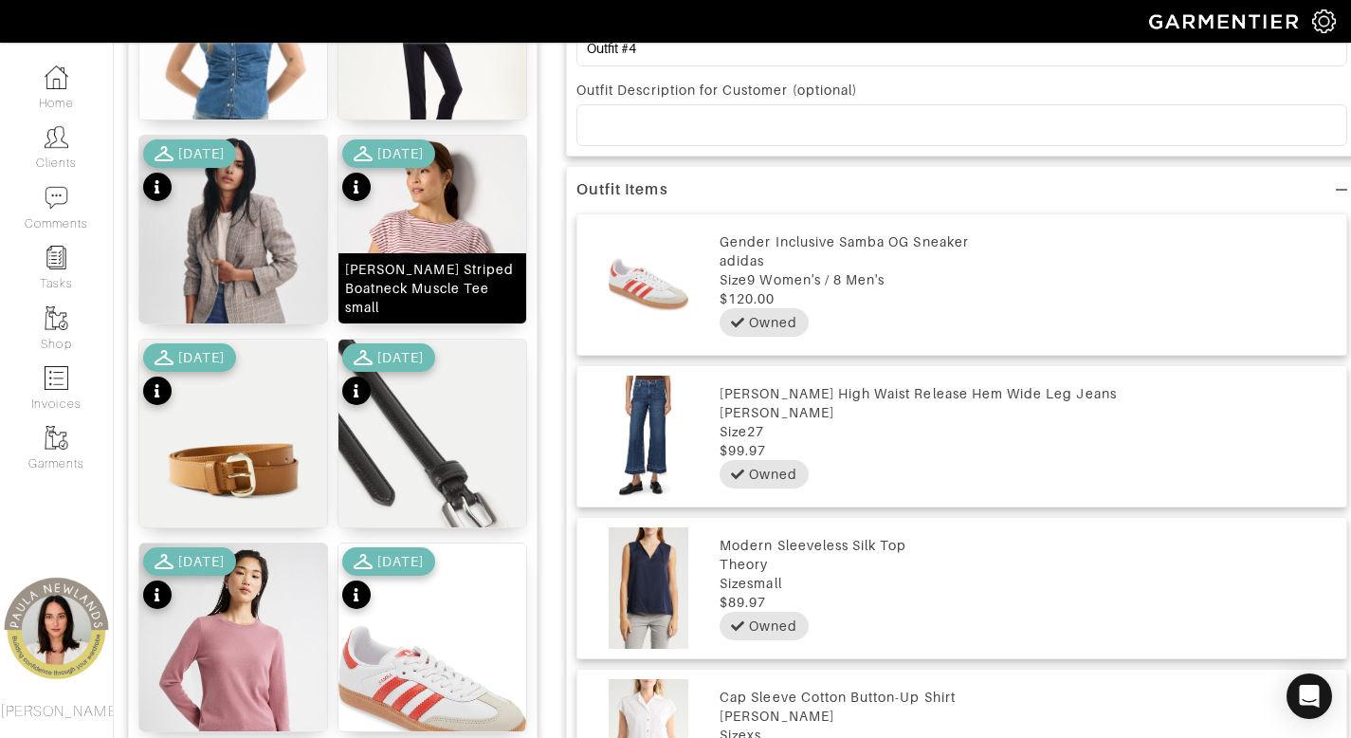
scroll to position [805, 0]
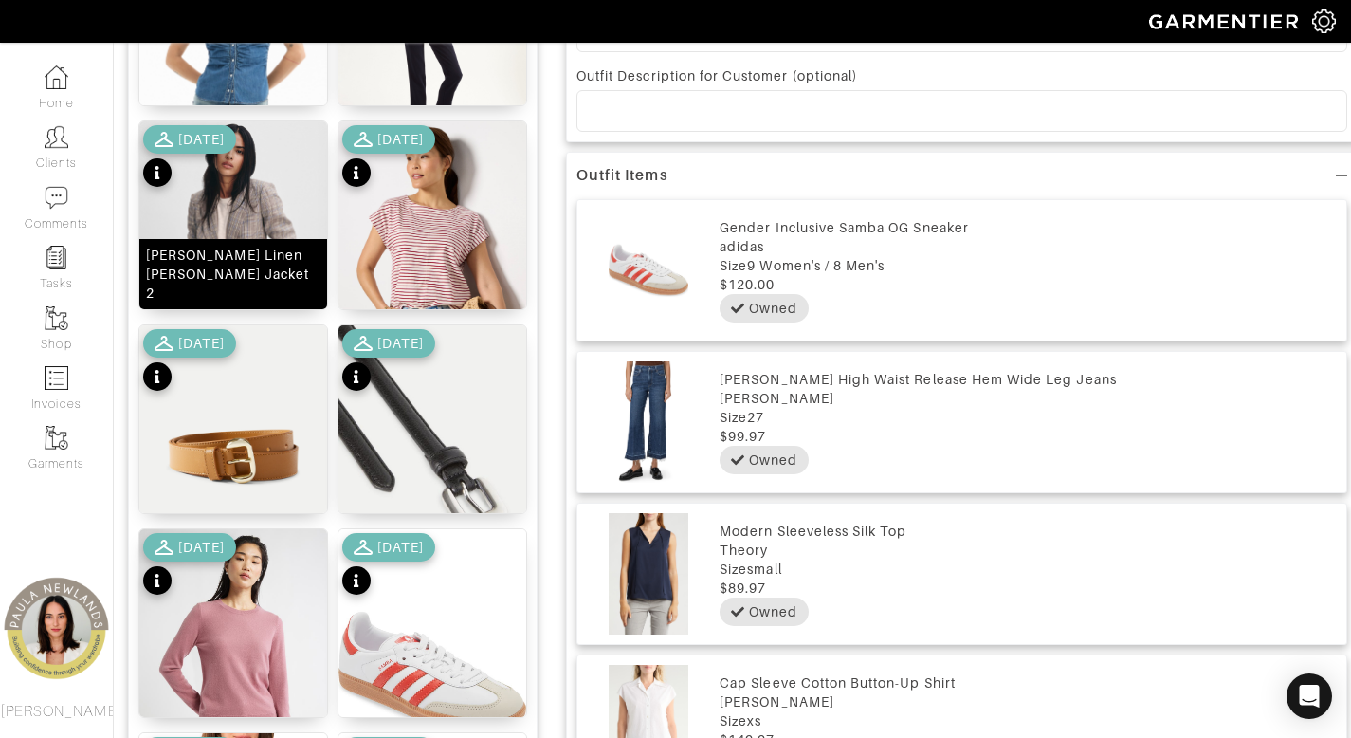
click at [252, 295] on div "Obie Linen Dickey Jacket 2" at bounding box center [233, 274] width 175 height 57
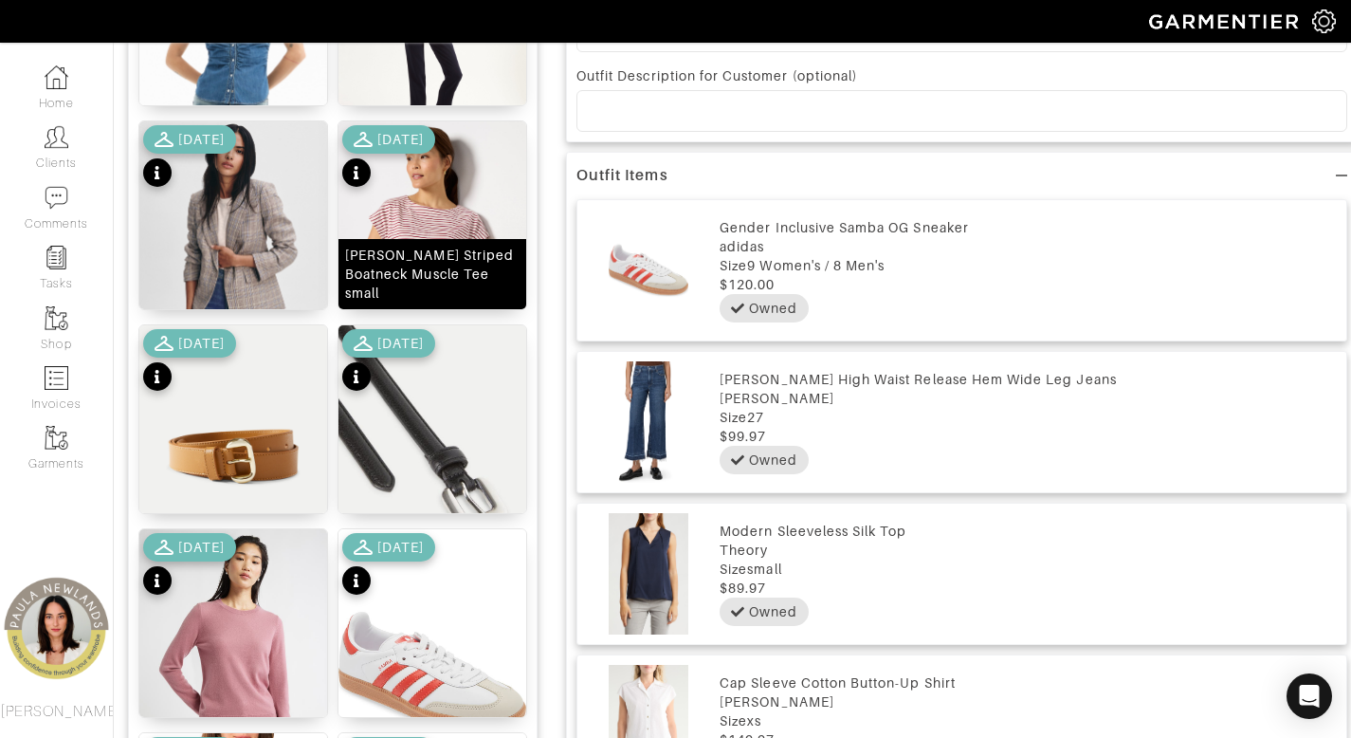
click at [425, 291] on div "Molly Striped Boatneck Muscle Tee small" at bounding box center [432, 274] width 175 height 57
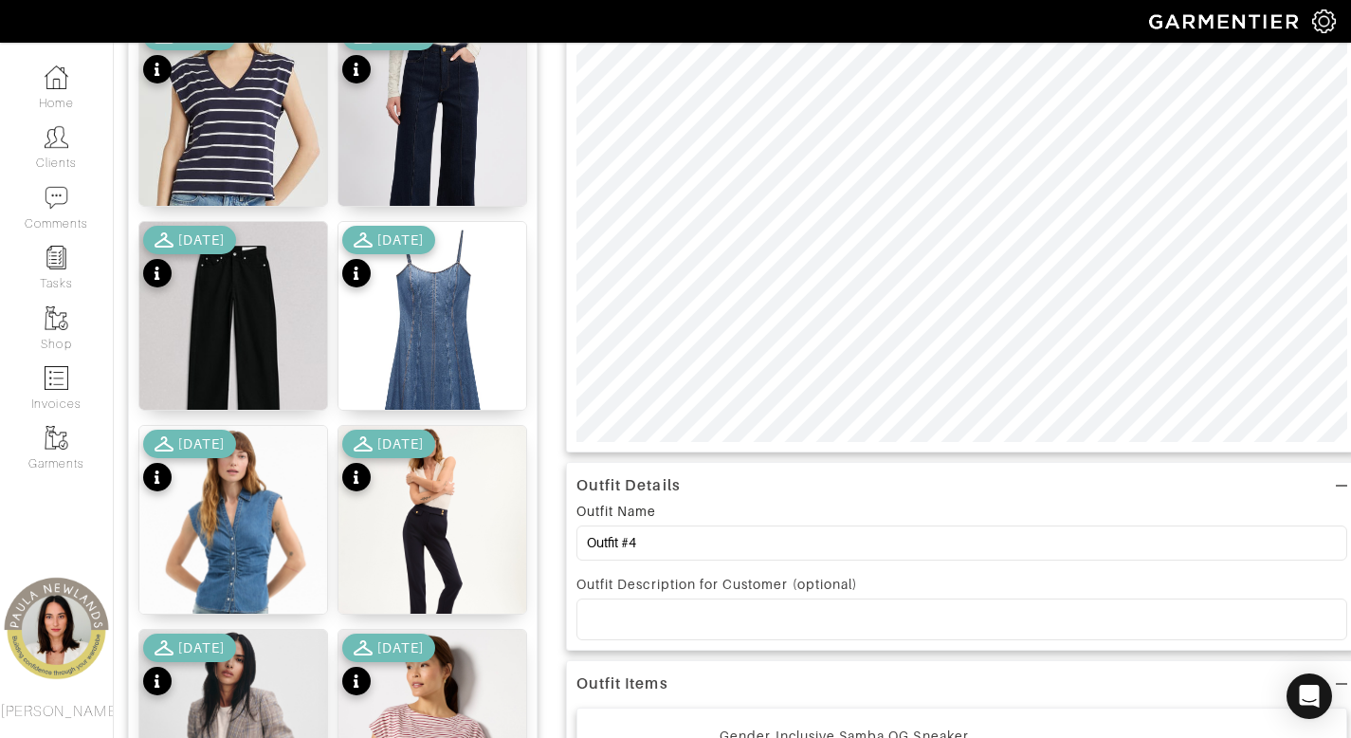
scroll to position [129, 0]
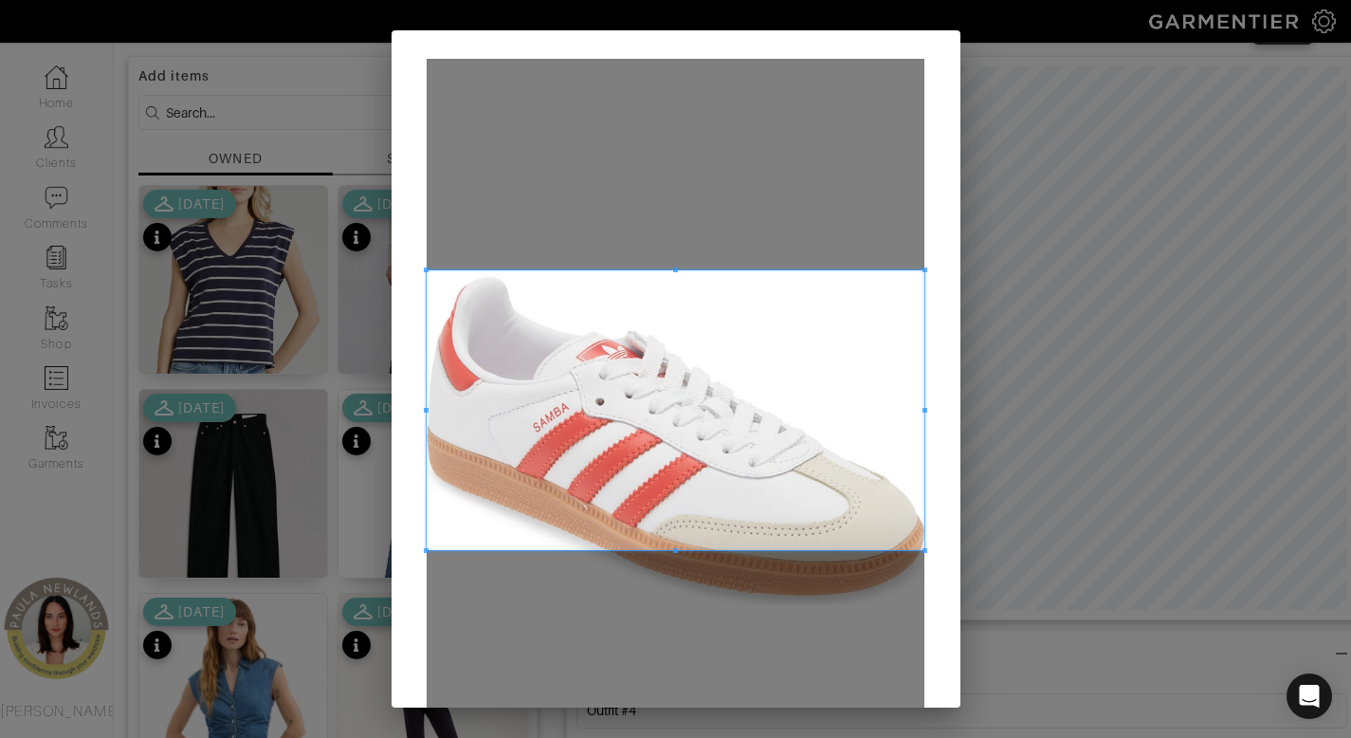
click at [735, 356] on span at bounding box center [676, 410] width 498 height 280
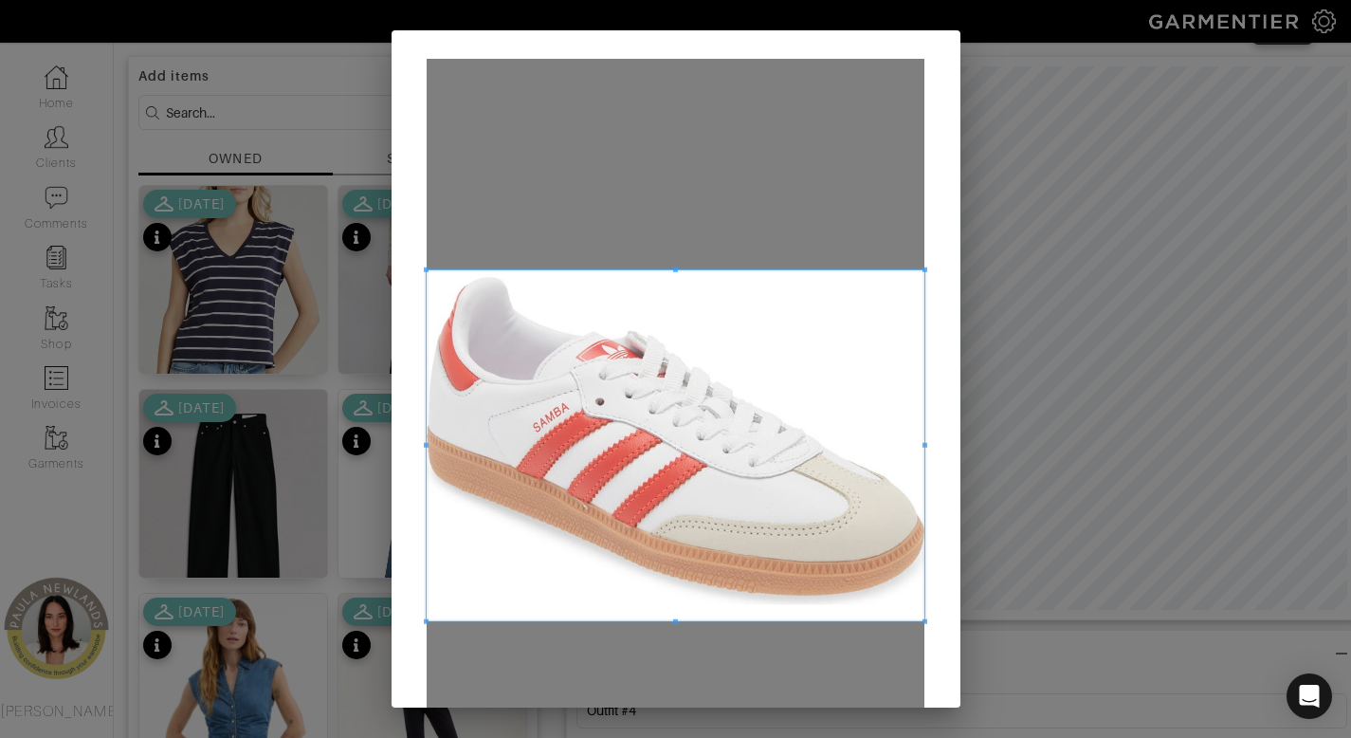
click at [654, 620] on span at bounding box center [676, 621] width 498 height 5
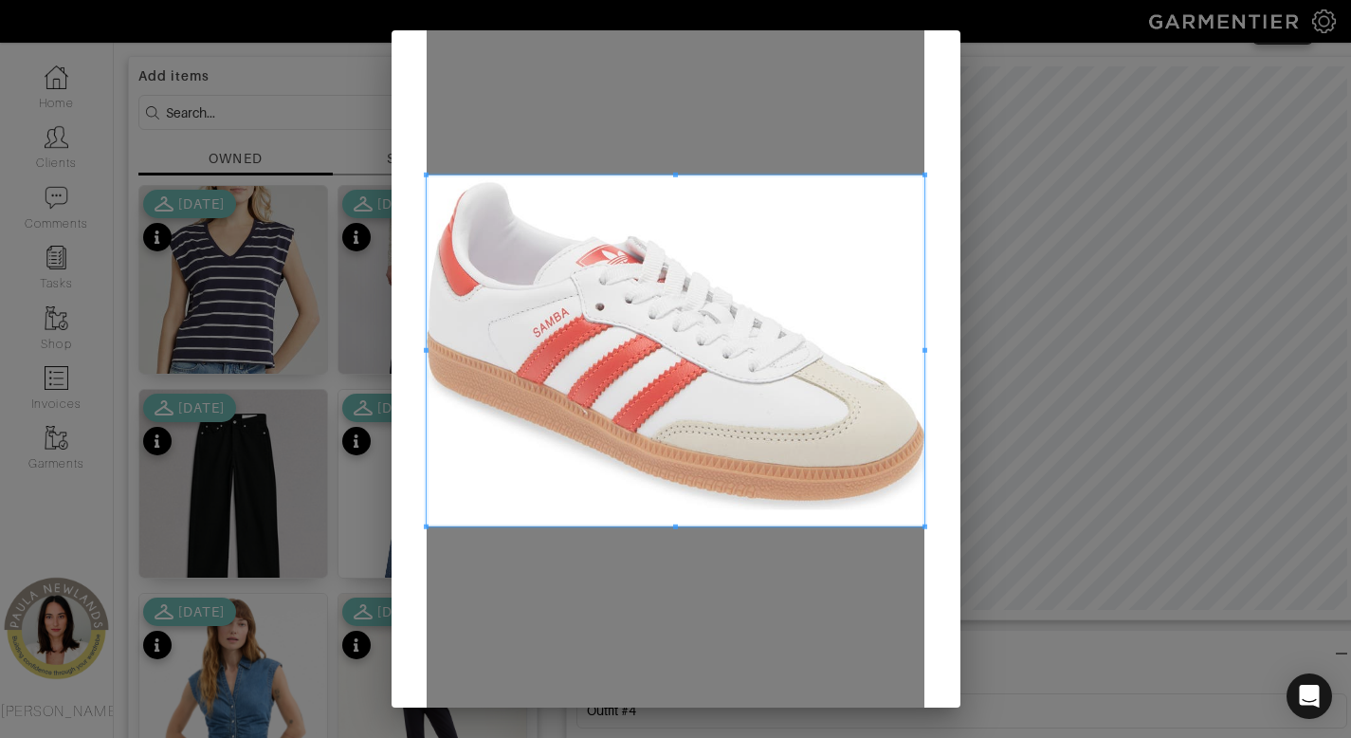
scroll to position [196, 0]
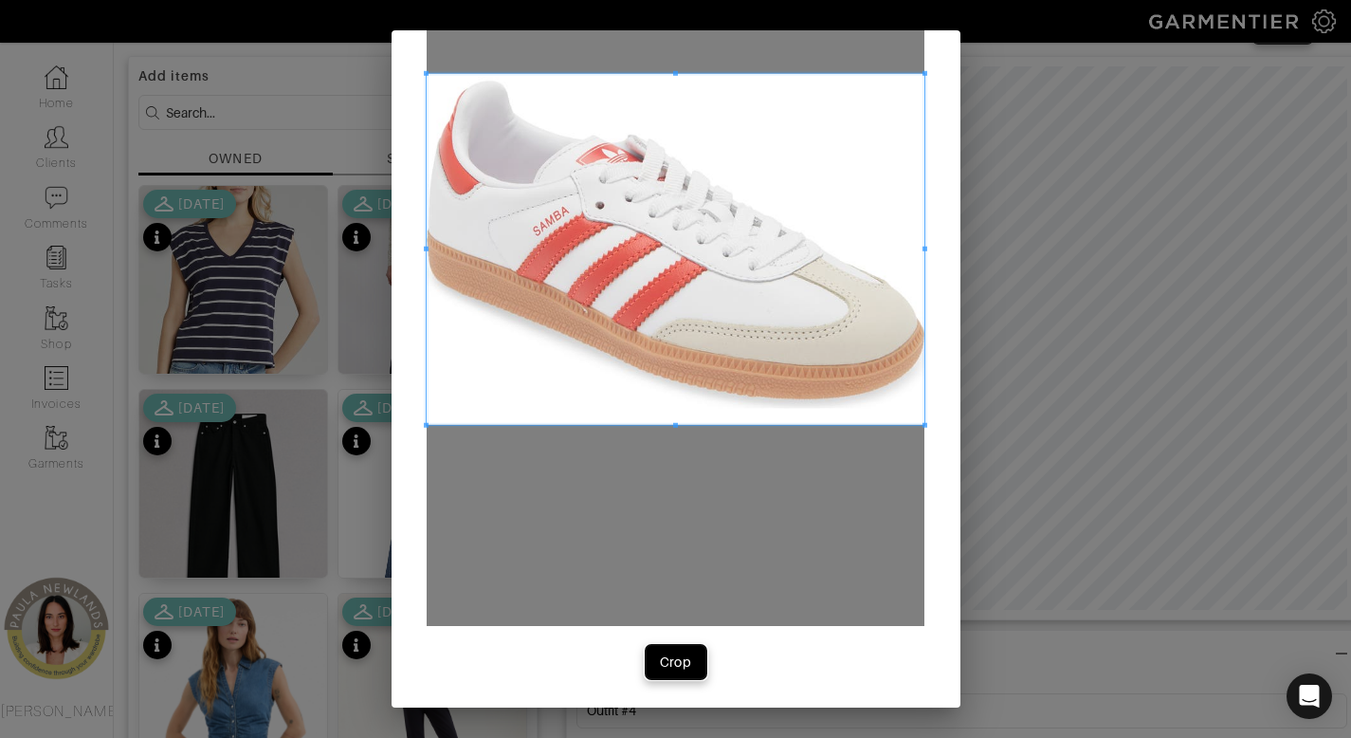
click at [691, 670] on button "Crop" at bounding box center [676, 662] width 61 height 34
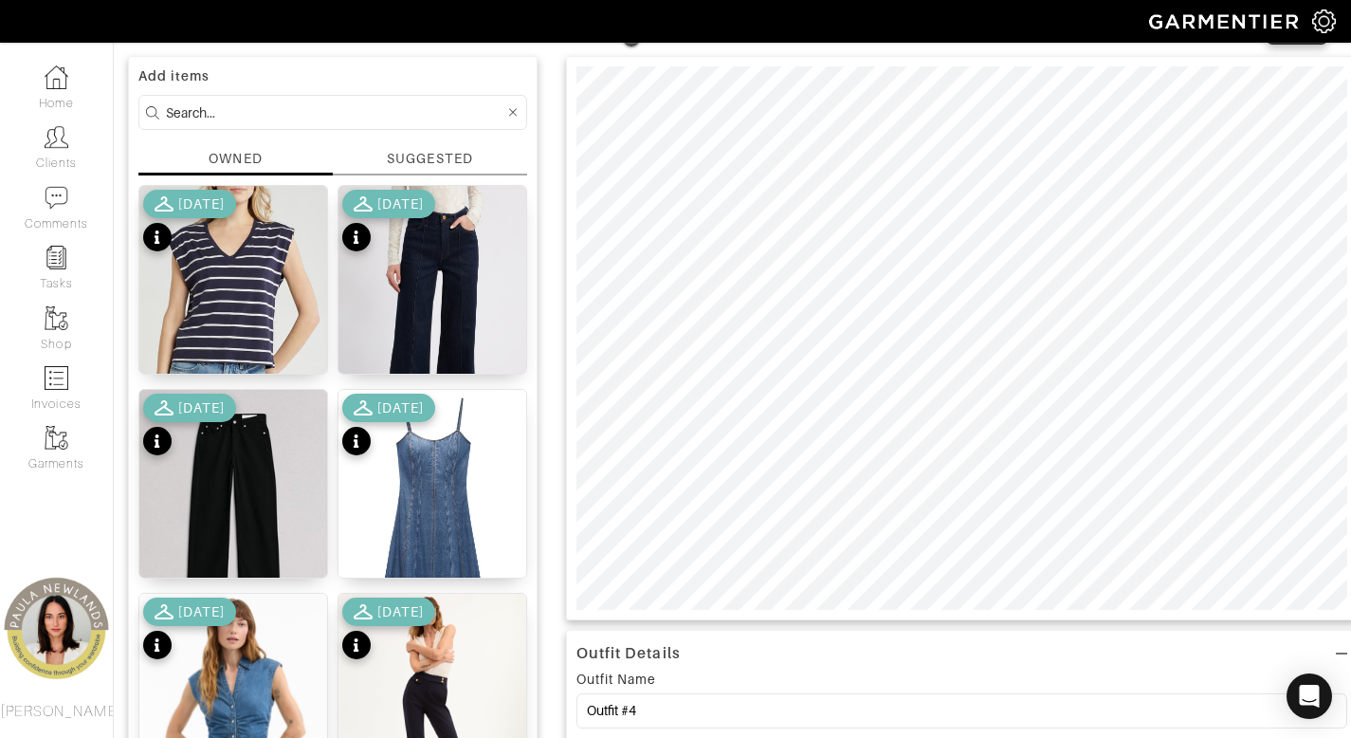
click at [343, 102] on input at bounding box center [335, 113] width 339 height 24
type input "belt"
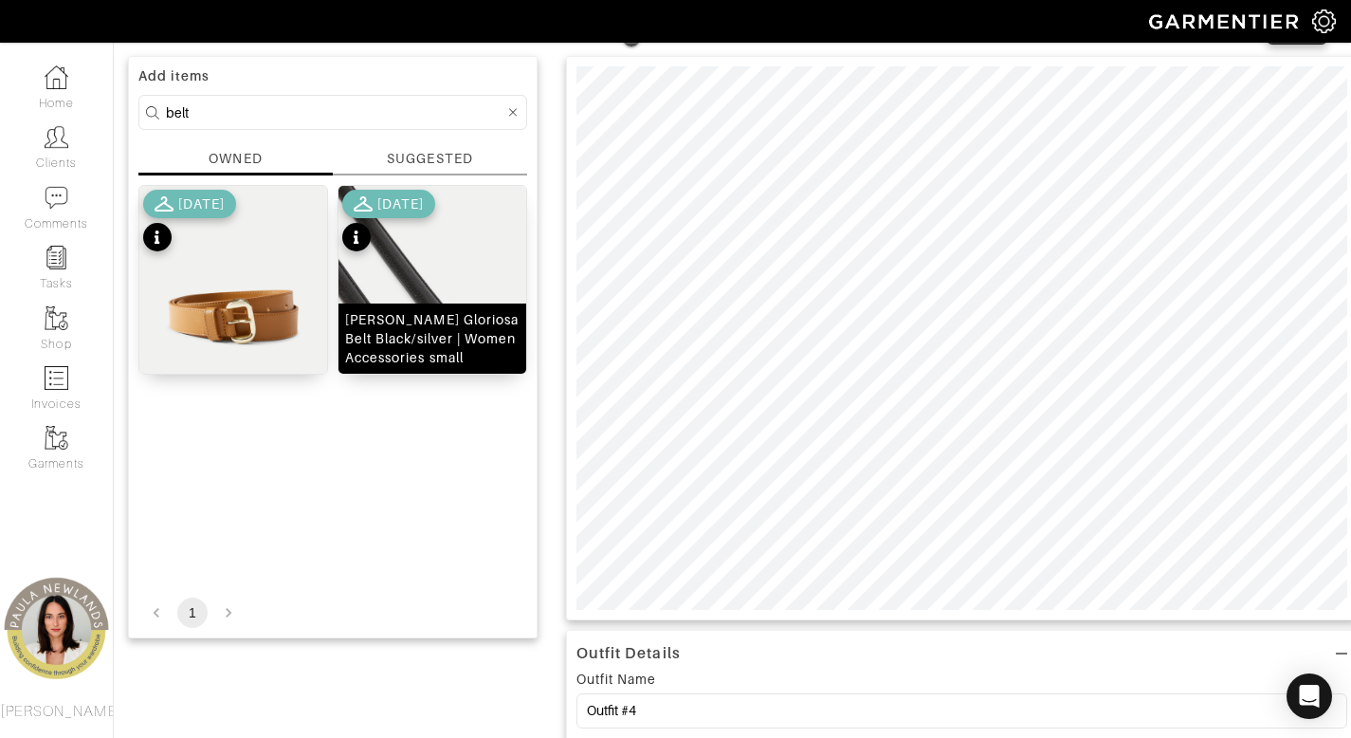
click at [433, 334] on div "Veronica Beard Gloriosa Belt Black/silver | Women Accessories small" at bounding box center [432, 338] width 175 height 57
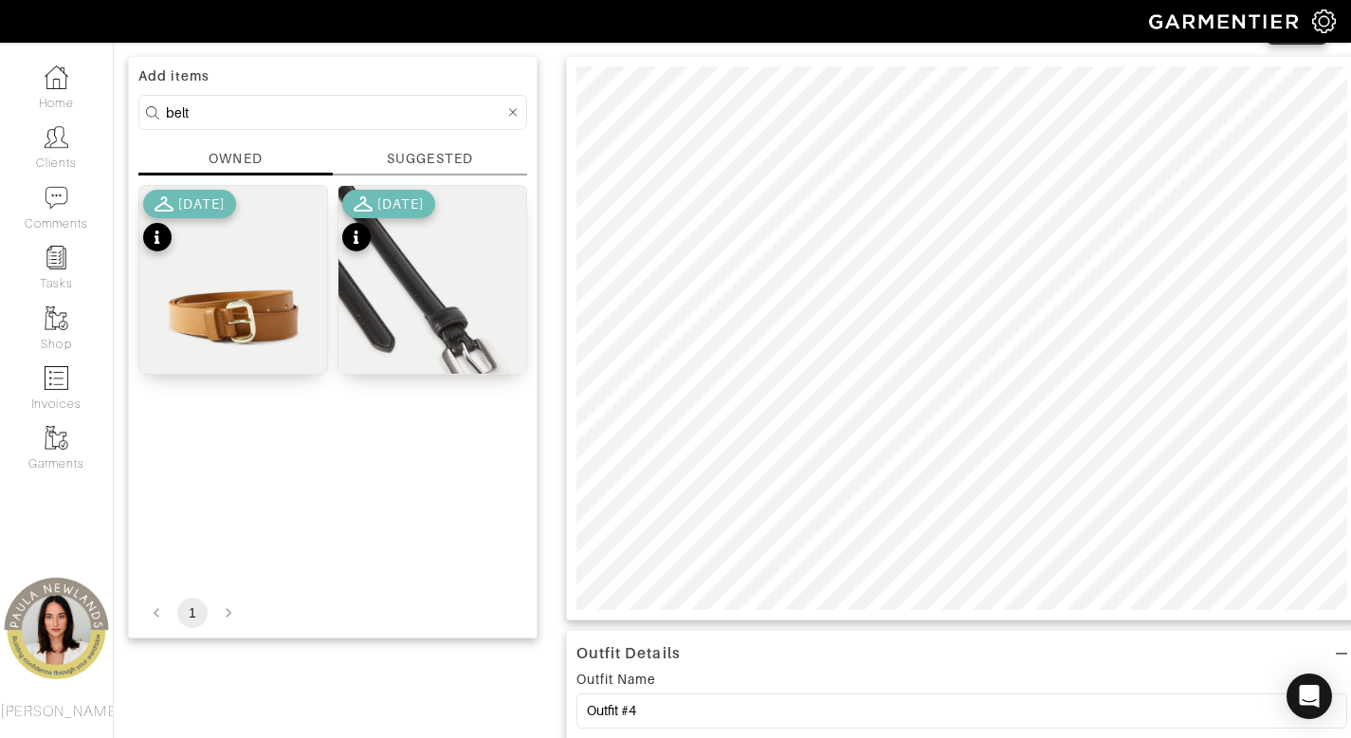
scroll to position [0, 0]
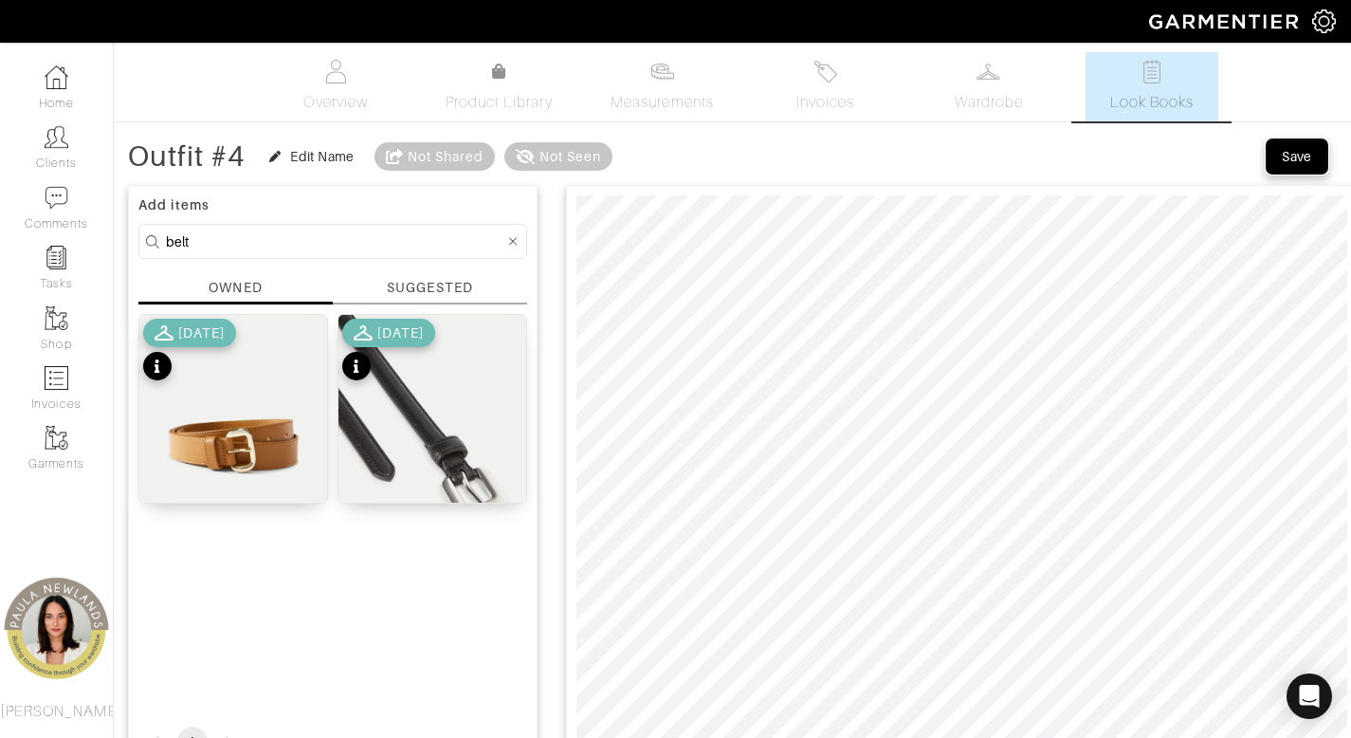
click at [1299, 153] on div "Save" at bounding box center [1297, 156] width 30 height 19
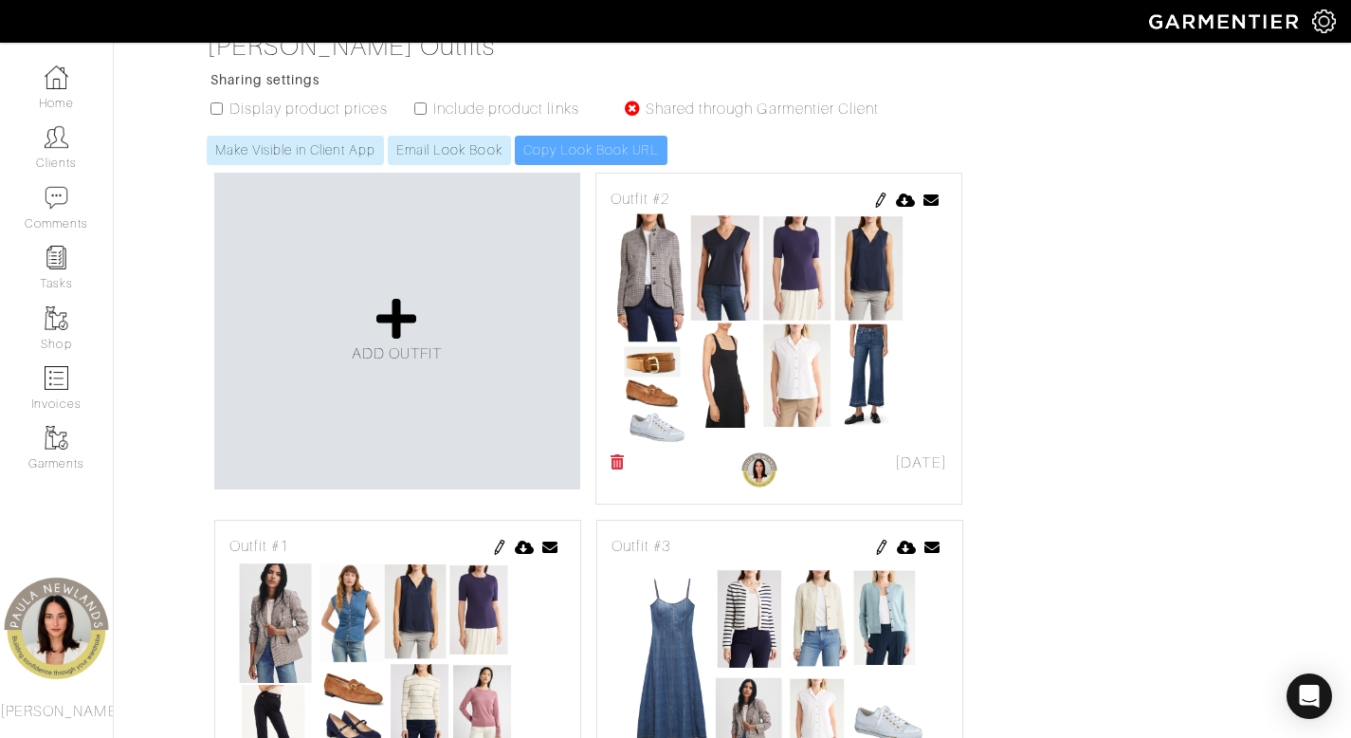
scroll to position [399, 0]
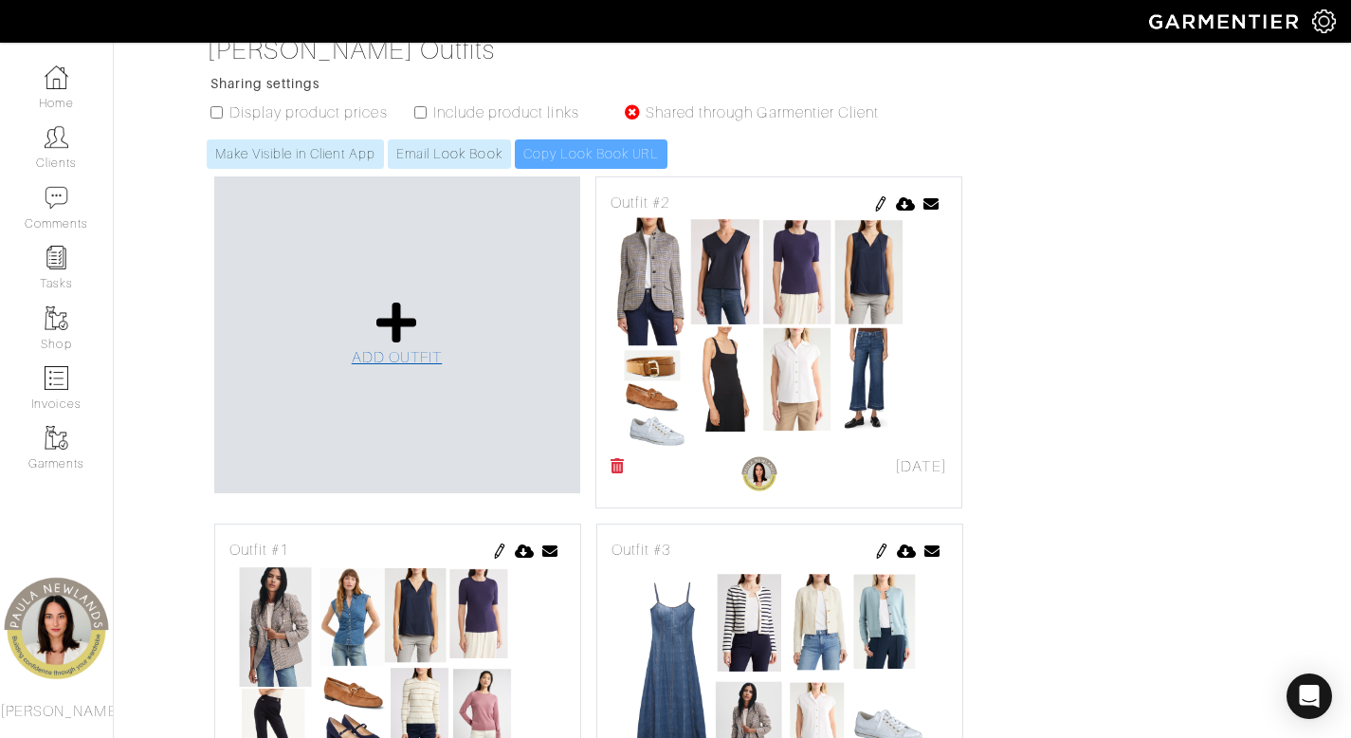
click at [395, 300] on icon at bounding box center [397, 323] width 41 height 46
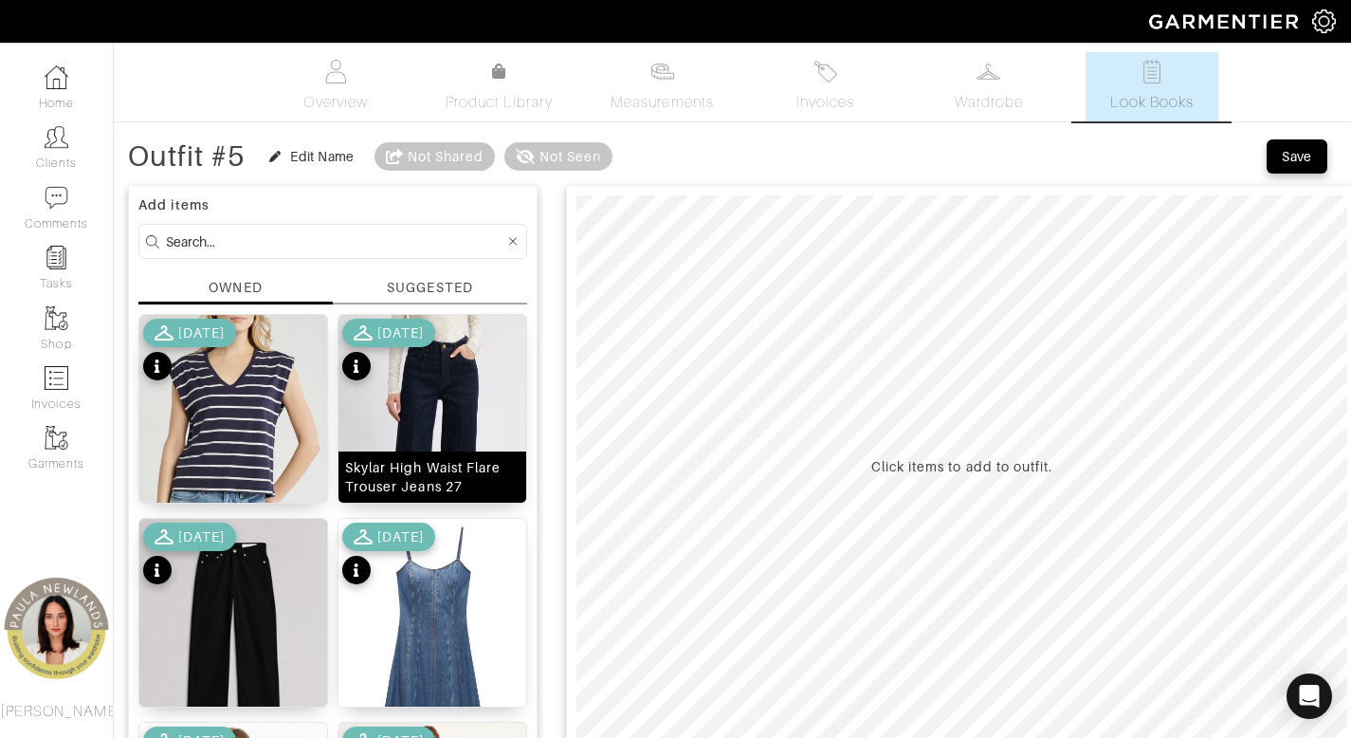
click at [432, 476] on div "Skylar High Waist Flare Trouser Jeans 27" at bounding box center [432, 477] width 175 height 38
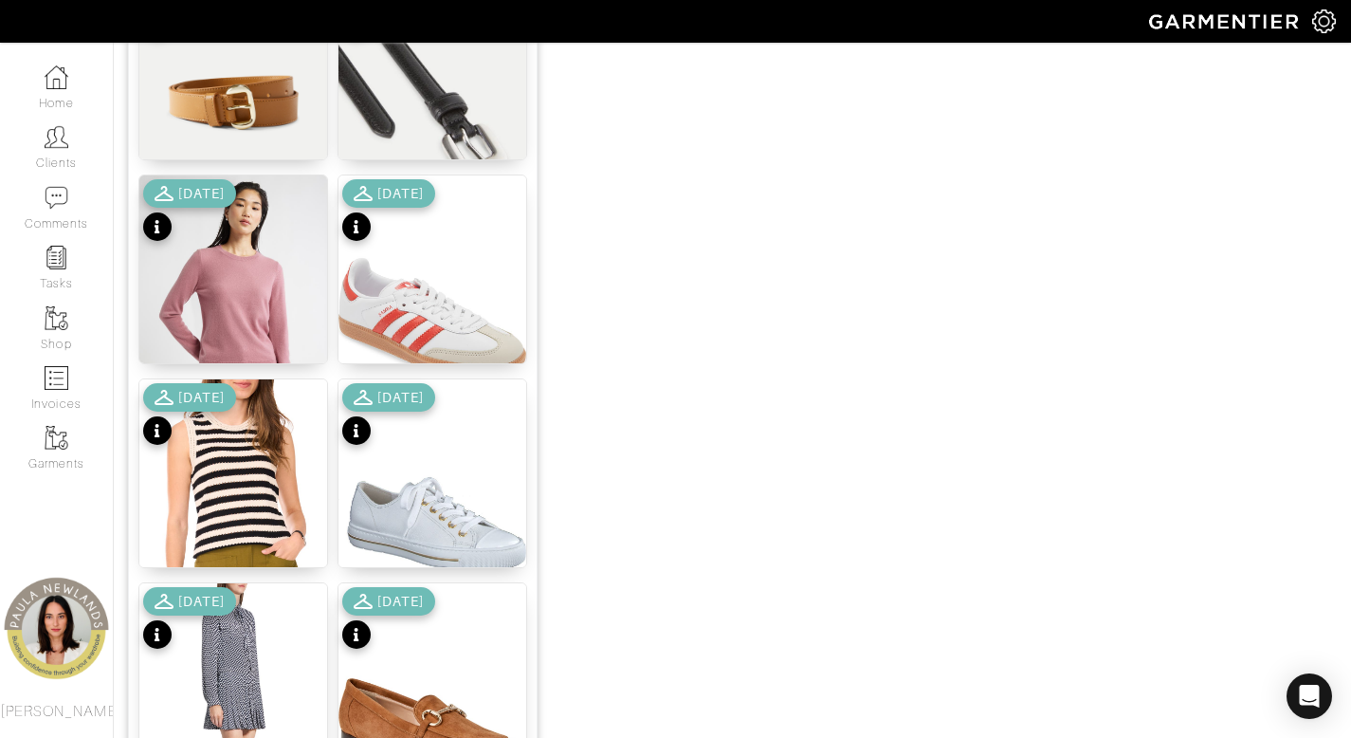
scroll to position [1302, 0]
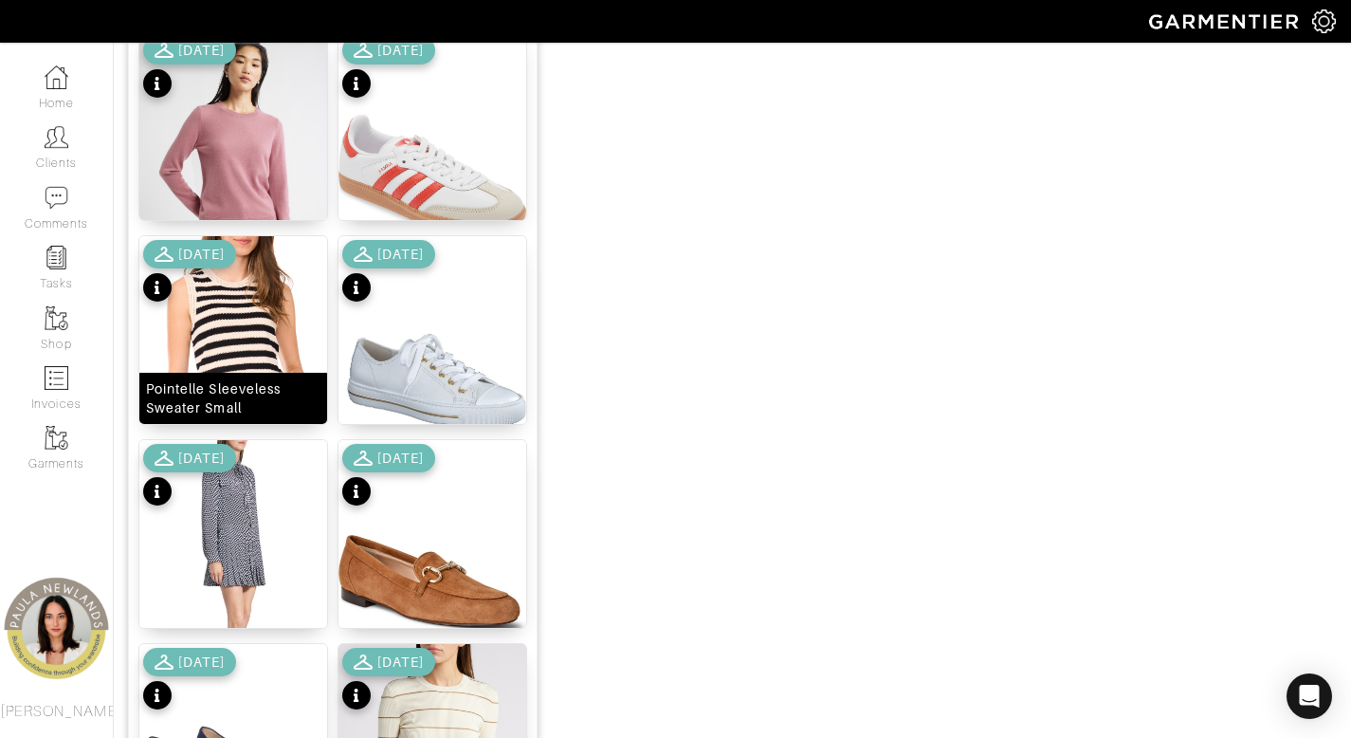
click at [210, 396] on div "Pointelle Sleeveless Sweater Small" at bounding box center [233, 398] width 175 height 38
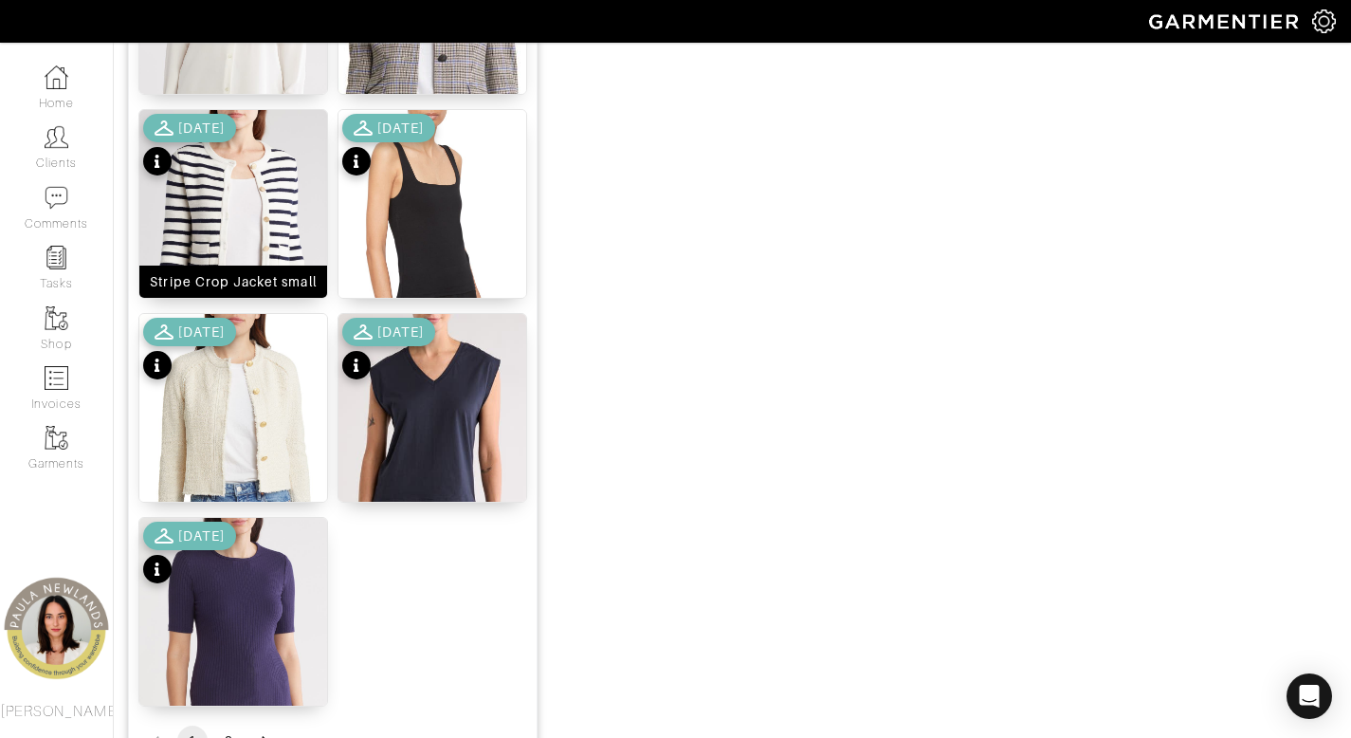
scroll to position [2253, 0]
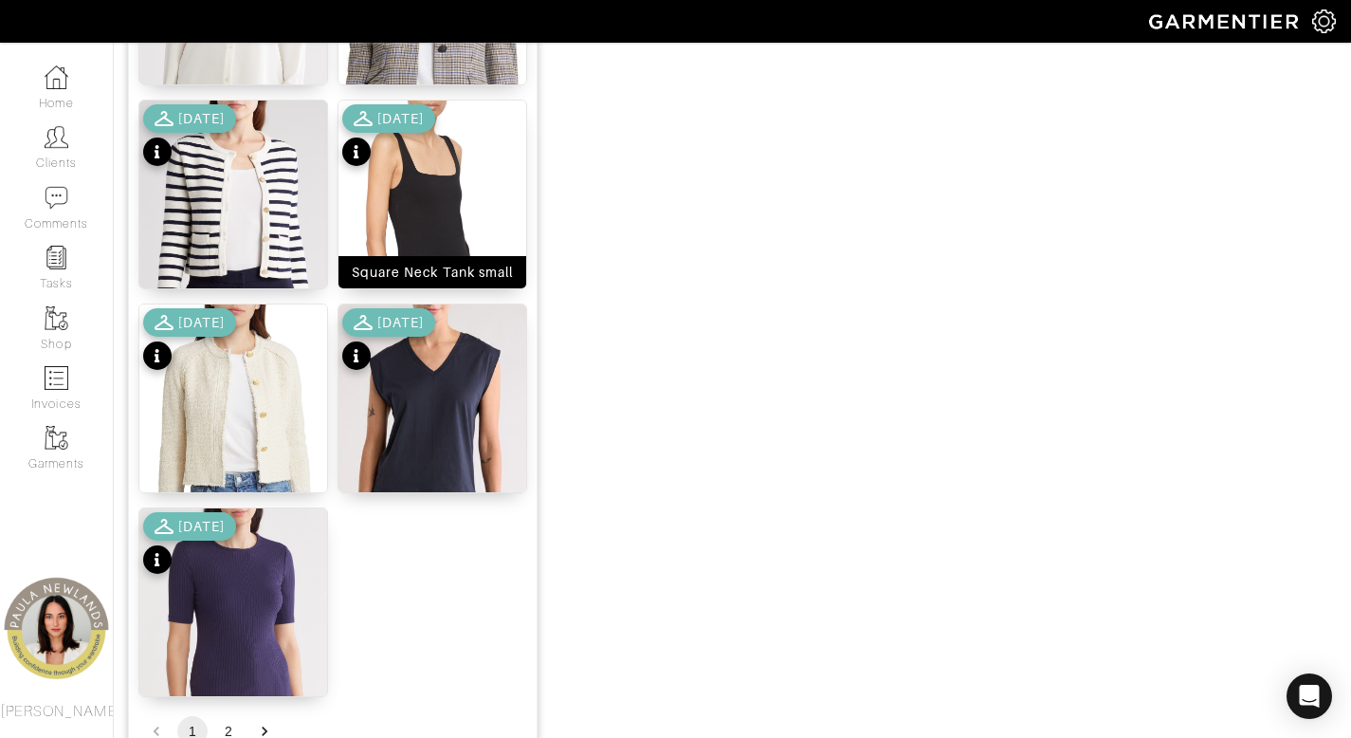
click at [444, 262] on div "Square Neck Tank small" at bounding box center [433, 272] width 188 height 32
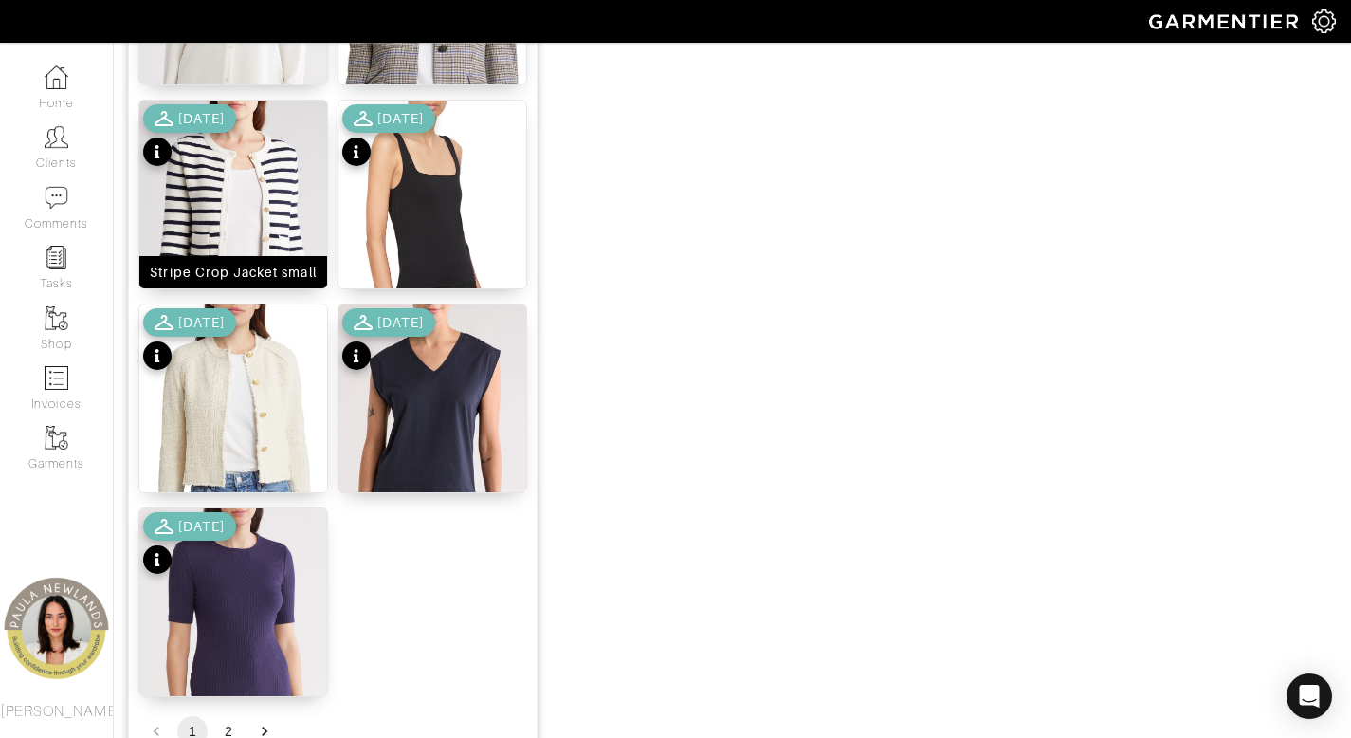
click at [251, 263] on div "Stripe Crop Jacket small" at bounding box center [233, 272] width 166 height 19
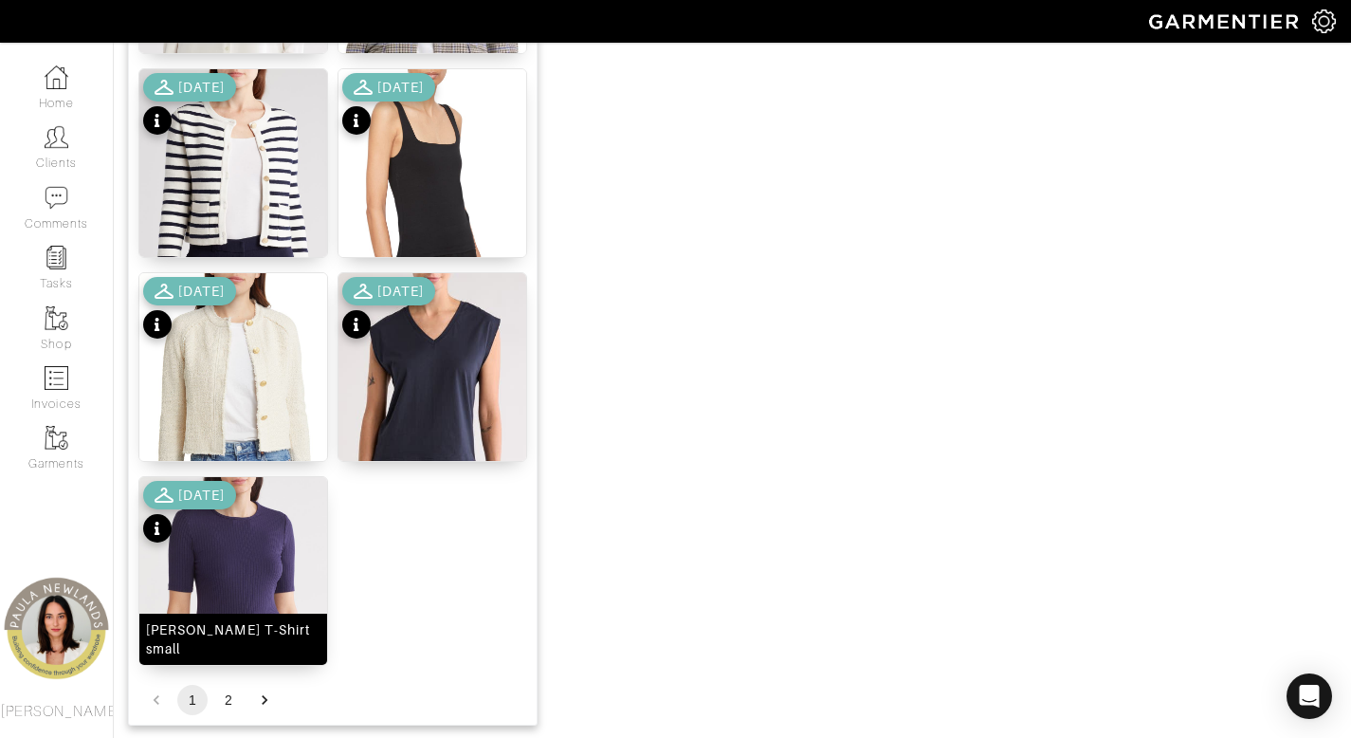
scroll to position [2363, 0]
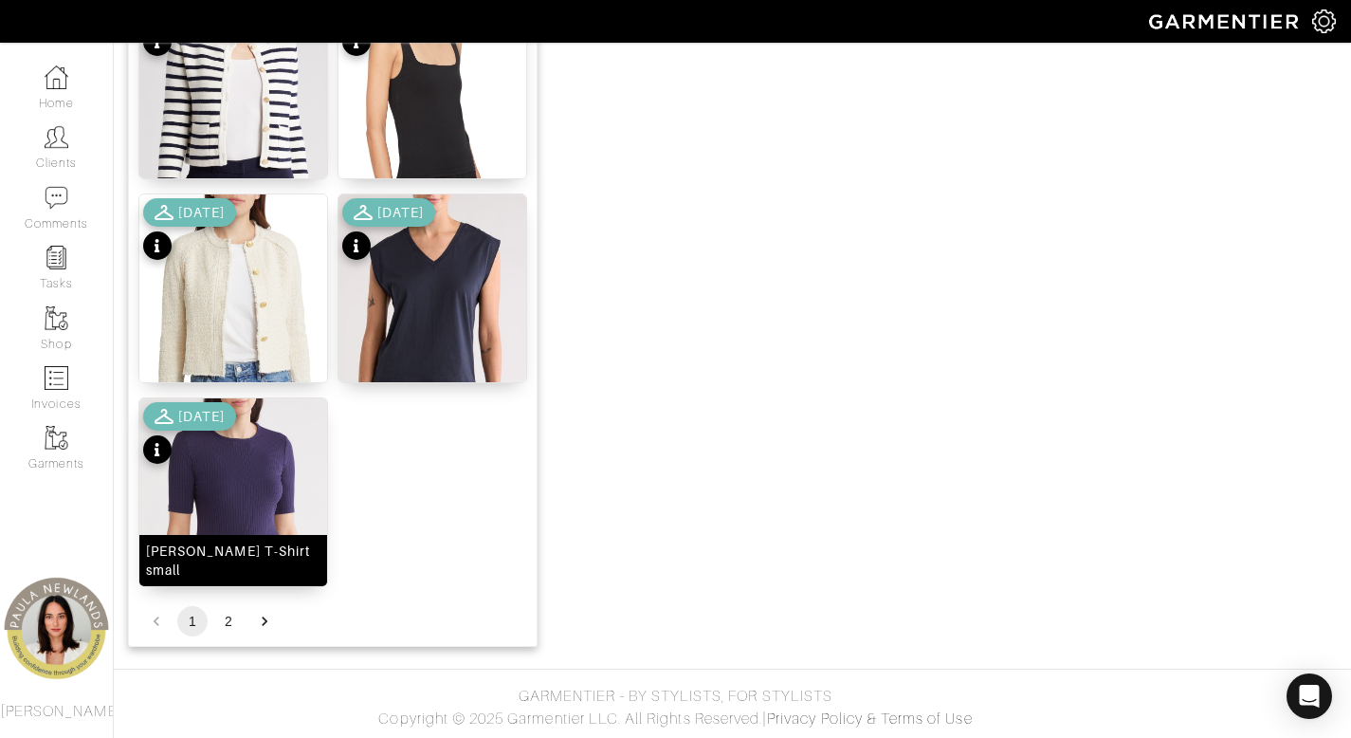
click at [231, 563] on div "Vivika Crewneck T-Shirt small" at bounding box center [233, 561] width 175 height 38
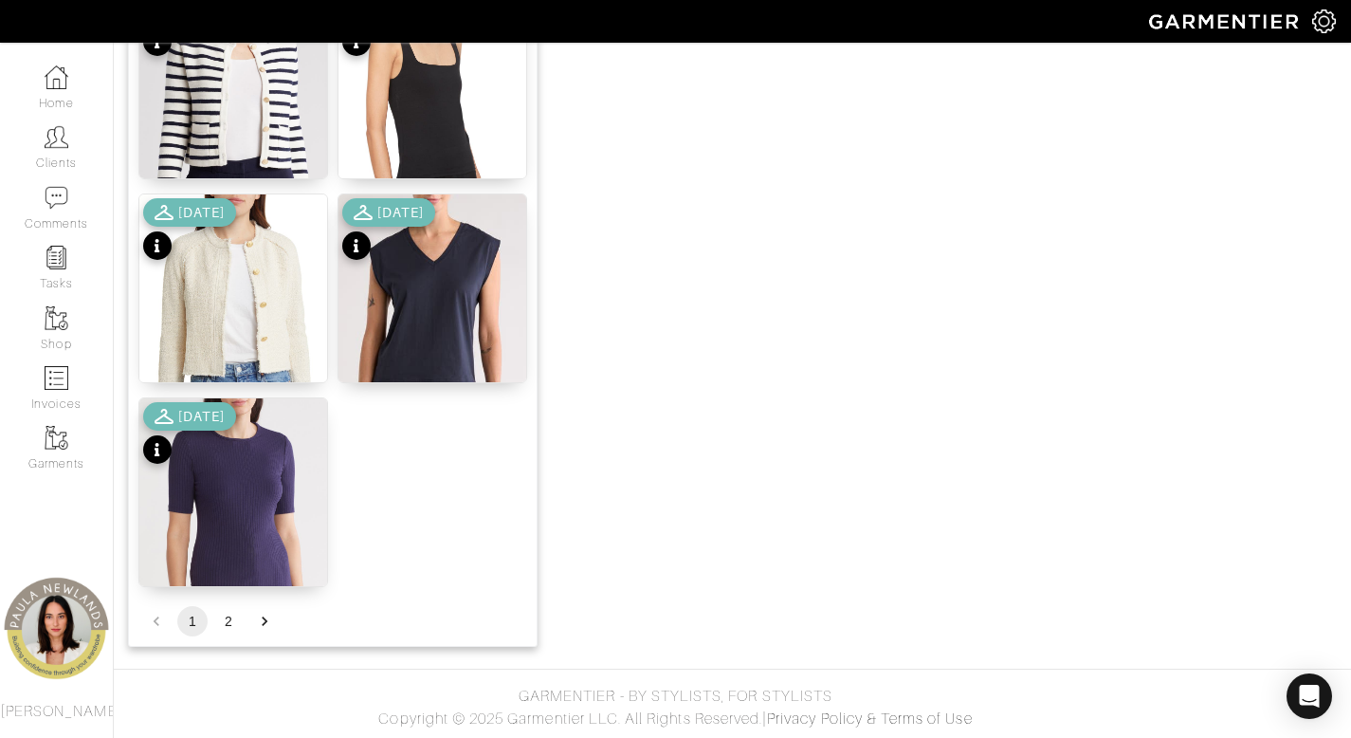
click at [238, 634] on li "2" at bounding box center [229, 621] width 36 height 30
click at [226, 615] on button "2" at bounding box center [228, 621] width 30 height 30
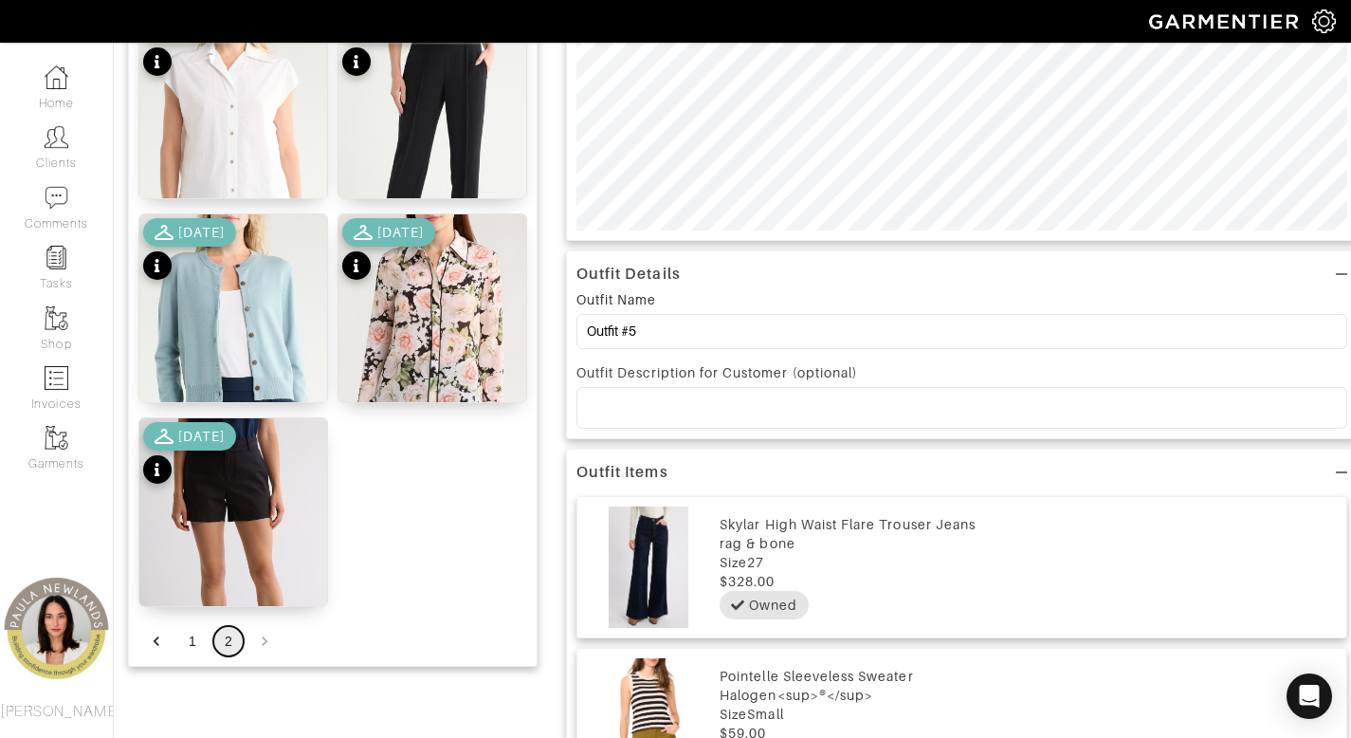
scroll to position [502, 0]
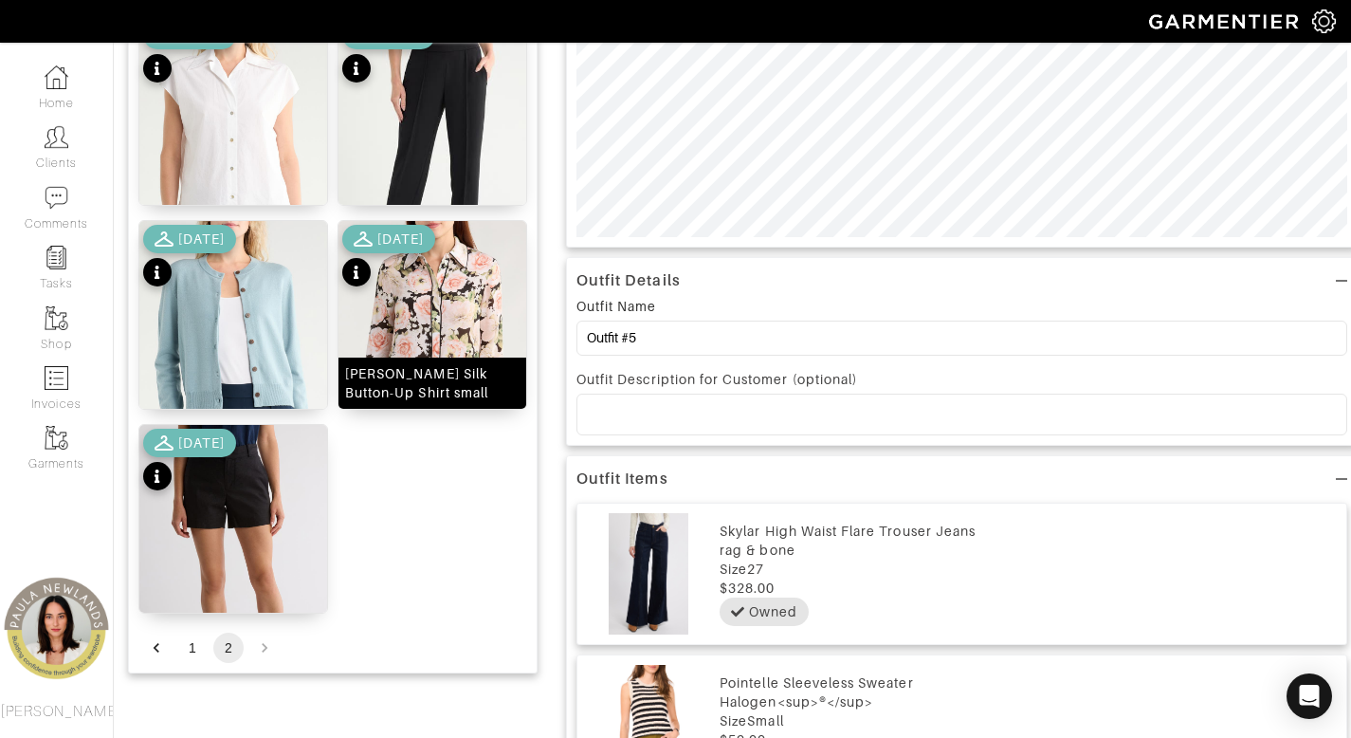
click at [409, 382] on div "Willa Silk Button-Up Shirt small" at bounding box center [432, 383] width 175 height 38
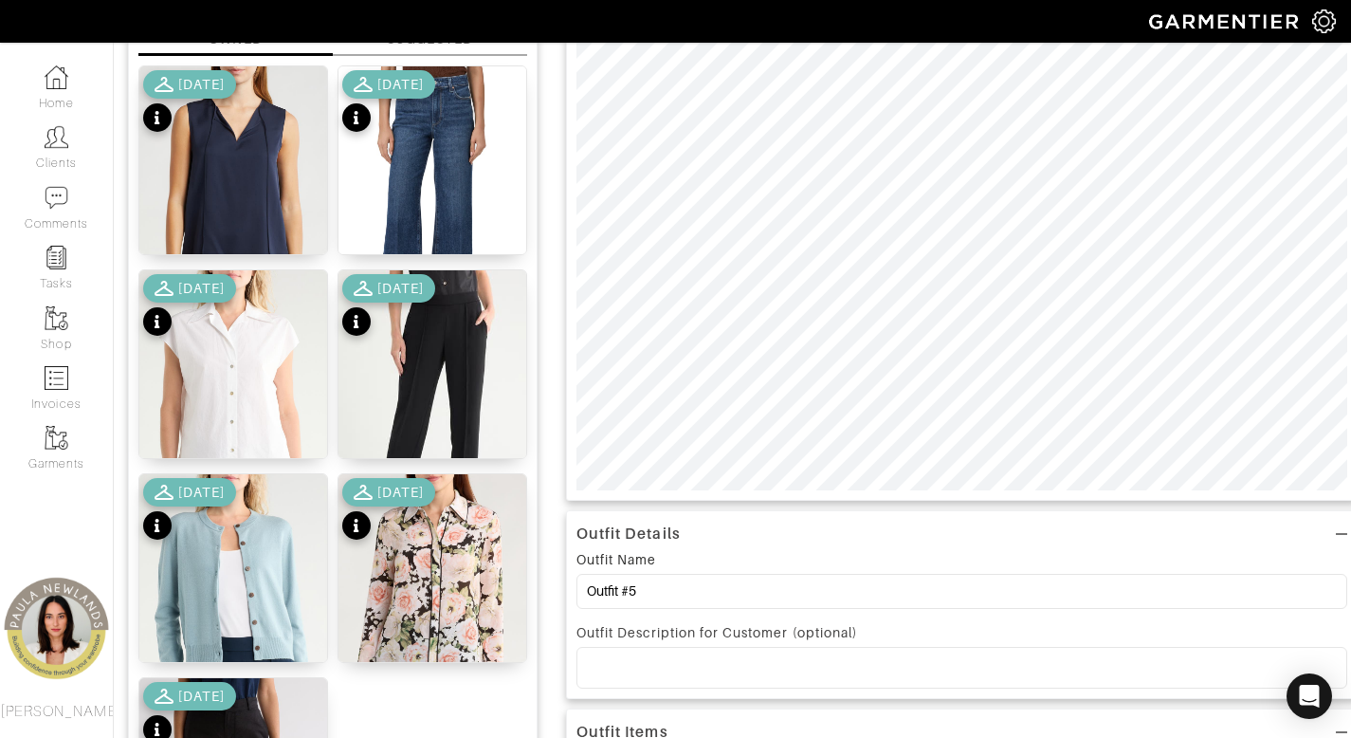
scroll to position [630, 0]
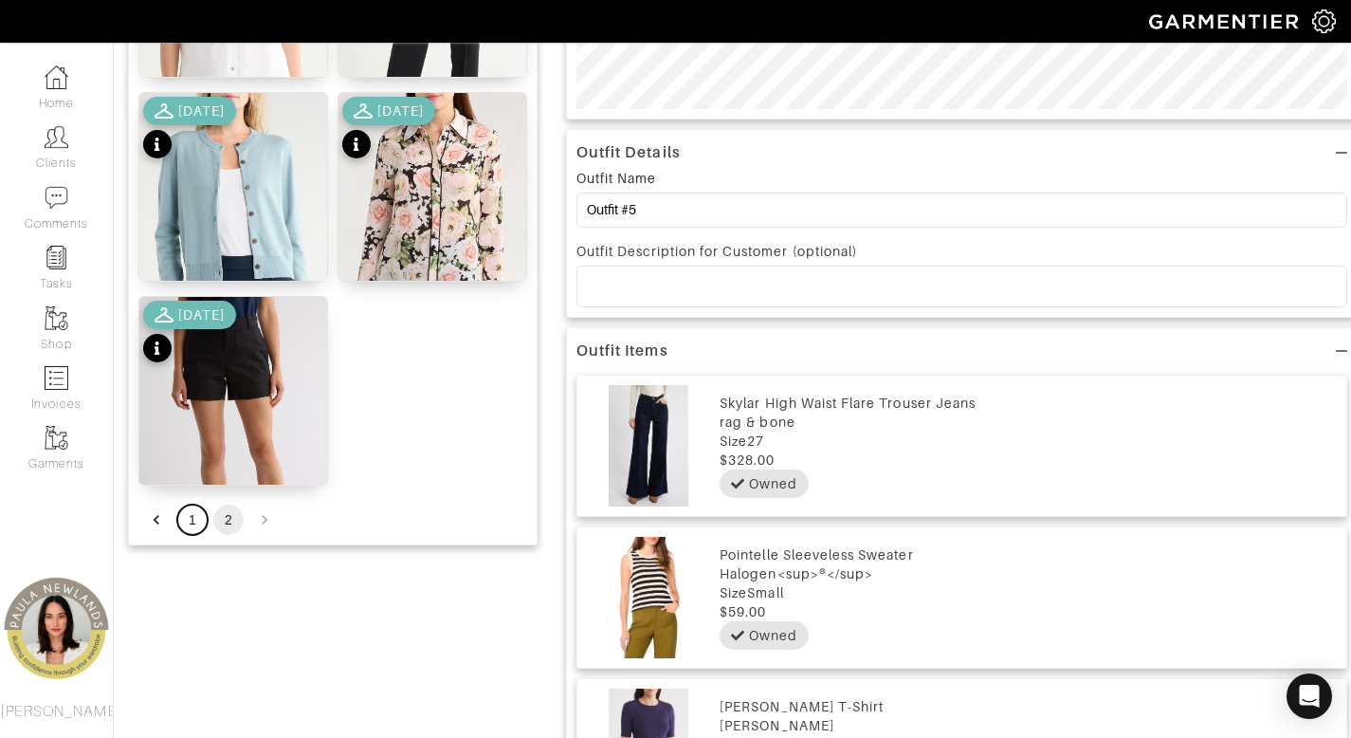
click at [197, 524] on button "1" at bounding box center [192, 520] width 30 height 30
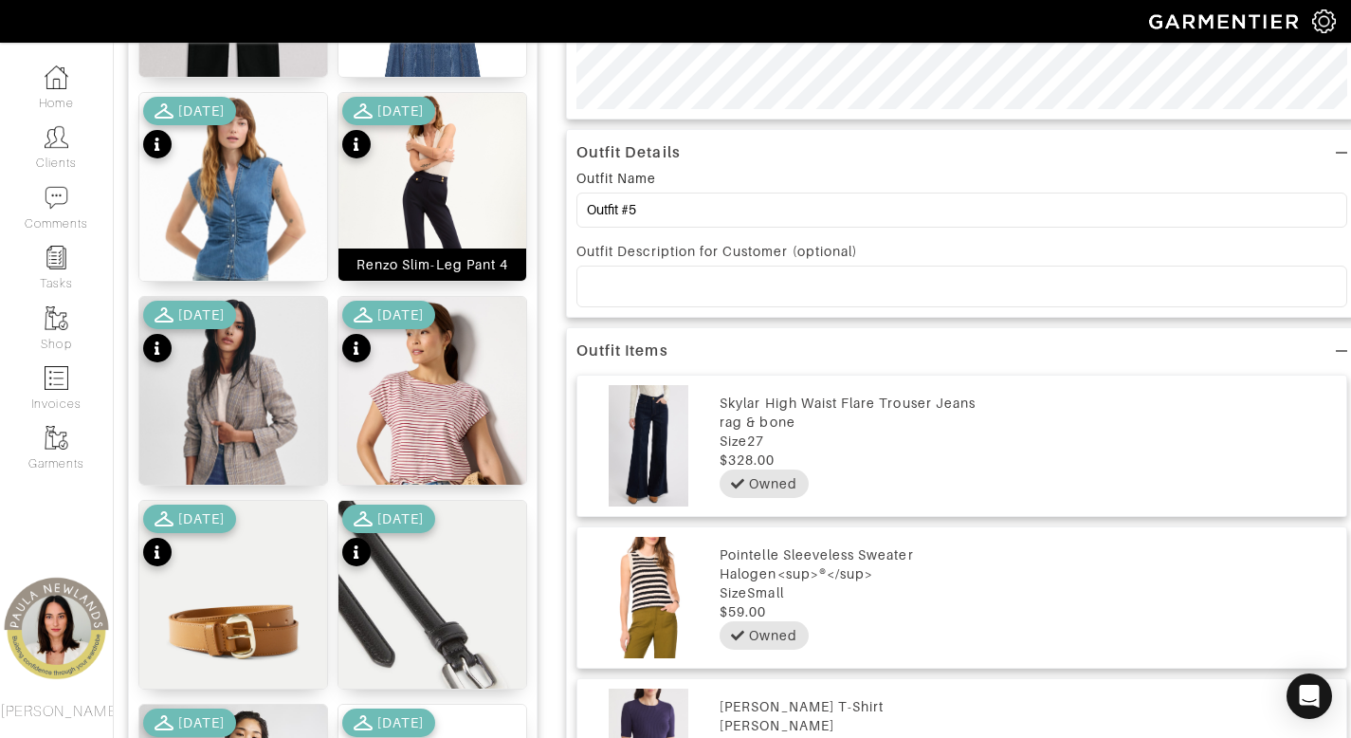
scroll to position [0, 0]
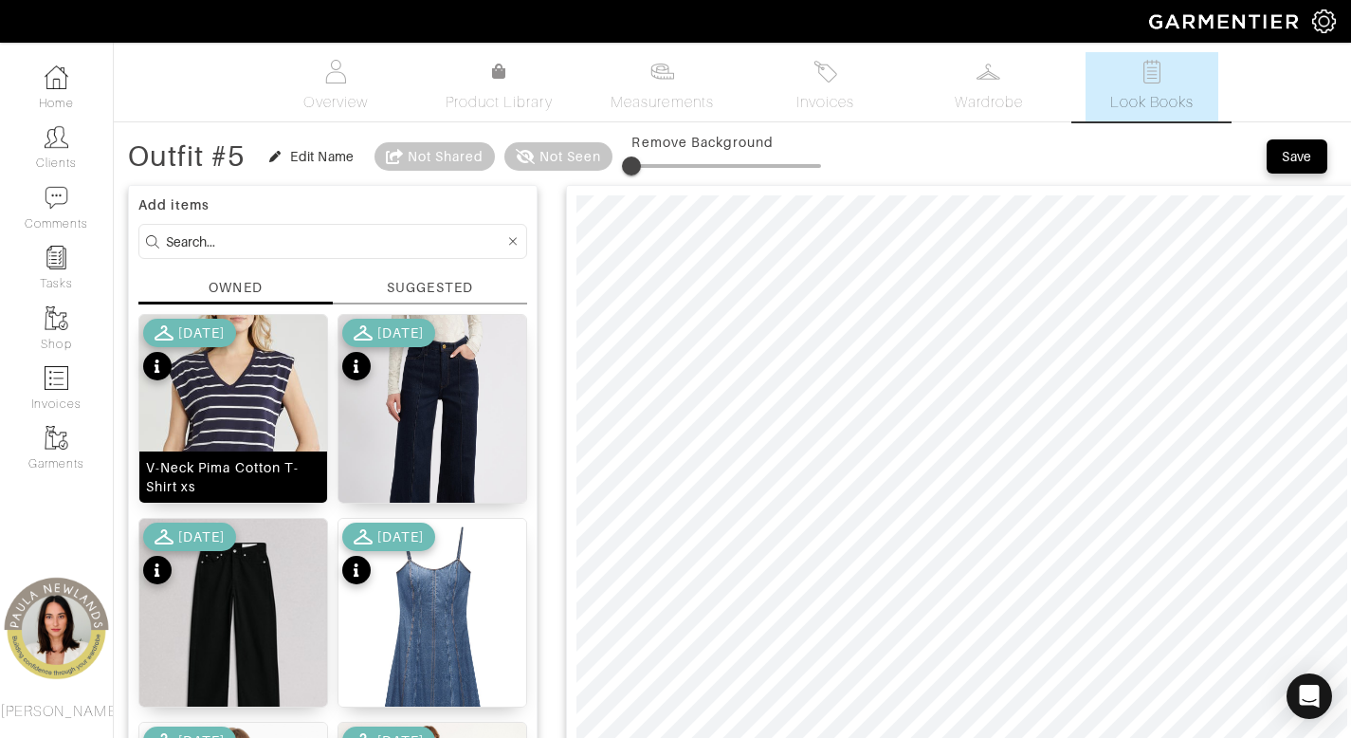
click at [225, 472] on div "V-Neck Pima Cotton T-Shirt xs" at bounding box center [233, 477] width 175 height 38
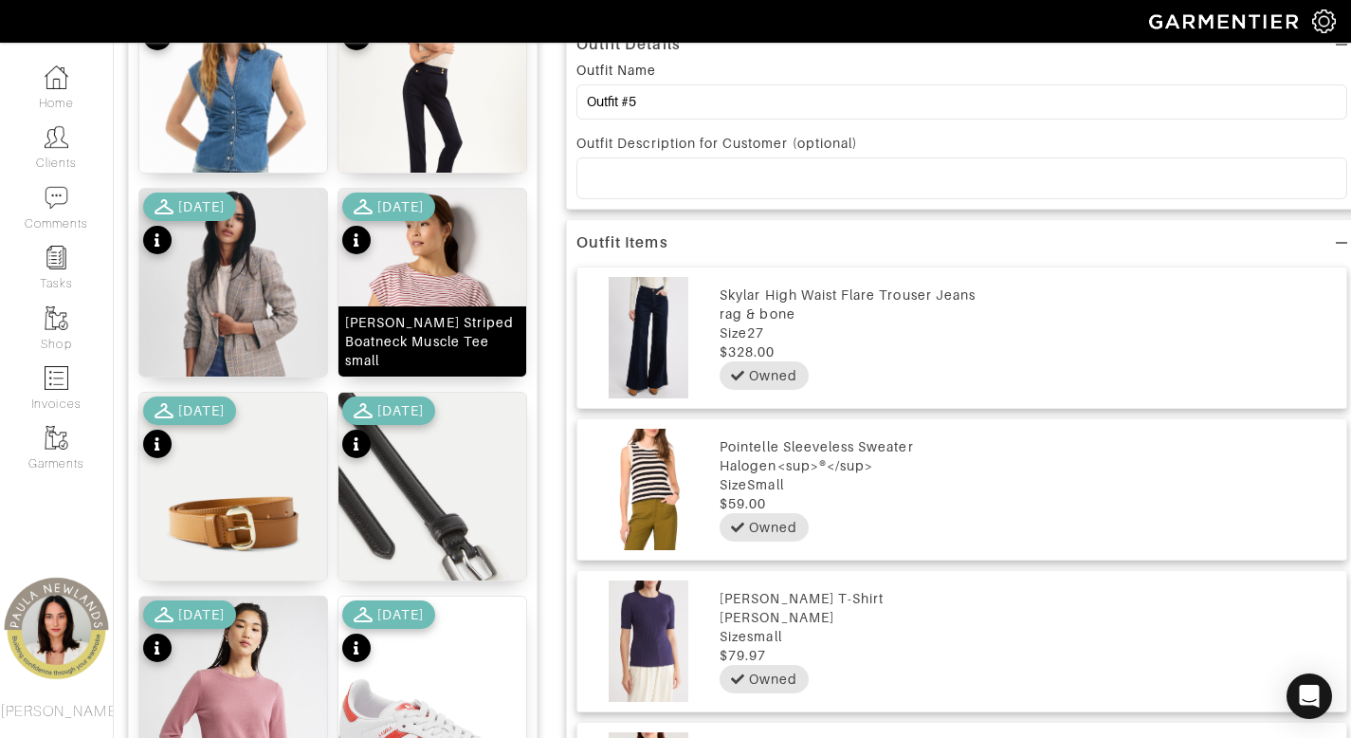
scroll to position [752, 0]
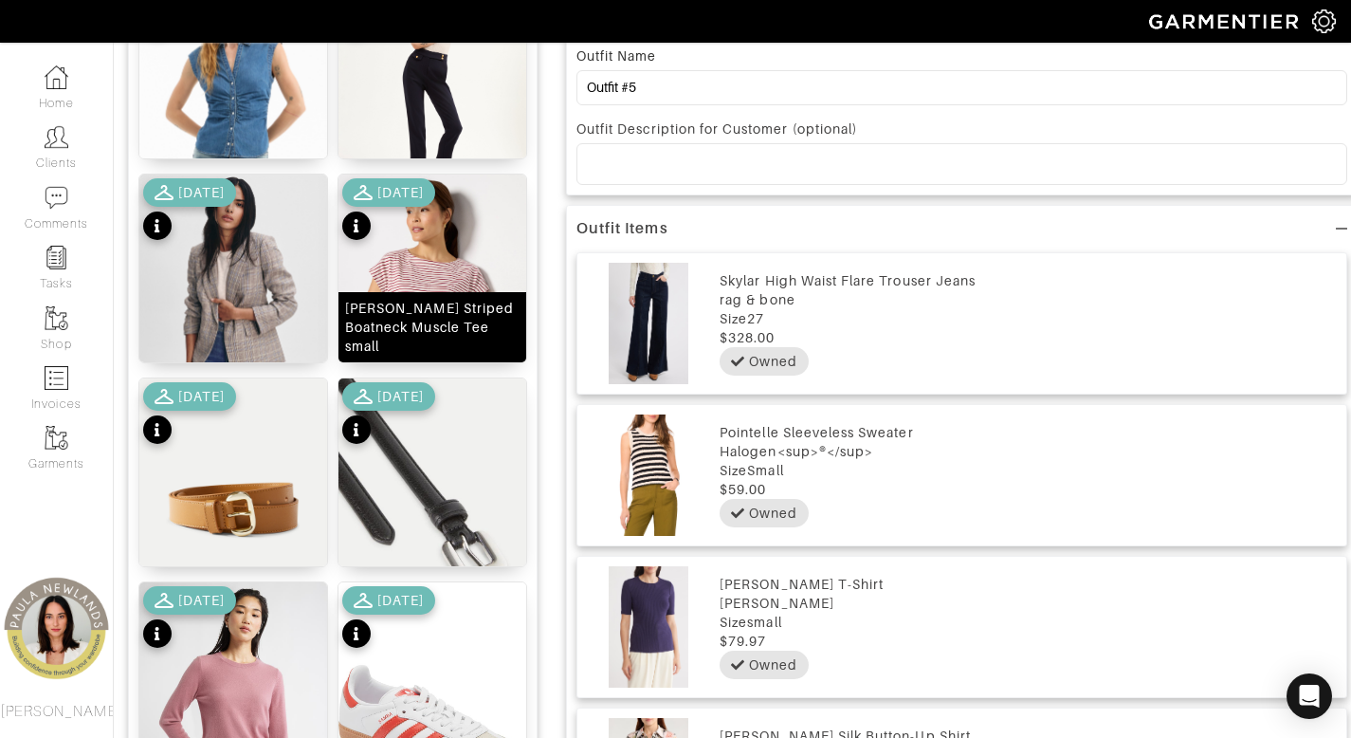
click at [448, 342] on div "Molly Striped Boatneck Muscle Tee small" at bounding box center [432, 327] width 175 height 57
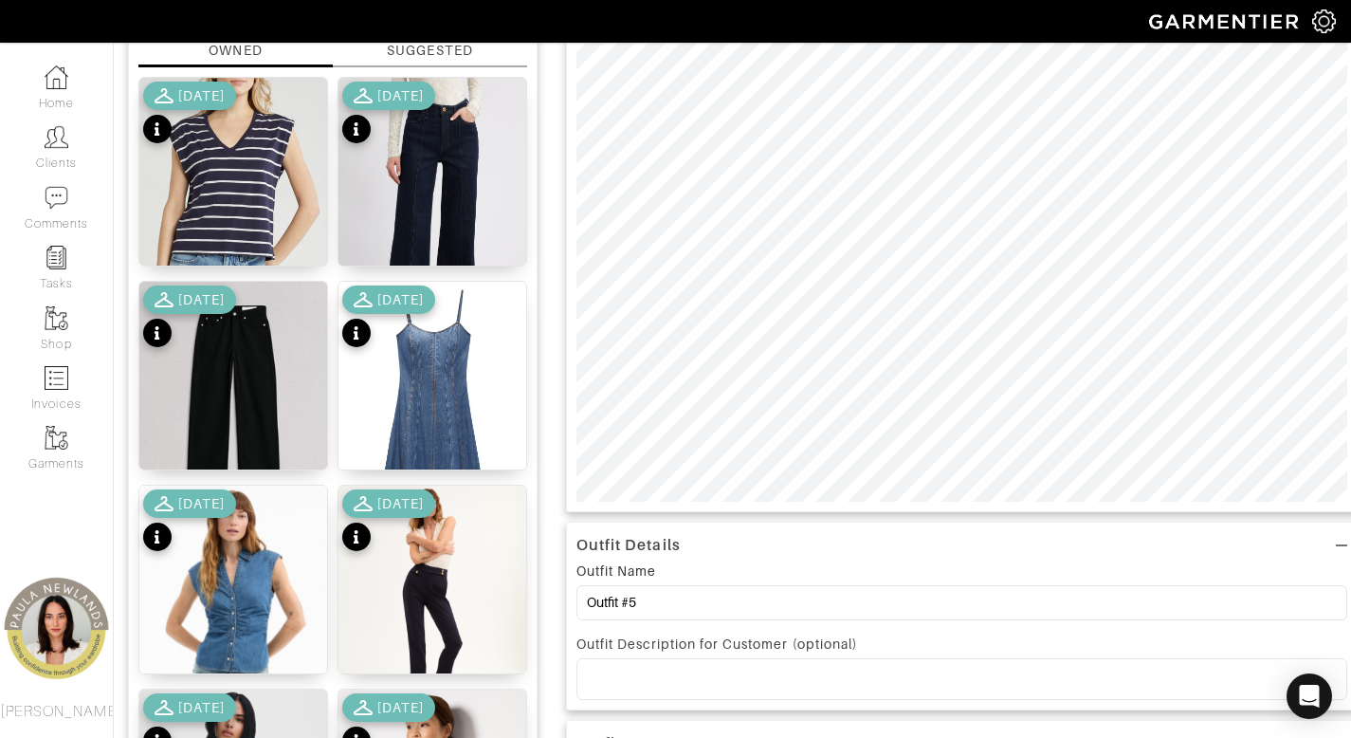
scroll to position [134, 0]
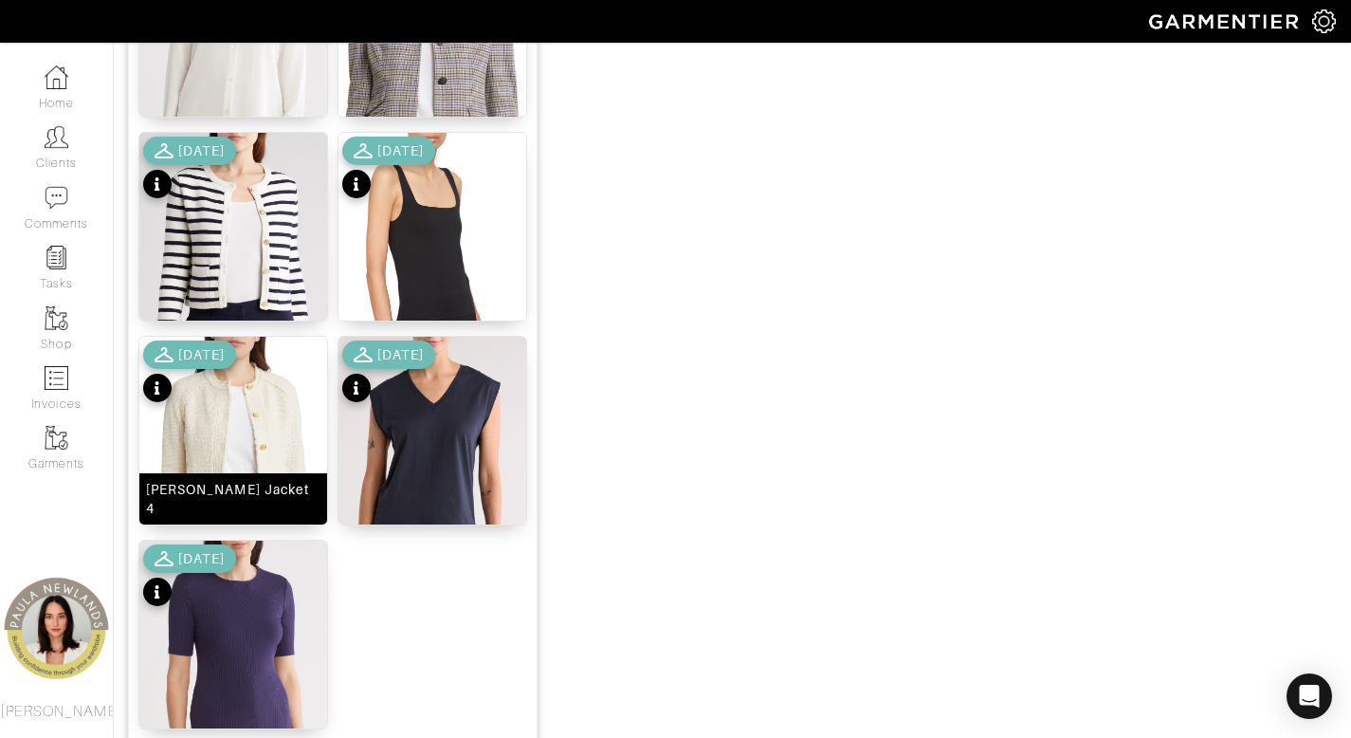
click at [251, 505] on div "Marisa Tweed Jacket 4" at bounding box center [233, 499] width 175 height 38
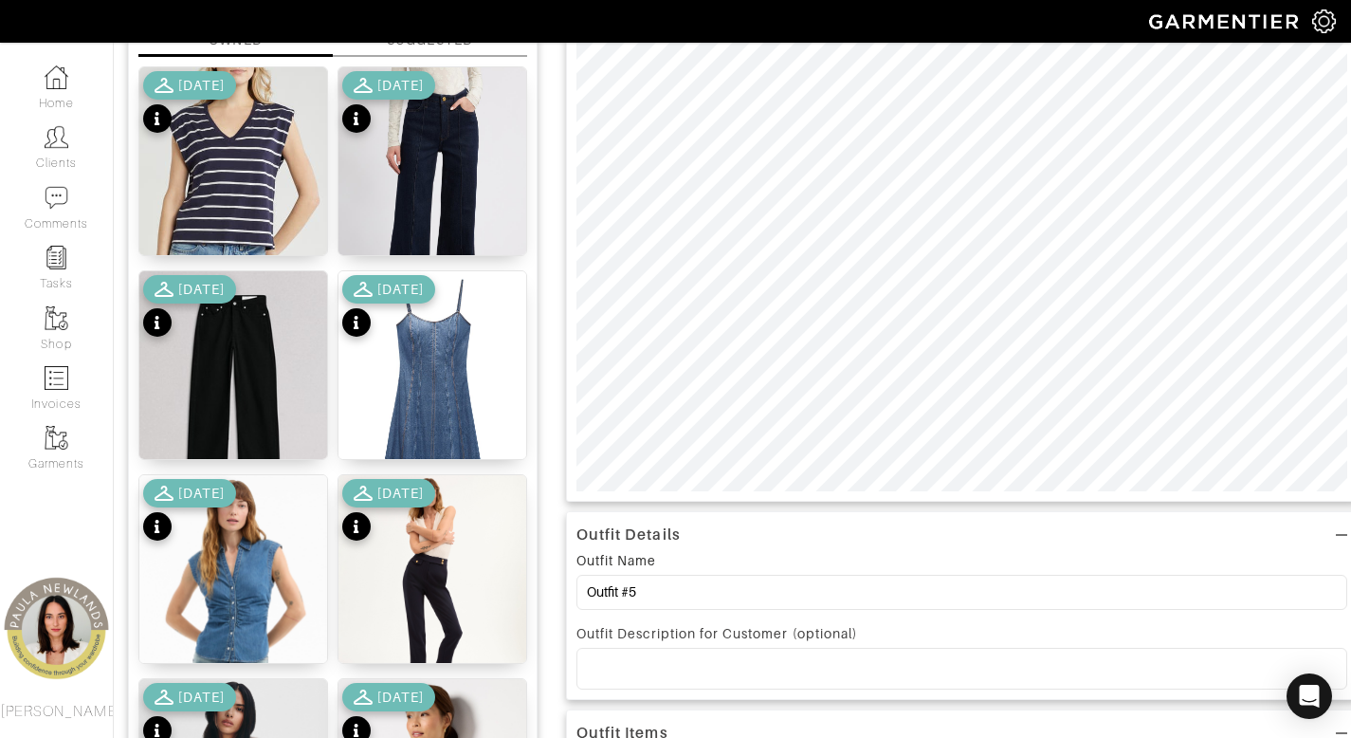
scroll to position [93, 0]
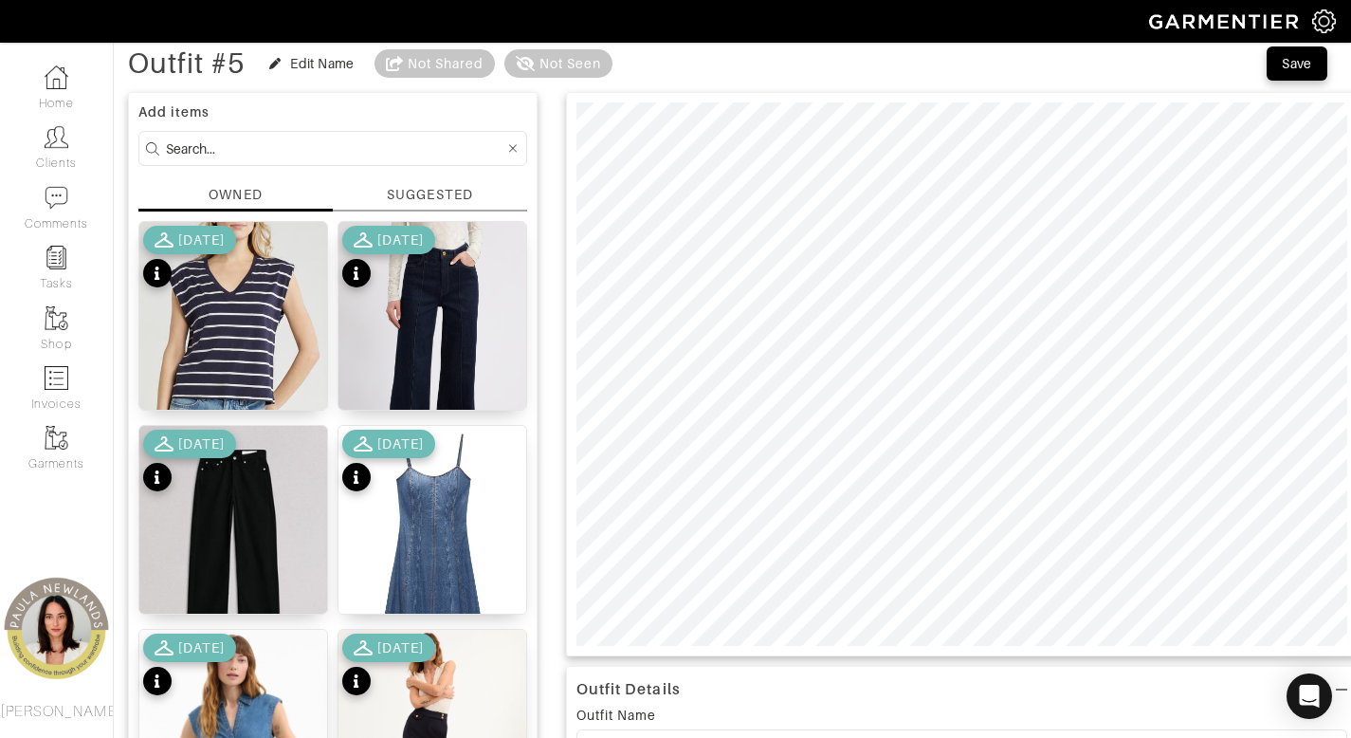
click at [317, 138] on input at bounding box center [335, 149] width 339 height 24
type input "shoe"
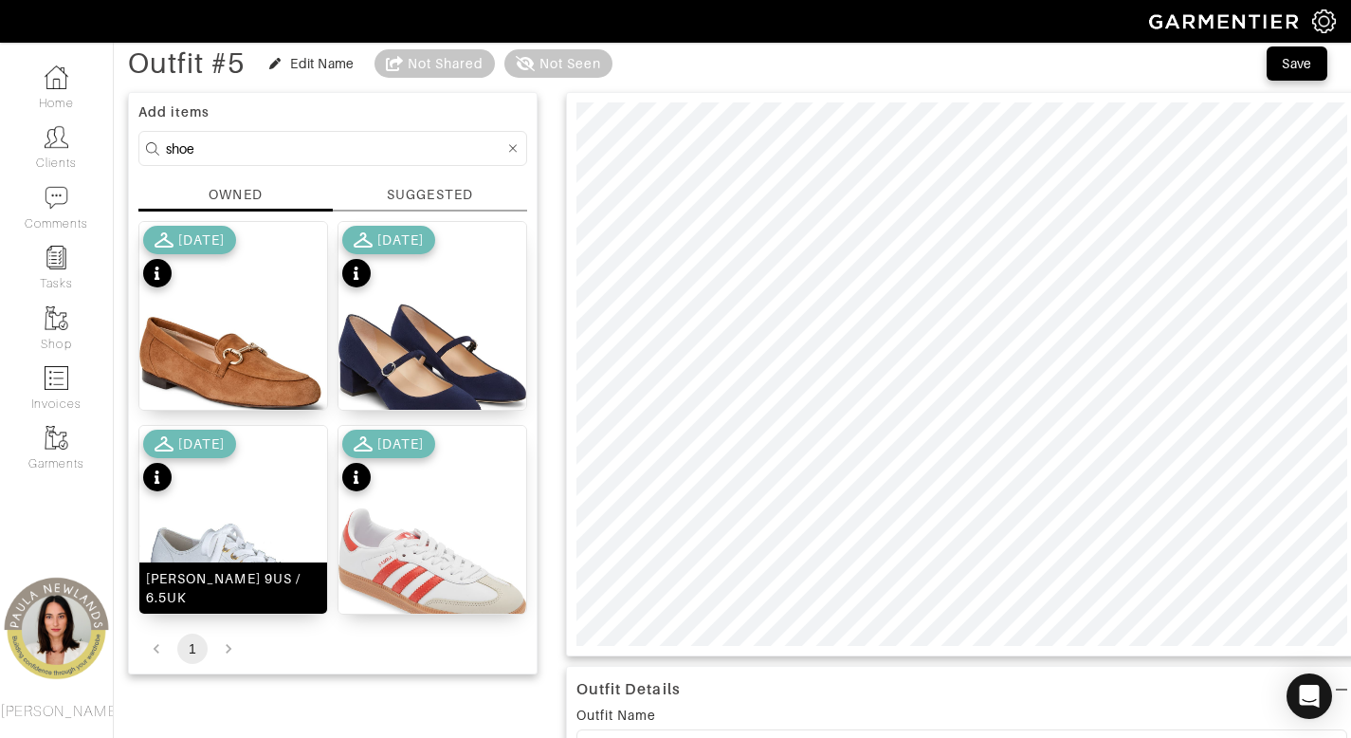
click at [230, 589] on div "Sophie Sneaker 9US / 6.5UK" at bounding box center [233, 588] width 175 height 38
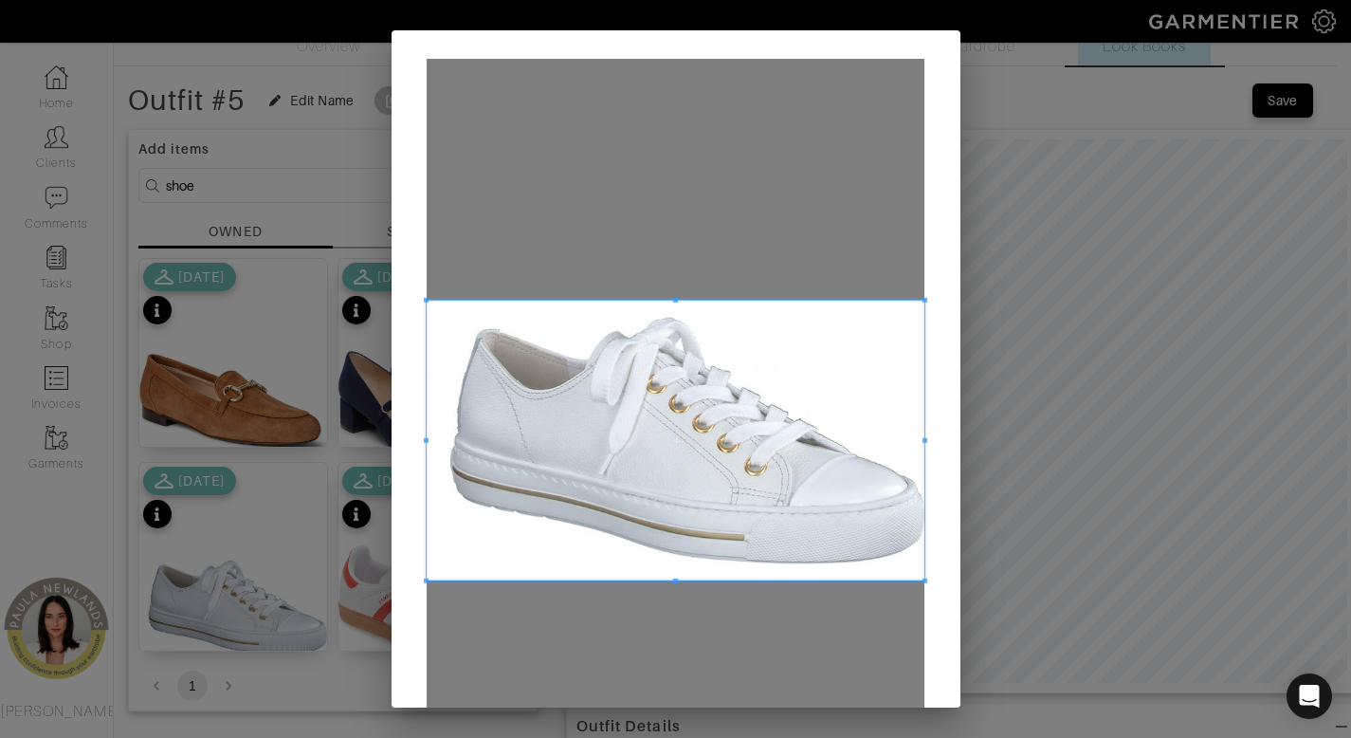
scroll to position [0, 0]
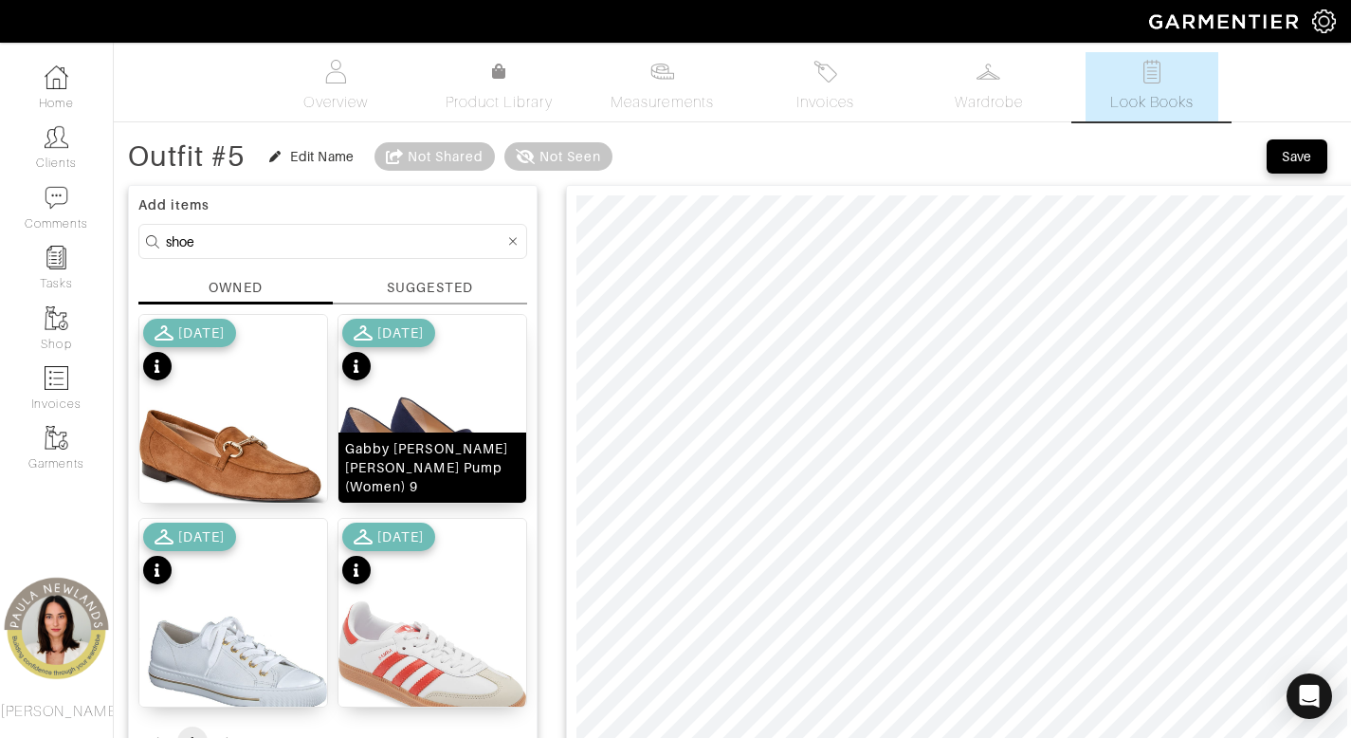
click at [406, 486] on div "Gabby Mary Jane Pump (Women) 9" at bounding box center [432, 467] width 175 height 57
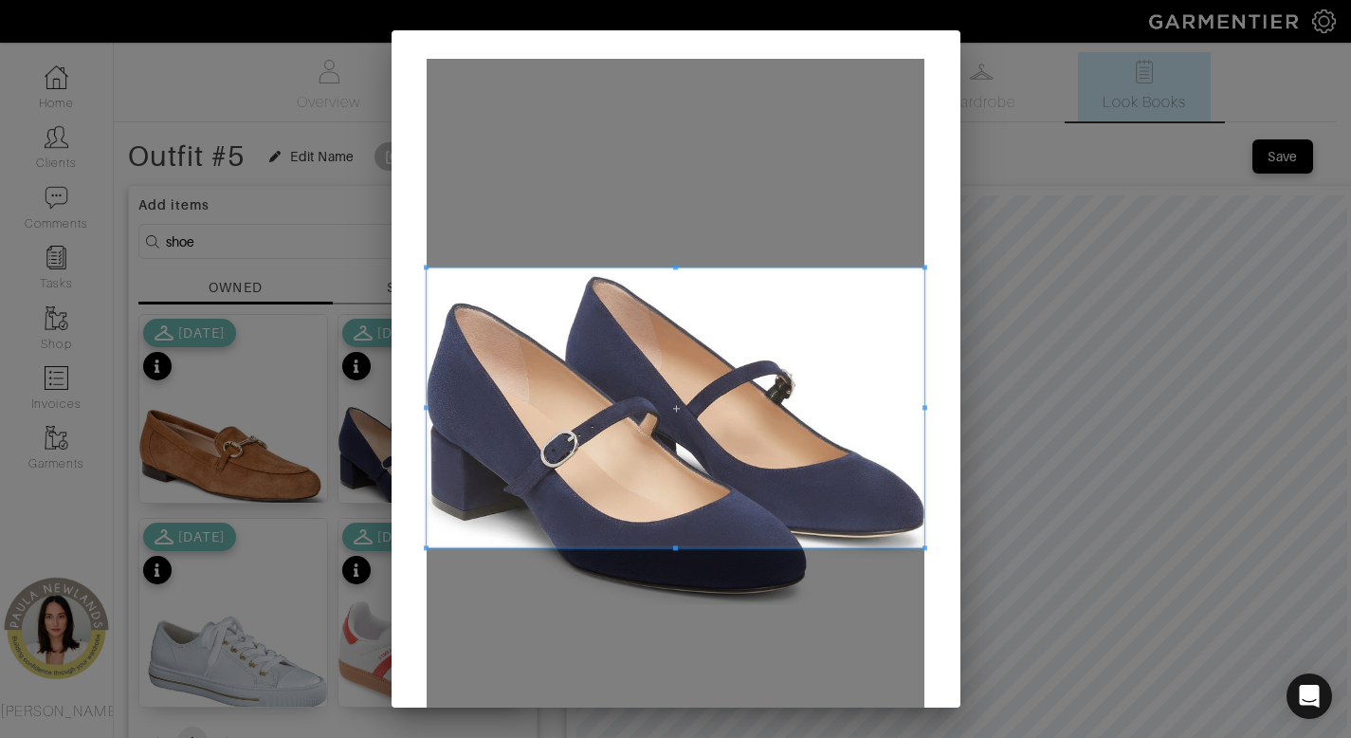
click at [642, 370] on span at bounding box center [676, 407] width 498 height 280
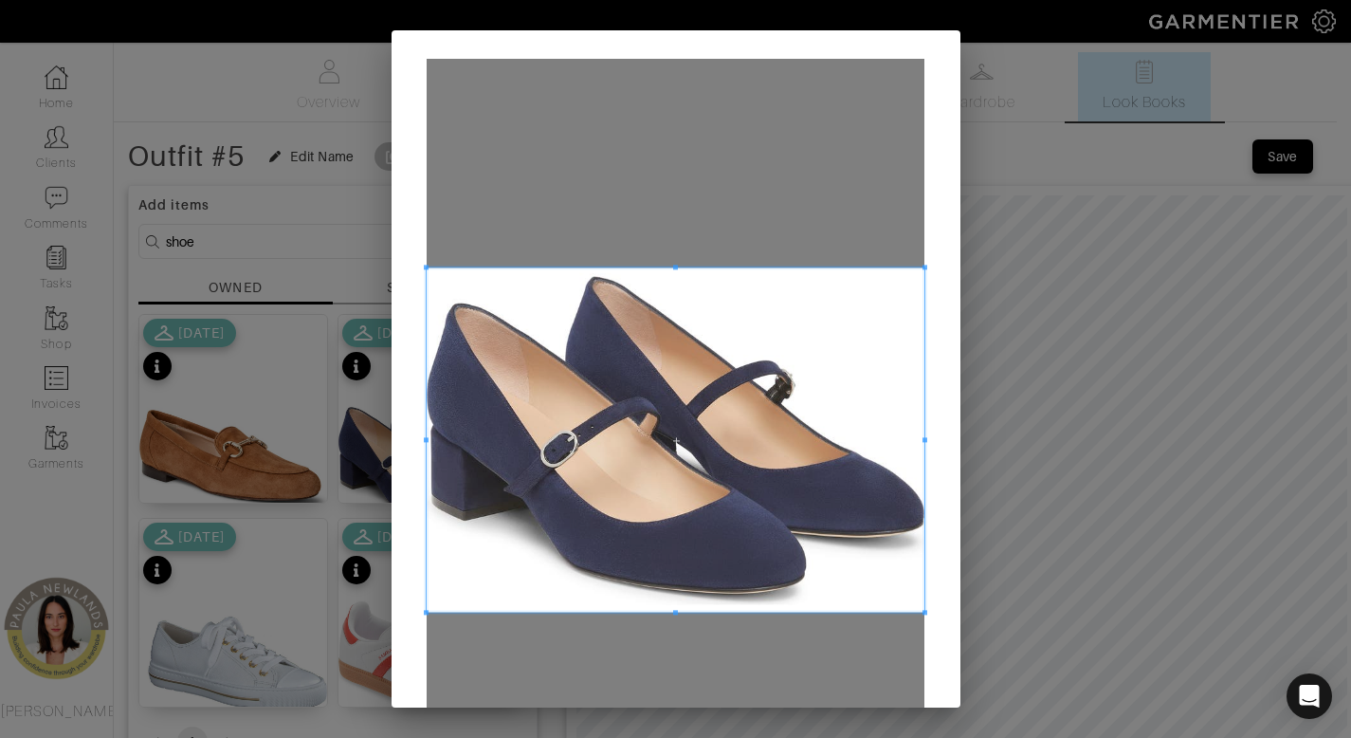
click at [615, 614] on span at bounding box center [676, 613] width 498 height 5
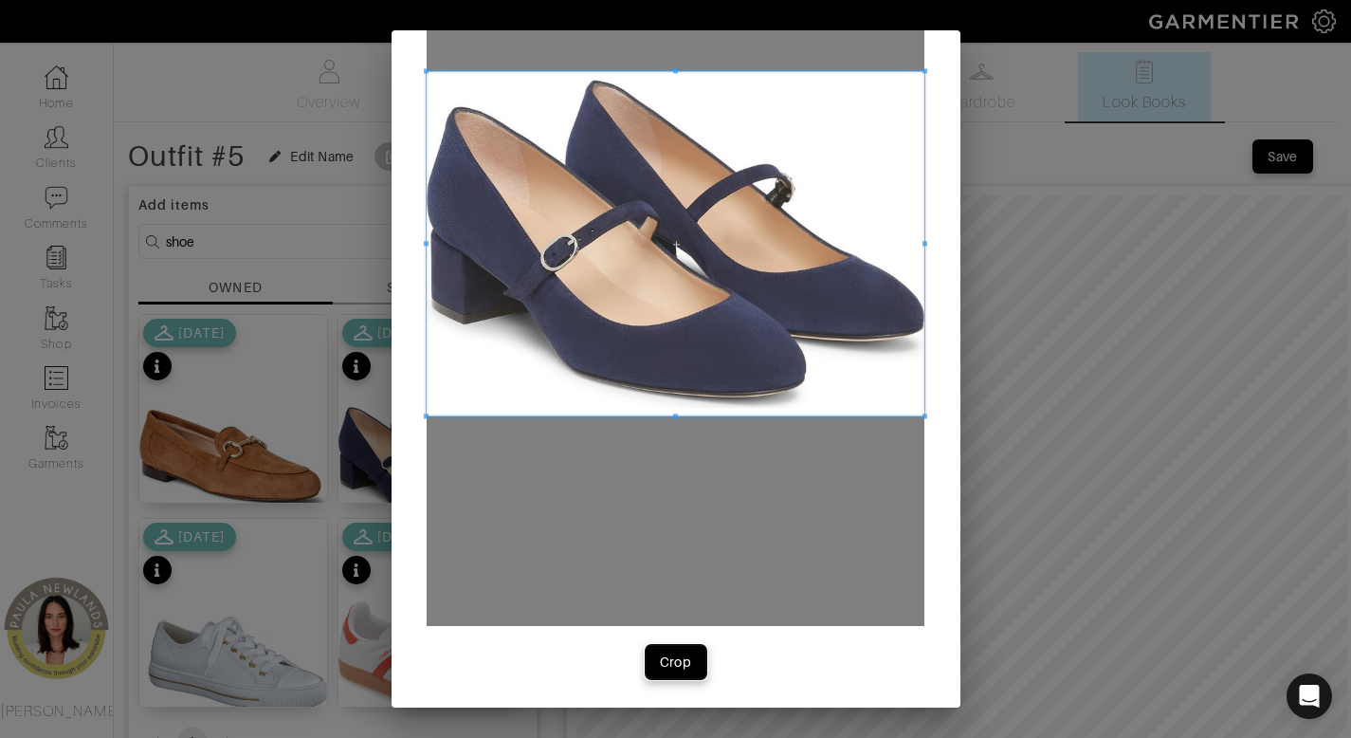
click at [681, 663] on div "Crop" at bounding box center [676, 661] width 32 height 19
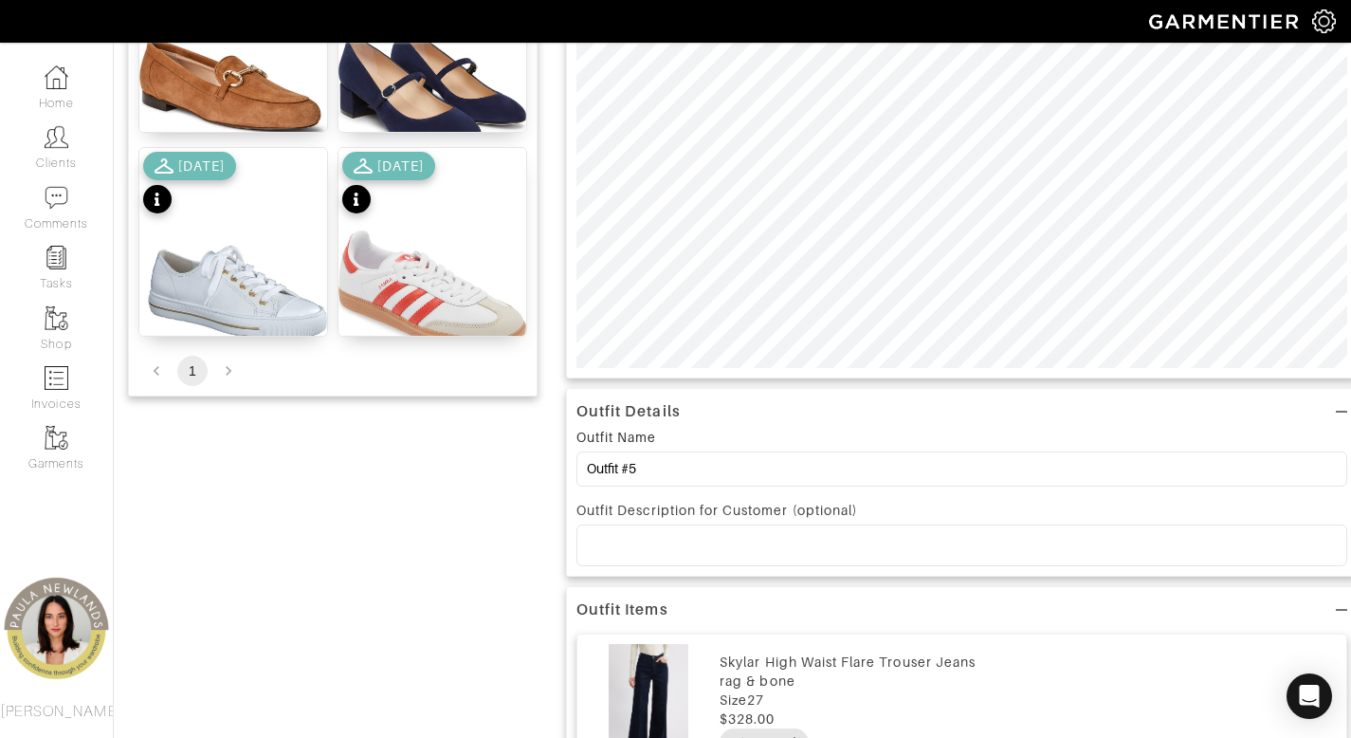
scroll to position [0, 0]
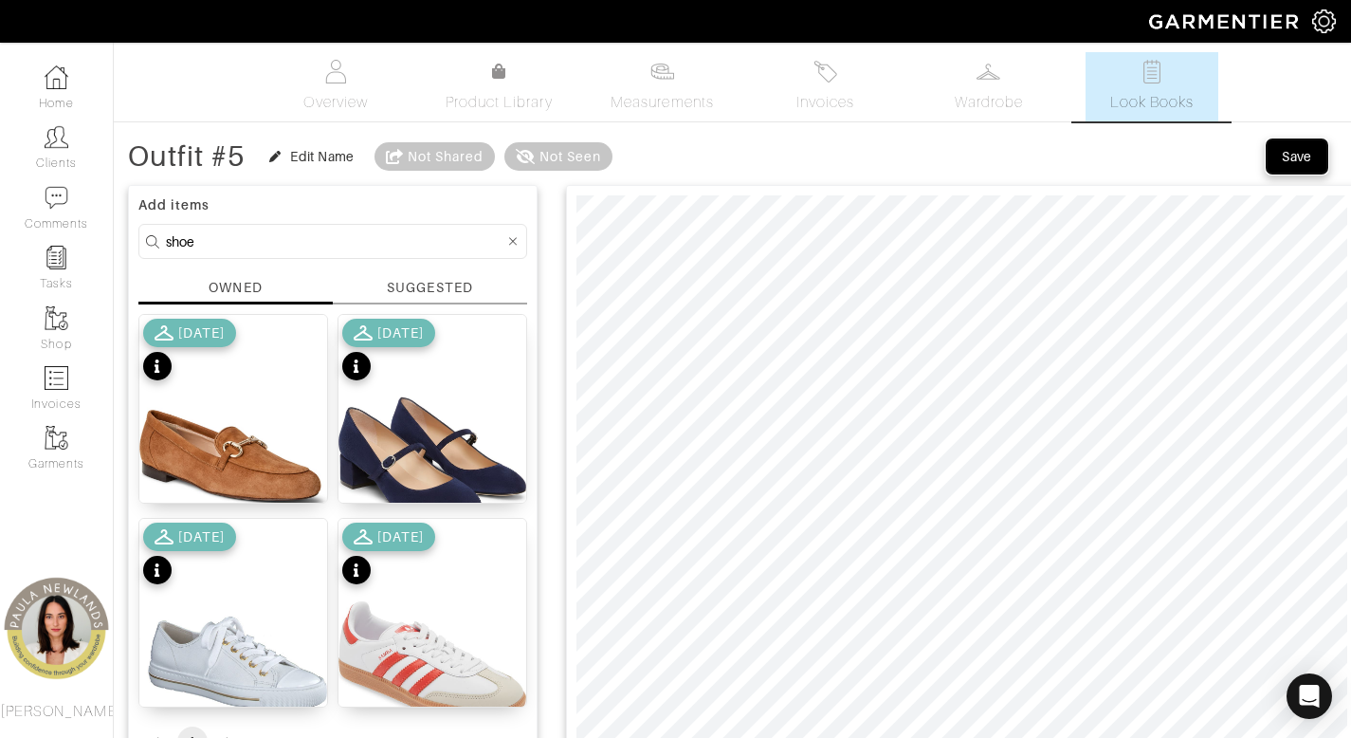
click at [1285, 156] on div "Save" at bounding box center [1297, 156] width 30 height 19
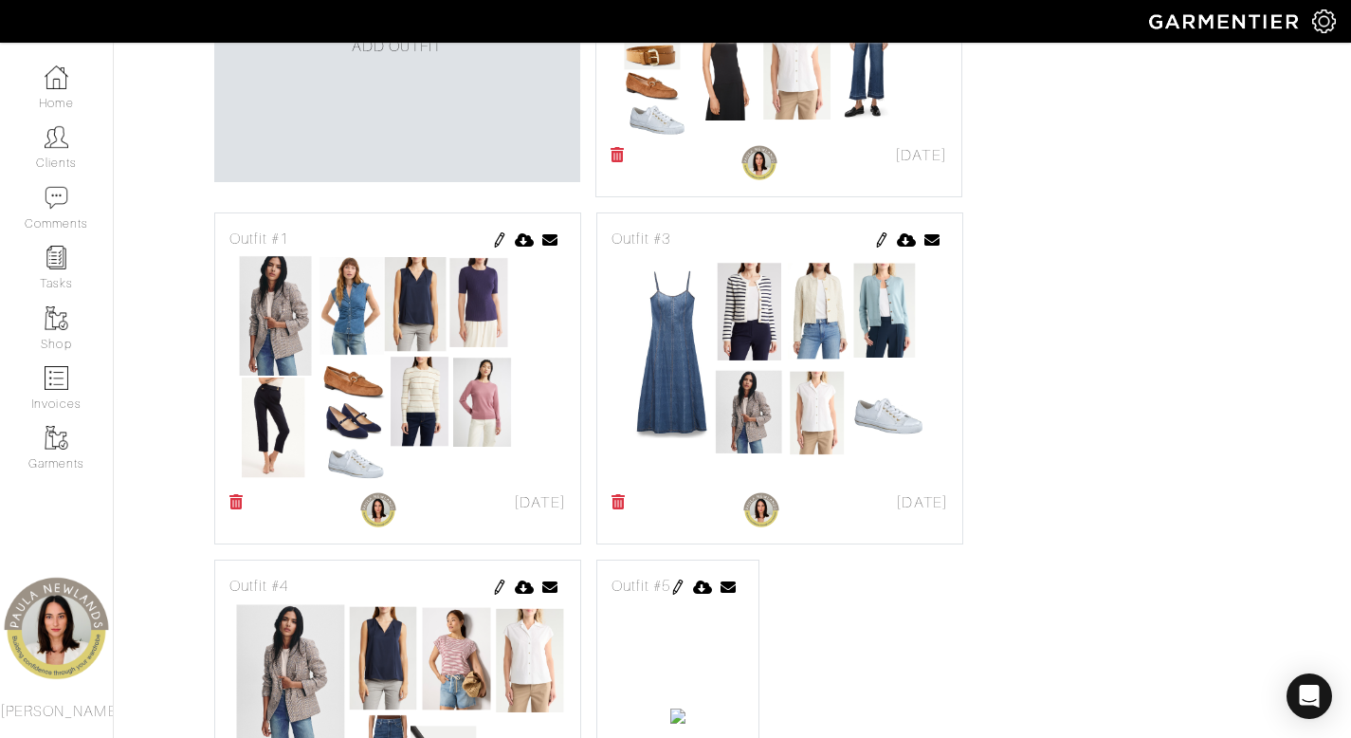
scroll to position [863, 0]
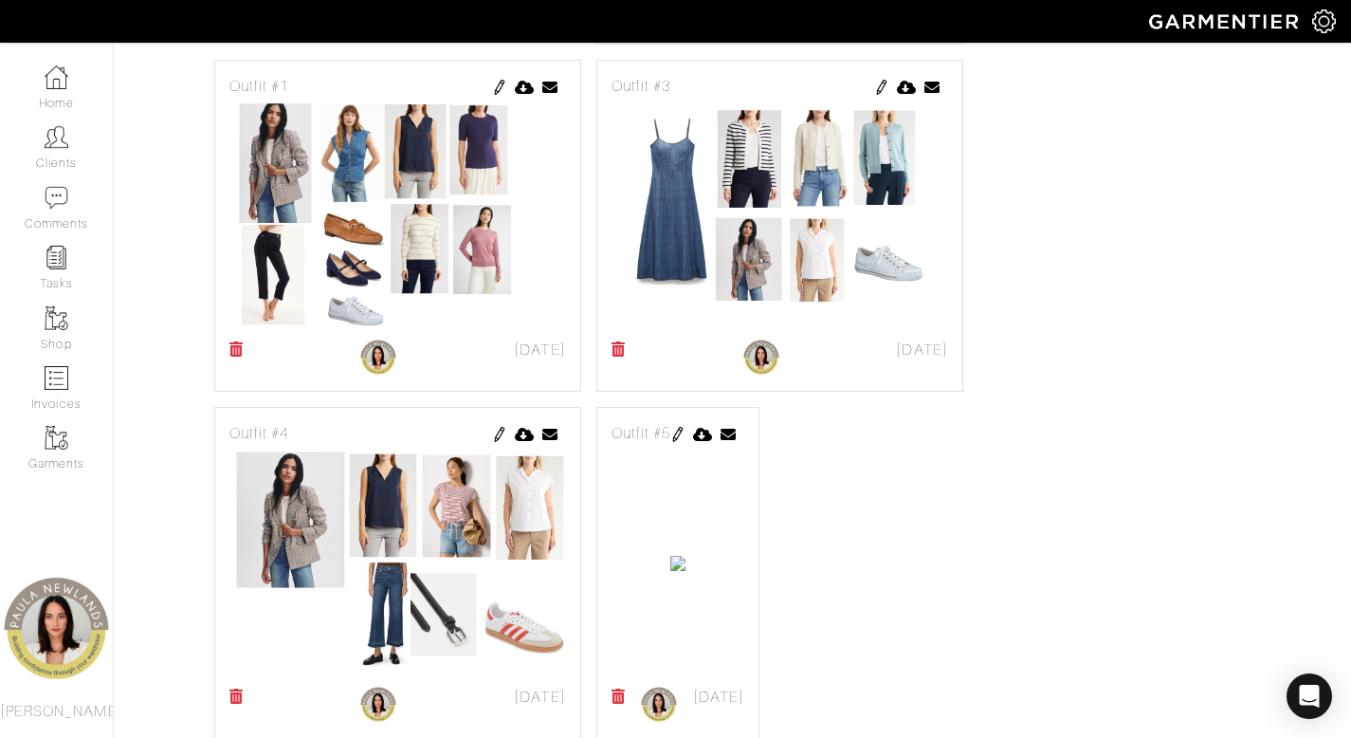
click at [686, 427] on img at bounding box center [678, 434] width 15 height 15
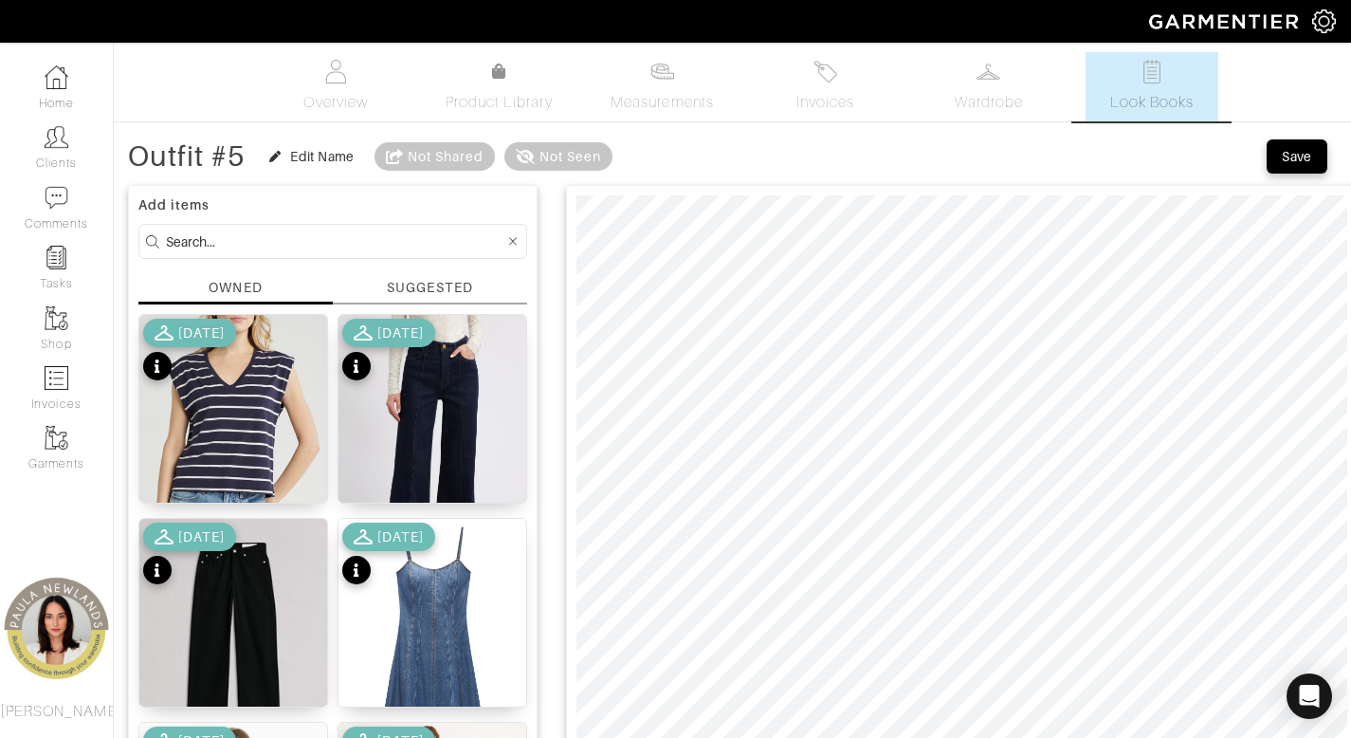
click at [292, 238] on input at bounding box center [335, 242] width 339 height 24
type input "belt"
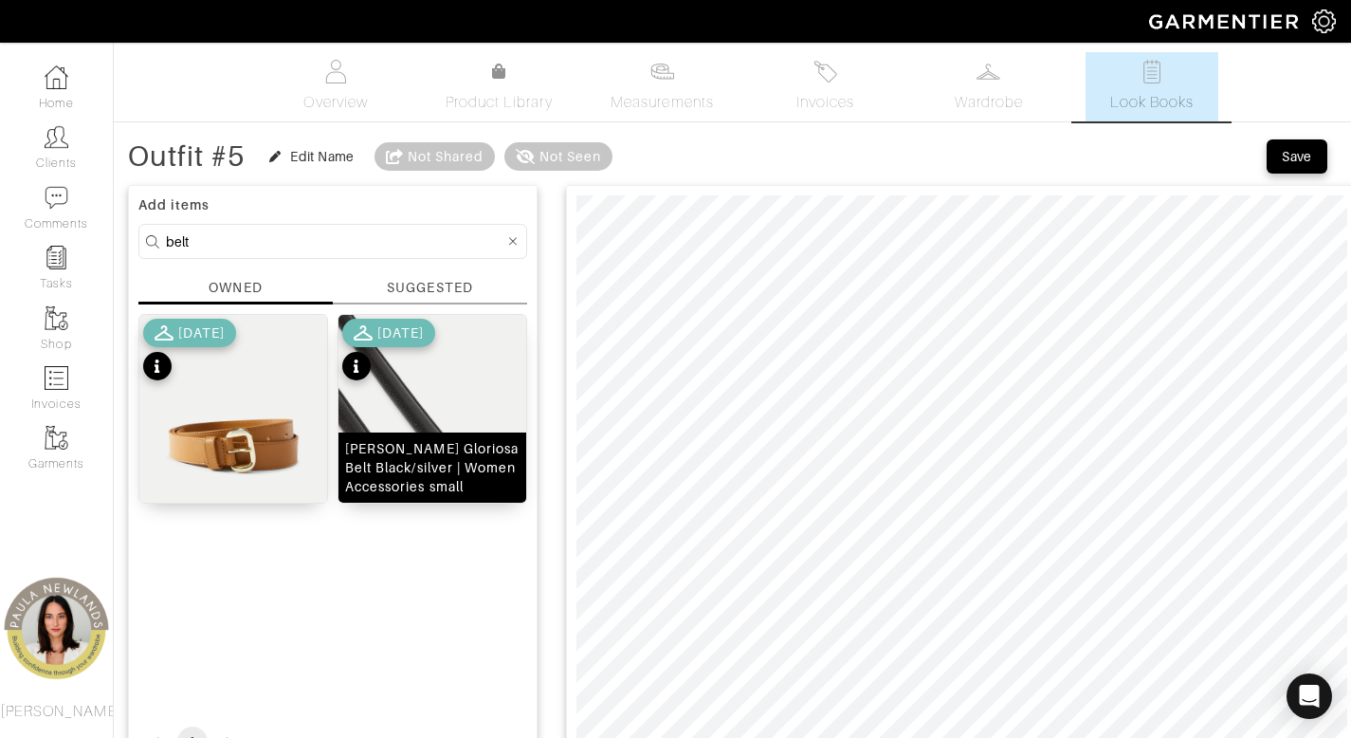
click at [442, 478] on div "[PERSON_NAME] Gloriosa Belt Black/silver | Women Accessories small" at bounding box center [432, 467] width 175 height 57
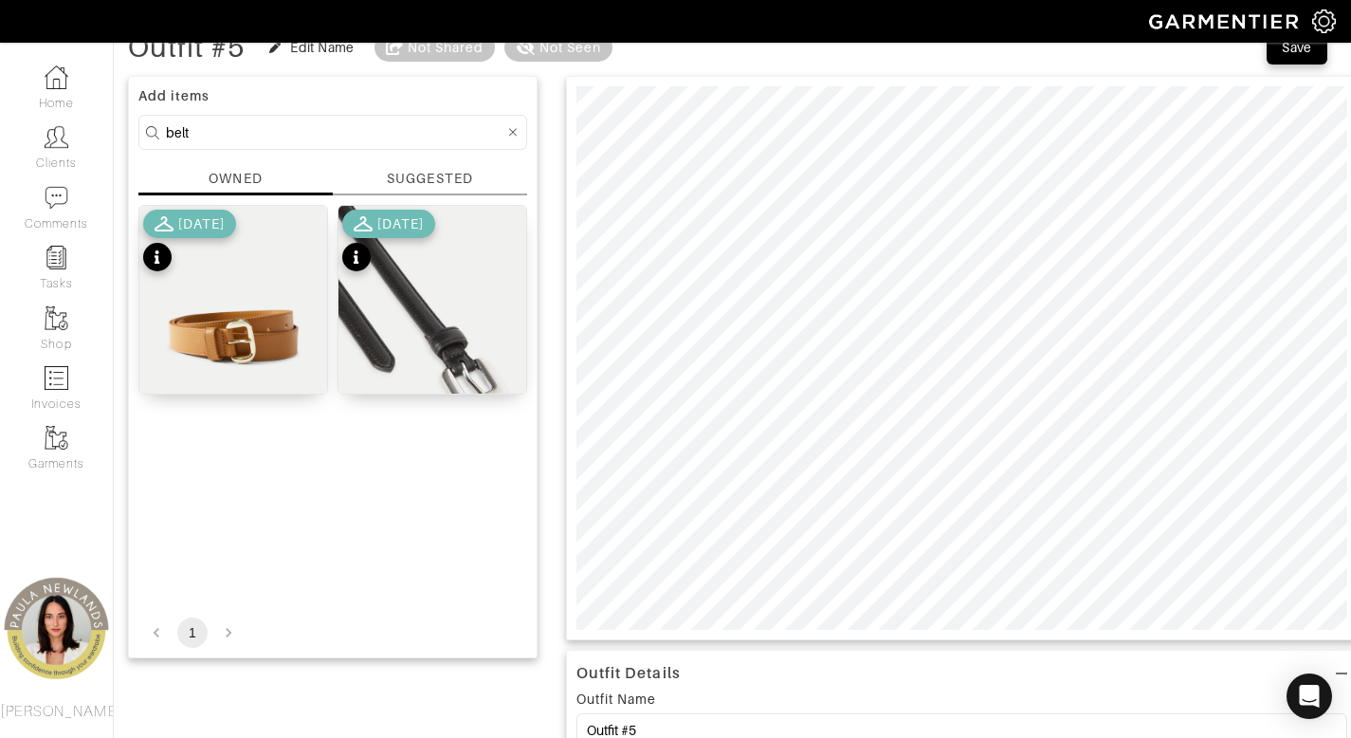
scroll to position [95, 0]
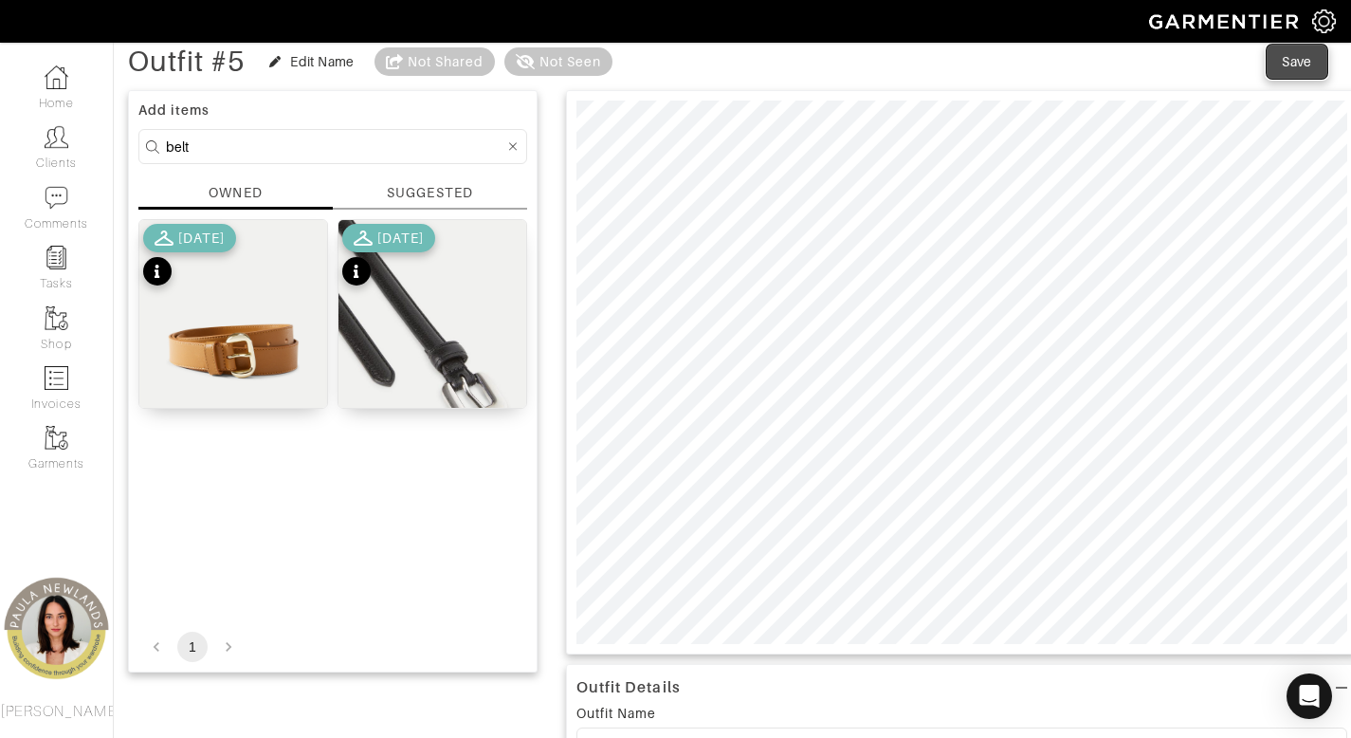
click at [1296, 64] on div "Save" at bounding box center [1297, 61] width 30 height 19
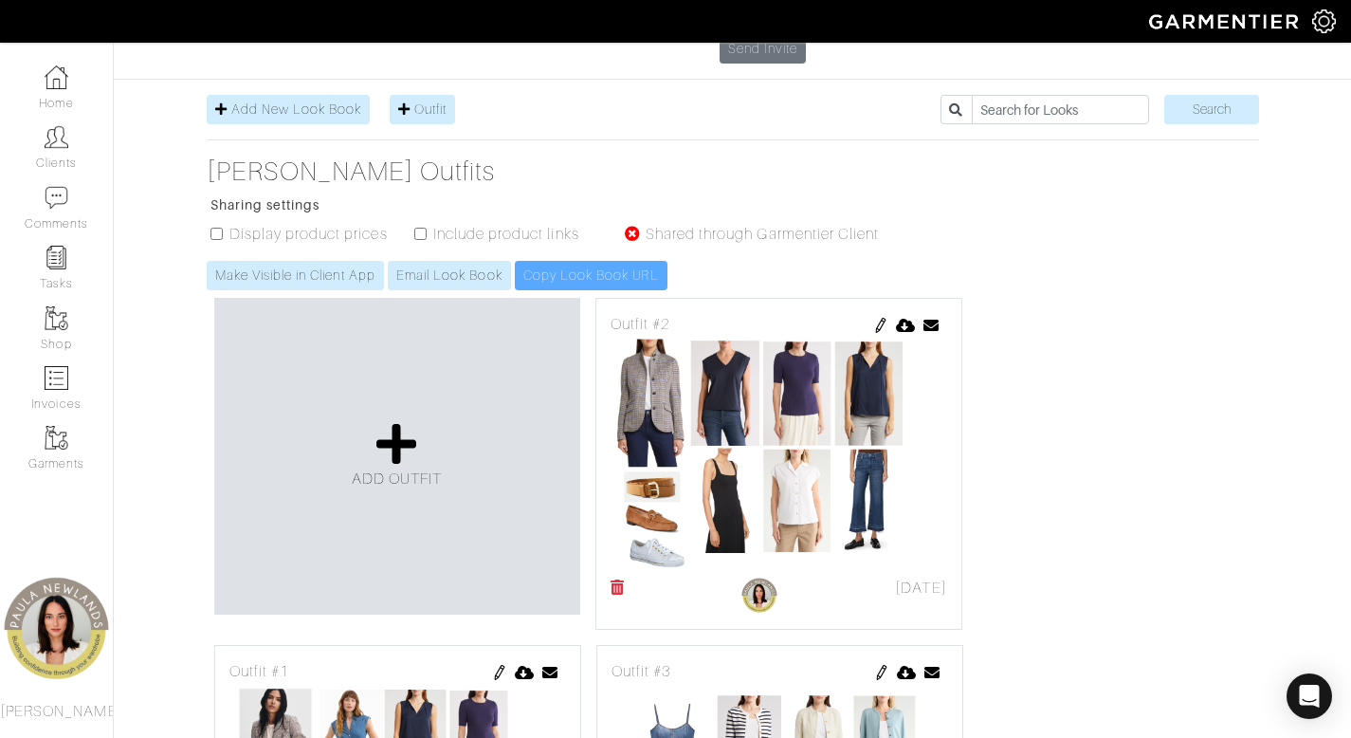
scroll to position [546, 0]
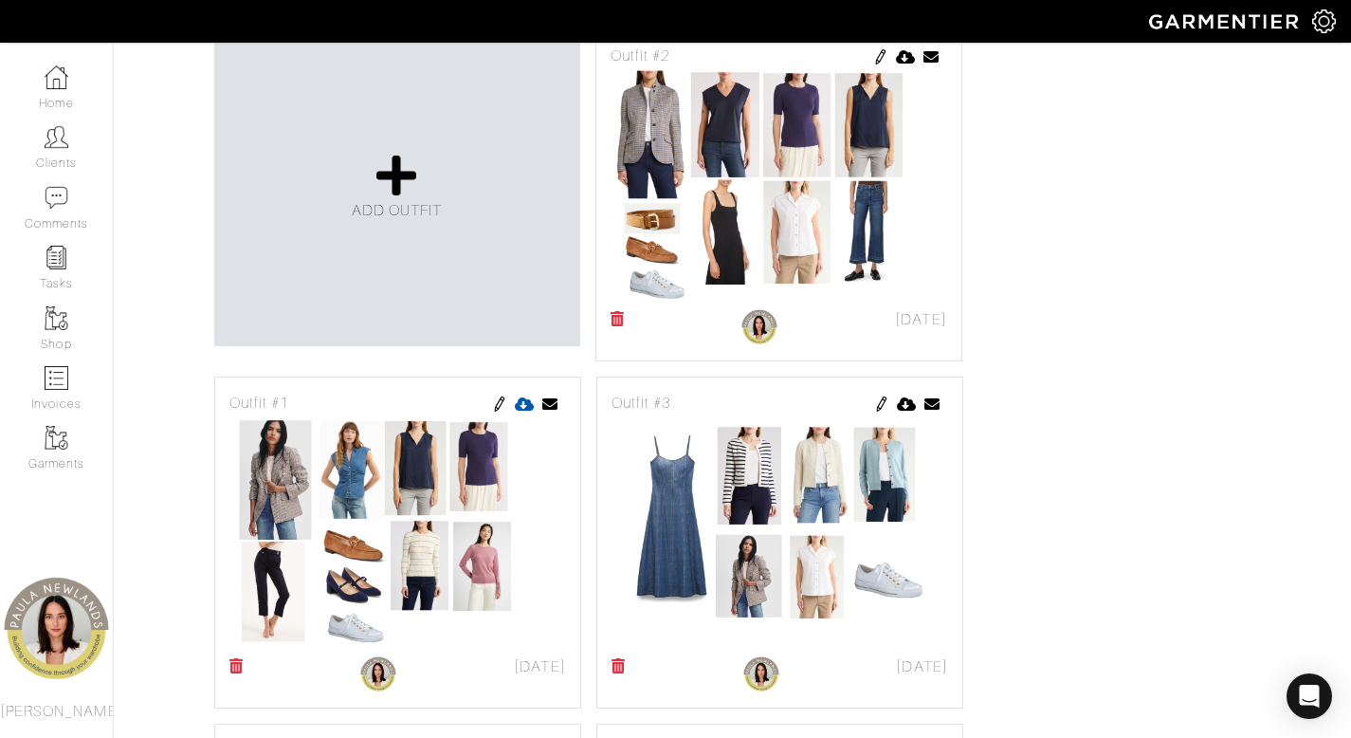
click at [523, 396] on icon at bounding box center [525, 403] width 20 height 15
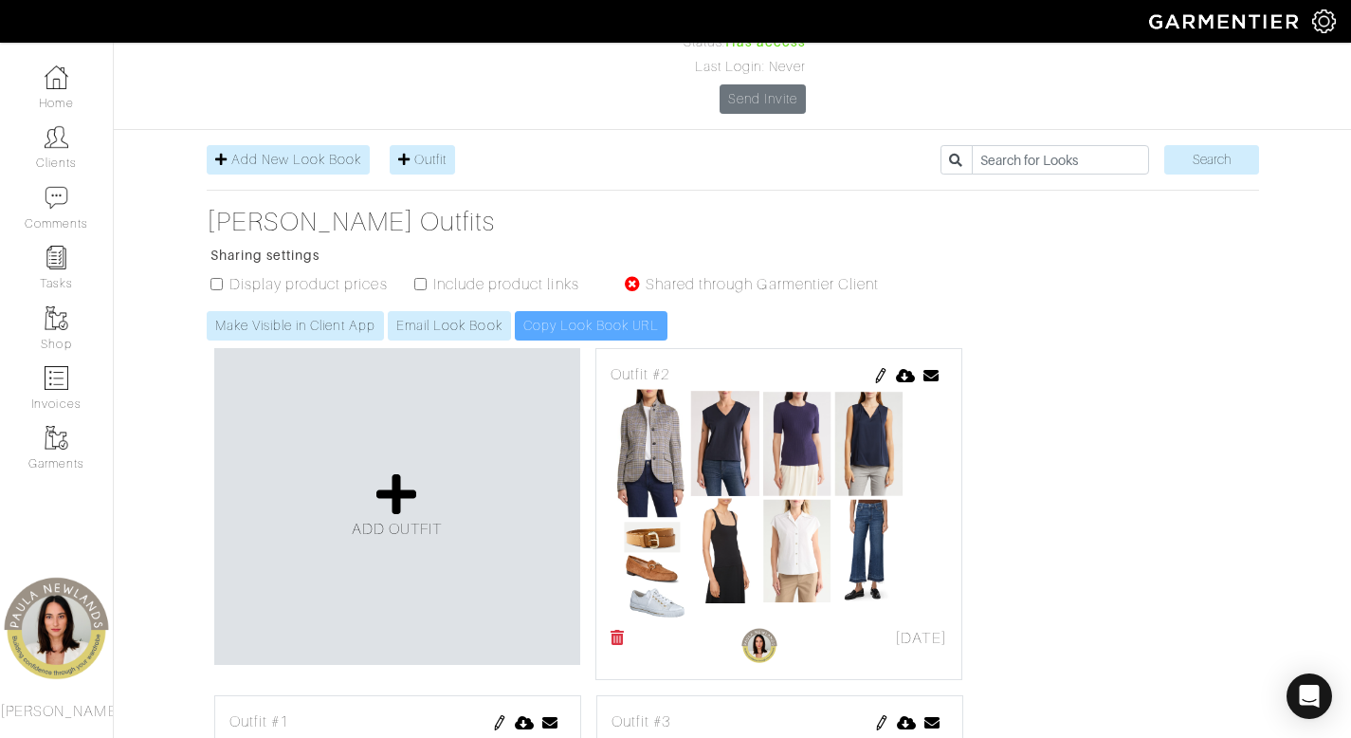
click at [905, 363] on link at bounding box center [906, 374] width 20 height 23
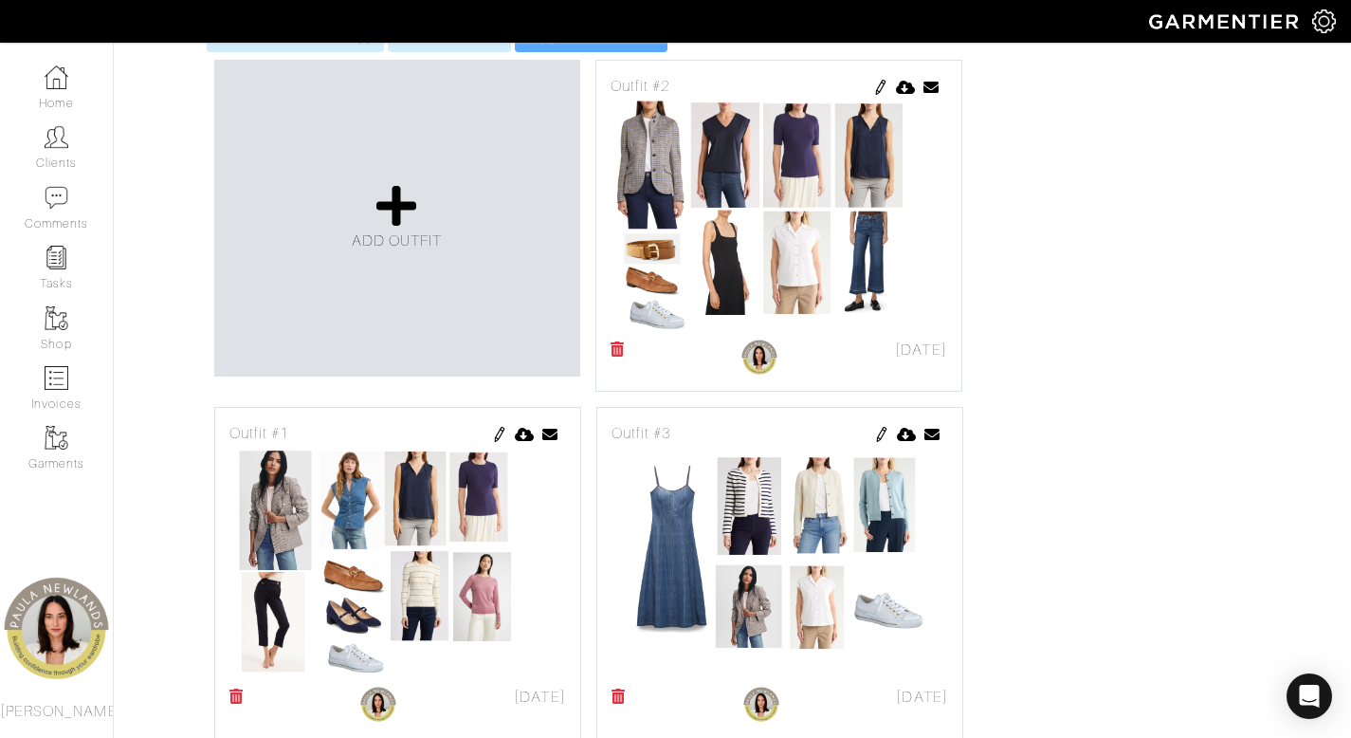
scroll to position [517, 0]
click at [907, 426] on icon at bounding box center [907, 433] width 20 height 15
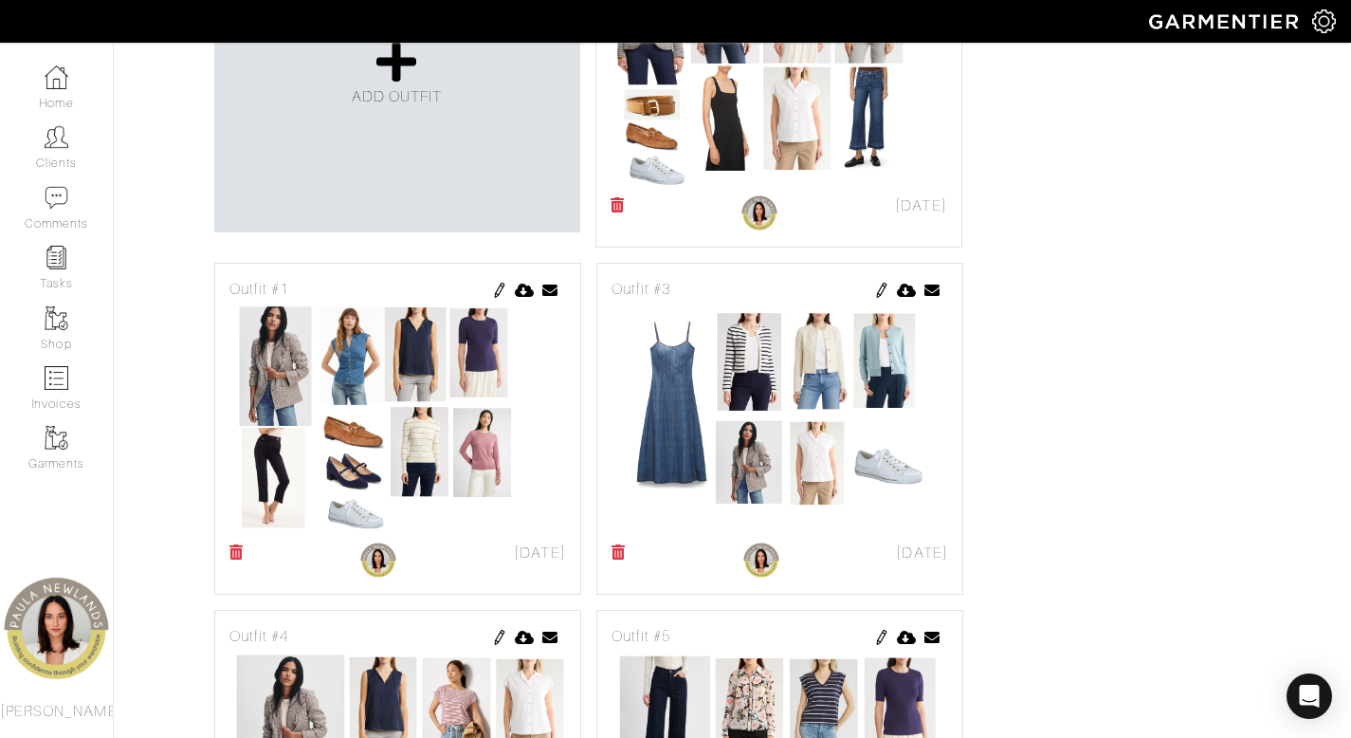
scroll to position [863, 0]
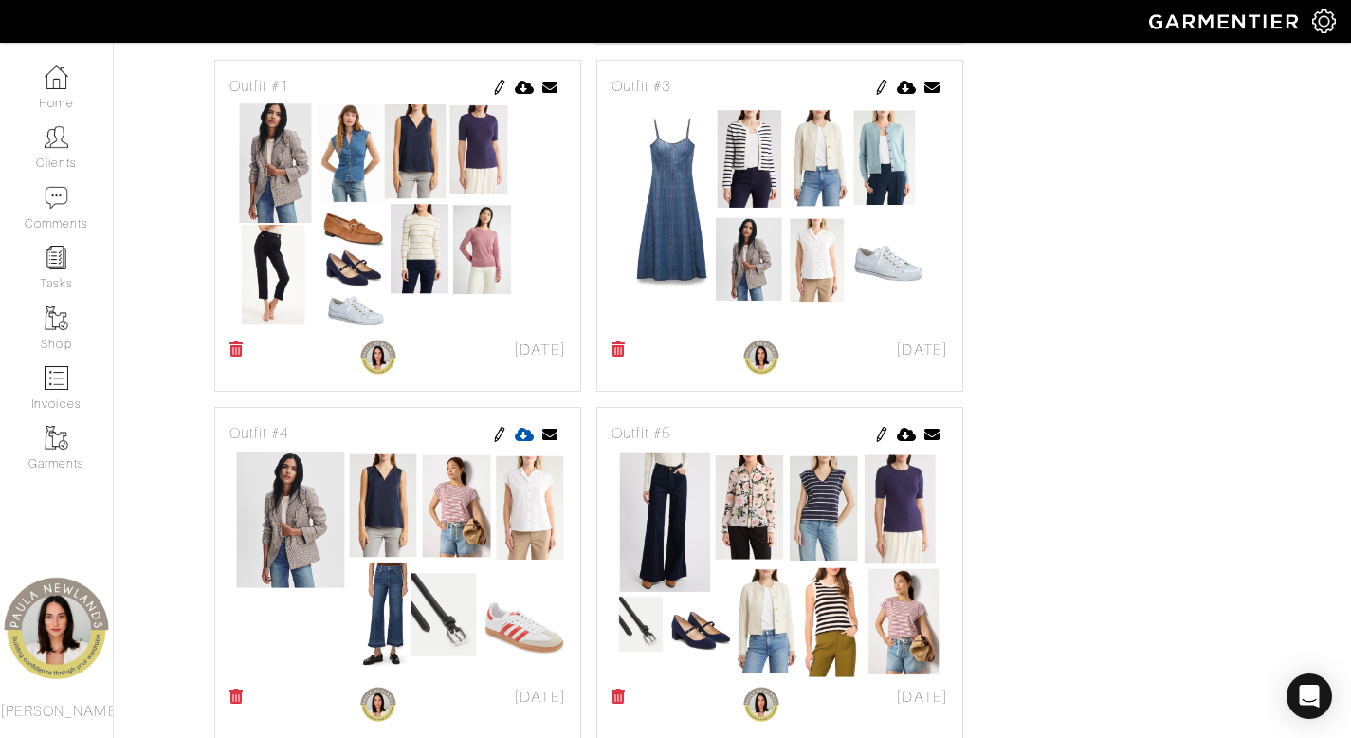
click at [523, 427] on icon at bounding box center [525, 434] width 20 height 15
click at [905, 427] on icon at bounding box center [907, 434] width 20 height 15
